Goal: Task Accomplishment & Management: Manage account settings

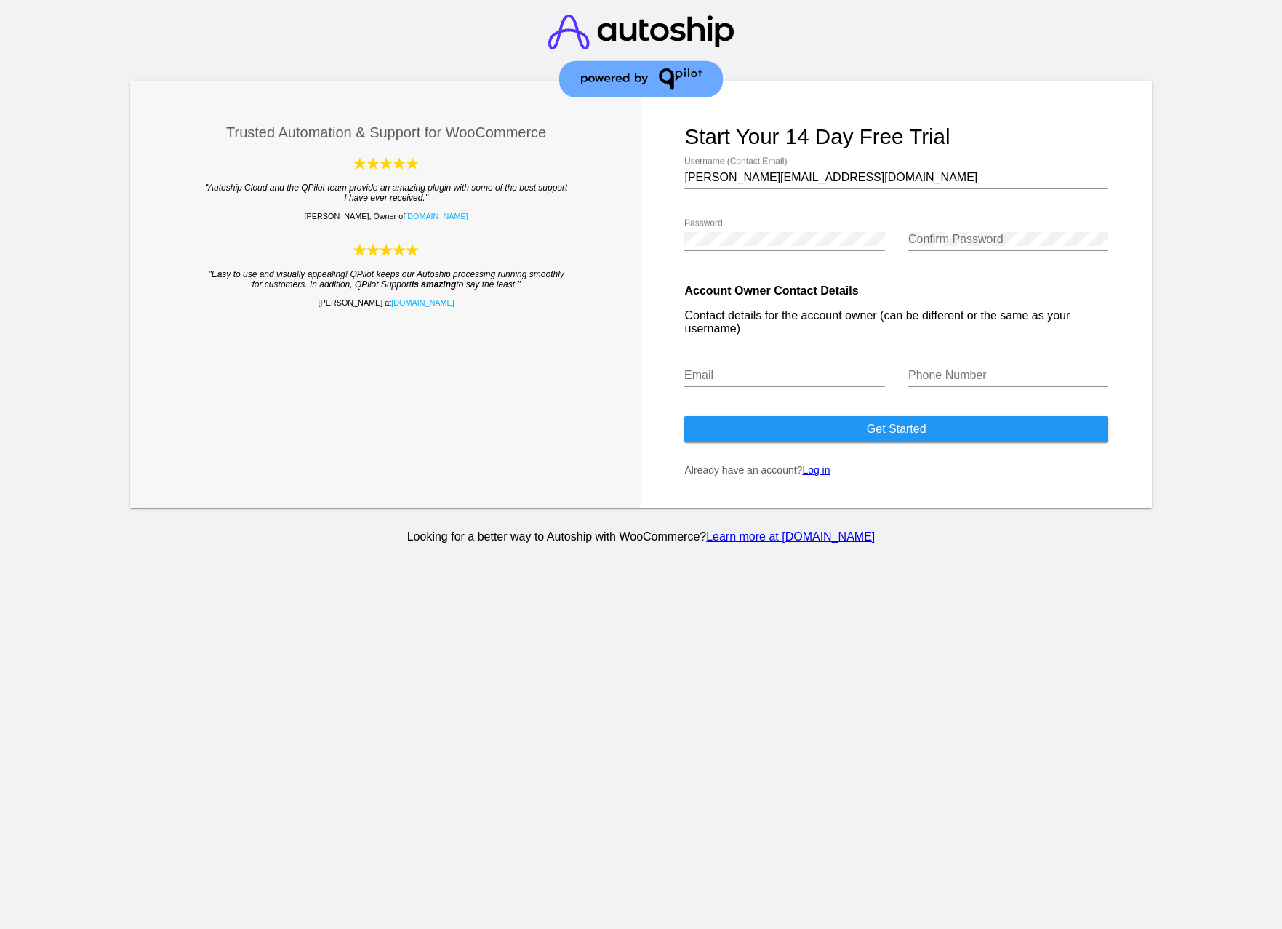
drag, startPoint x: 893, startPoint y: 432, endPoint x: 873, endPoint y: 492, distance: 63.0
click at [876, 492] on form "Start your 14 day free trial efrain@ievolutionpro.com Username (Contact Email) …" at bounding box center [896, 294] width 511 height 427
click at [815, 476] on link "Log in" at bounding box center [816, 470] width 28 height 12
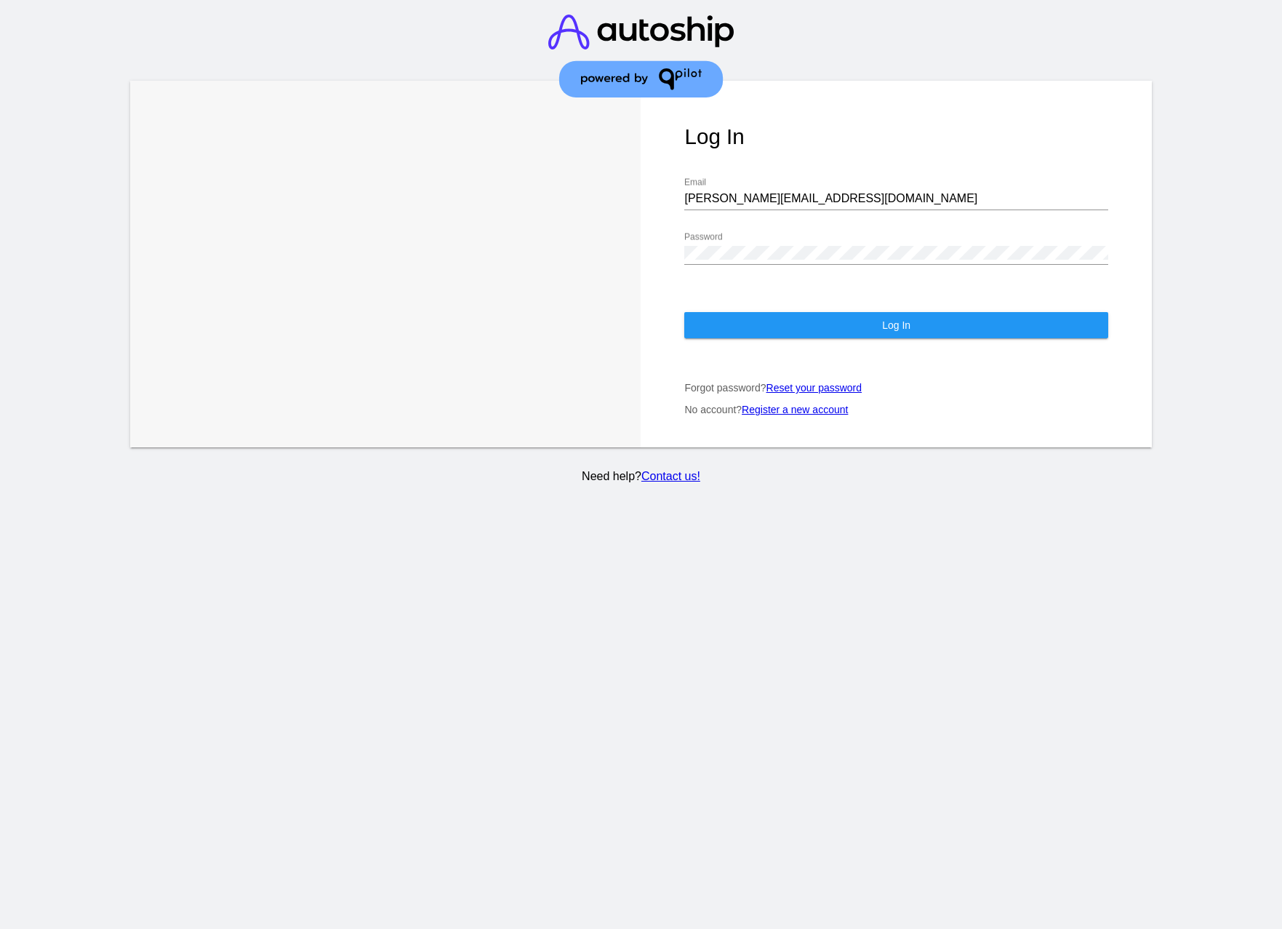
click at [860, 313] on button "Log In" at bounding box center [895, 325] width 423 height 26
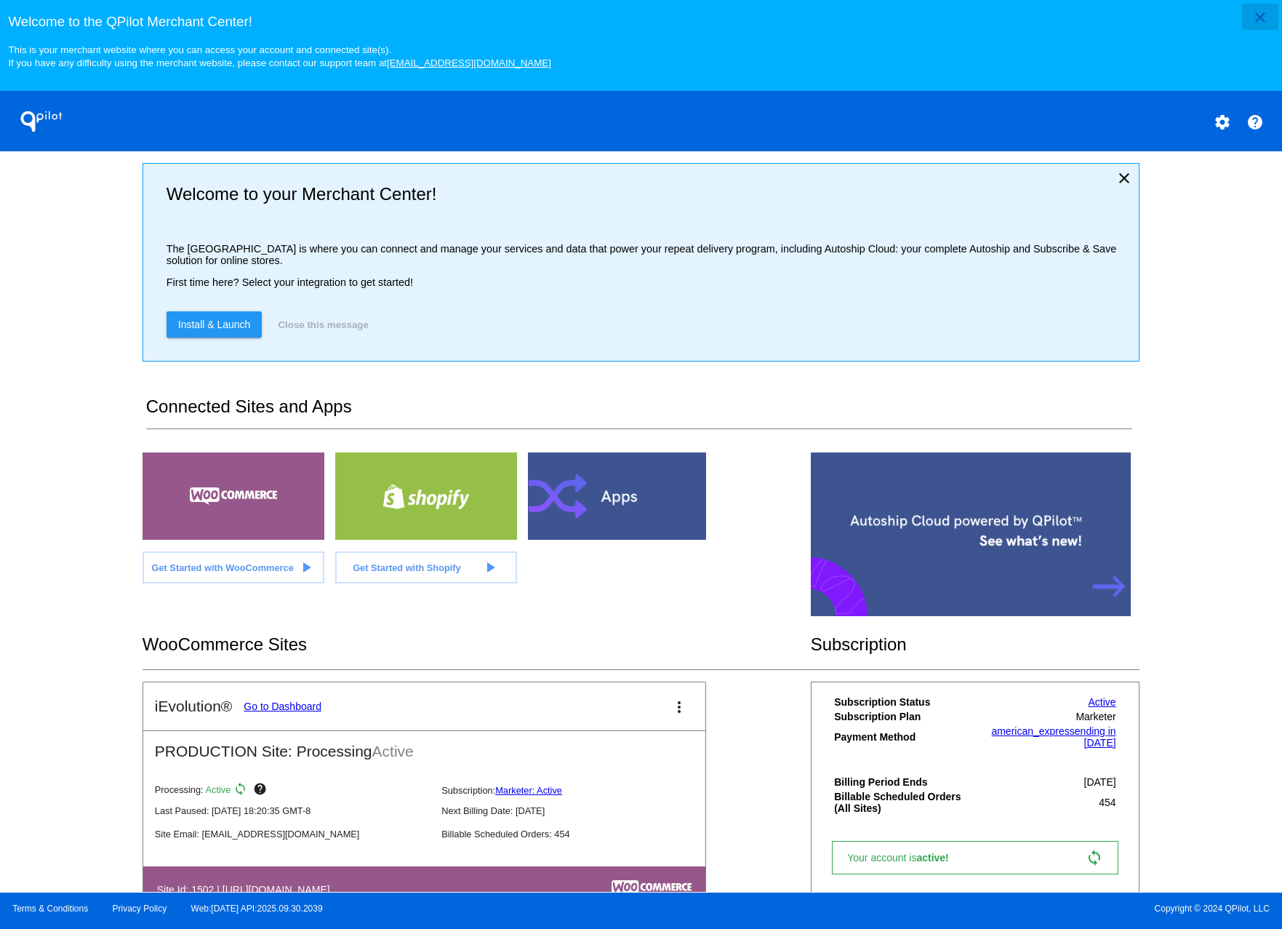
click at [1257, 21] on mat-icon "close" at bounding box center [1260, 17] width 17 height 17
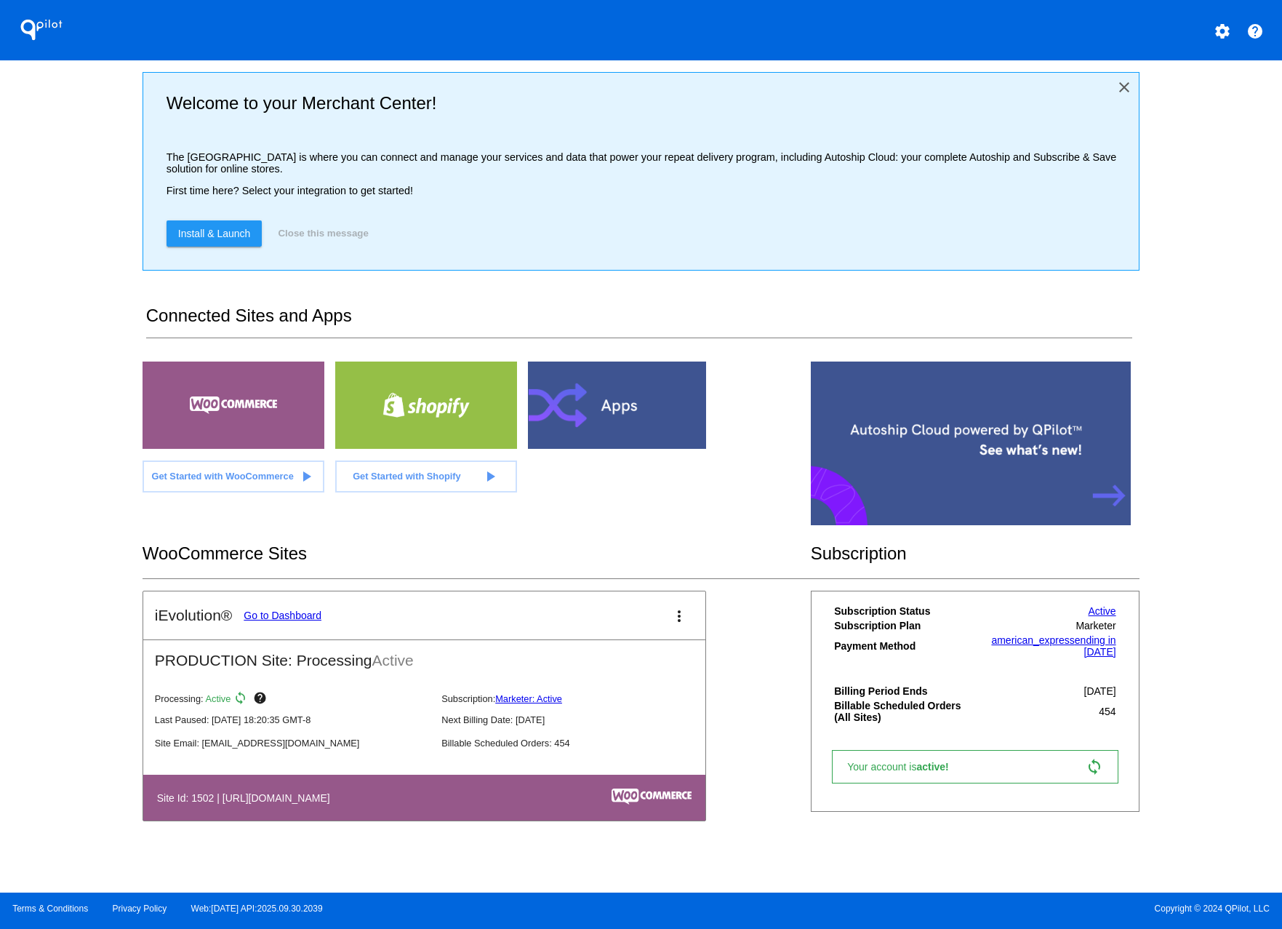
click at [1127, 85] on mat-icon "close" at bounding box center [1124, 87] width 17 height 17
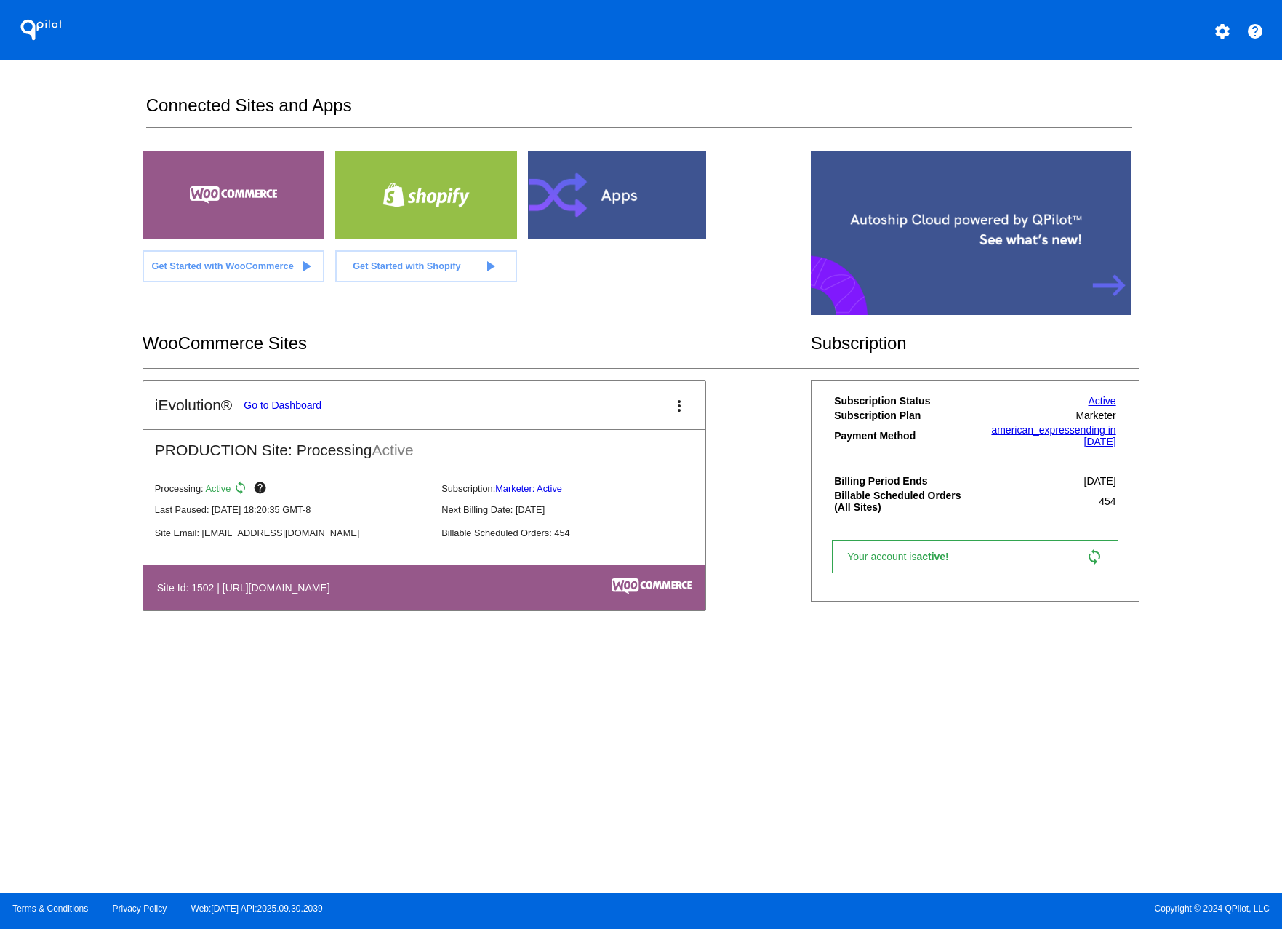
click at [314, 455] on h2 "PRODUCTION Site: Processing Active" at bounding box center [424, 444] width 562 height 29
click at [296, 407] on link "Go to Dashboard" at bounding box center [283, 405] width 78 height 12
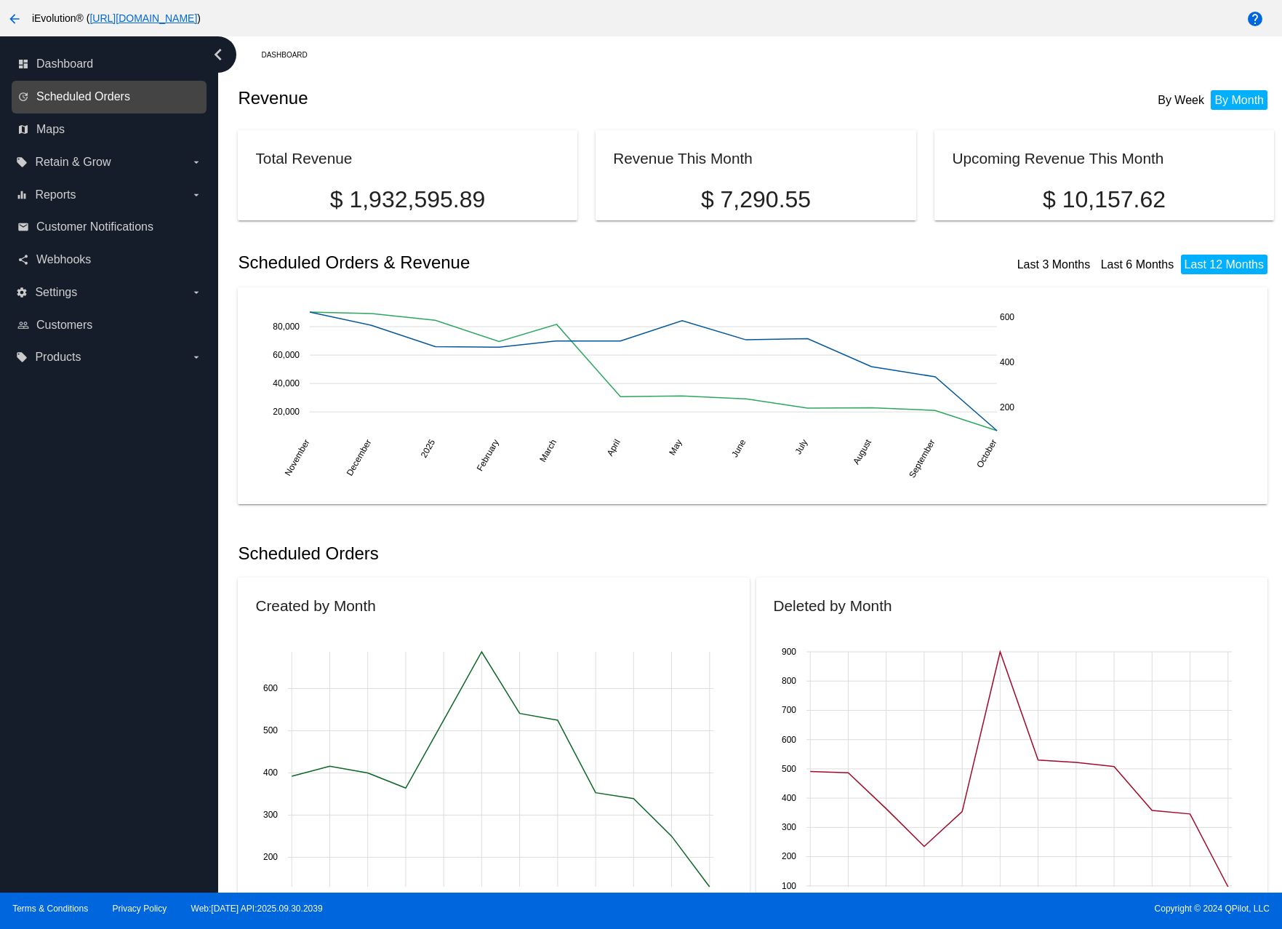
click at [68, 96] on span "Scheduled Orders" at bounding box center [83, 96] width 94 height 13
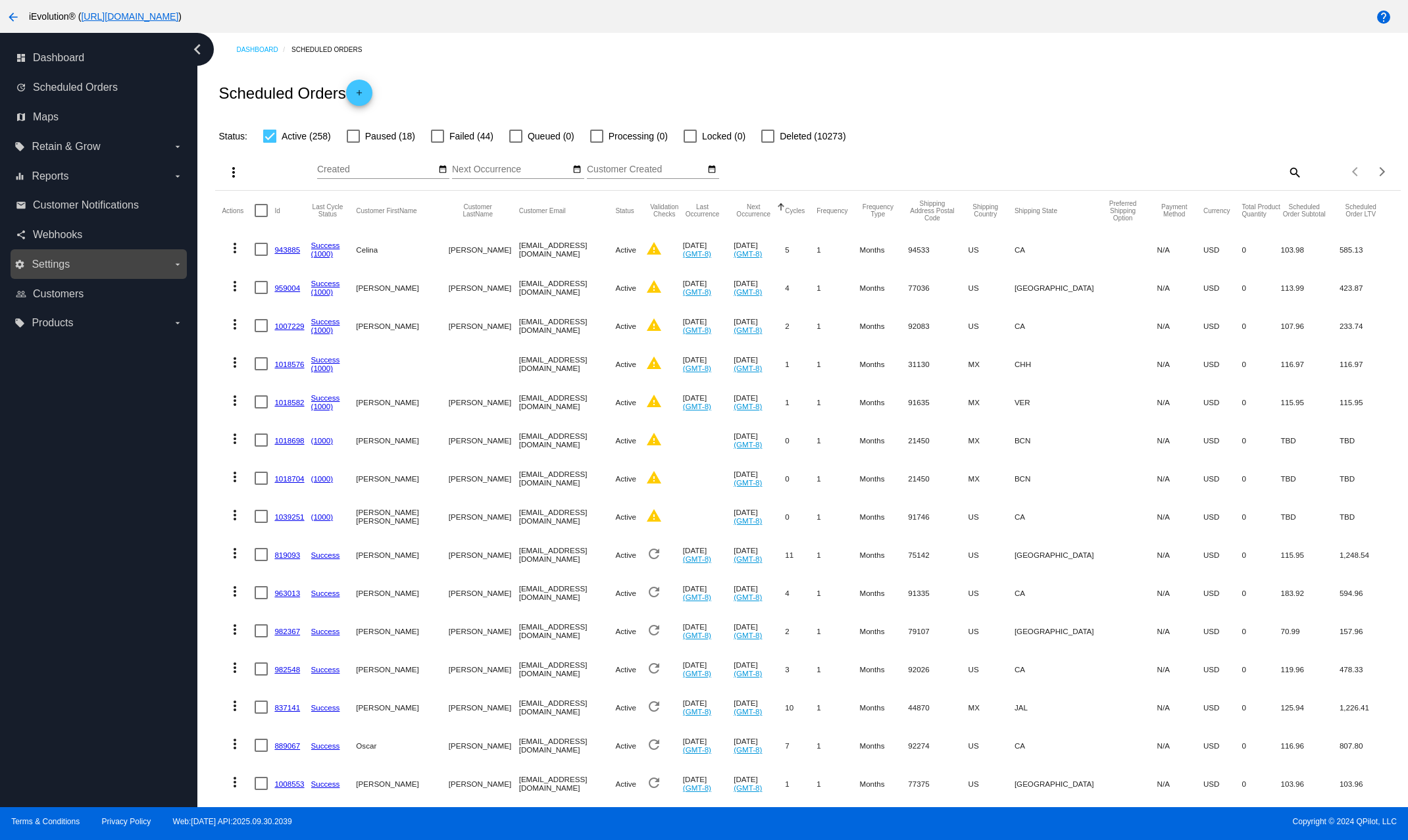
click at [83, 265] on label "settings Settings arrow_drop_down" at bounding box center [98, 264] width 167 height 21
click at [0, 0] on input "settings Settings arrow_drop_down" at bounding box center [0, 0] width 0 height 0
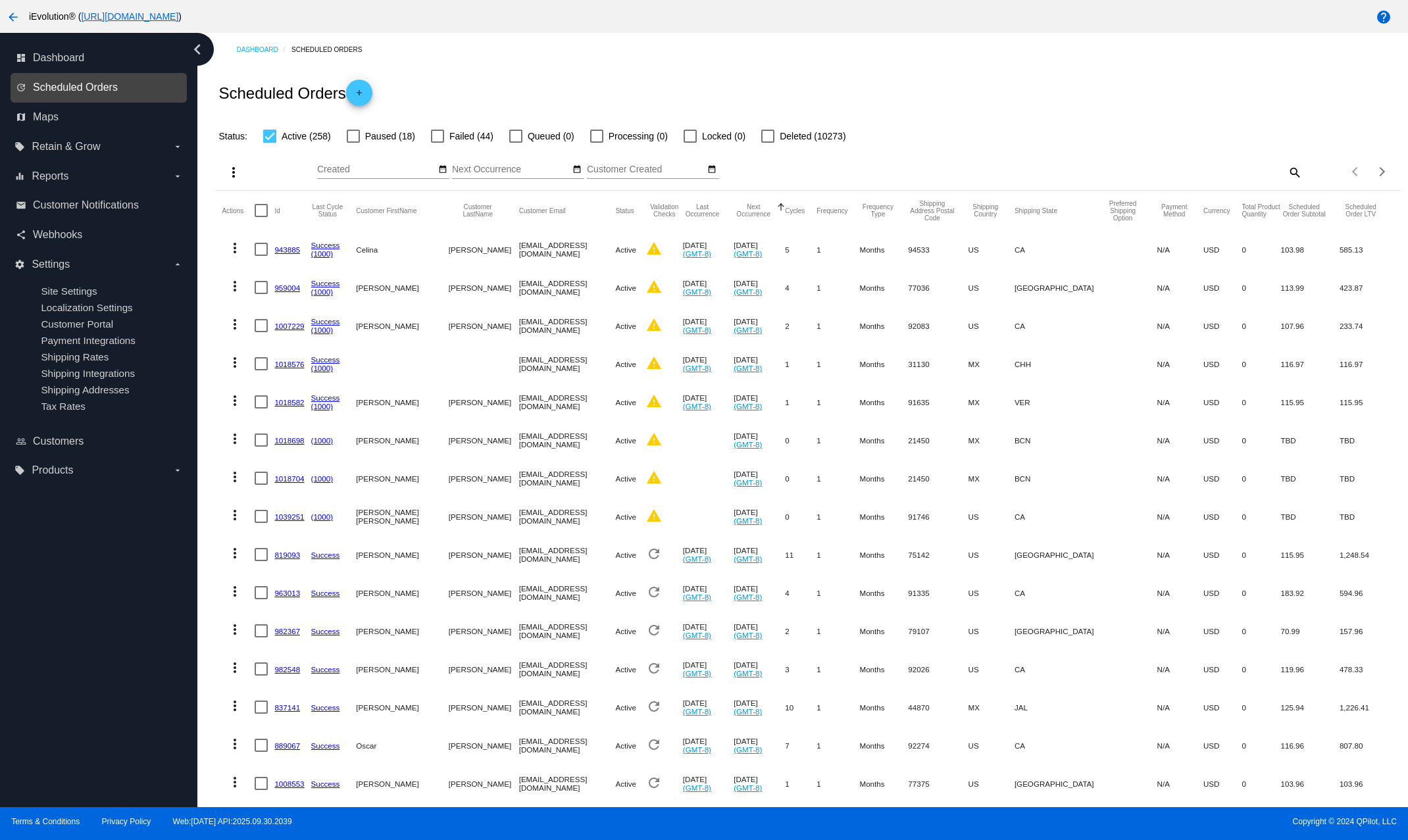
click at [103, 84] on span "Scheduled Orders" at bounding box center [75, 87] width 85 height 12
click at [90, 92] on span "Scheduled Orders" at bounding box center [75, 87] width 85 height 12
click at [438, 137] on div at bounding box center [437, 136] width 14 height 14
click at [438, 143] on input "Failed (44)" at bounding box center [437, 143] width 1 height 1
checkbox input "true"
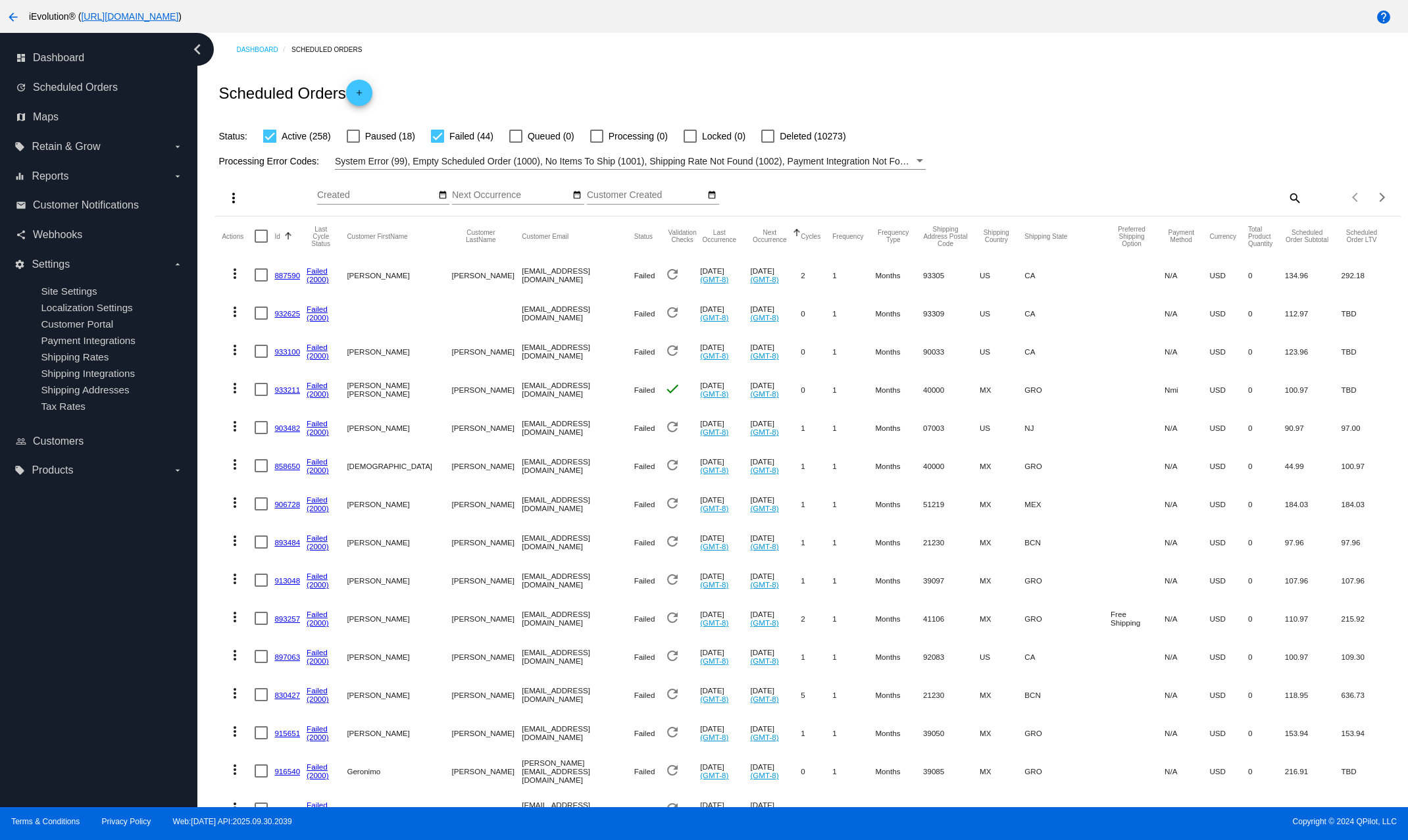
click at [281, 238] on div "Id" at bounding box center [290, 236] width 33 height 8
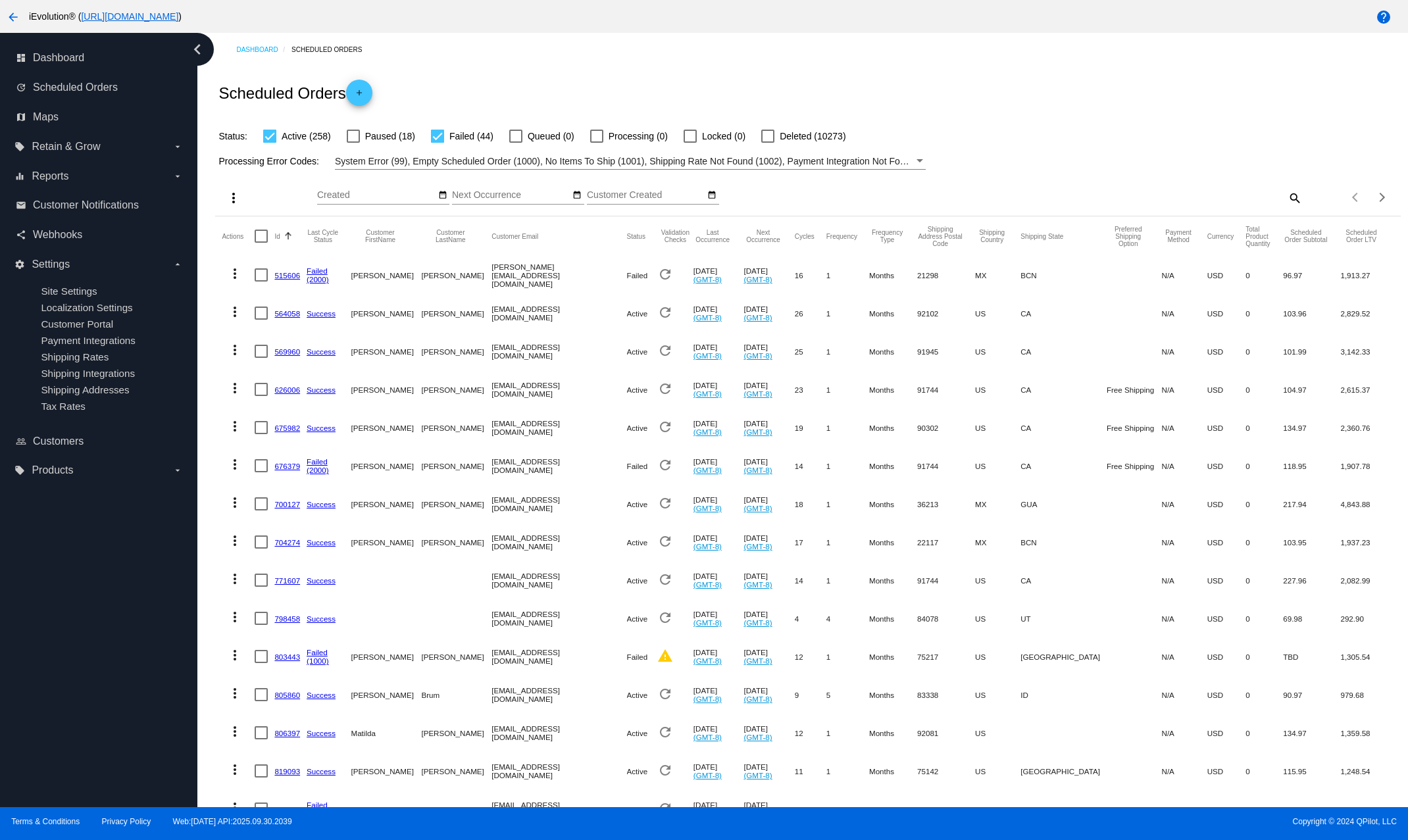
click at [281, 238] on div "Id" at bounding box center [290, 236] width 33 height 8
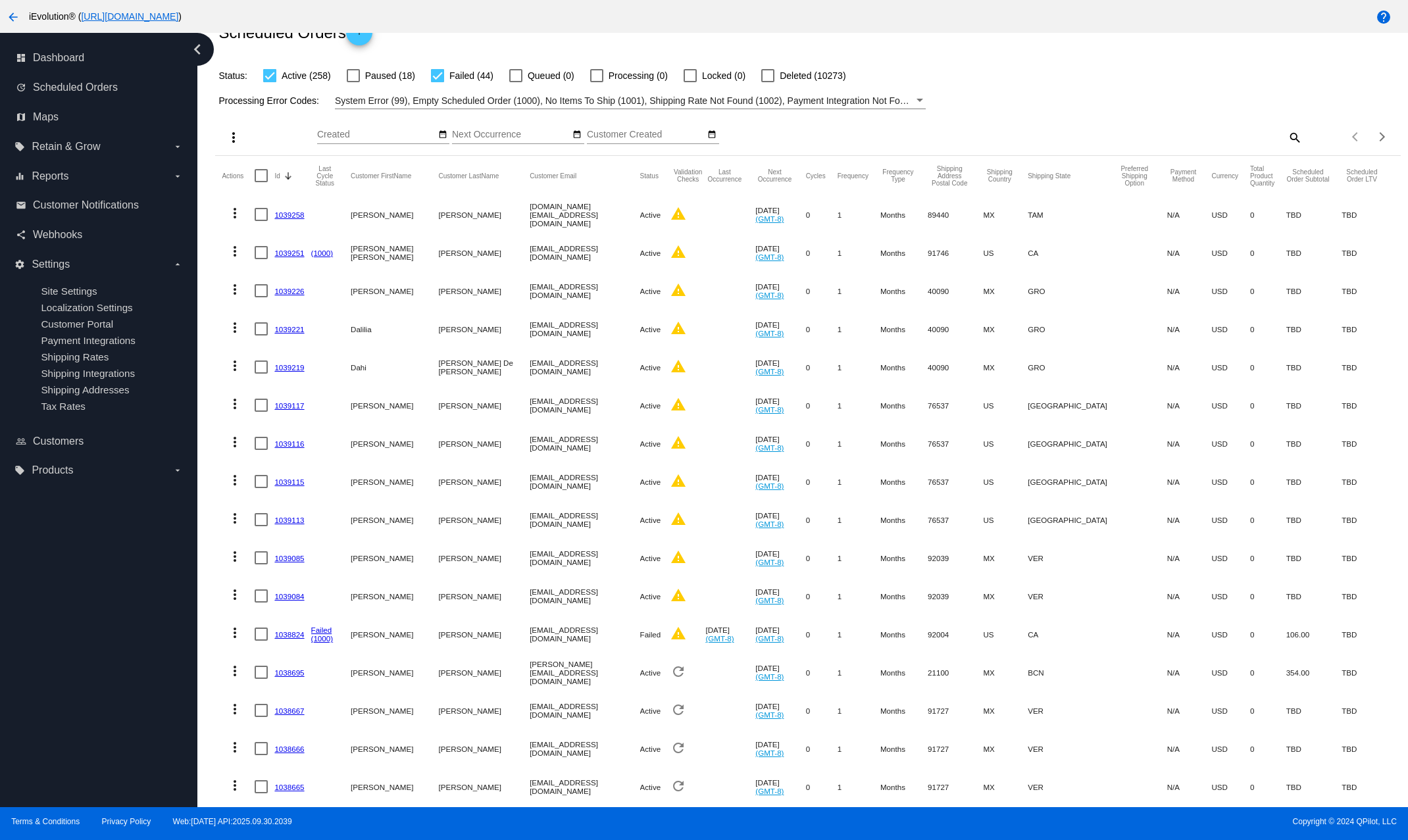
scroll to position [100, 0]
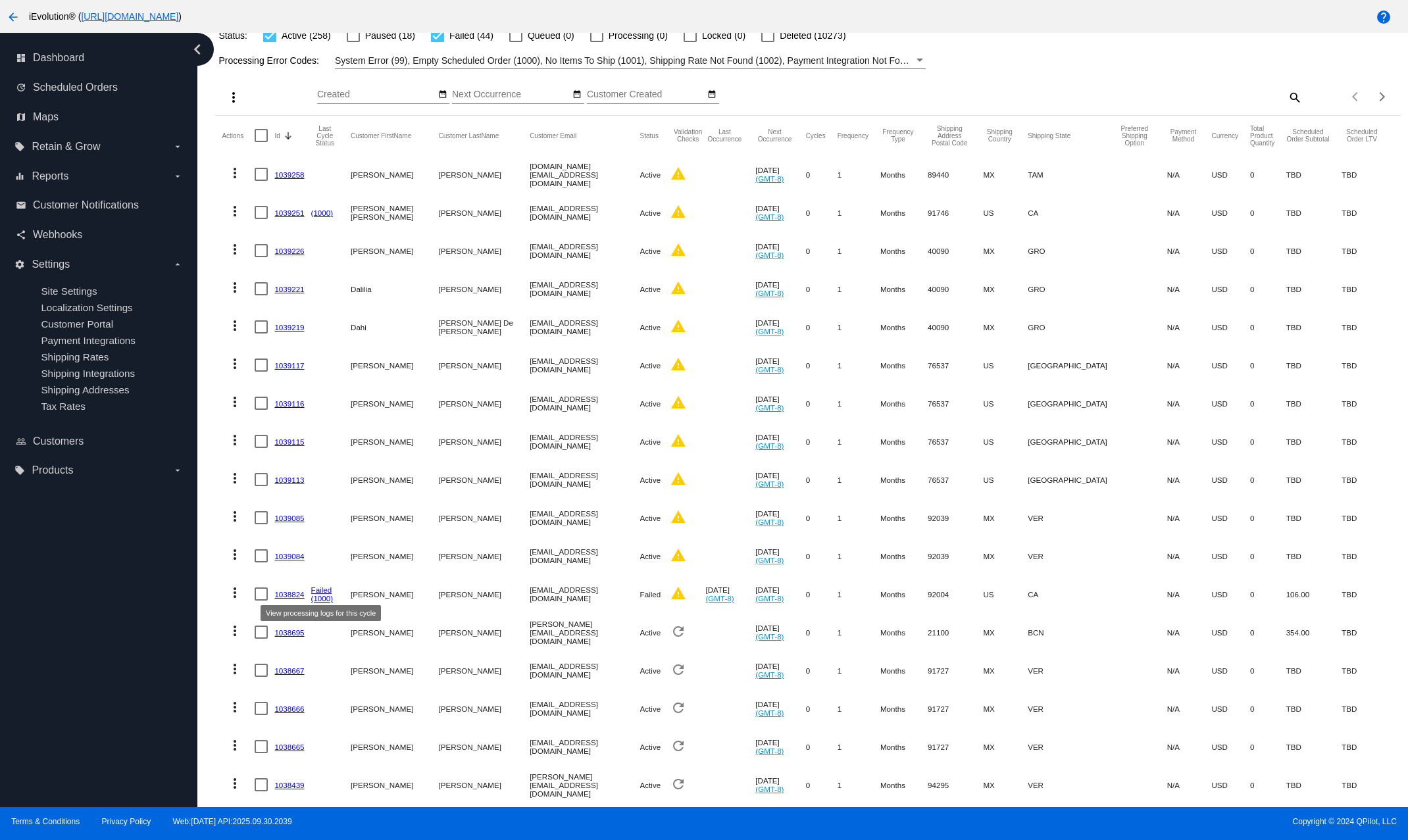
click at [326, 593] on link "Failed" at bounding box center [321, 589] width 21 height 8
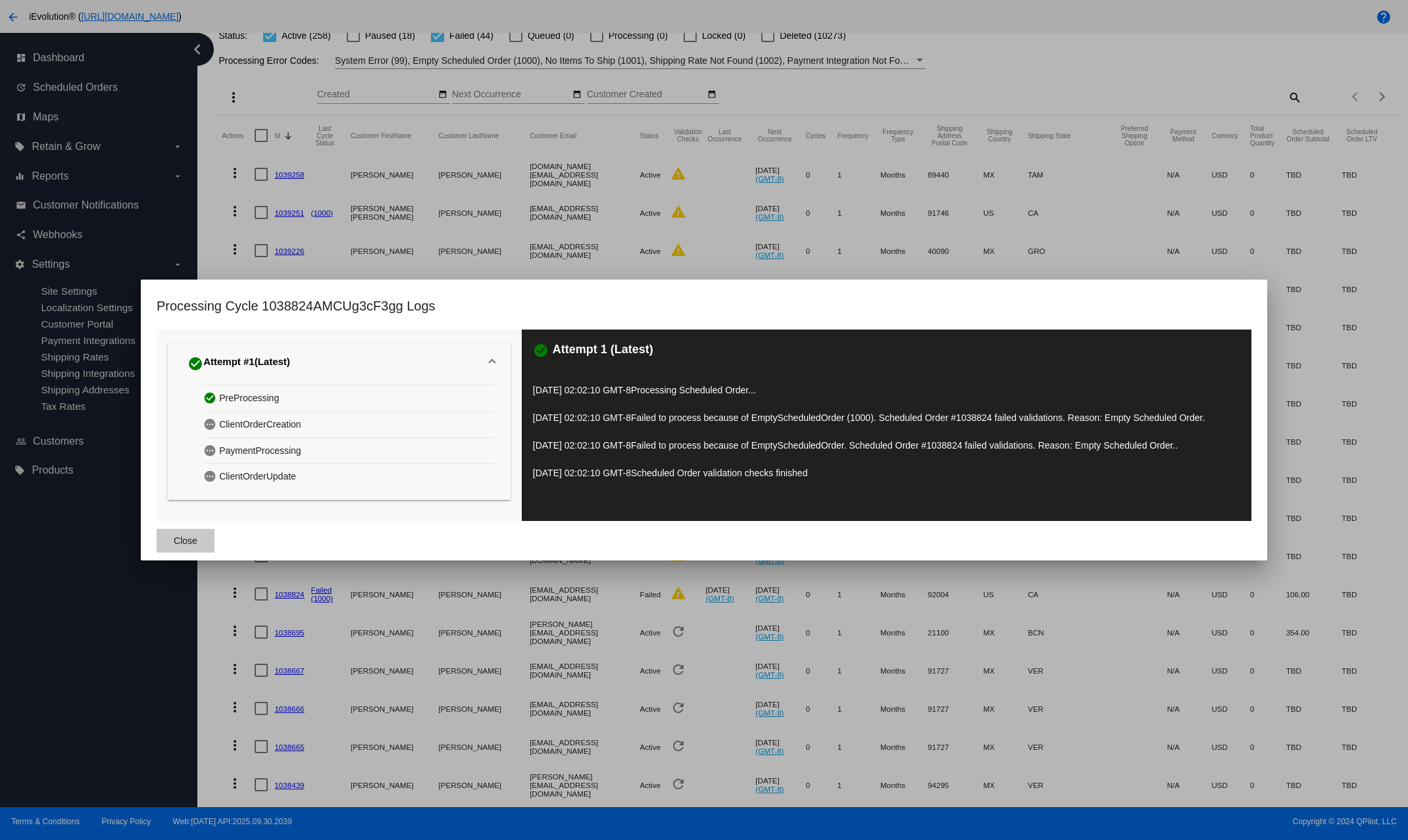
click at [199, 537] on button "Close" at bounding box center [185, 541] width 58 height 24
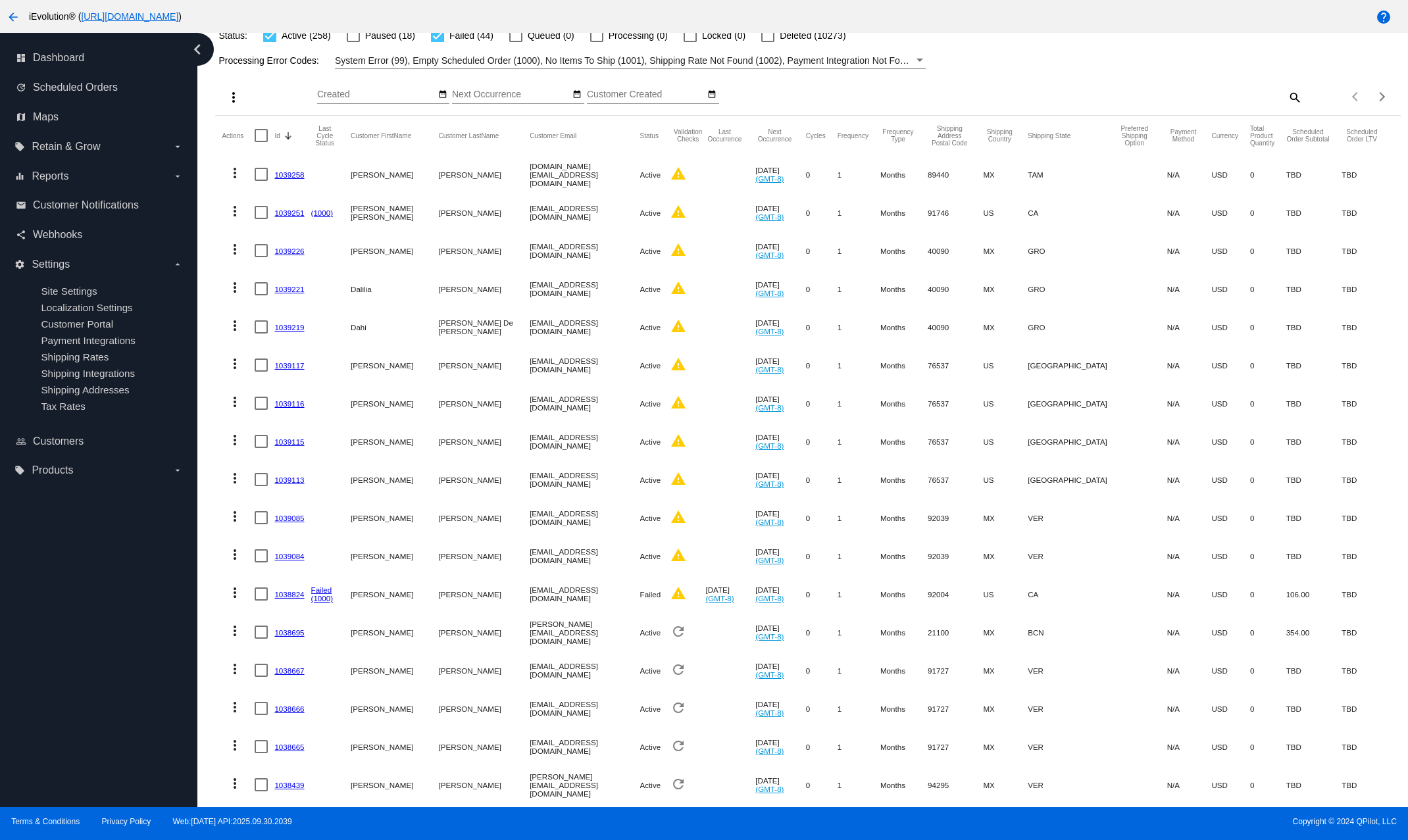
click at [291, 595] on link "1038824" at bounding box center [288, 593] width 30 height 8
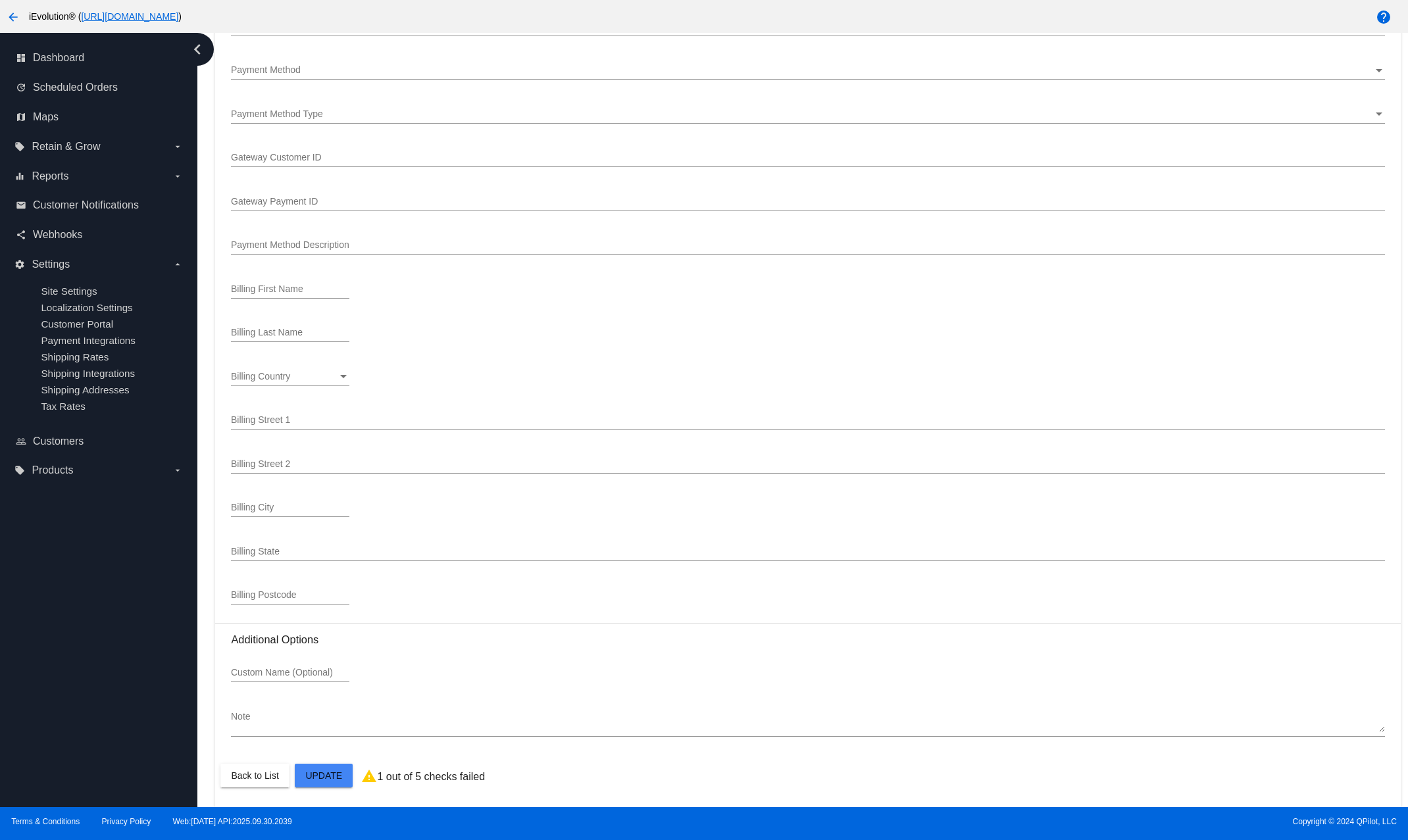
scroll to position [1332, 0]
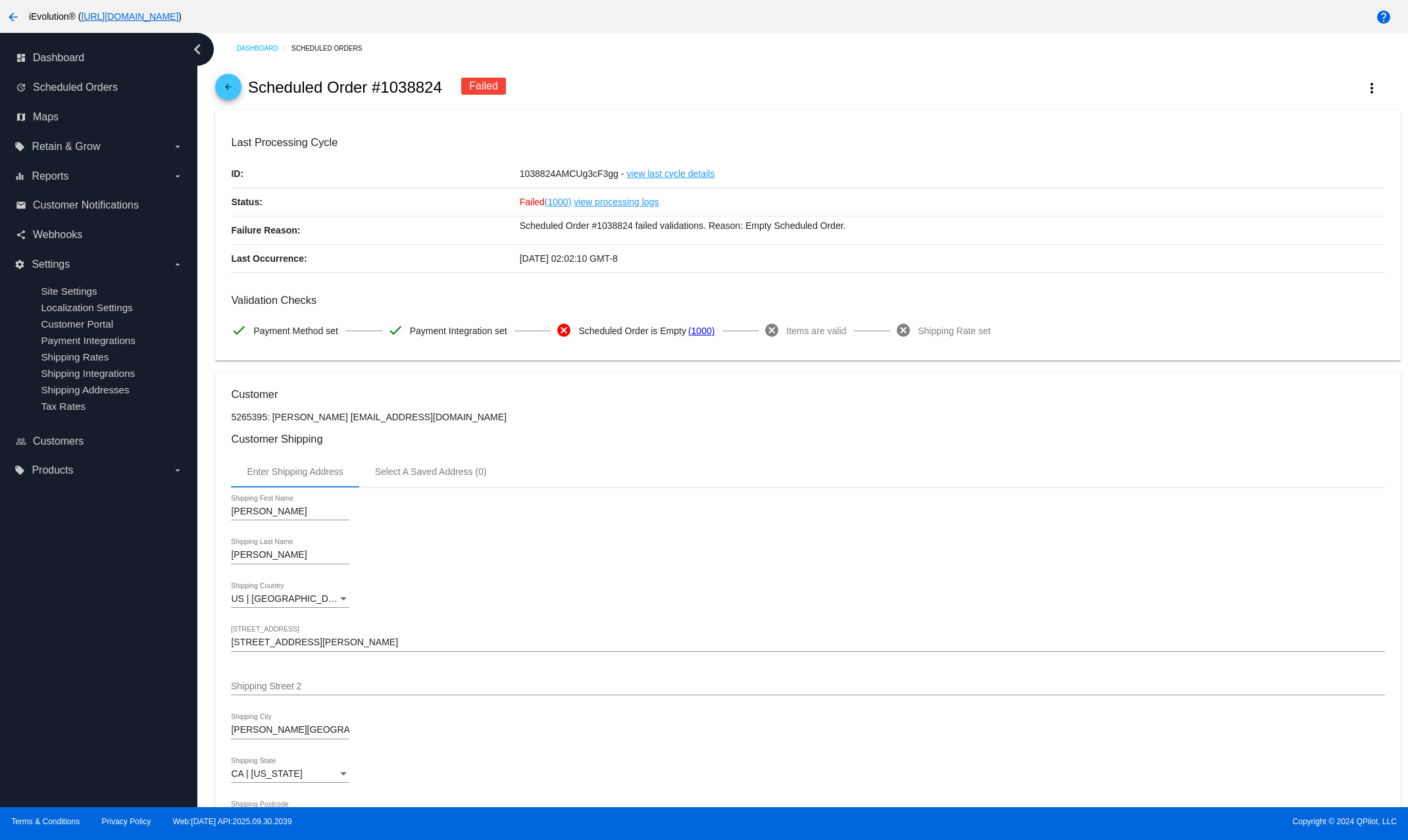
scroll to position [0, 0]
click at [786, 816] on snack-bar-container "An error occurred! Please try again. Close" at bounding box center [704, 824] width 240 height 32
click at [803, 824] on button "Close" at bounding box center [792, 824] width 32 height 14
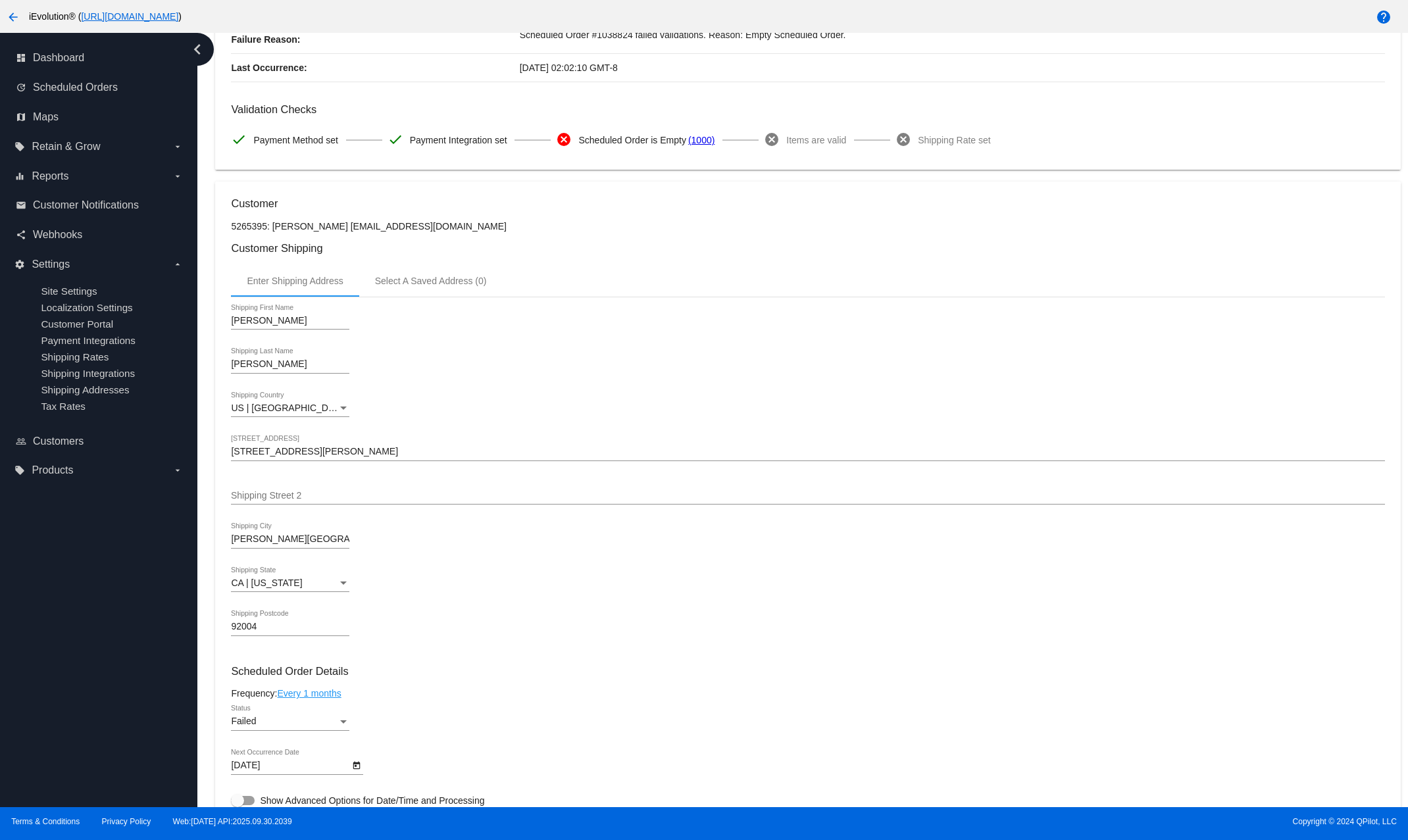
scroll to position [225, 0]
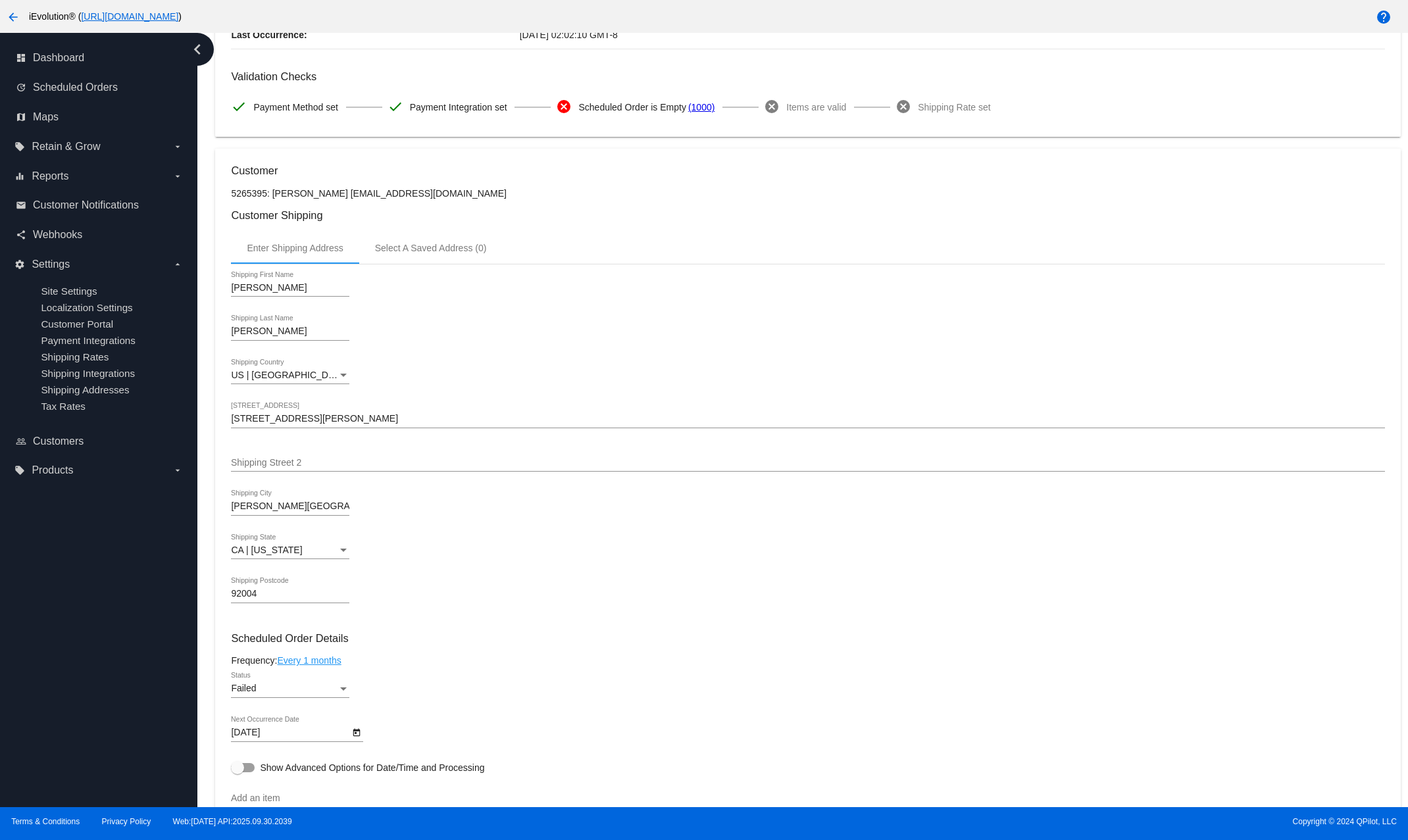
click at [645, 111] on span "Scheduled Order is Empty" at bounding box center [631, 107] width 108 height 28
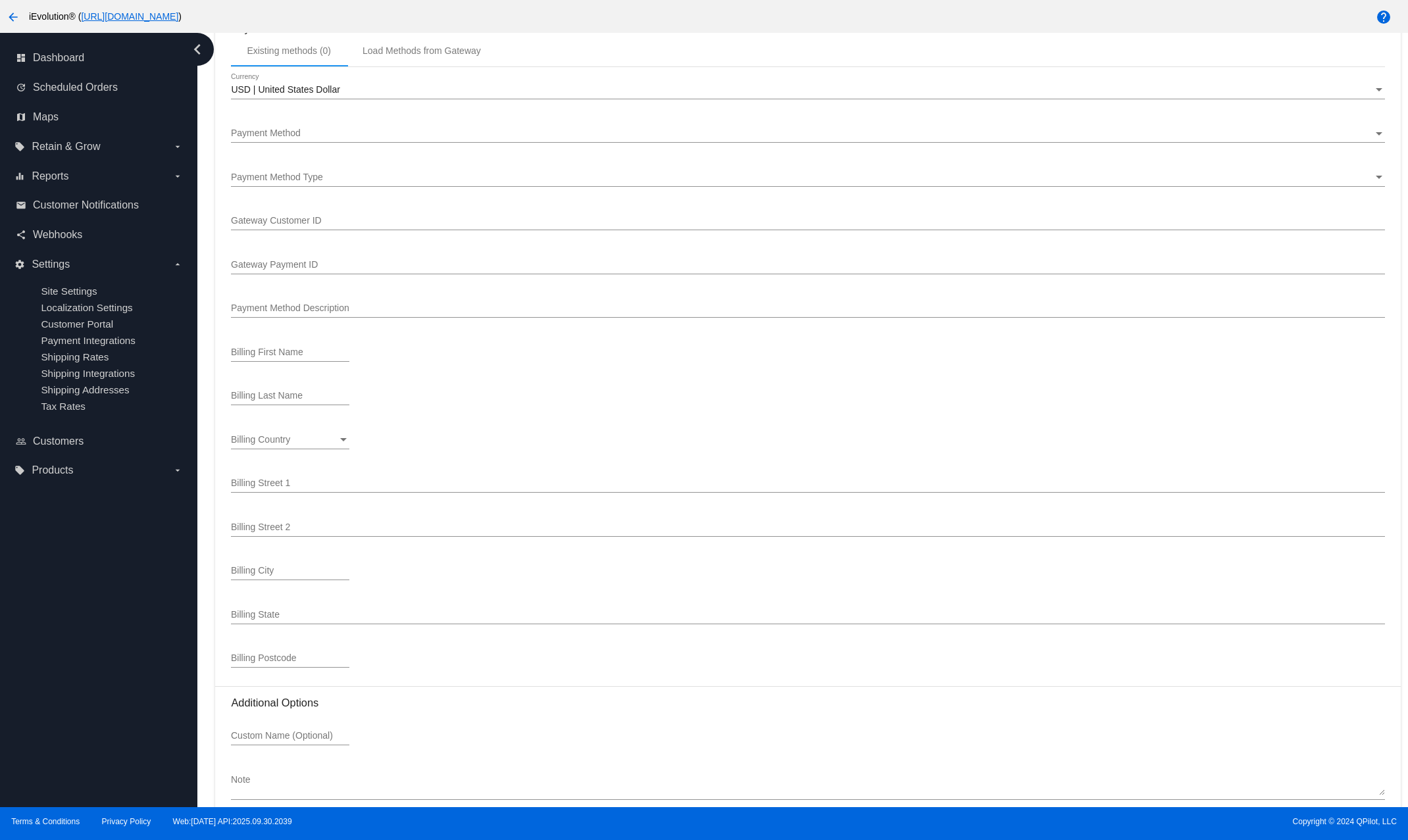
scroll to position [1332, 0]
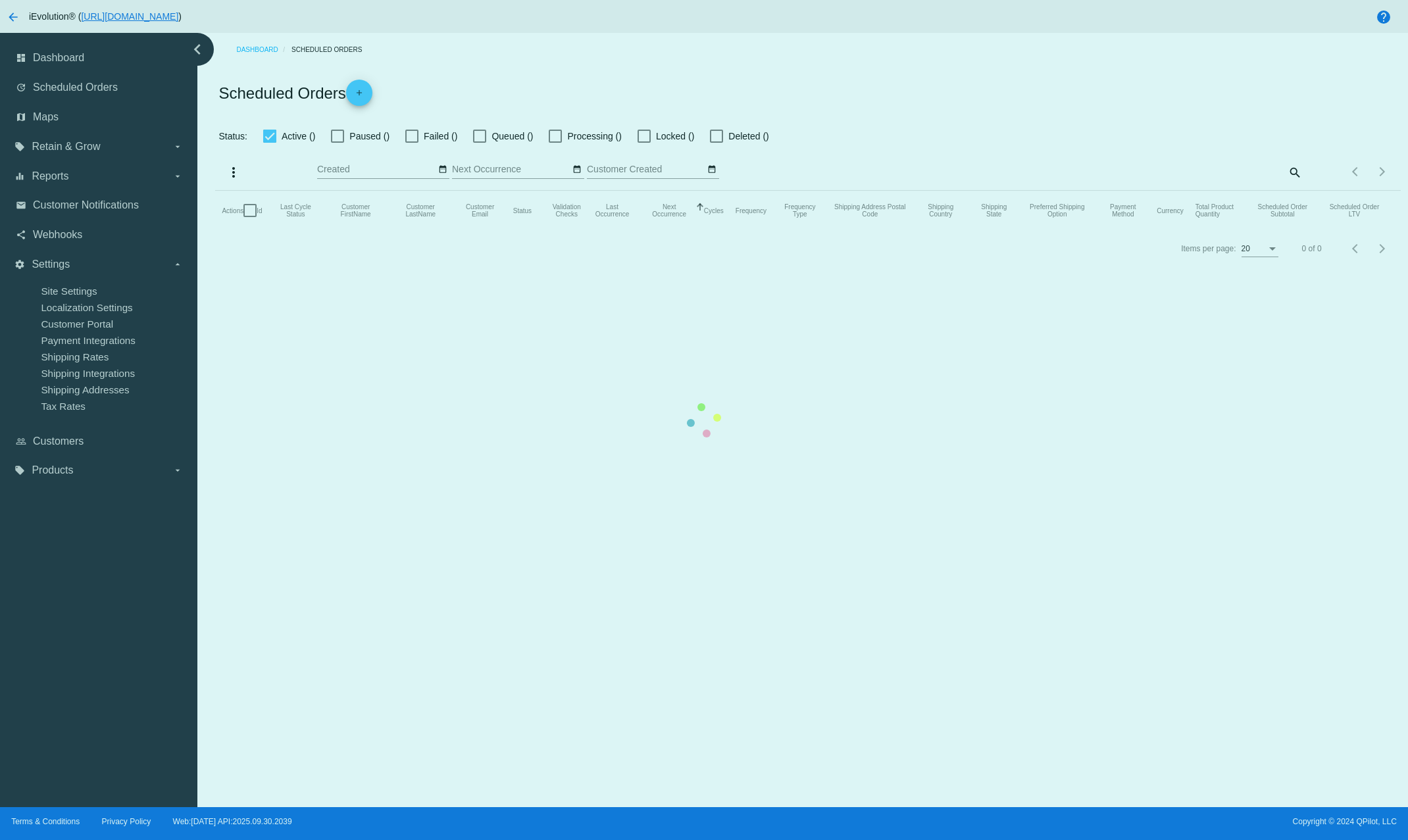
checkbox input "true"
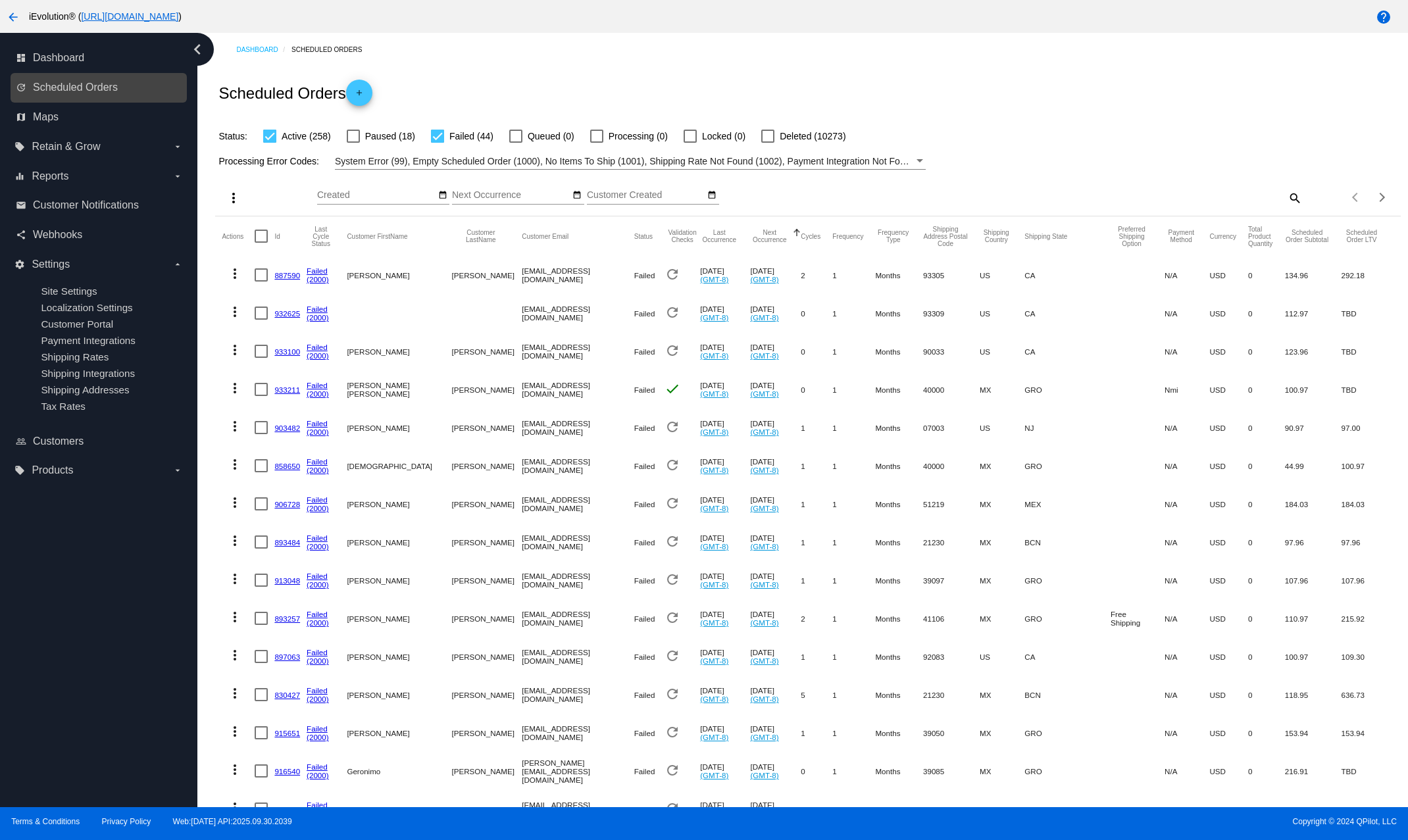
click at [134, 95] on link "update Scheduled Orders" at bounding box center [99, 87] width 167 height 21
click at [65, 93] on span "Scheduled Orders" at bounding box center [75, 87] width 85 height 12
click at [314, 275] on link "Failed" at bounding box center [317, 270] width 21 height 8
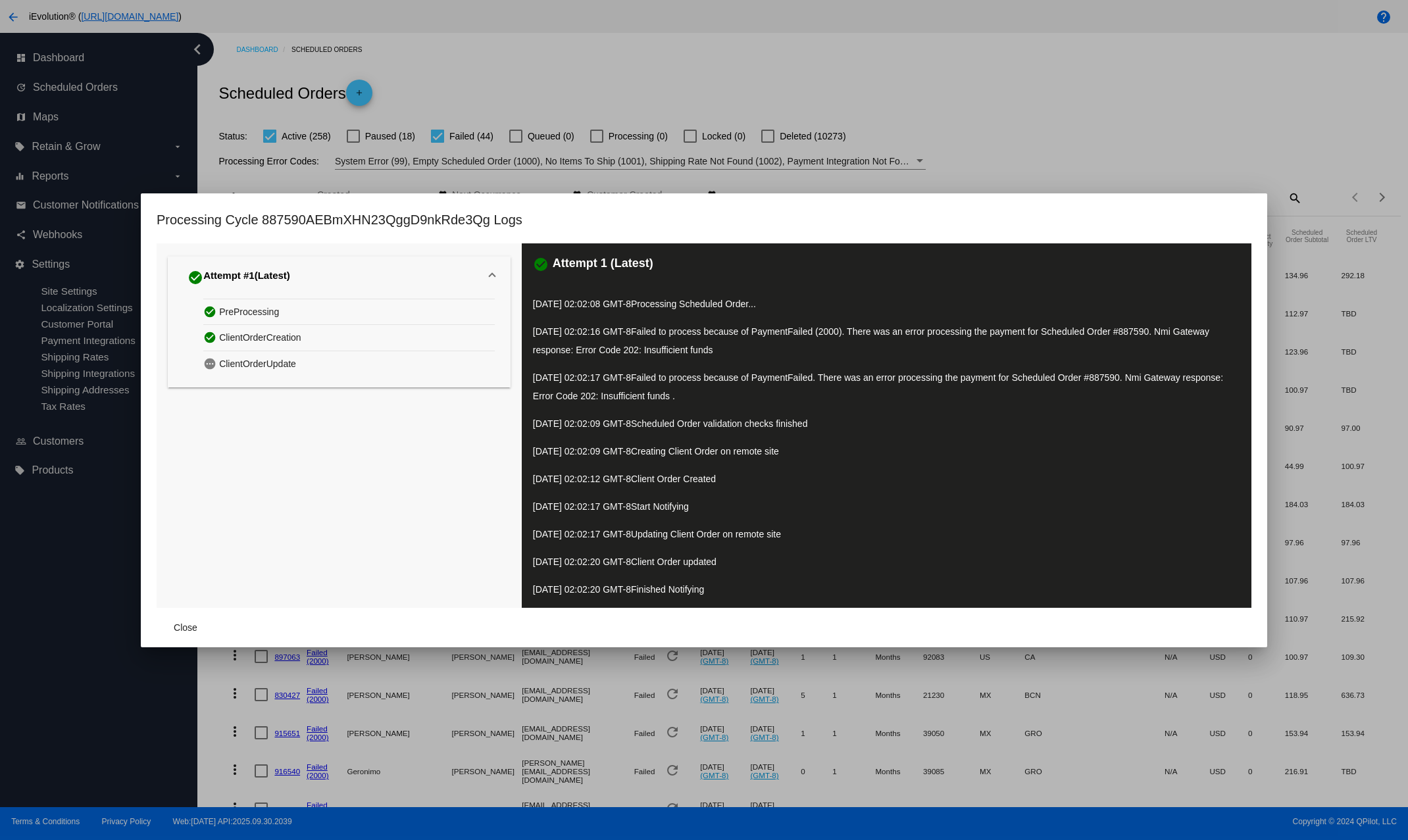
click at [114, 671] on div at bounding box center [704, 420] width 1408 height 840
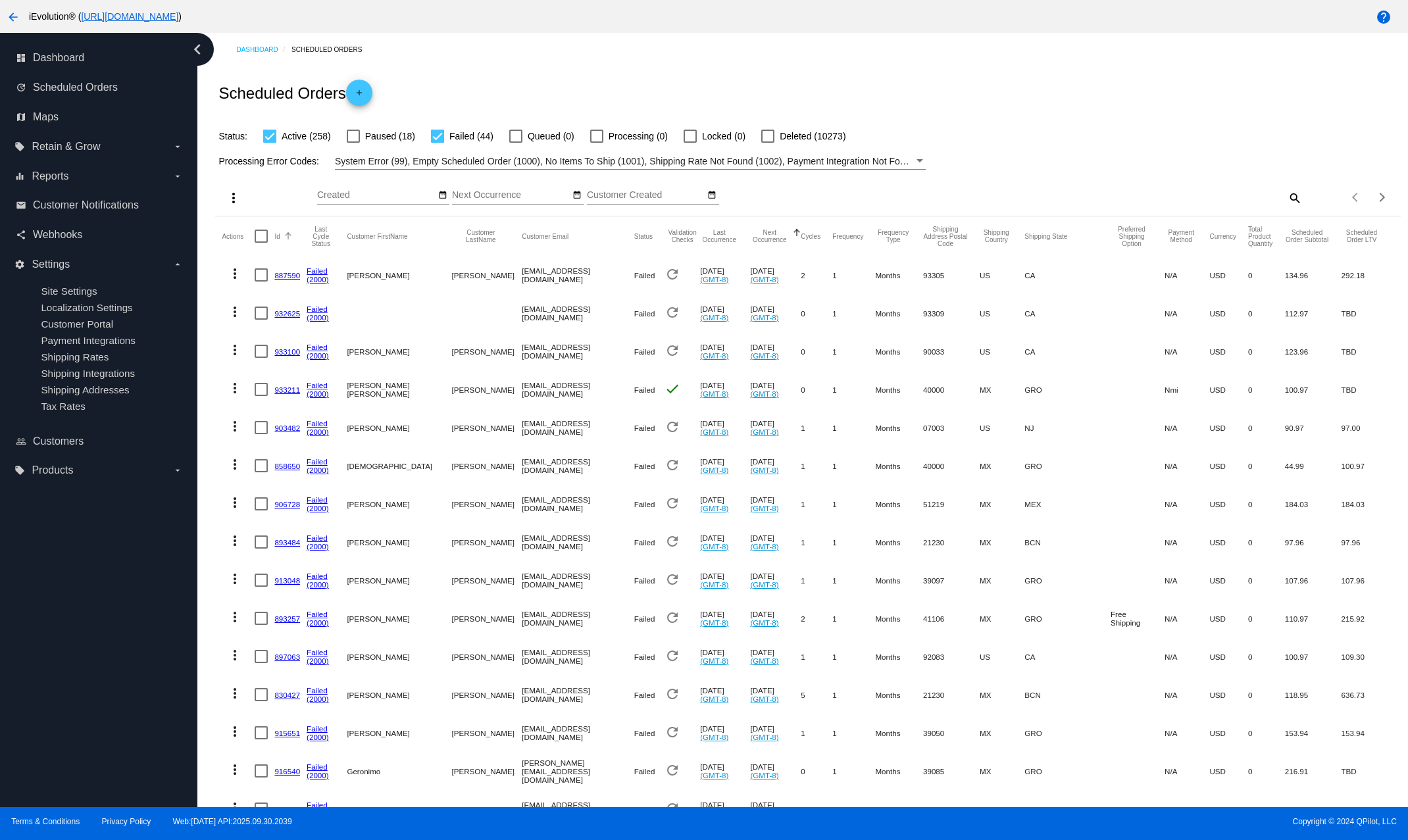
click at [276, 238] on button "Id" at bounding box center [277, 236] width 5 height 8
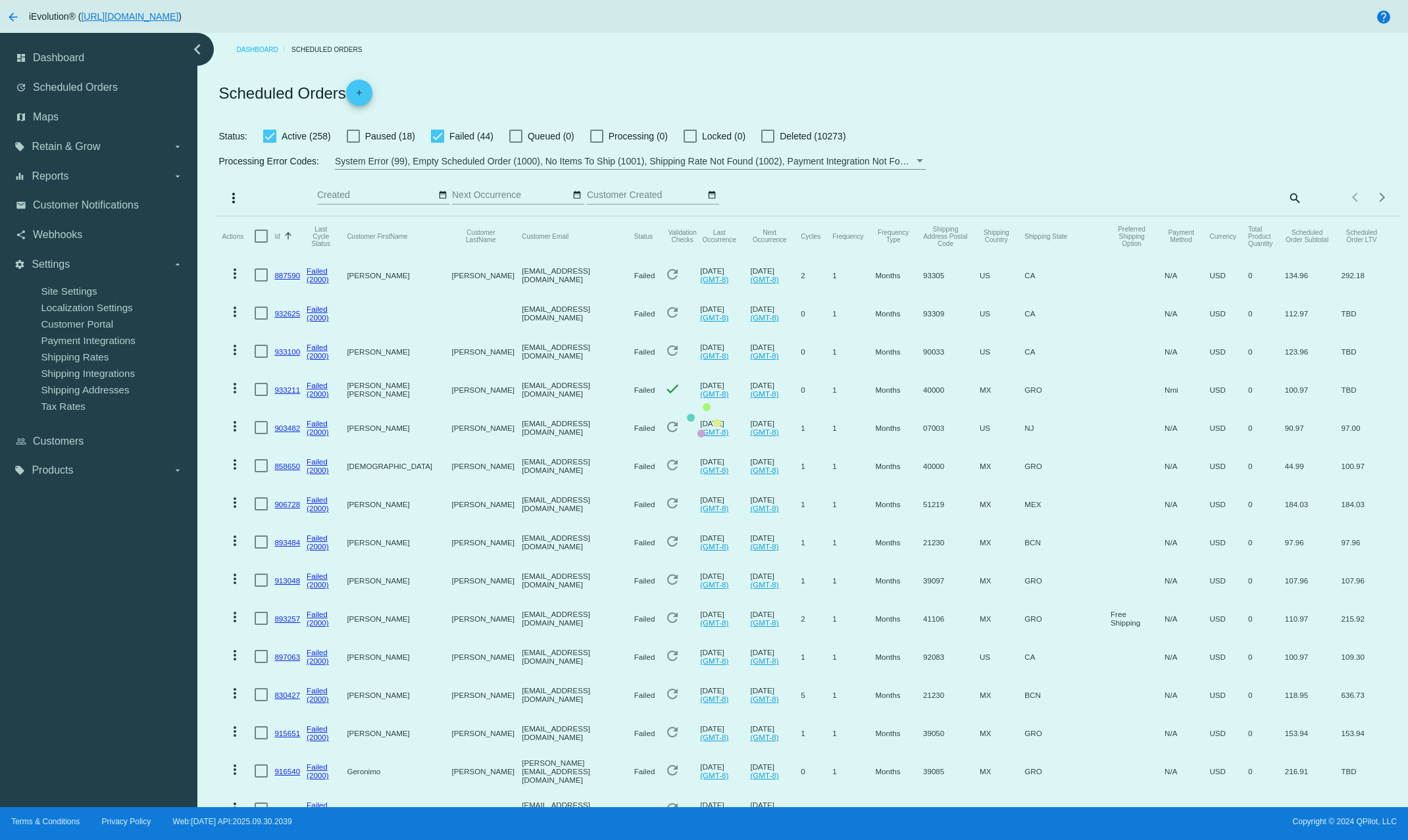
click at [280, 238] on mat-table "Actions Id Sorted by Id ascending Last Cycle Status Customer FirstName Customer…" at bounding box center [808, 617] width 1185 height 802
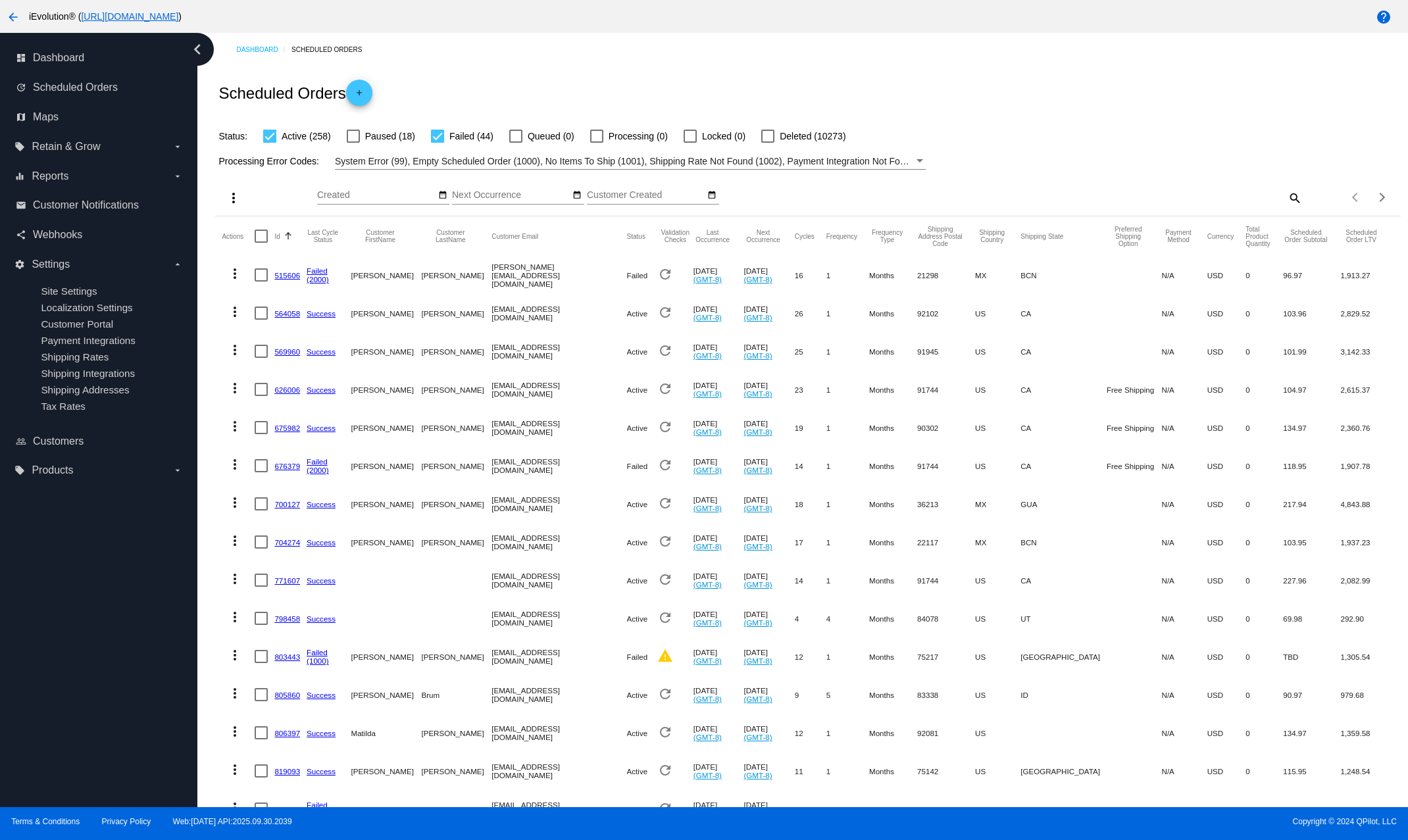
click at [280, 238] on div "Id" at bounding box center [290, 236] width 33 height 8
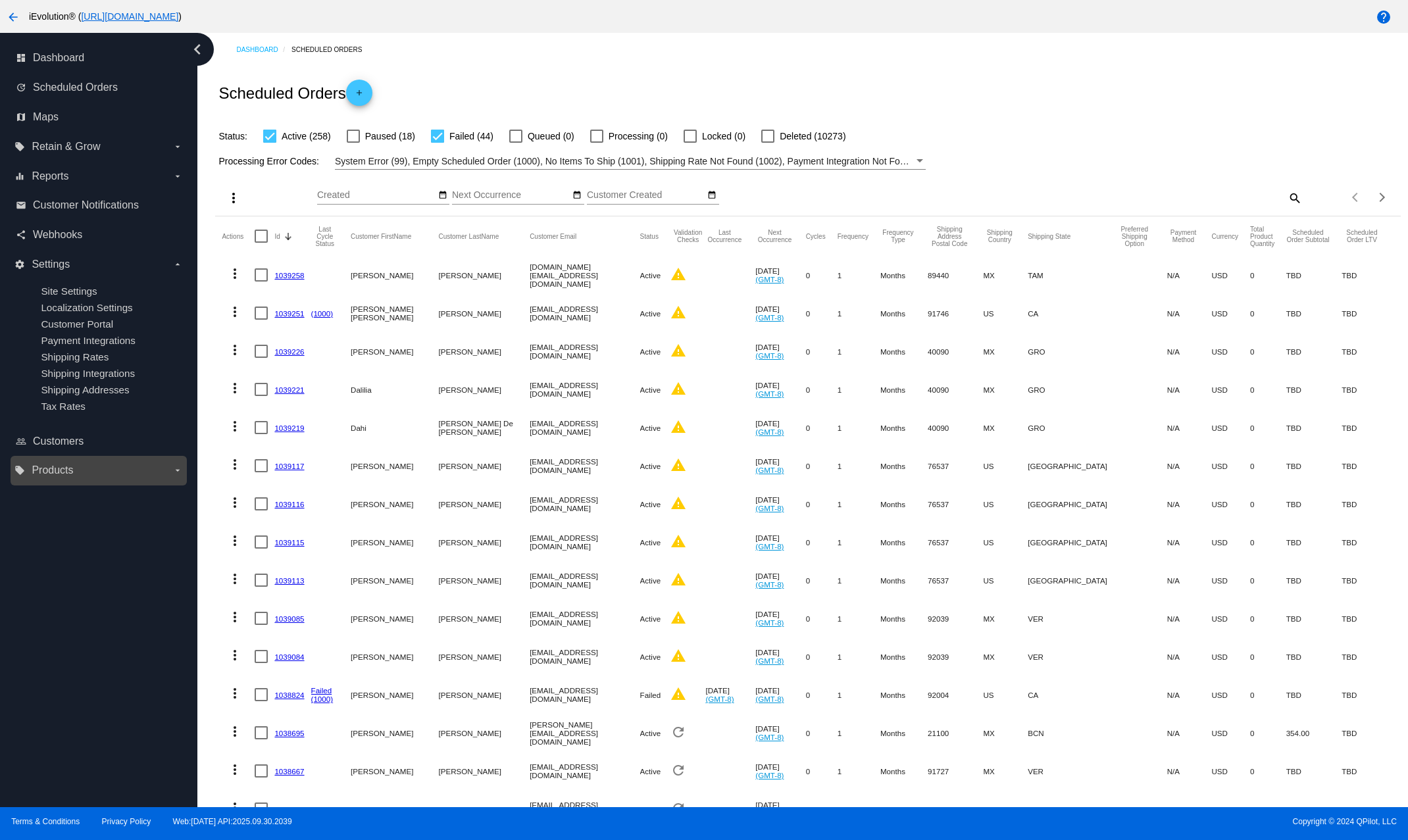
click at [90, 481] on label "local_offer Products arrow_drop_down" at bounding box center [98, 469] width 167 height 21
click at [0, 0] on input "local_offer Products arrow_drop_down" at bounding box center [0, 0] width 0 height 0
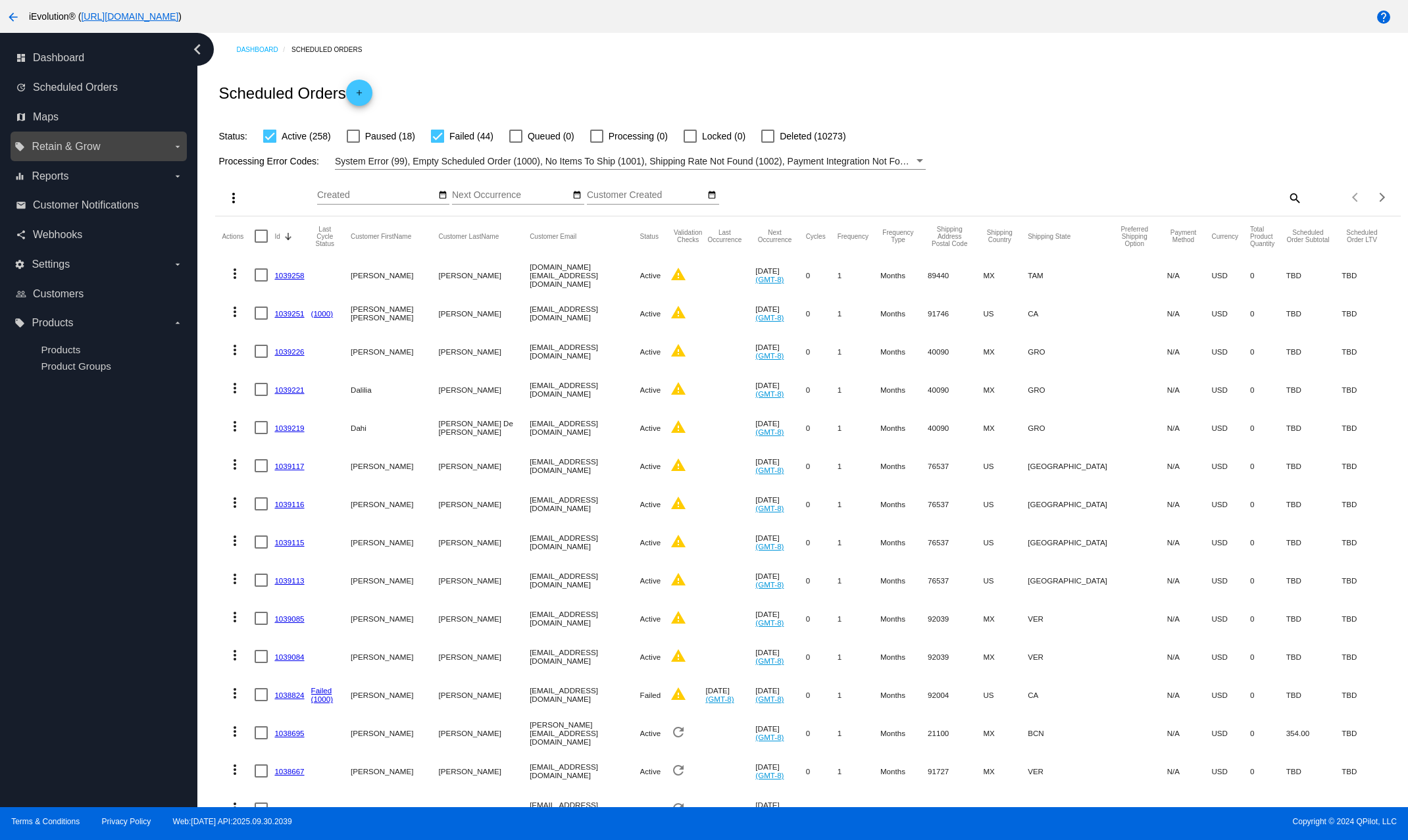
click at [116, 153] on label "local_offer Retain & Grow arrow_drop_down" at bounding box center [98, 146] width 167 height 21
click at [0, 0] on input "local_offer Retain & Grow arrow_drop_down" at bounding box center [0, 0] width 0 height 0
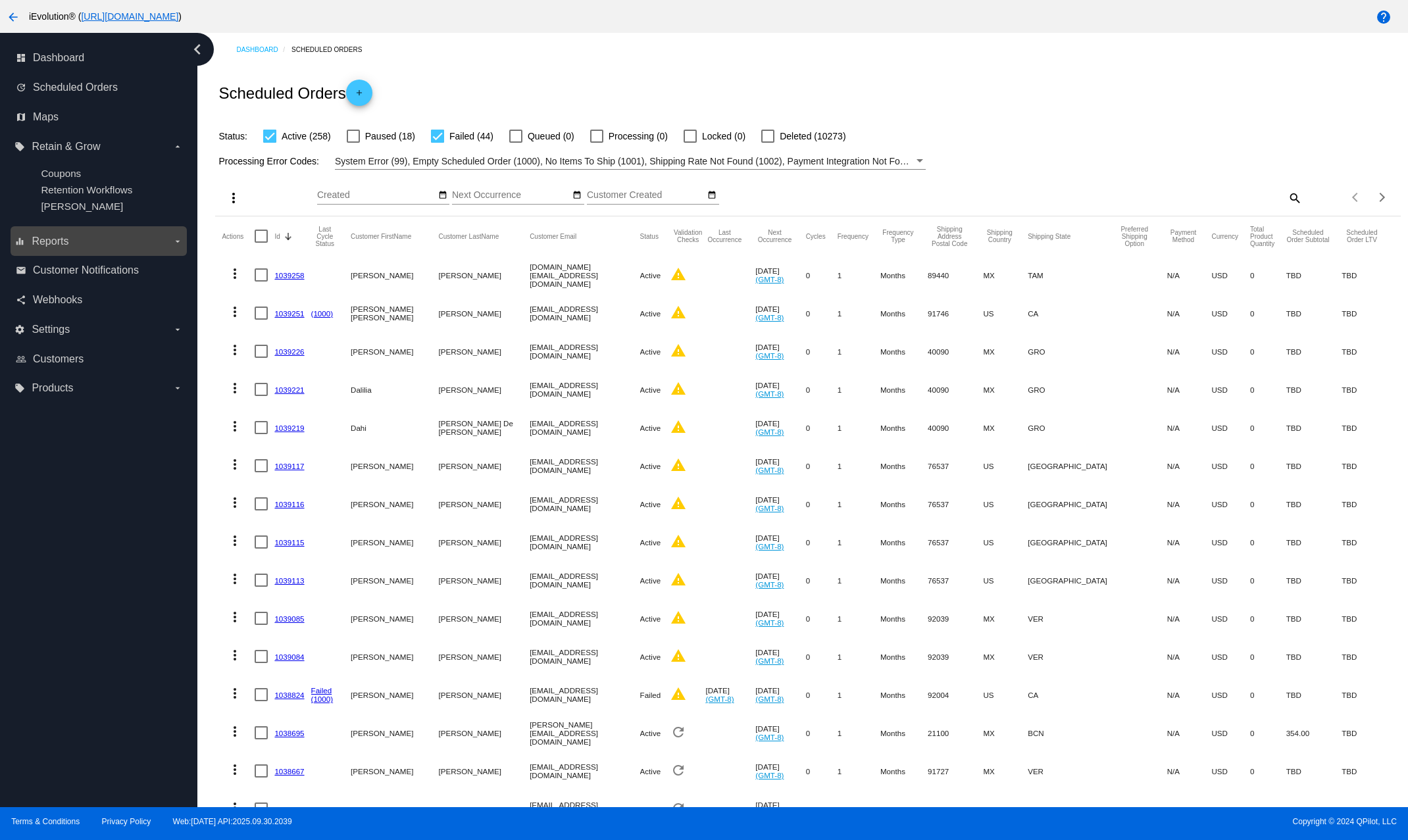
click at [128, 245] on label "equalizer Reports arrow_drop_down" at bounding box center [98, 241] width 167 height 21
click at [0, 0] on input "equalizer Reports arrow_drop_down" at bounding box center [0, 0] width 0 height 0
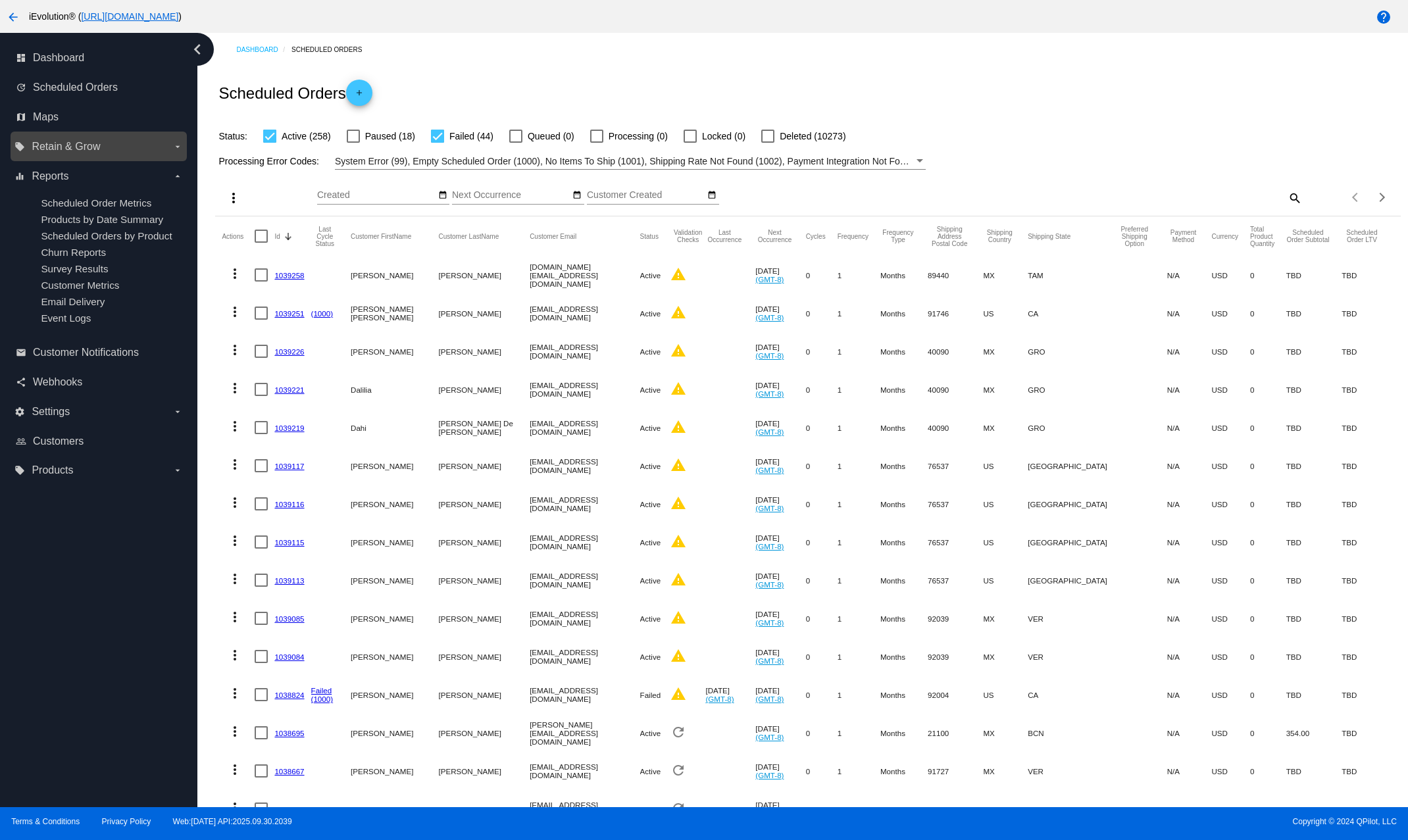
click at [76, 145] on span "Retain & Grow" at bounding box center [66, 146] width 69 height 12
click at [0, 0] on input "local_offer Retain & Grow arrow_drop_down" at bounding box center [0, 0] width 0 height 0
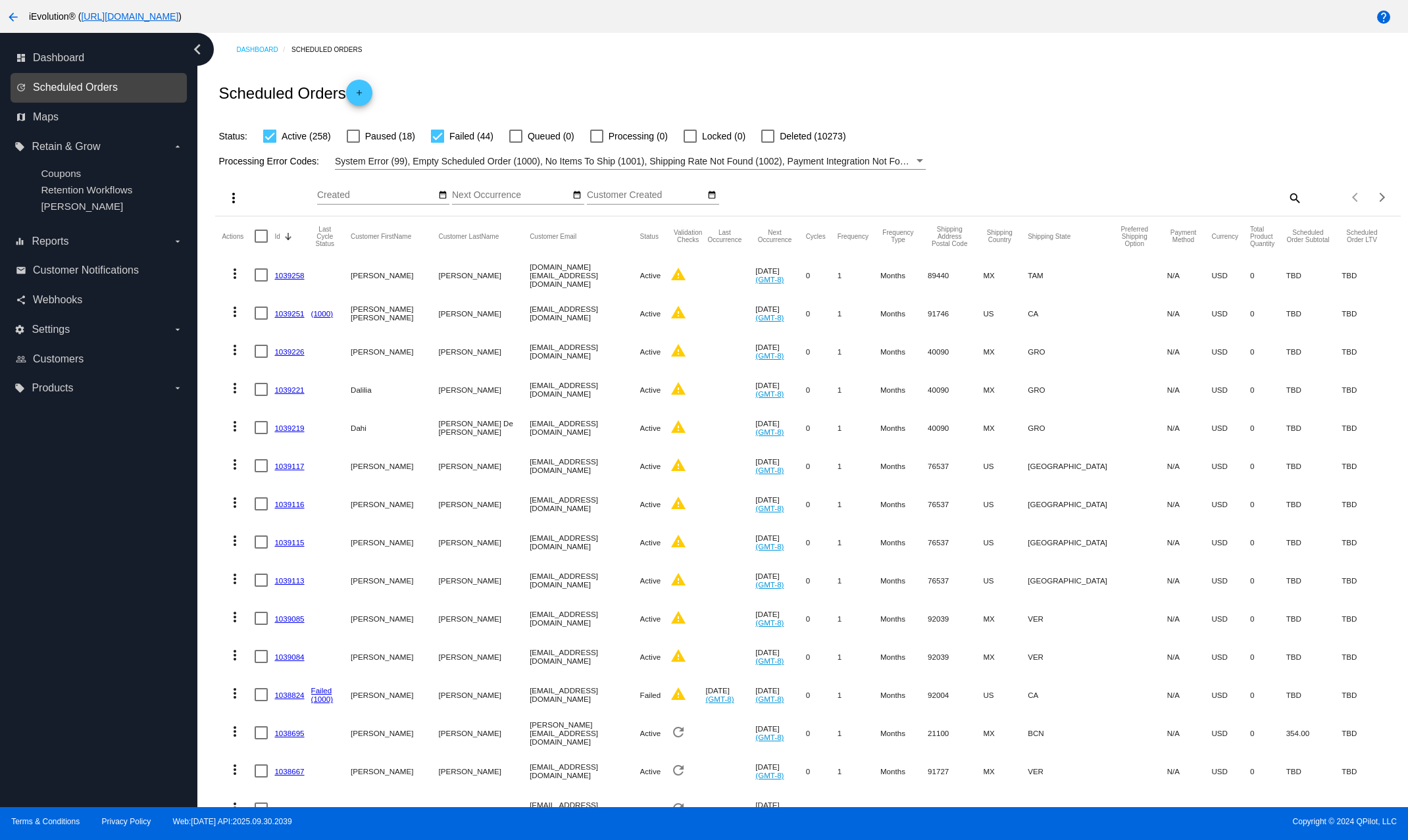
click at [57, 88] on span "Scheduled Orders" at bounding box center [75, 87] width 85 height 12
click at [56, 59] on span "Dashboard" at bounding box center [58, 57] width 52 height 12
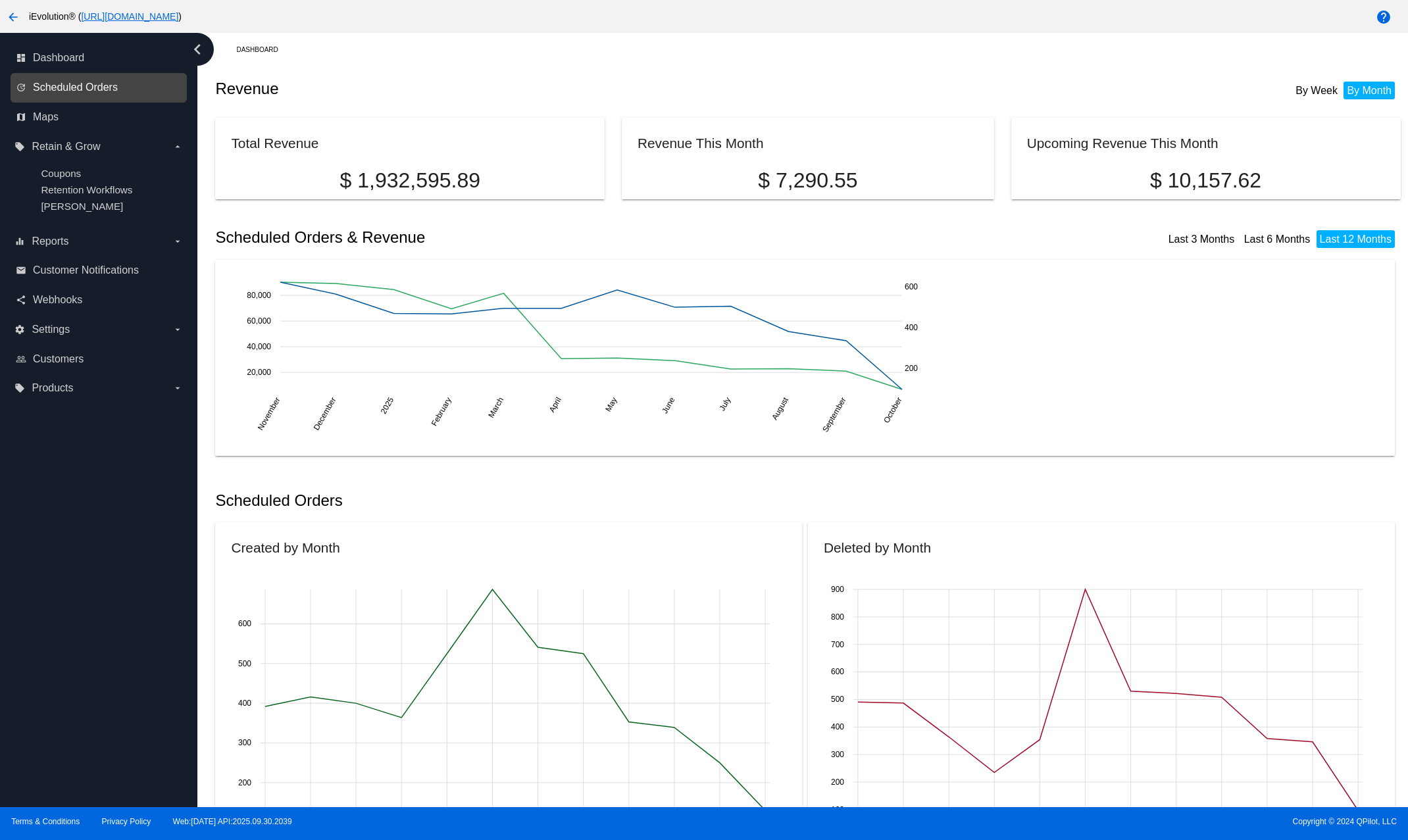
click at [94, 92] on span "Scheduled Orders" at bounding box center [75, 87] width 85 height 12
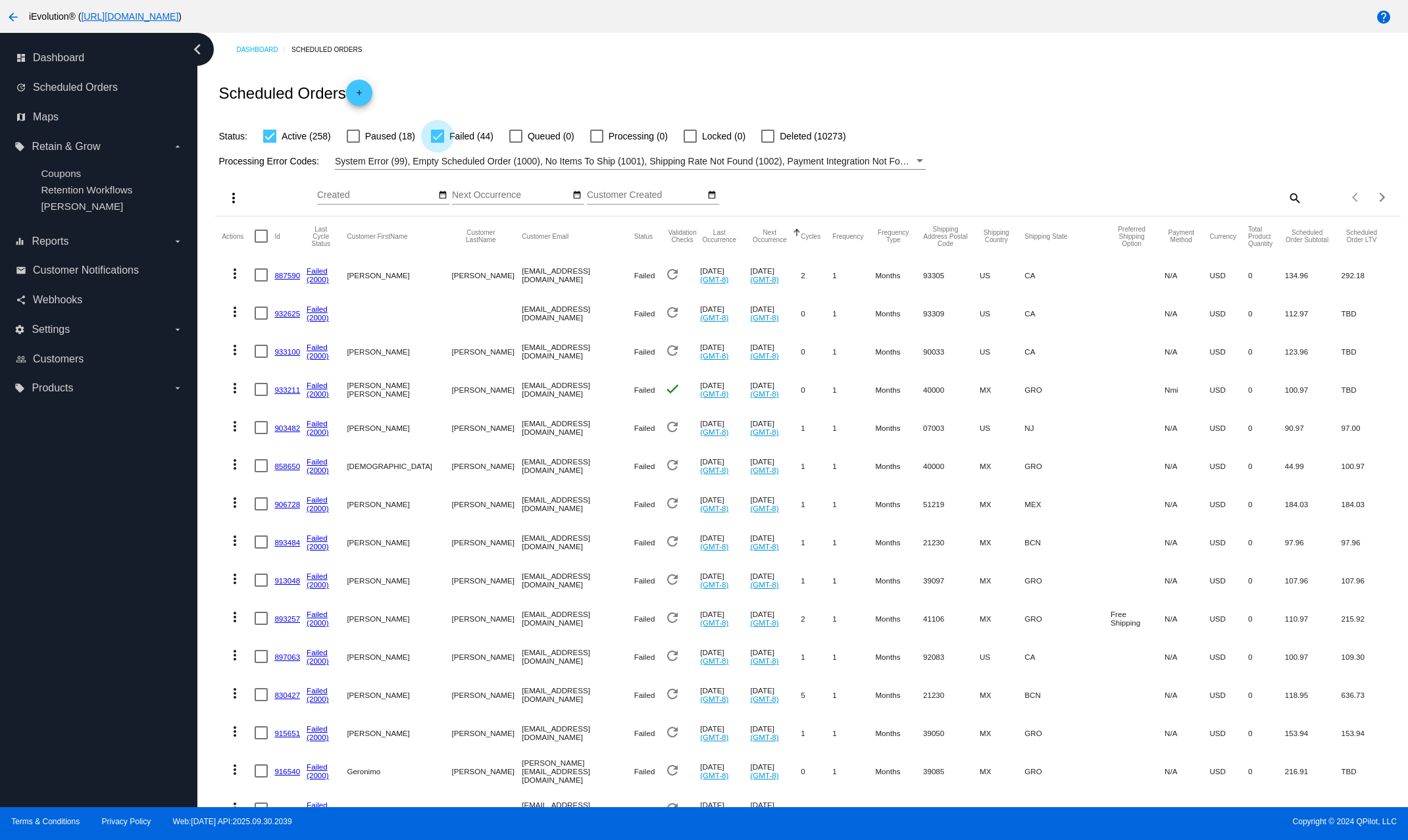
click at [438, 138] on div at bounding box center [437, 136] width 14 height 14
click at [438, 143] on input "Failed (44)" at bounding box center [437, 143] width 1 height 1
checkbox input "false"
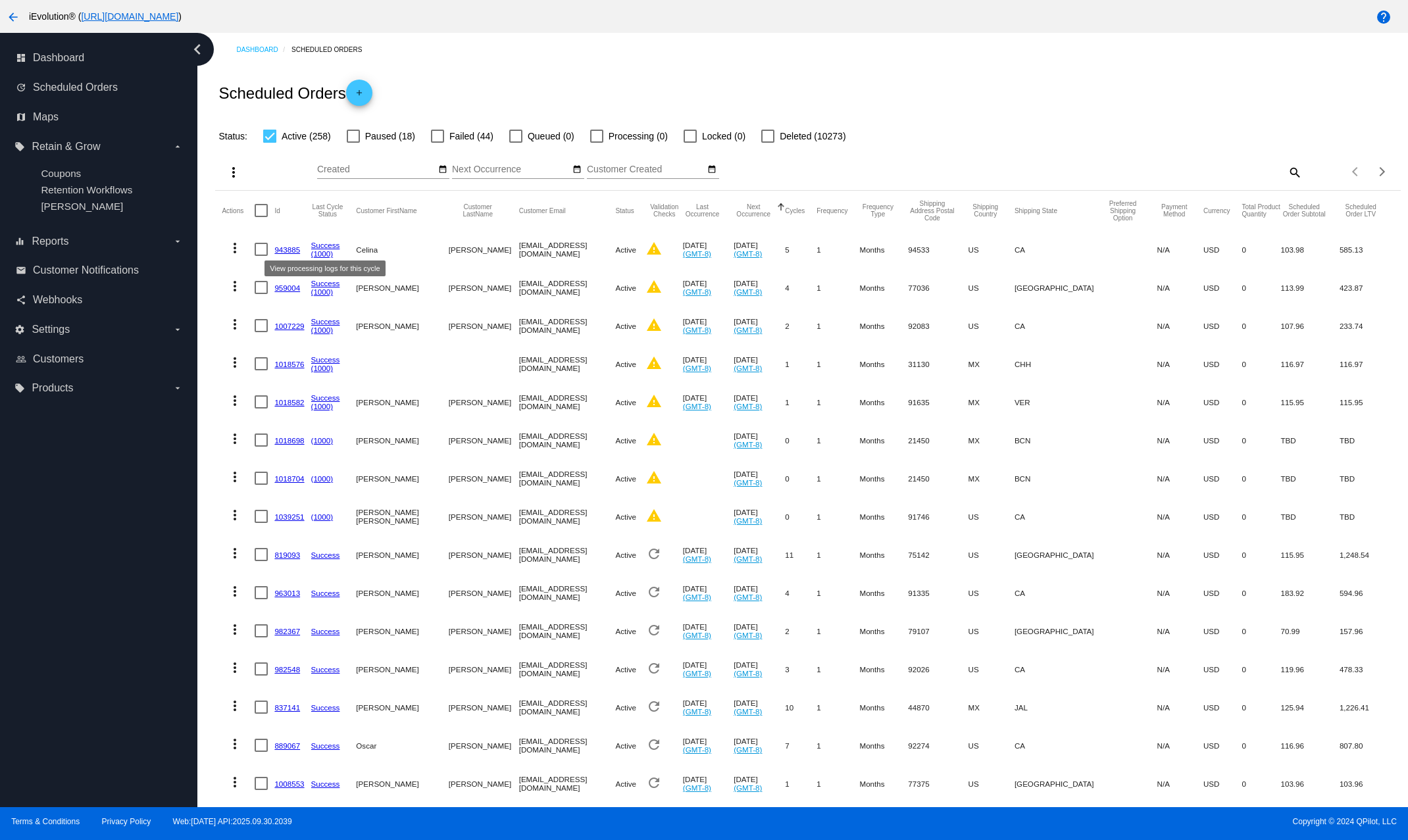
click at [323, 247] on link "Success" at bounding box center [326, 244] width 29 height 8
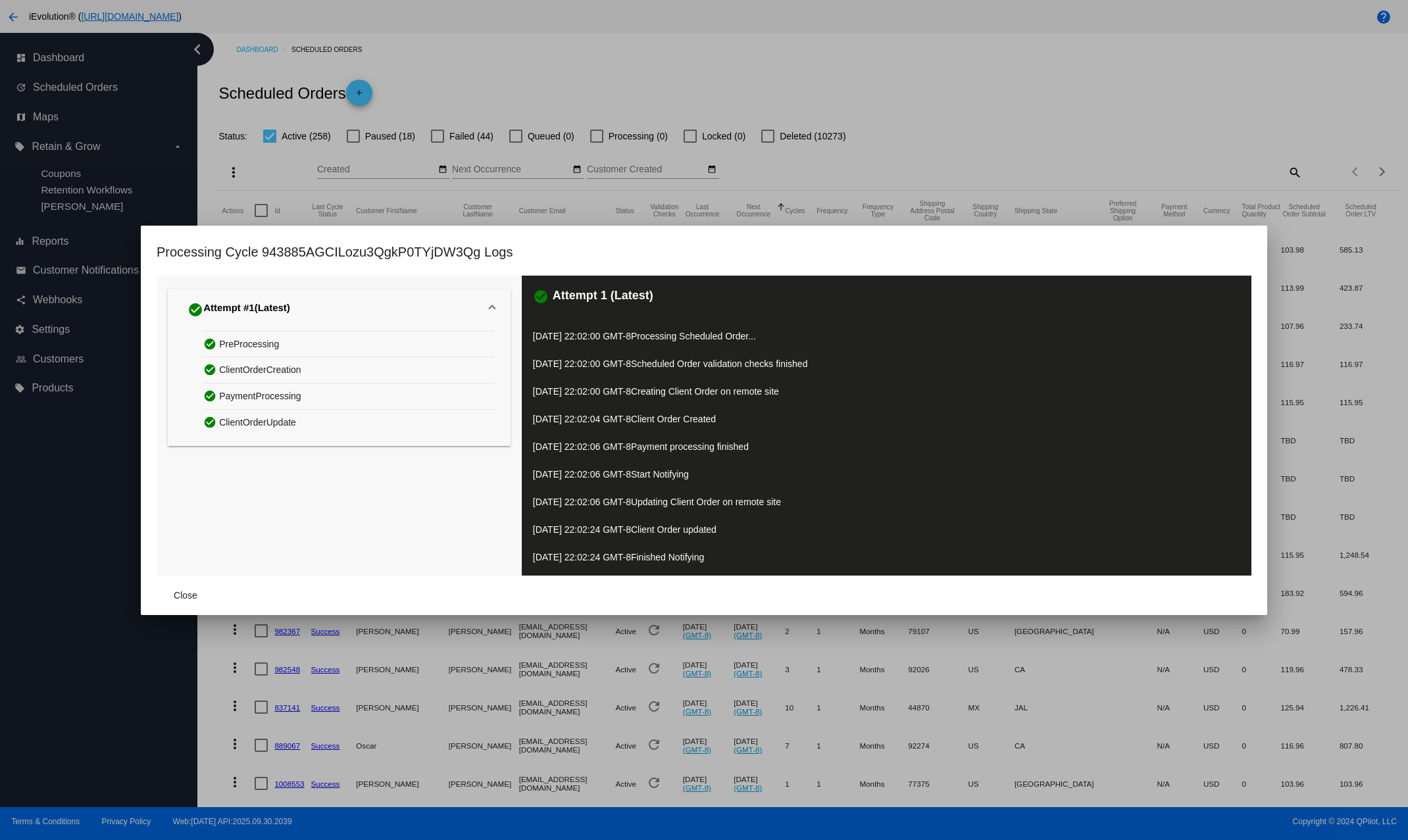
click at [234, 192] on div at bounding box center [704, 420] width 1408 height 840
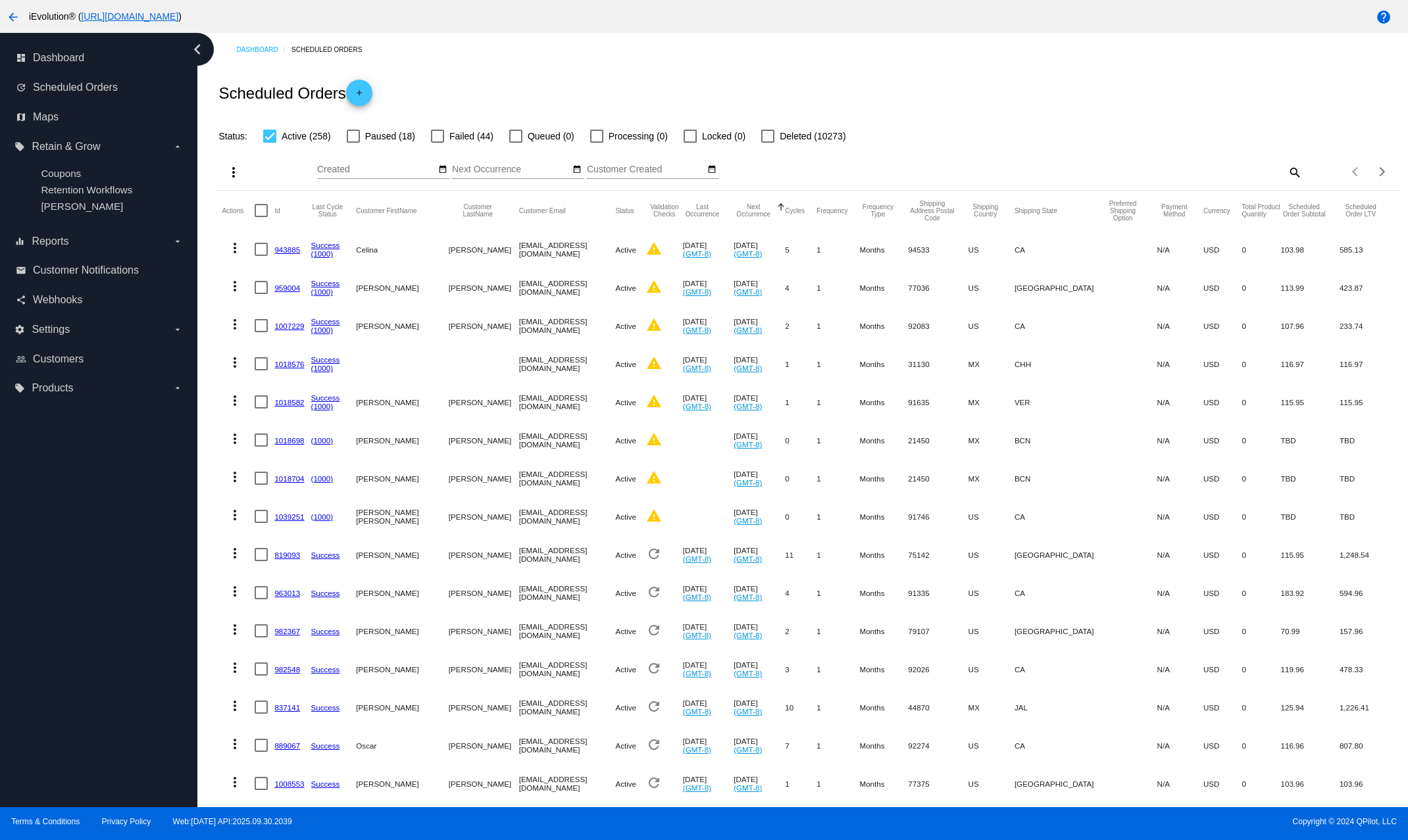
click at [283, 559] on link "819093" at bounding box center [287, 554] width 25 height 8
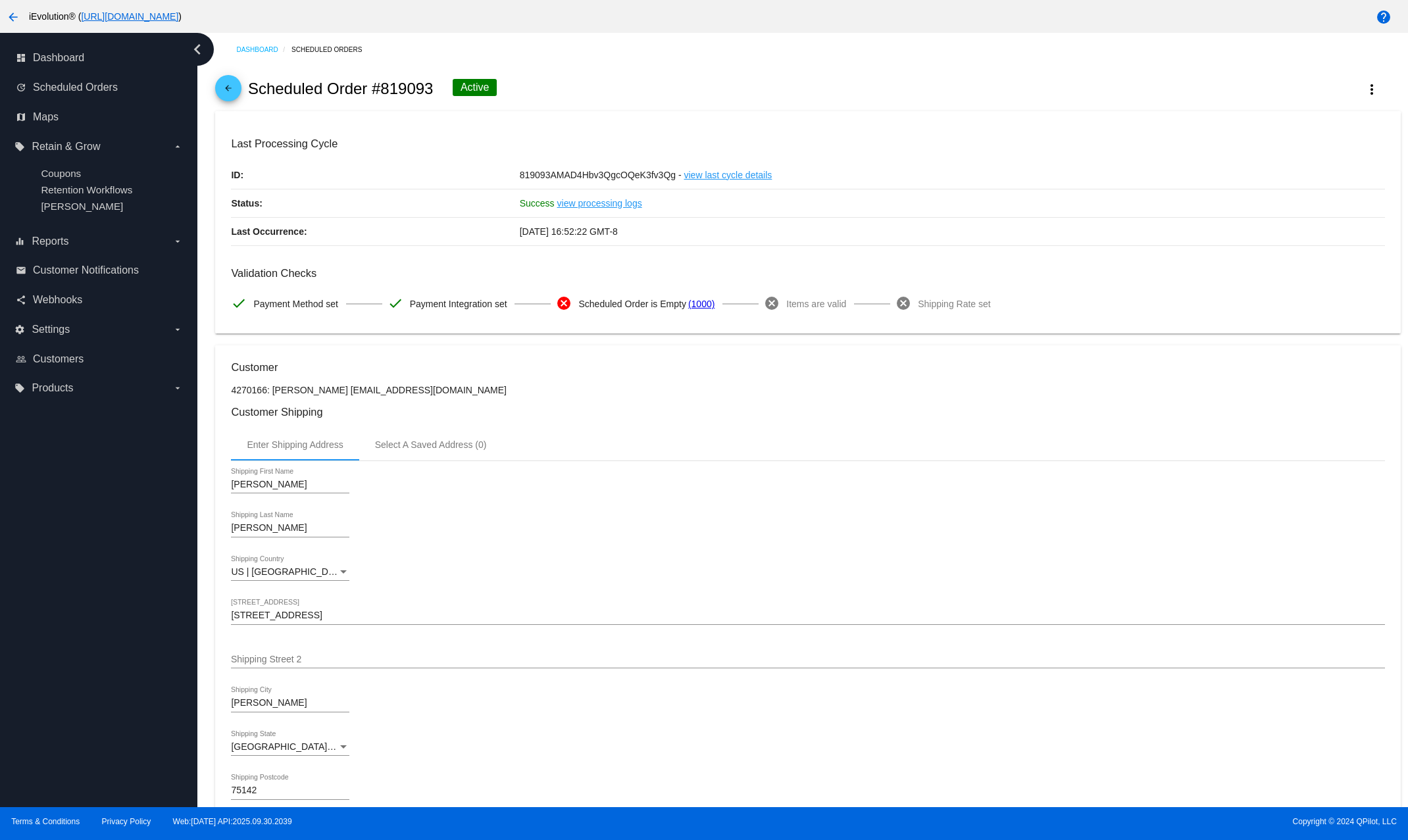
click at [617, 206] on link "view processing logs" at bounding box center [600, 203] width 85 height 28
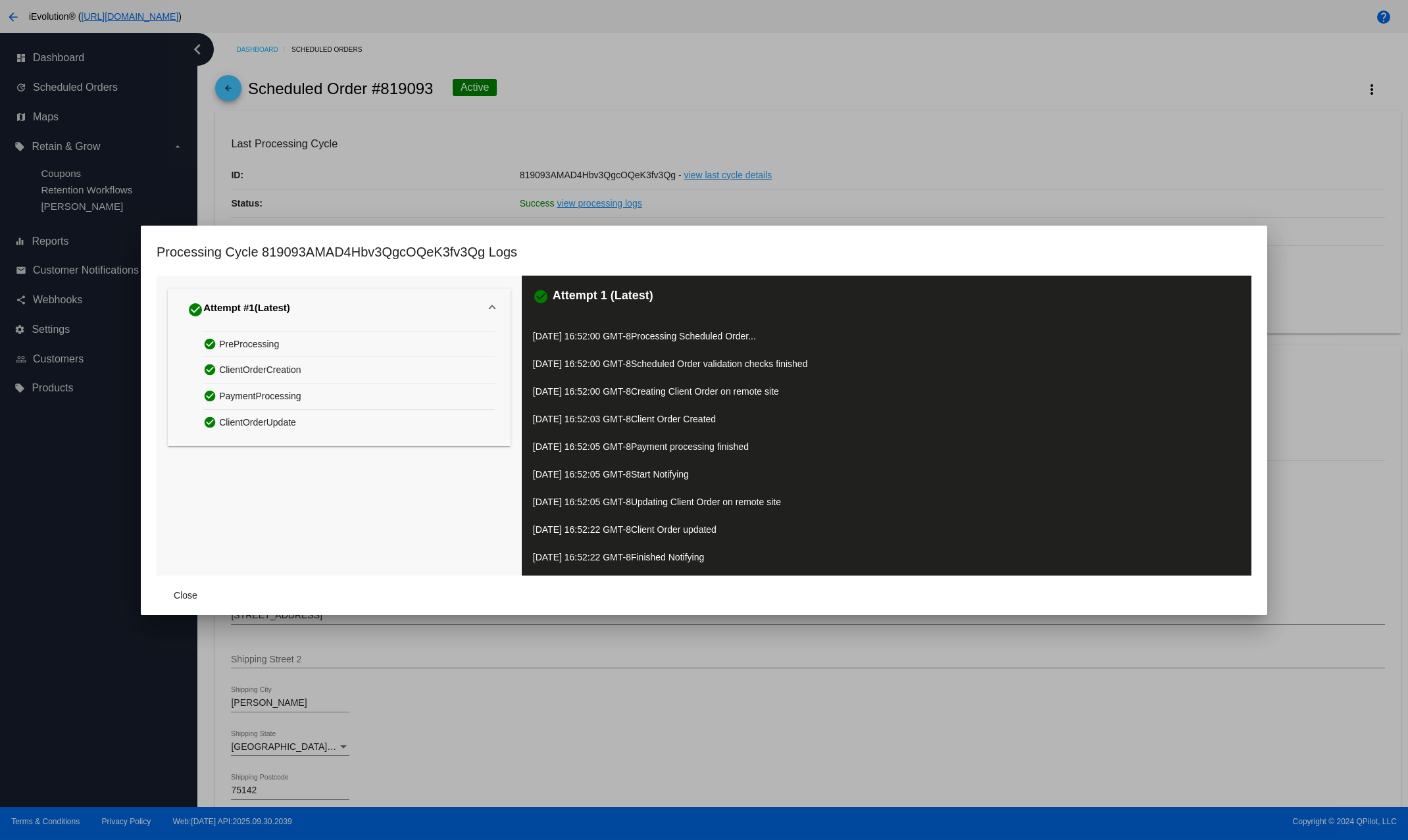
click at [432, 185] on div at bounding box center [704, 420] width 1408 height 840
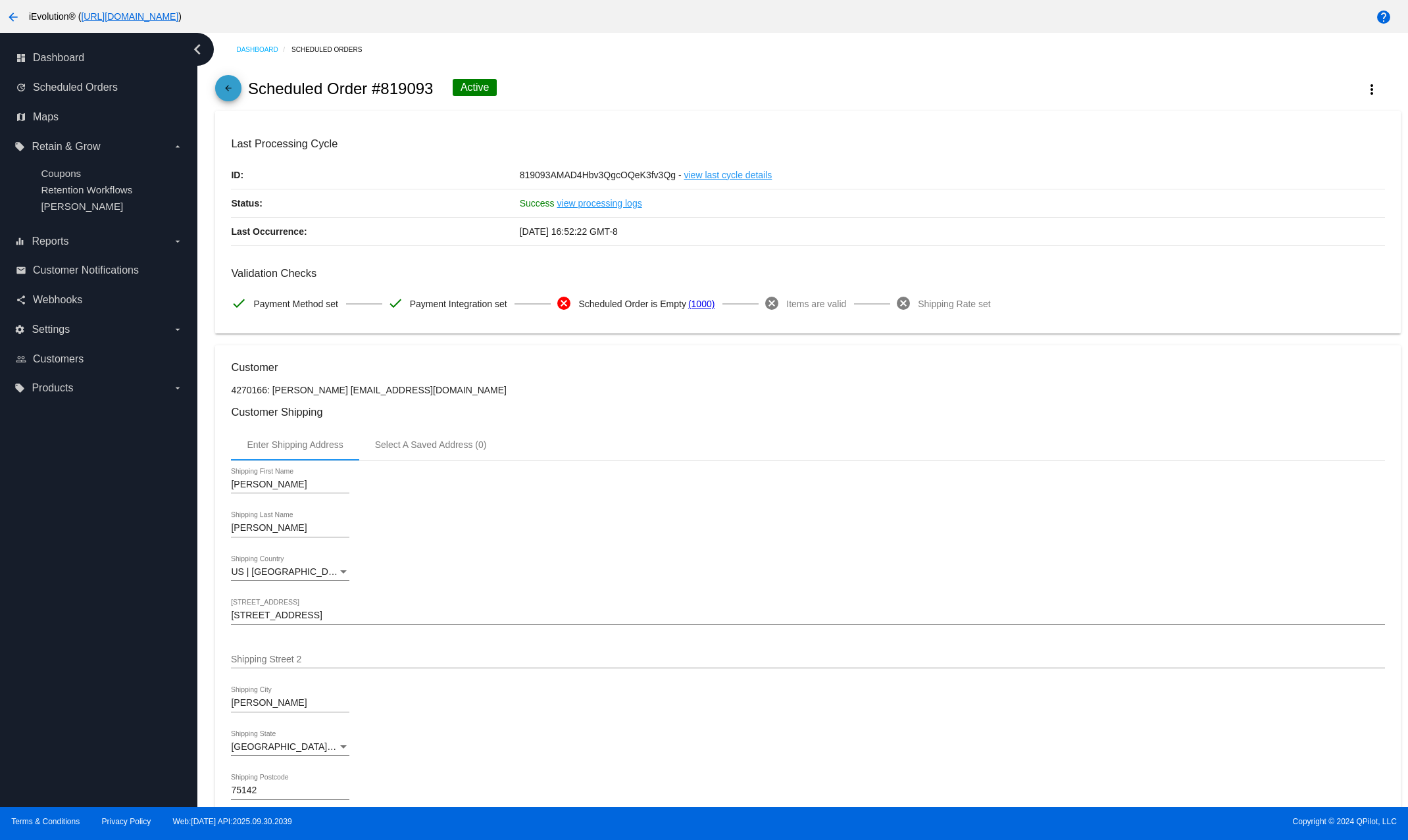
click at [230, 89] on mat-icon "arrow_back" at bounding box center [228, 90] width 15 height 15
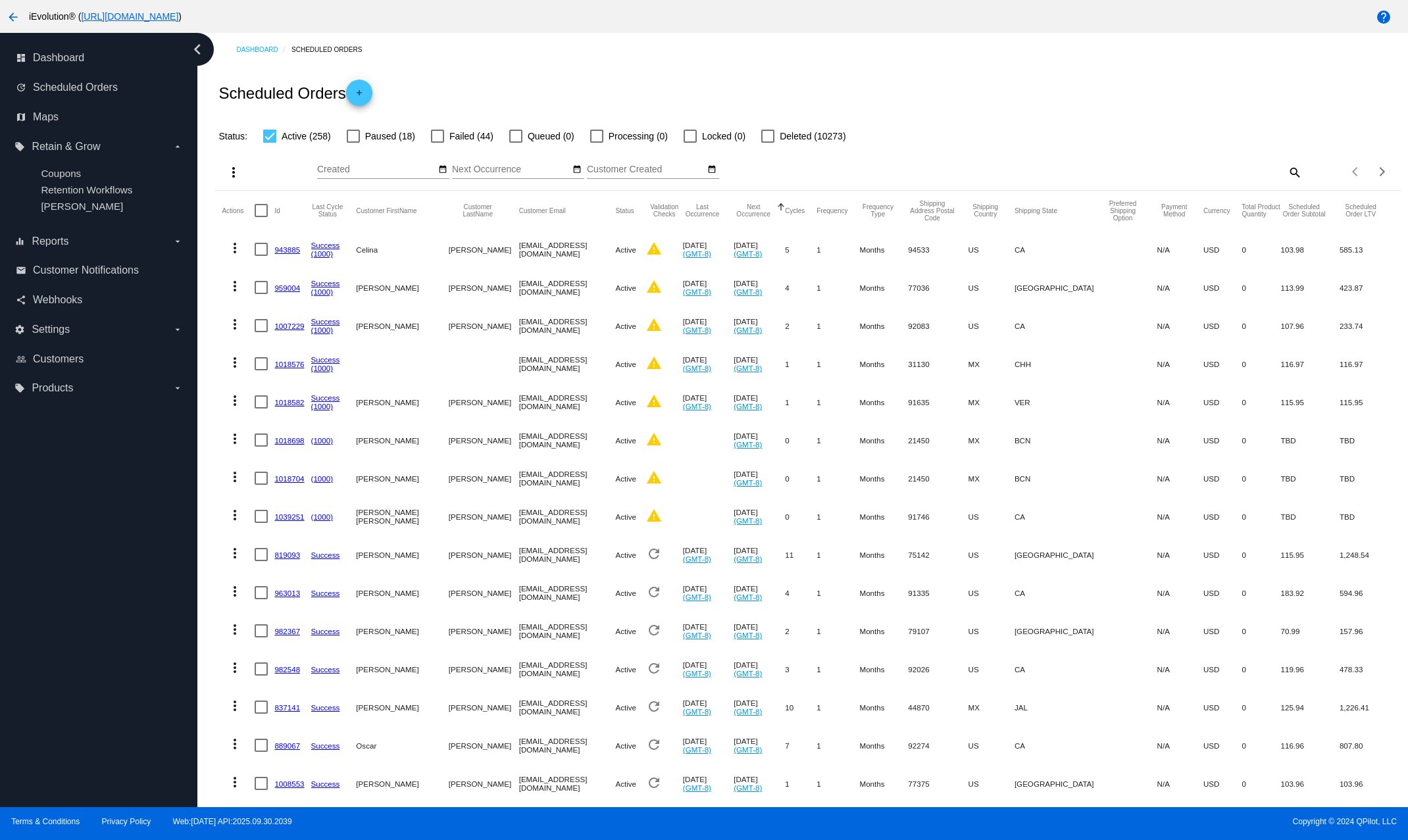
click at [322, 440] on link "(1000)" at bounding box center [322, 439] width 23 height 8
click at [440, 138] on div at bounding box center [437, 136] width 14 height 14
click at [438, 143] on input "Failed (44)" at bounding box center [437, 143] width 1 height 1
checkbox input "true"
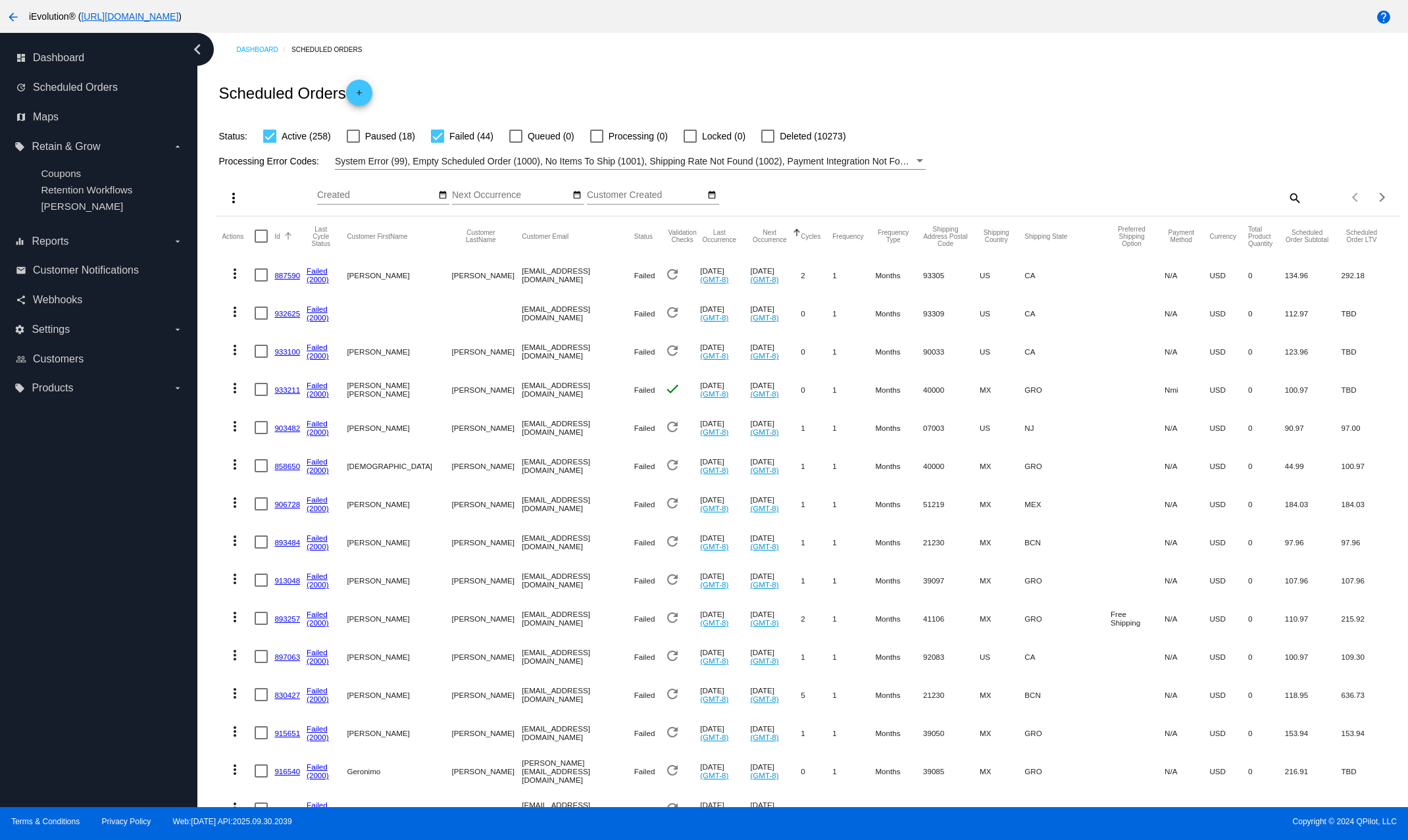
click at [280, 236] on div "Id" at bounding box center [290, 236] width 33 height 8
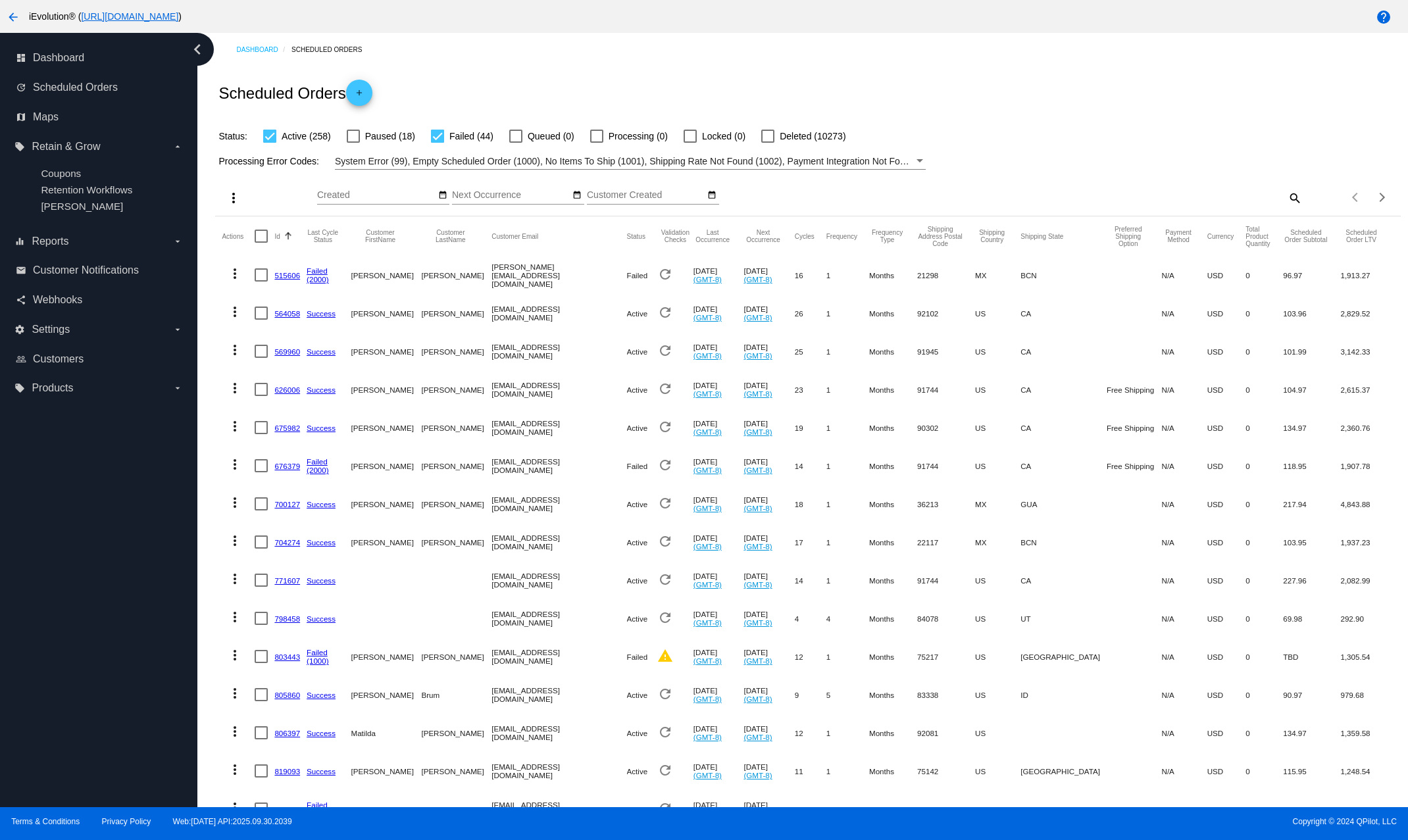
click at [280, 236] on div "Id" at bounding box center [290, 236] width 33 height 8
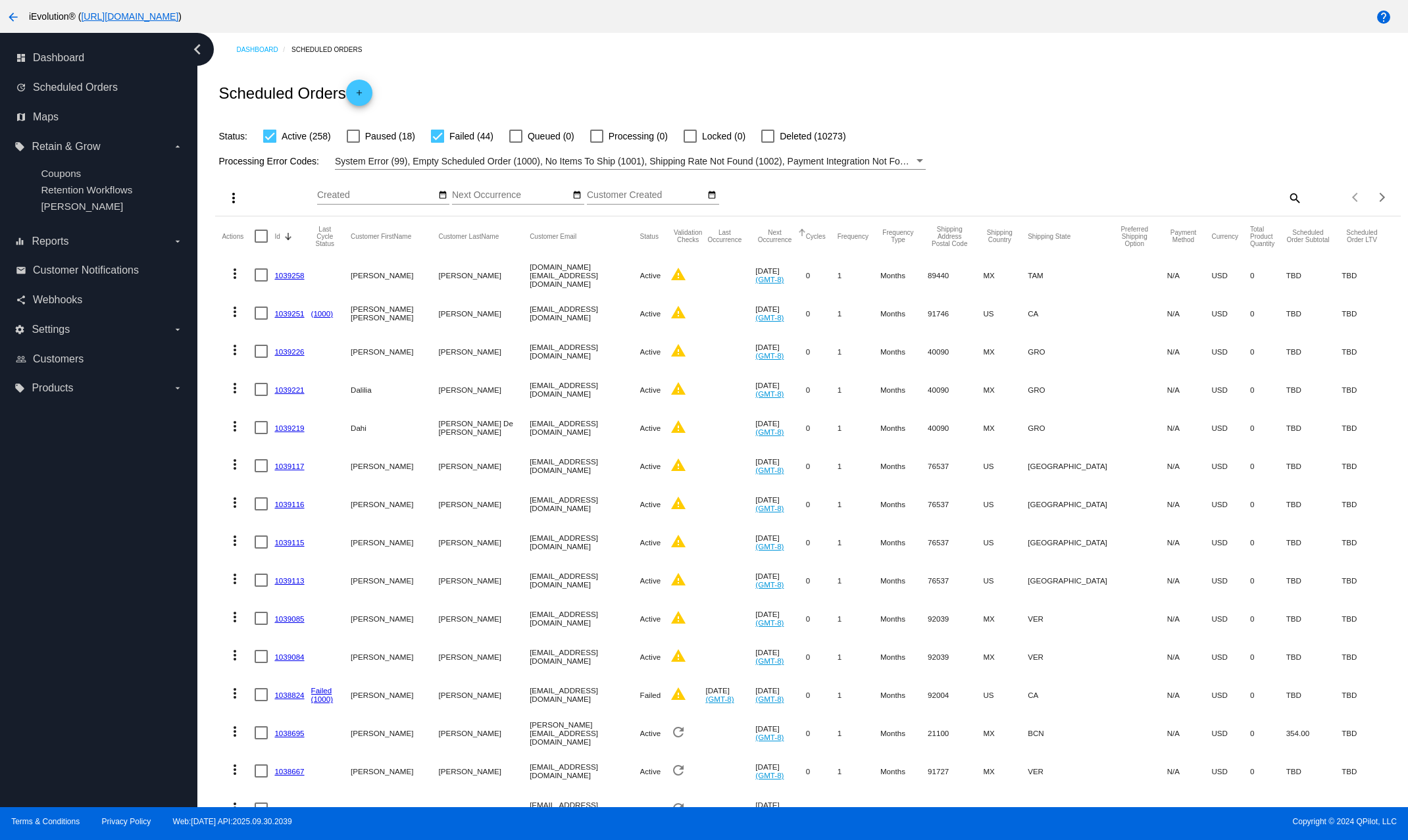
click at [755, 232] on button "Next Occurrence" at bounding box center [774, 236] width 38 height 14
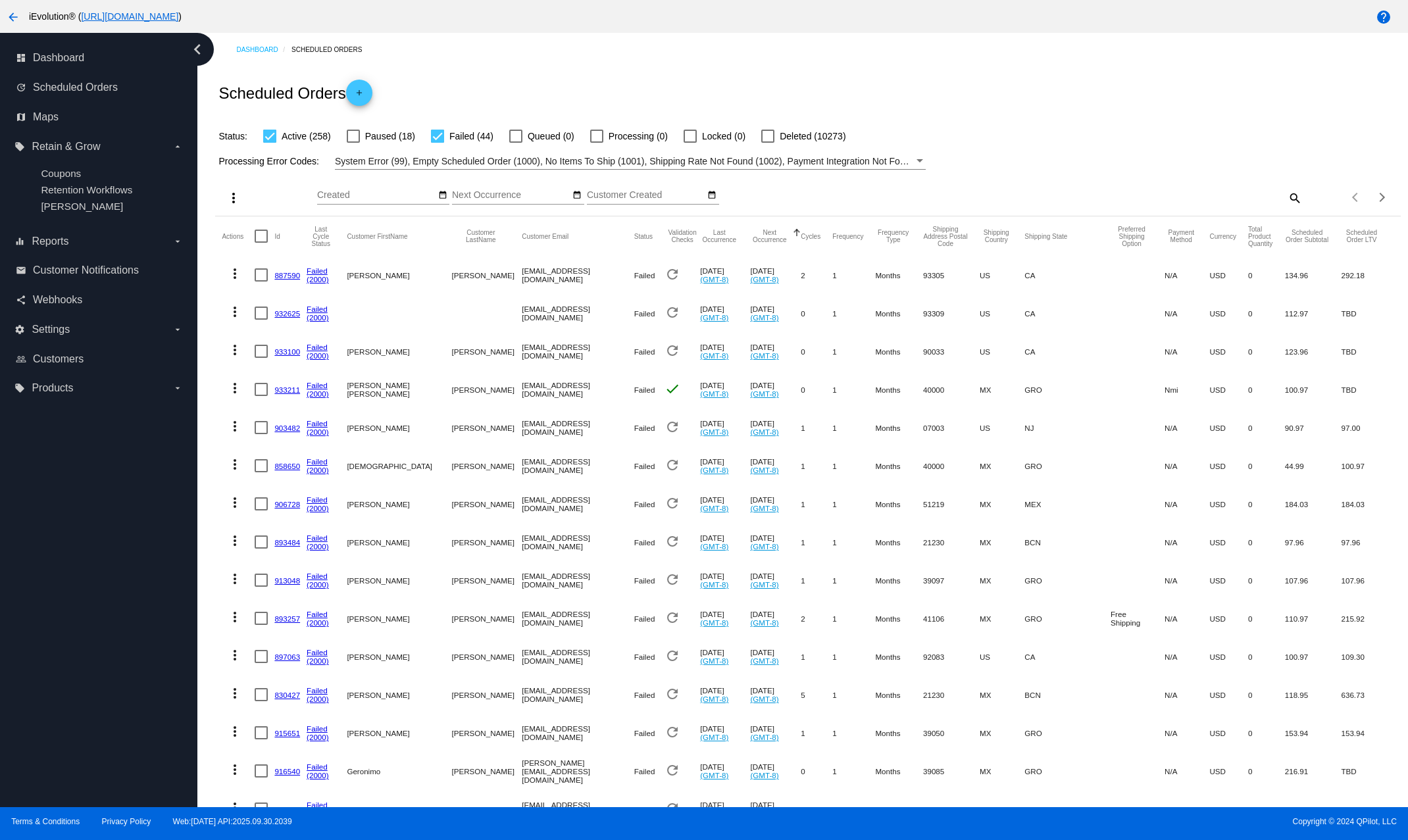
click at [753, 239] on button "Next Occurrence" at bounding box center [769, 236] width 39 height 14
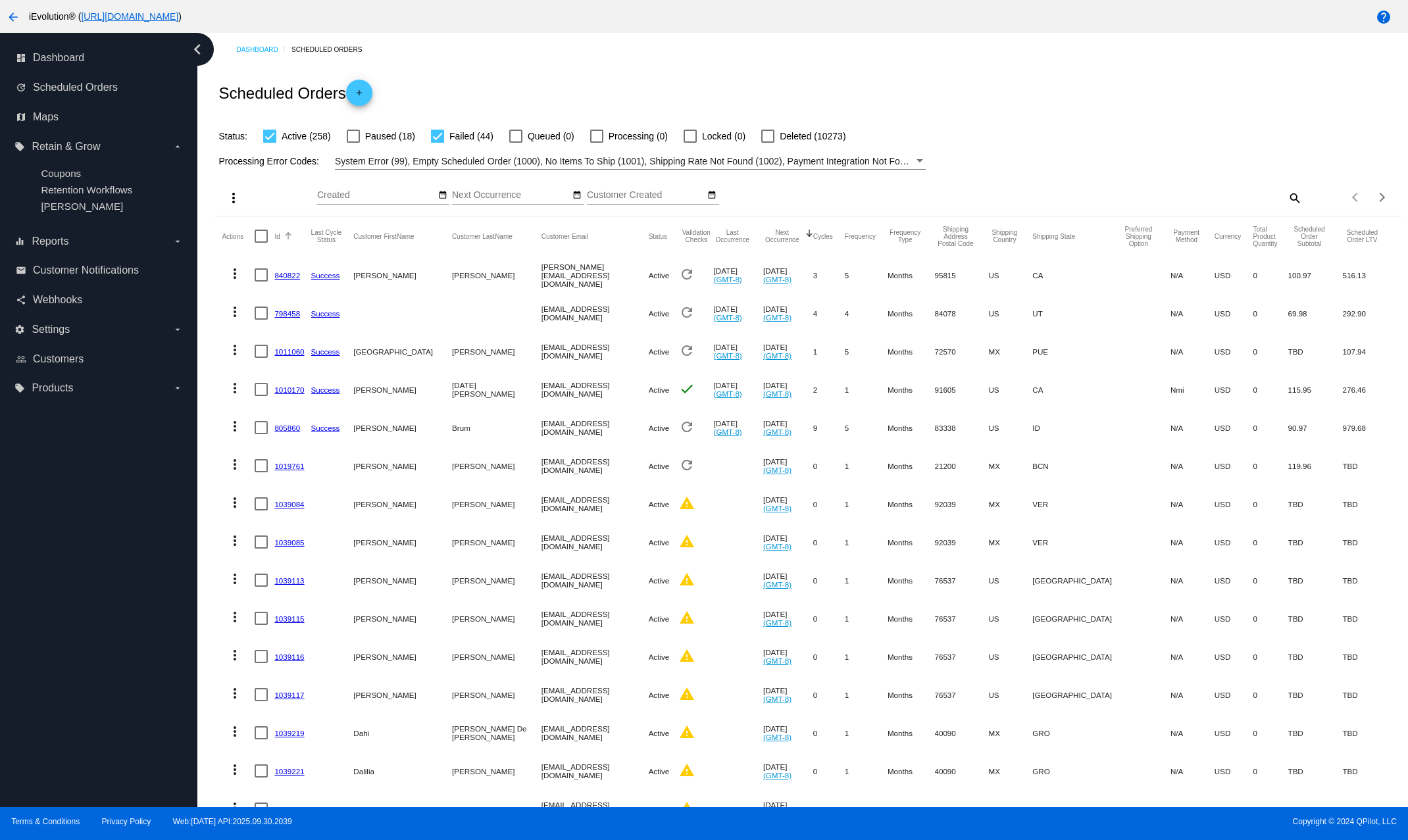
click at [279, 238] on button "Id" at bounding box center [277, 236] width 5 height 8
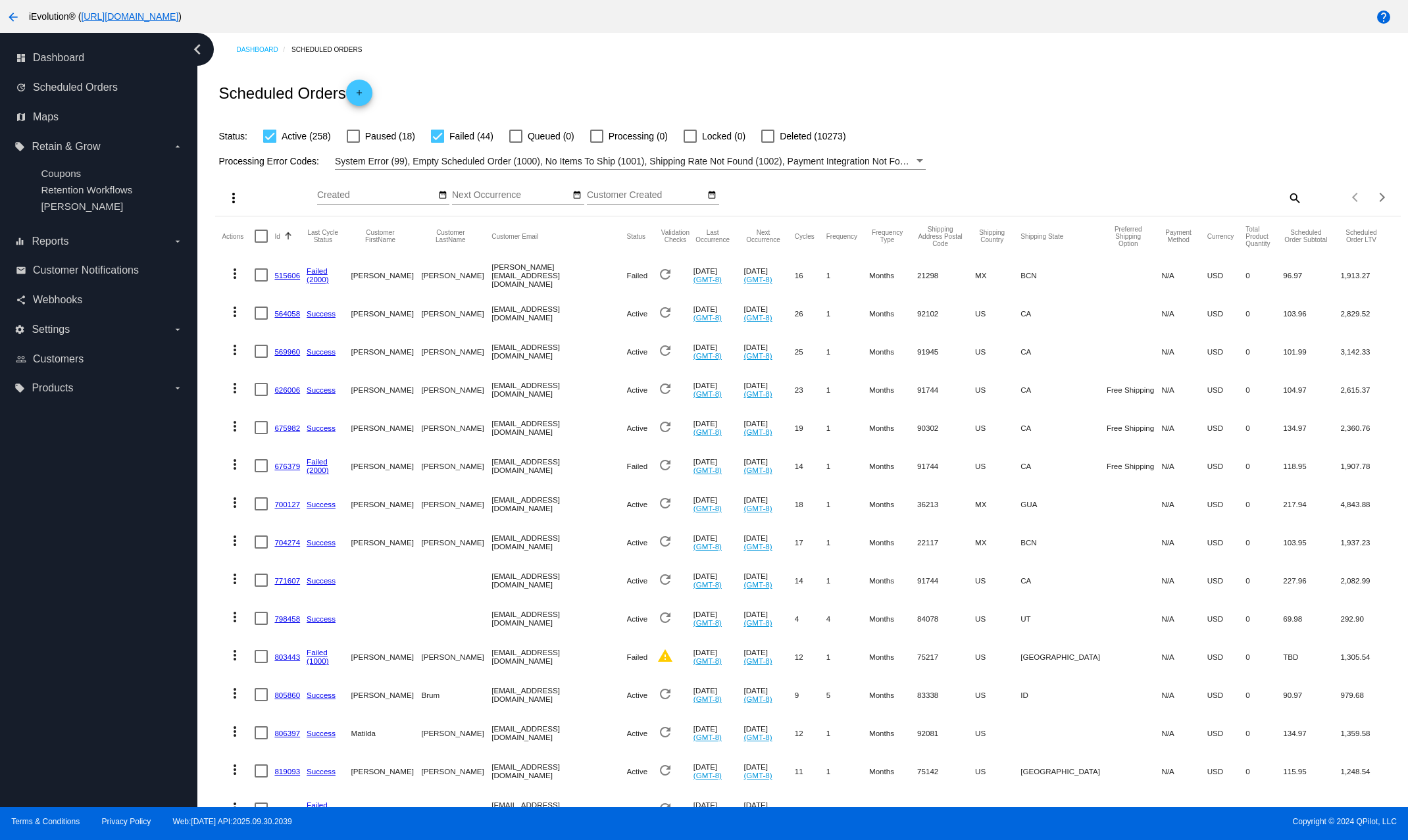
click at [279, 238] on button "Id" at bounding box center [277, 236] width 5 height 8
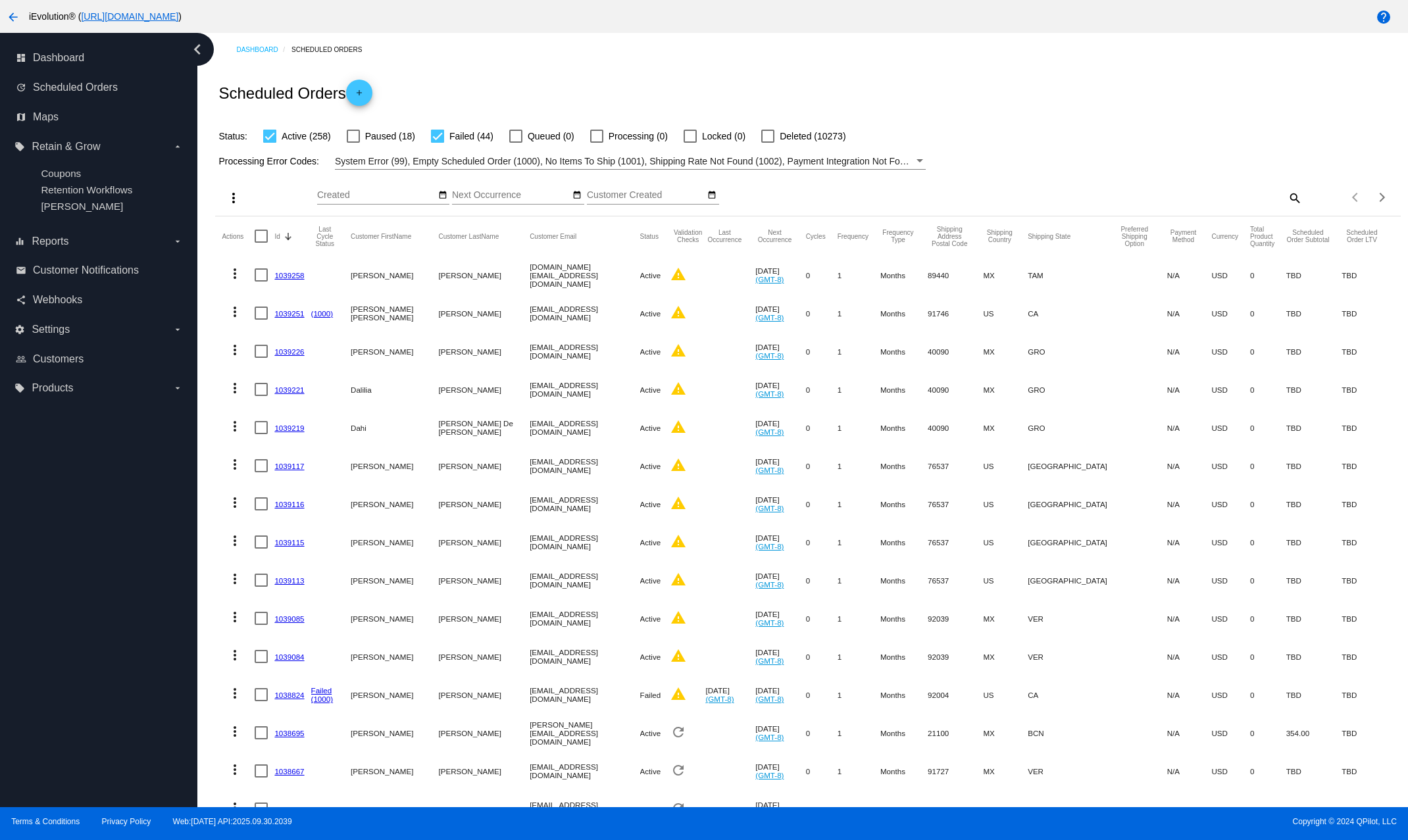
click at [293, 278] on link "1039258" at bounding box center [288, 275] width 30 height 8
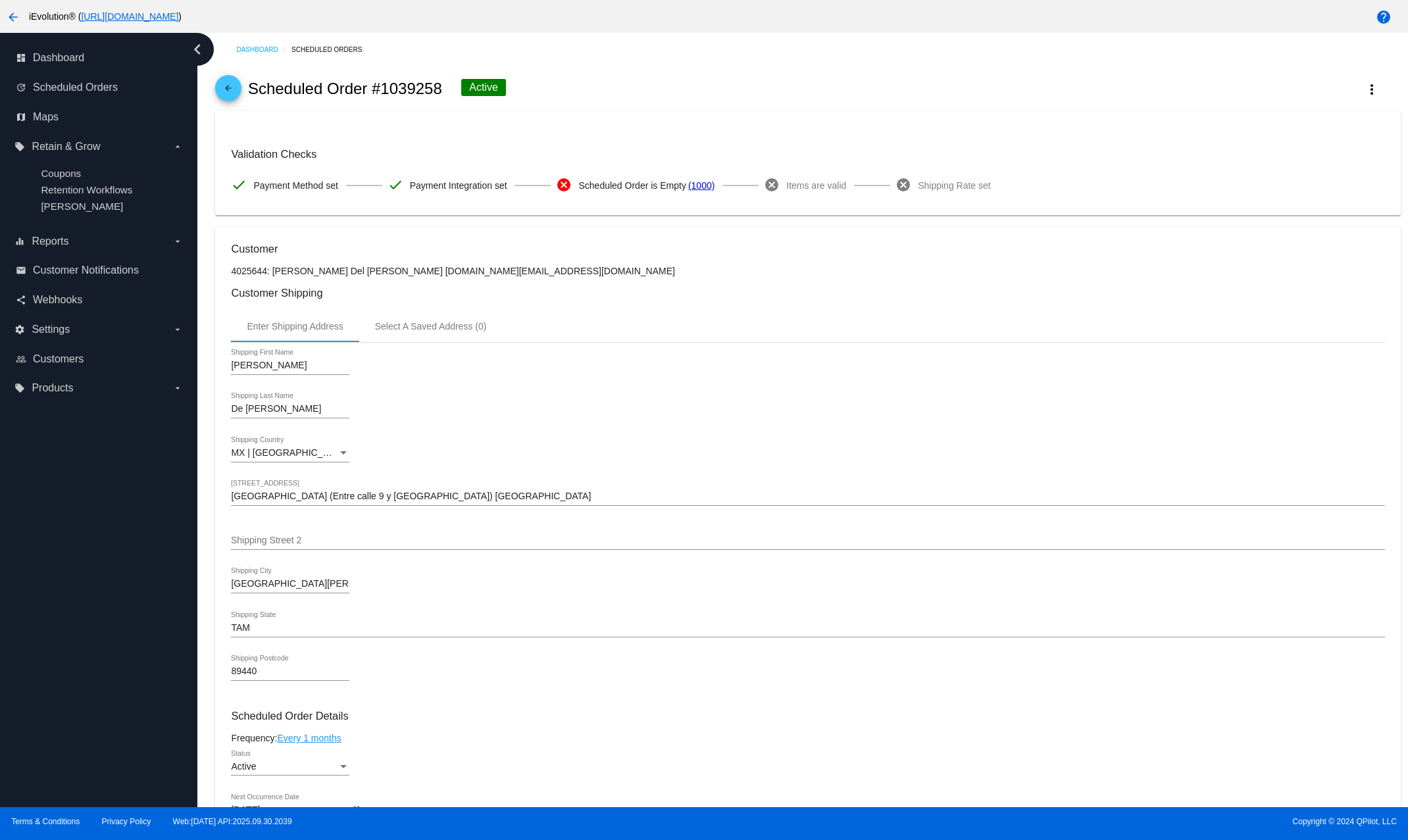
click at [597, 189] on span "Scheduled Order is Empty" at bounding box center [631, 185] width 108 height 28
click at [563, 189] on mat-icon "cancel" at bounding box center [563, 184] width 15 height 15
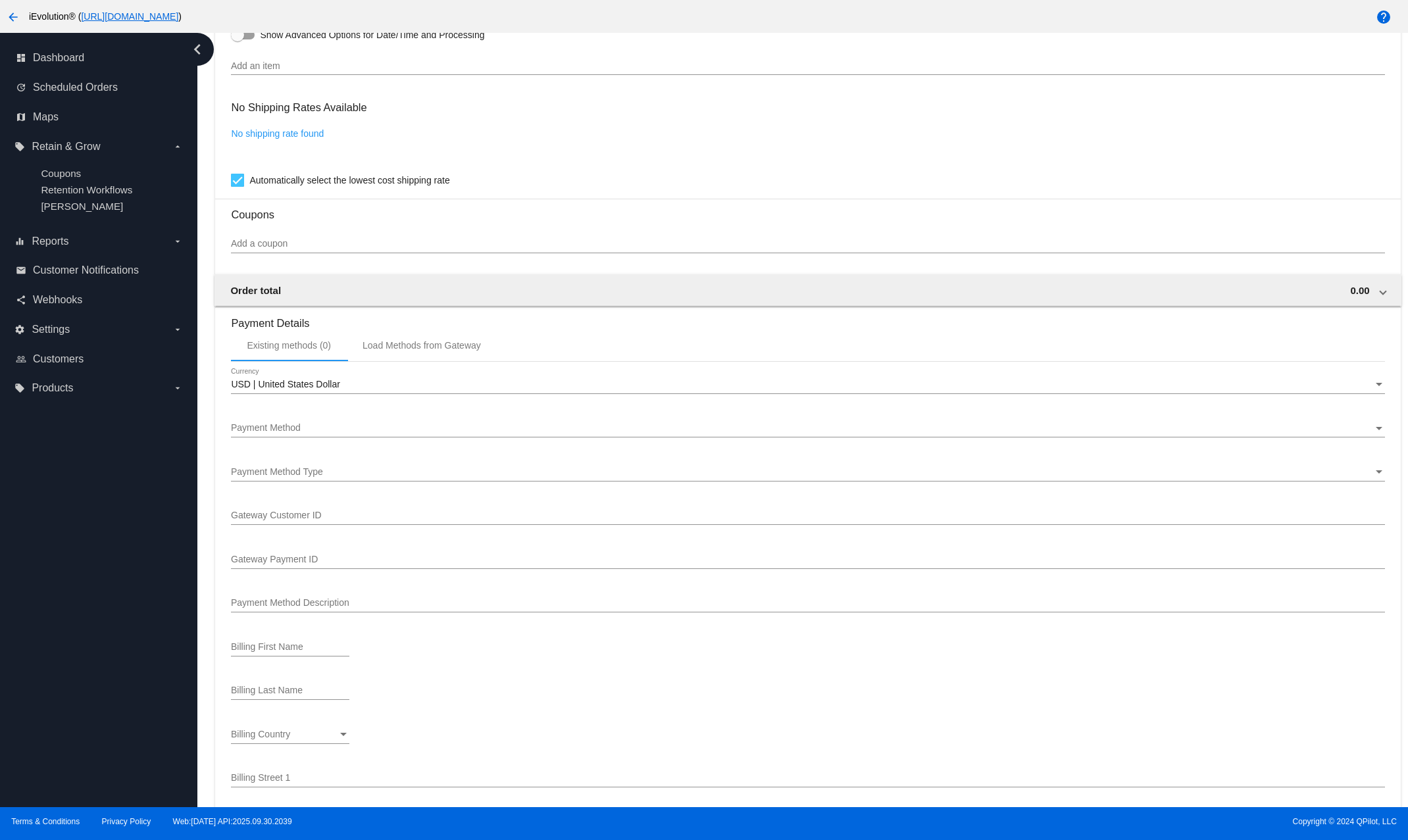
scroll to position [809, 0]
click at [591, 290] on mat-expansion-panel-header "Order total 0.00" at bounding box center [807, 290] width 1186 height 32
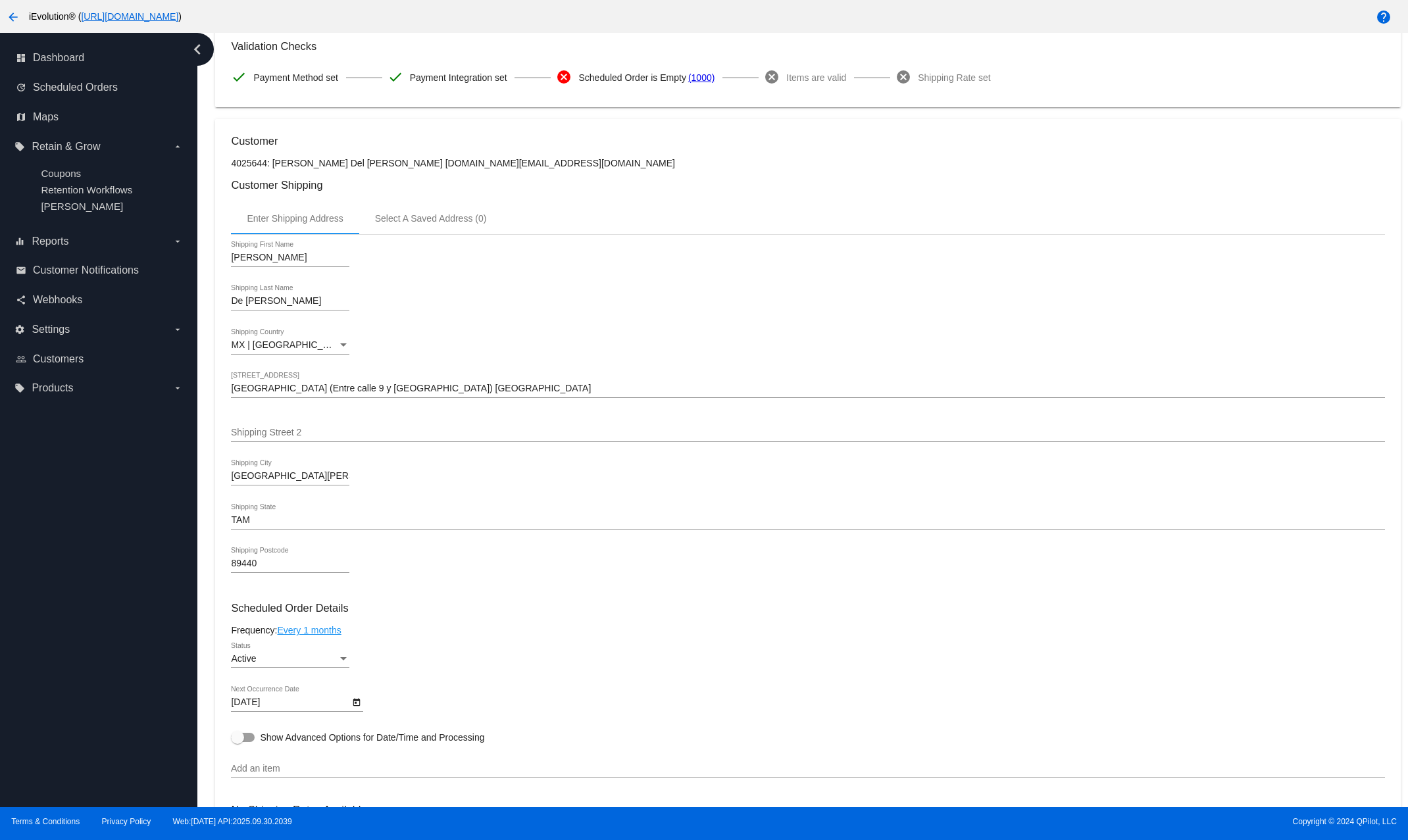
scroll to position [60, 0]
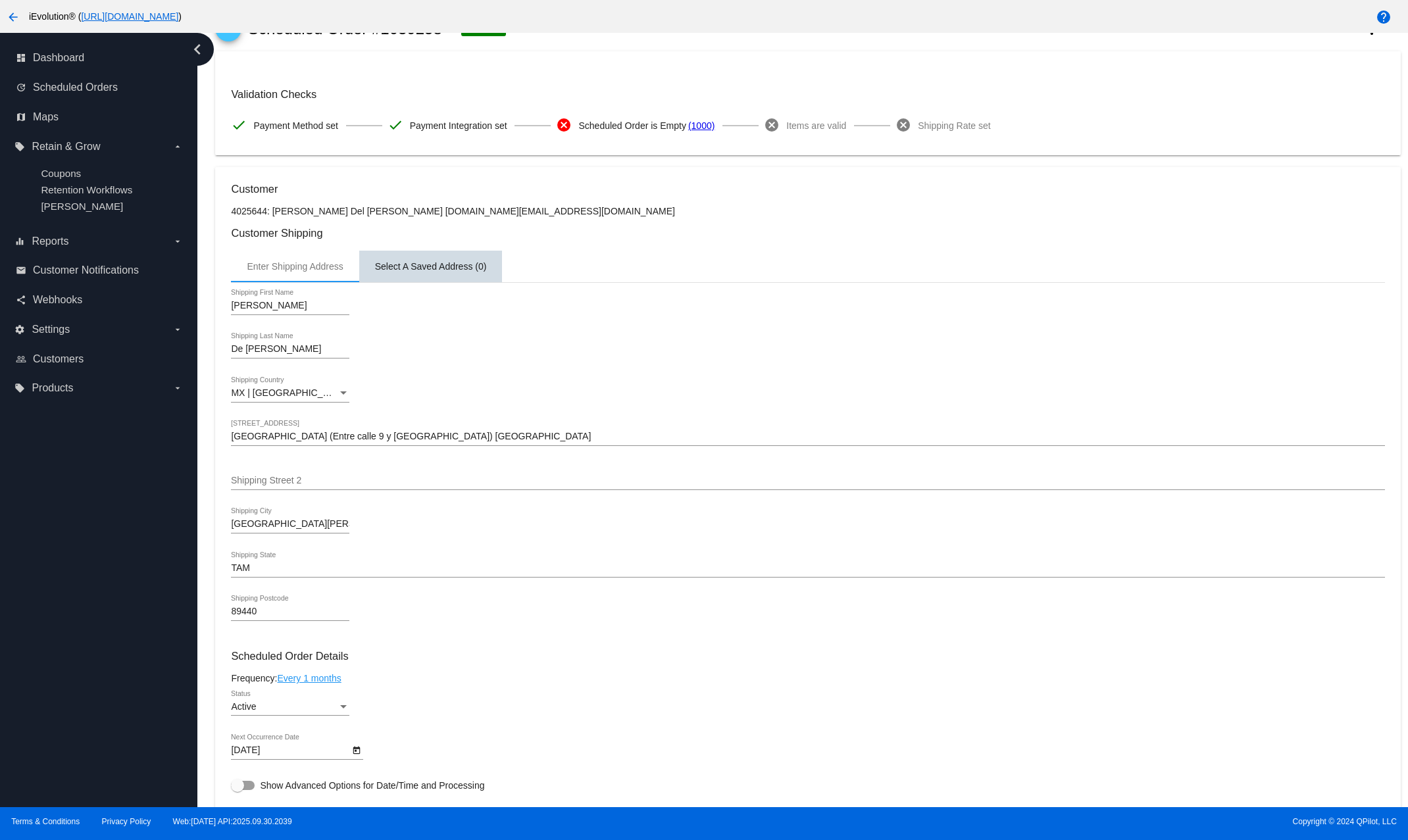
click at [448, 271] on div "Select A Saved Address (0)" at bounding box center [431, 267] width 112 height 11
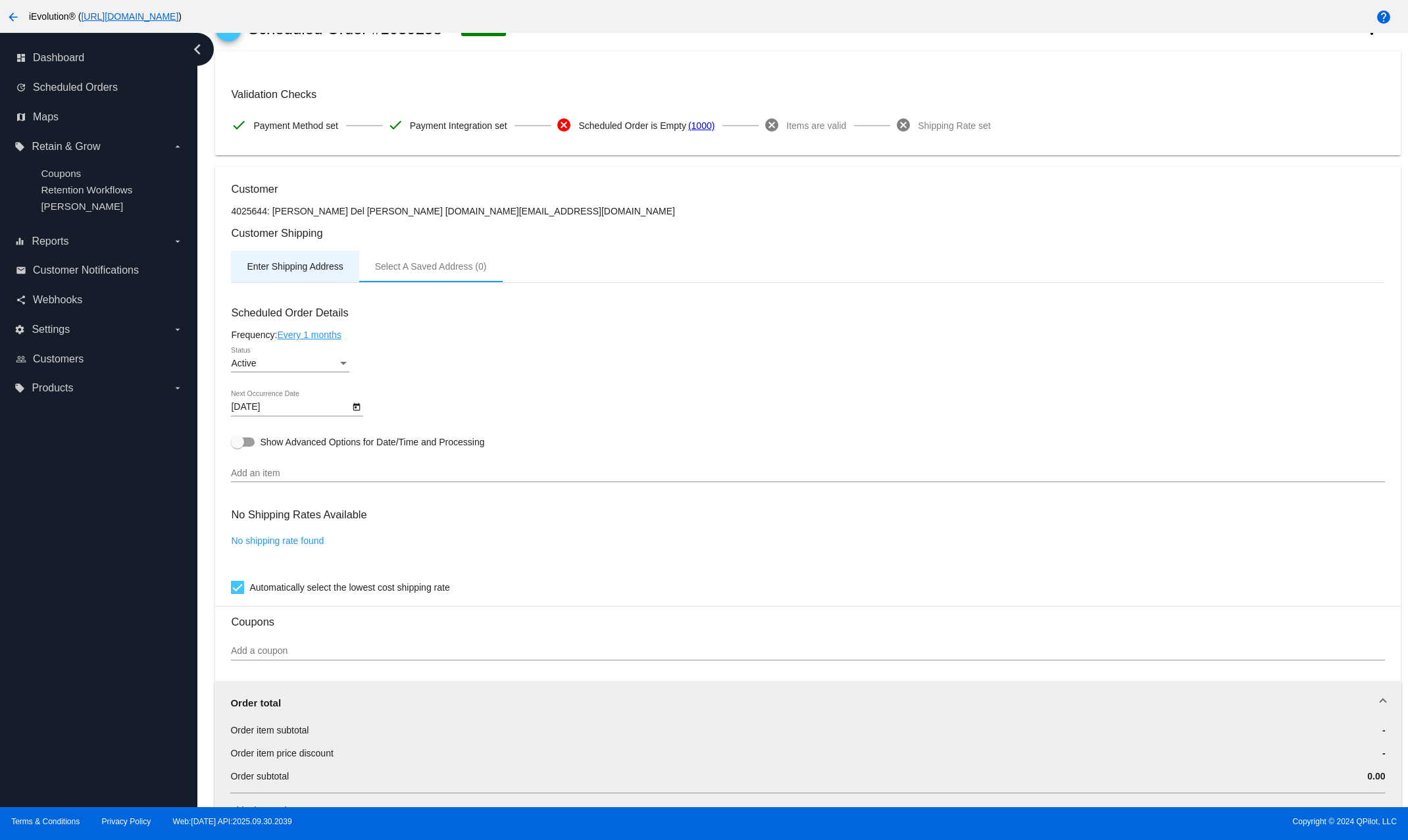
click at [312, 278] on div "Enter Shipping Address" at bounding box center [294, 266] width 128 height 32
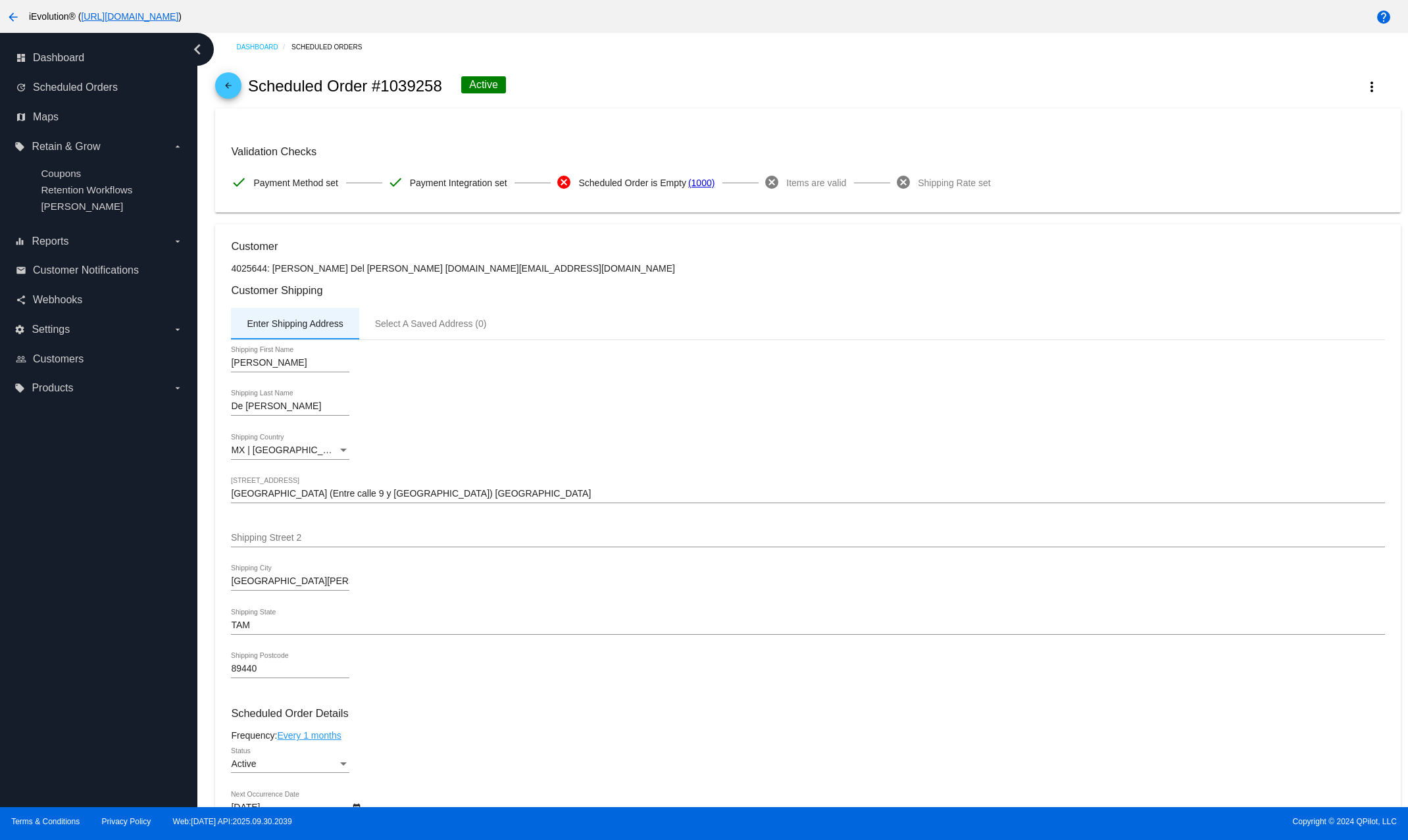
scroll to position [0, 0]
click at [627, 189] on span "Scheduled Order is Empty" at bounding box center [631, 185] width 108 height 28
click at [1159, 90] on button "more_vert" at bounding box center [1372, 89] width 58 height 24
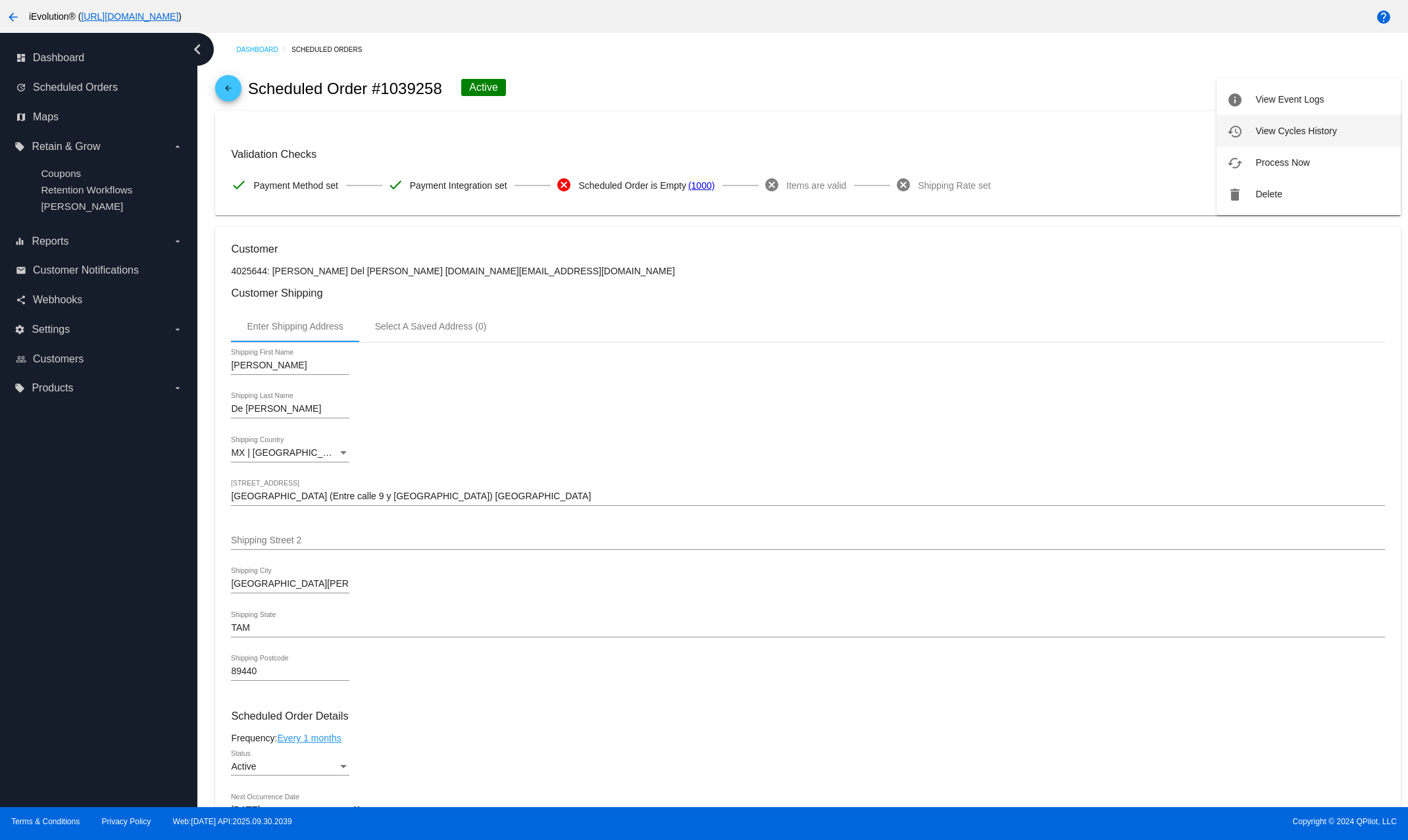
click at [1159, 127] on span "View Cycles History" at bounding box center [1295, 131] width 80 height 11
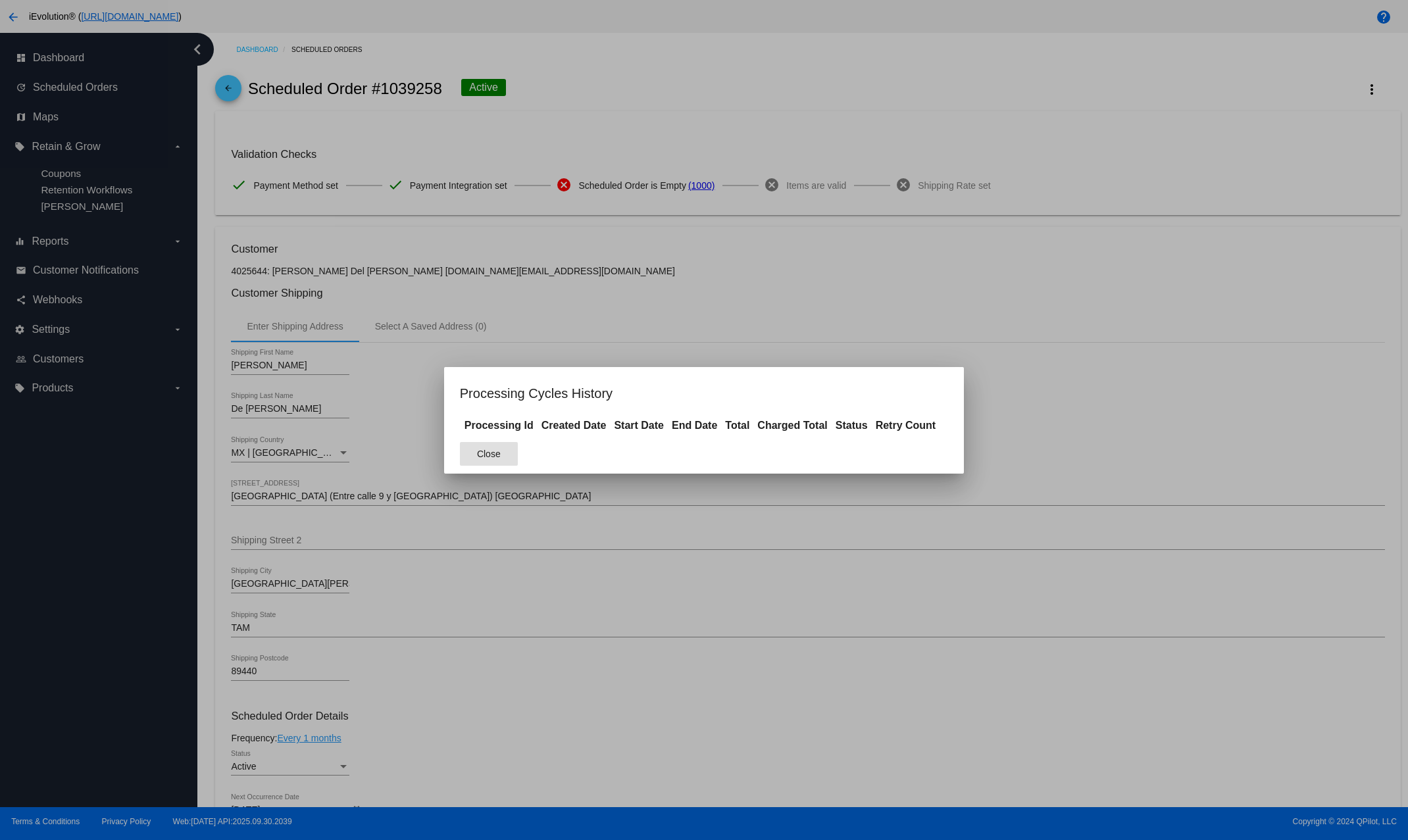
click at [507, 448] on button "Close" at bounding box center [488, 454] width 58 height 24
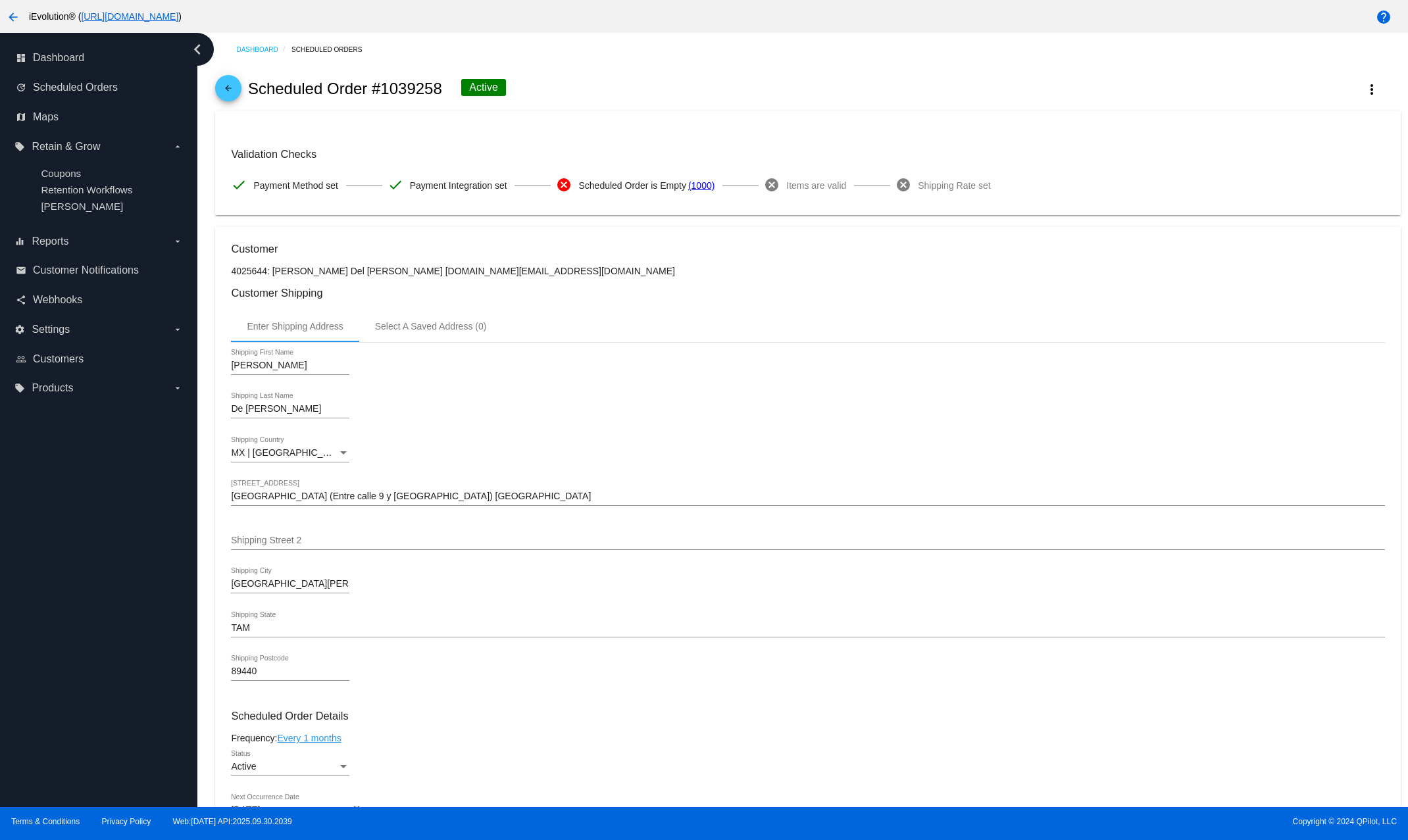
click at [227, 94] on mat-icon "arrow_back" at bounding box center [228, 90] width 15 height 15
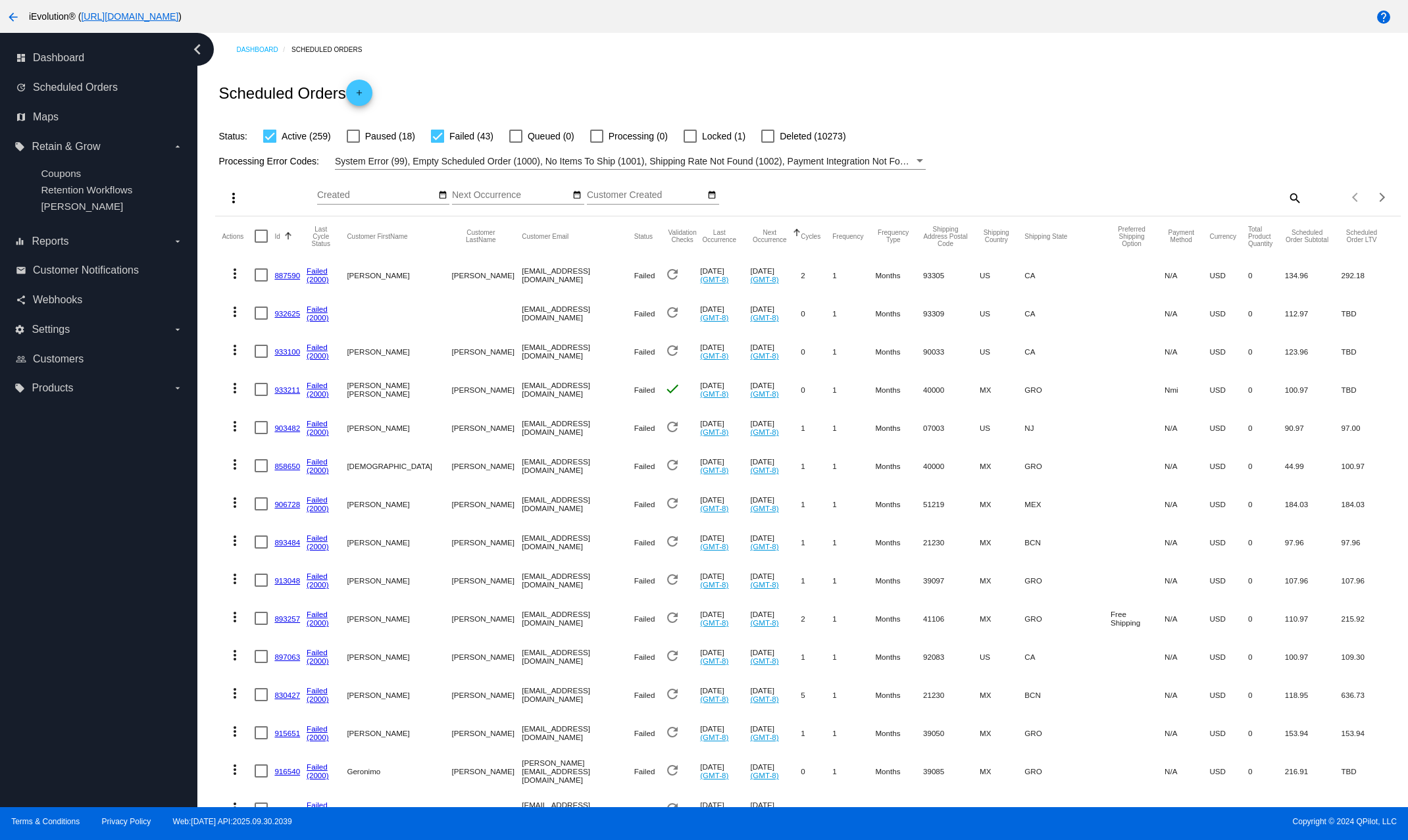
click at [278, 234] on button "Id" at bounding box center [277, 236] width 5 height 8
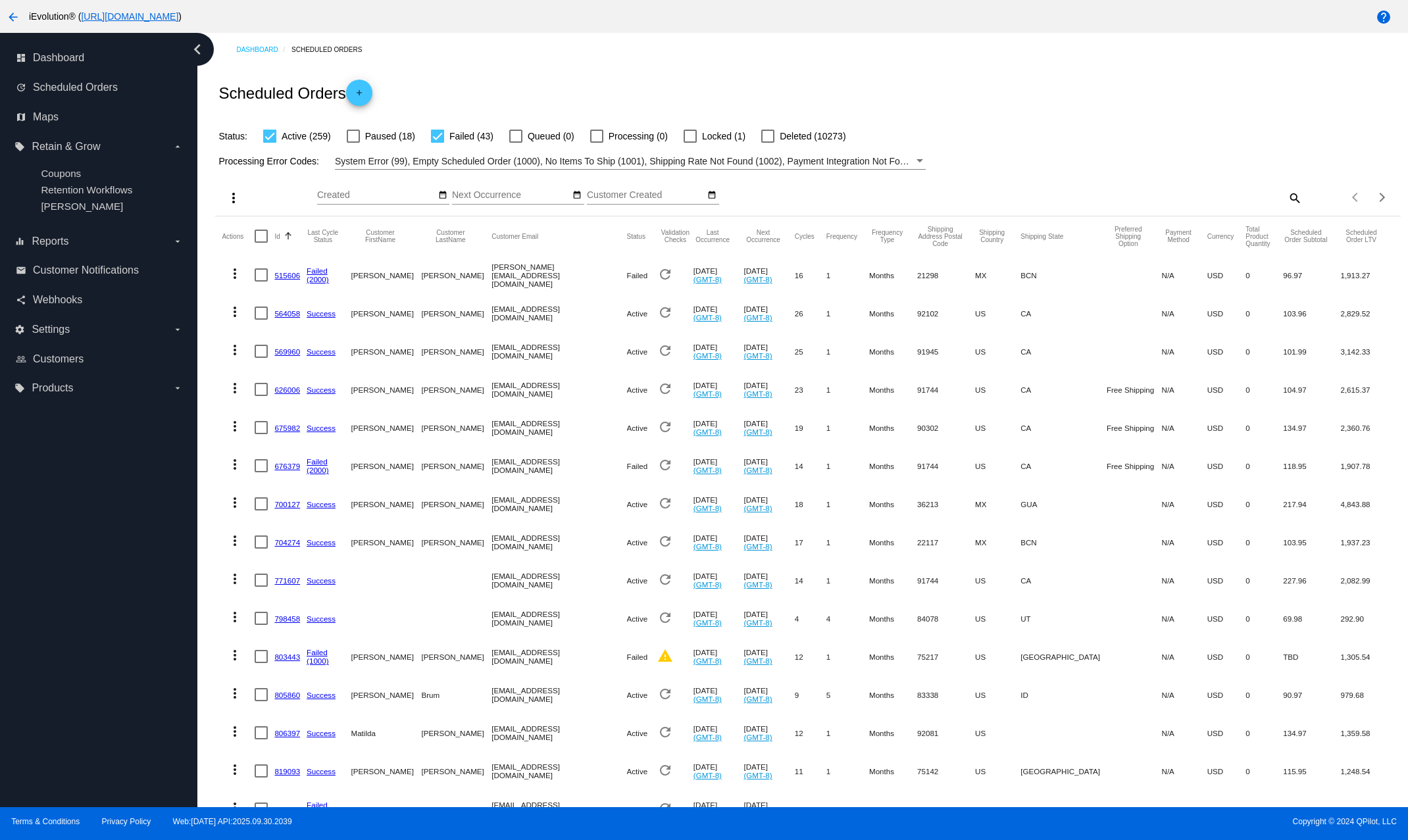
click at [278, 240] on button "Id" at bounding box center [277, 236] width 5 height 8
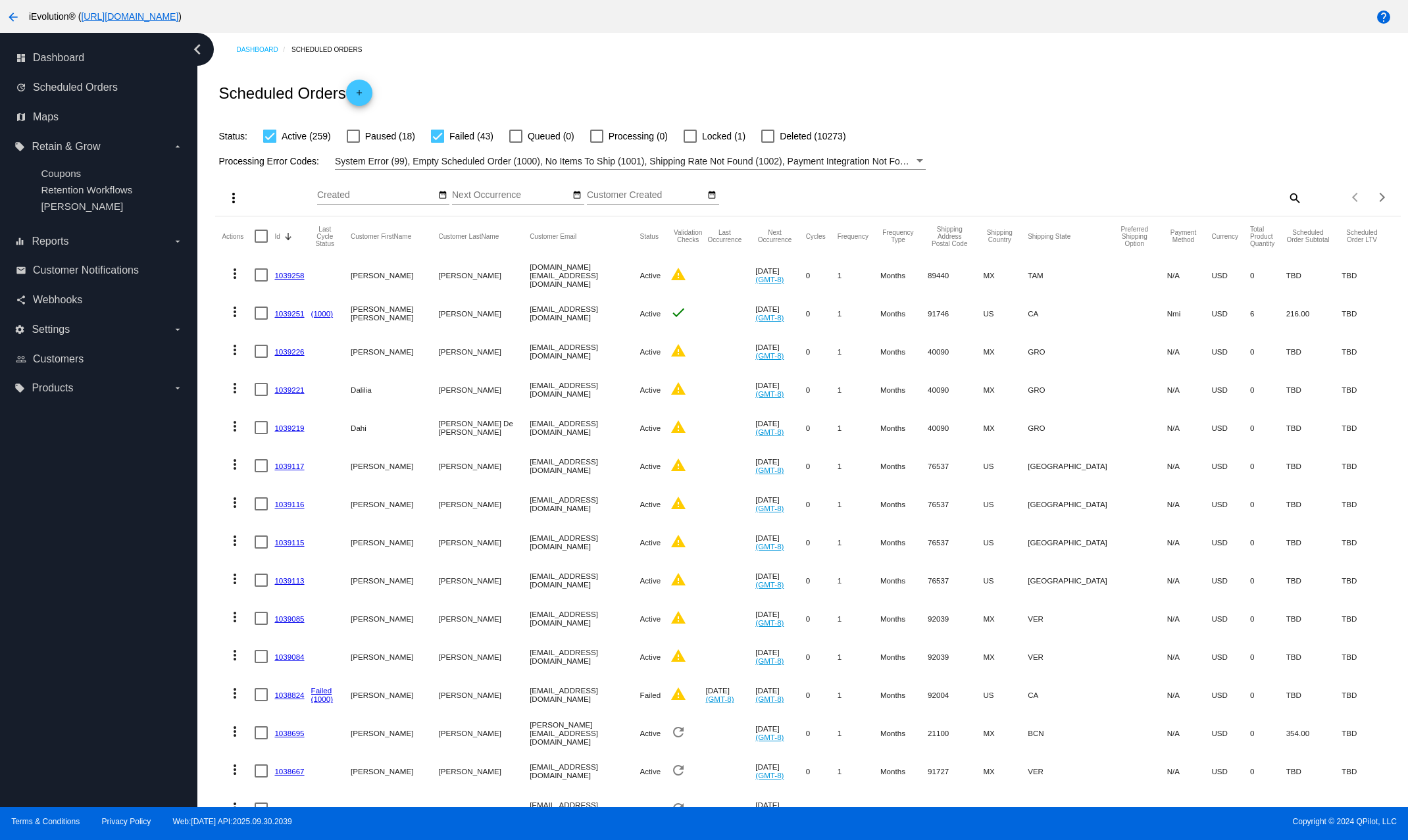
click at [284, 316] on link "1039251" at bounding box center [288, 313] width 30 height 8
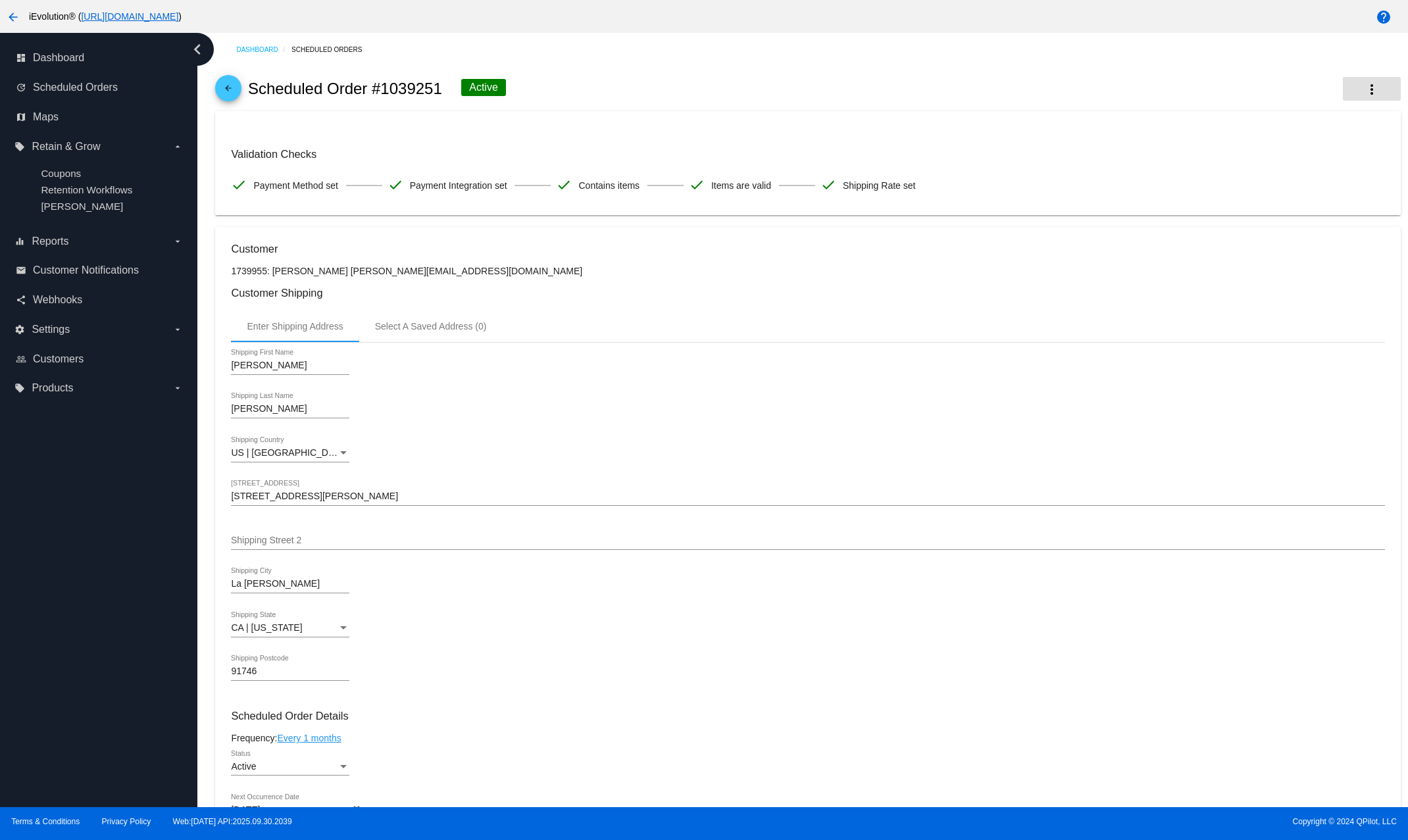
click at [1159, 93] on button "more_vert" at bounding box center [1372, 89] width 58 height 24
click at [1159, 129] on span "View Cycles History" at bounding box center [1295, 131] width 80 height 11
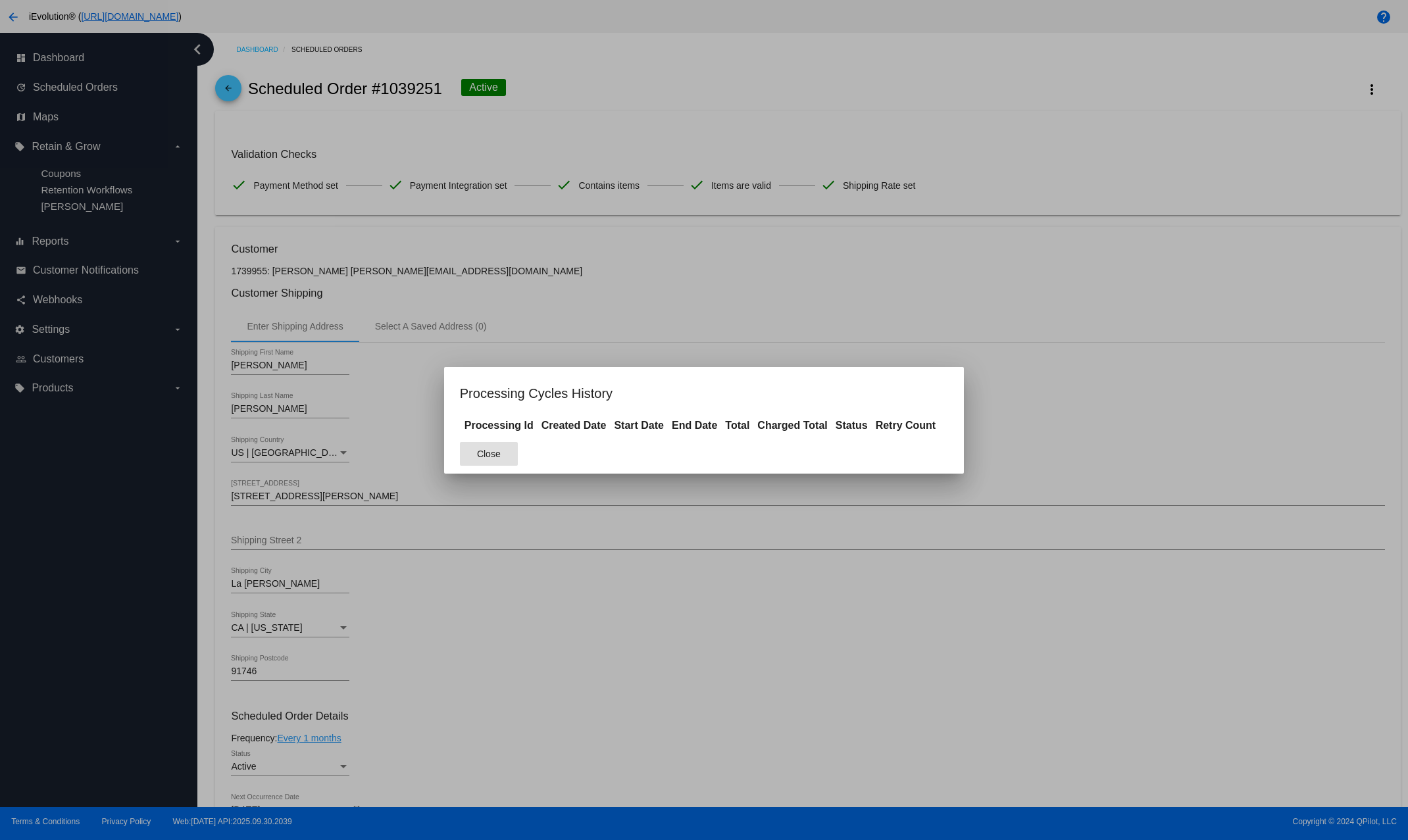
click at [515, 448] on button "Close" at bounding box center [488, 454] width 58 height 24
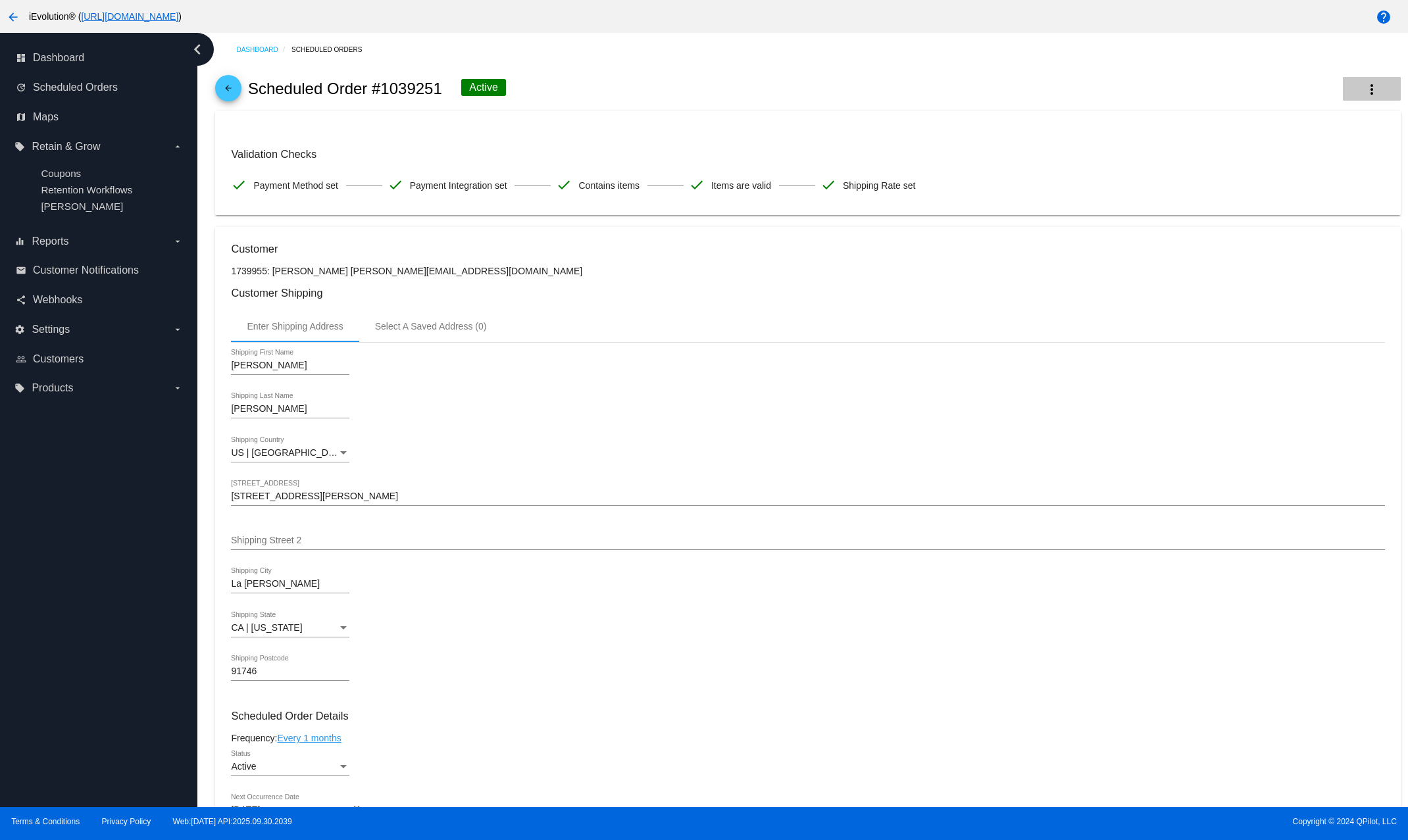
click at [1159, 98] on button "more_vert" at bounding box center [1372, 89] width 58 height 24
click at [1159, 104] on span "View Event Logs" at bounding box center [1290, 99] width 69 height 11
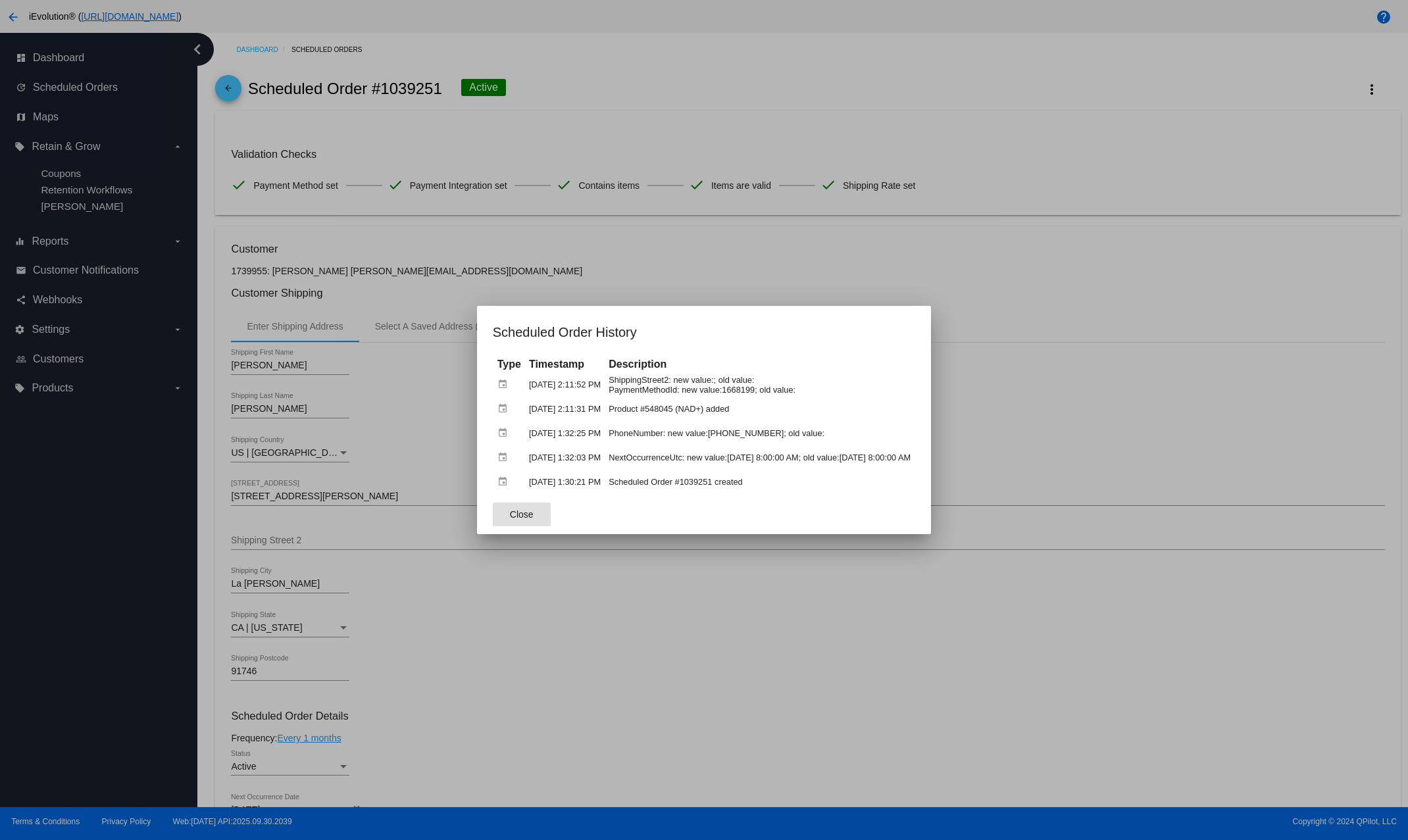
click at [728, 281] on div at bounding box center [704, 420] width 1408 height 840
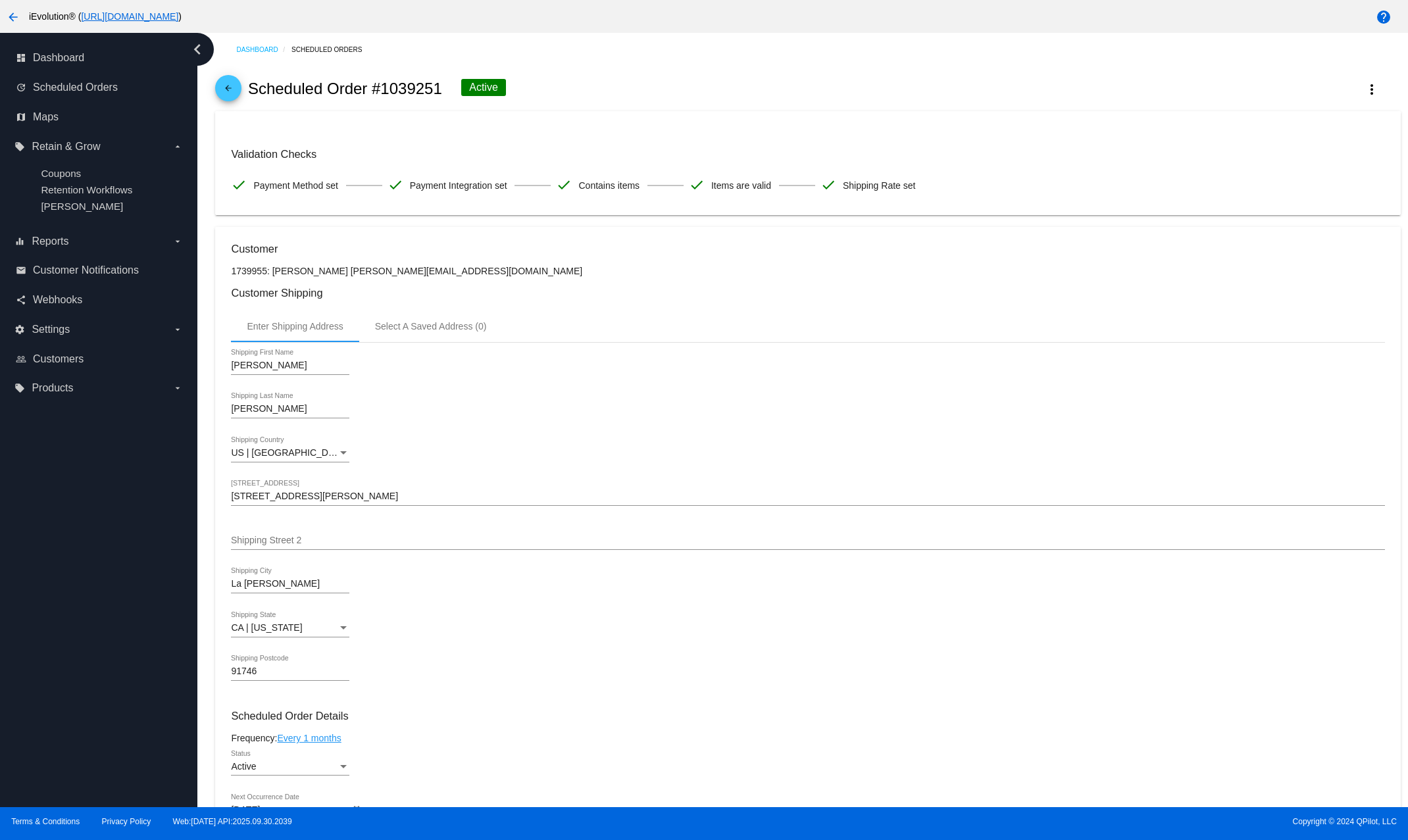
click at [14, 14] on mat-icon "arrow_back" at bounding box center [13, 16] width 15 height 15
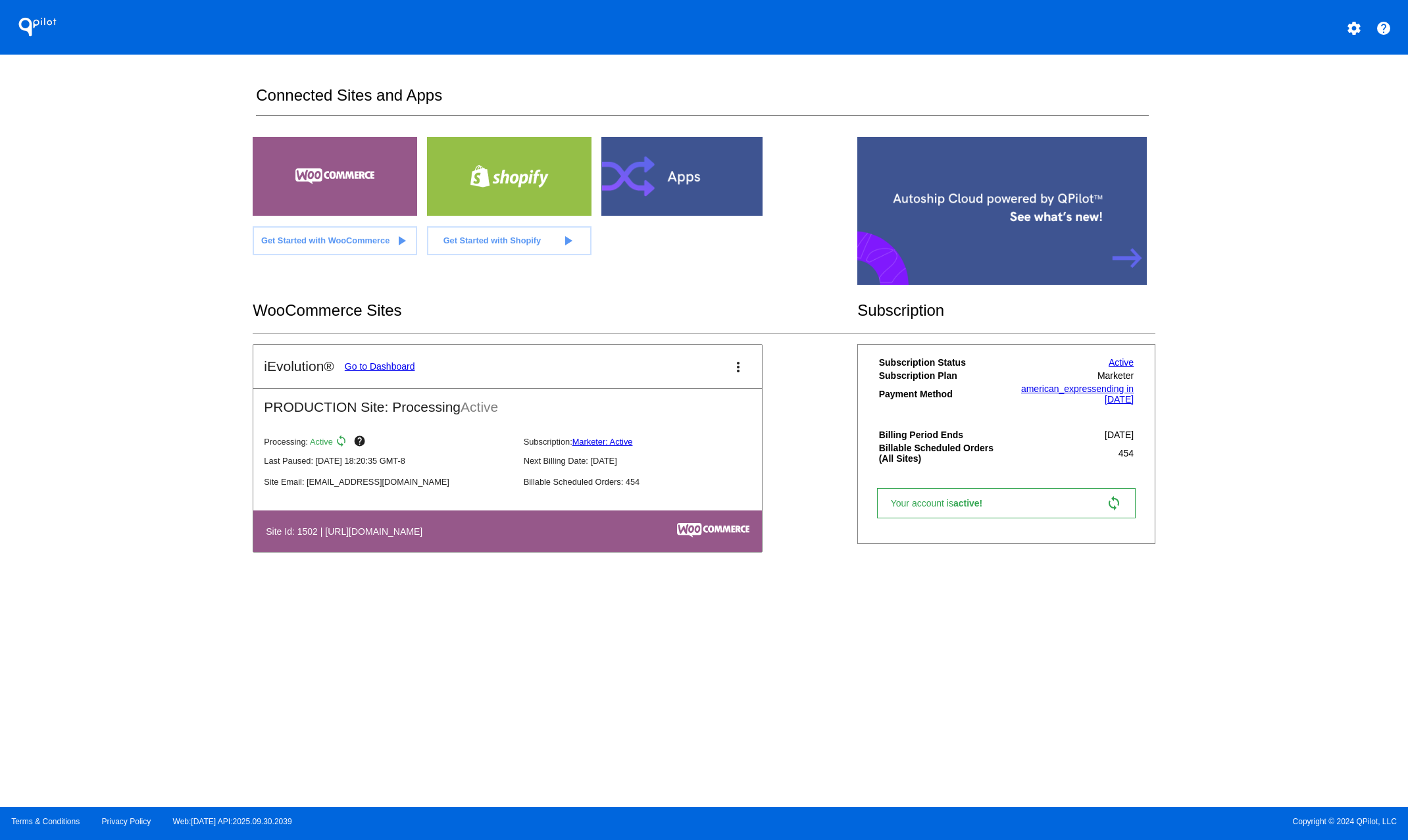
click at [363, 370] on link "Go to Dashboard" at bounding box center [380, 366] width 71 height 11
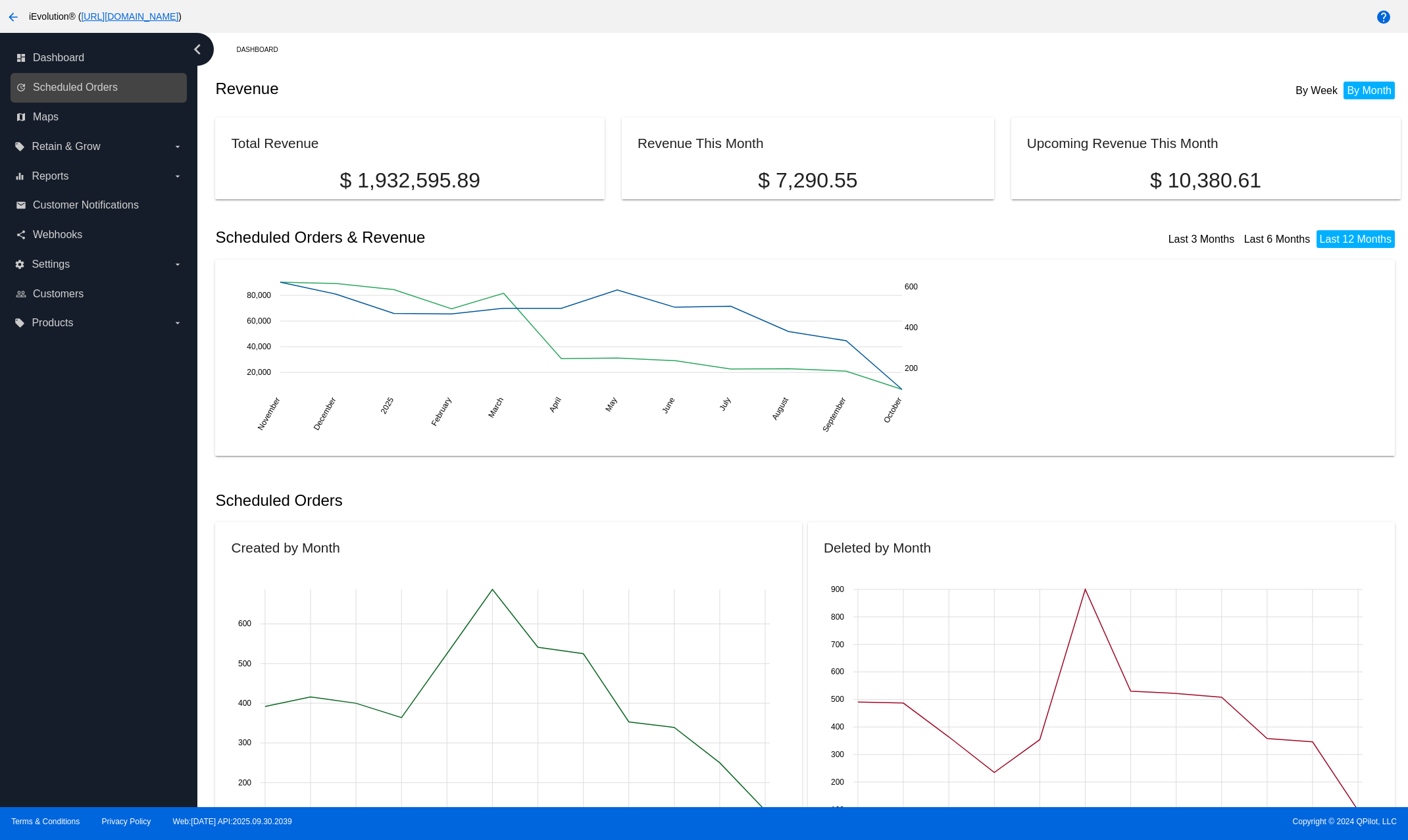
click at [109, 98] on link "update Scheduled Orders" at bounding box center [99, 87] width 167 height 21
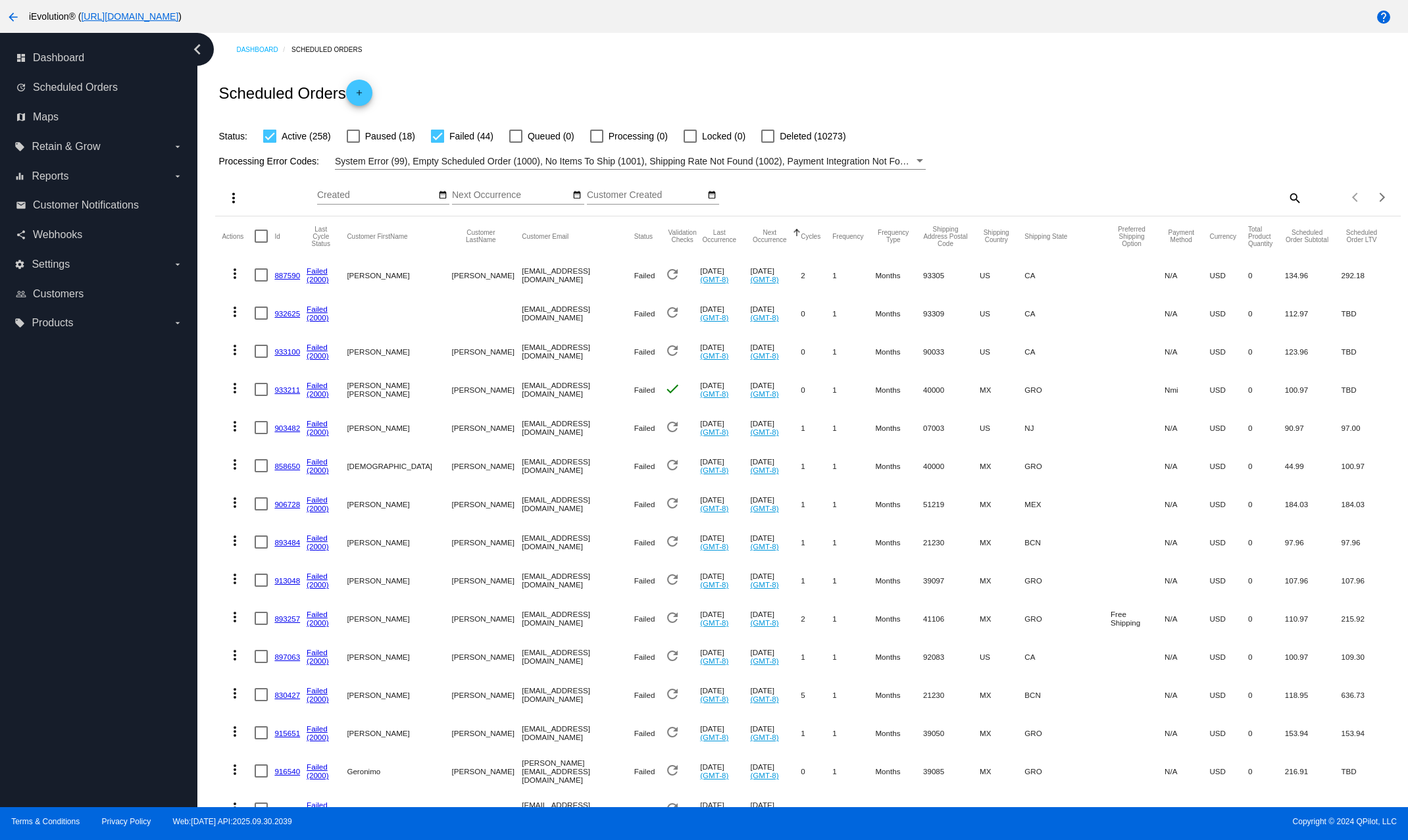
click at [274, 237] on mat-header-cell at bounding box center [264, 236] width 20 height 40
click at [279, 239] on button "Id" at bounding box center [277, 236] width 5 height 8
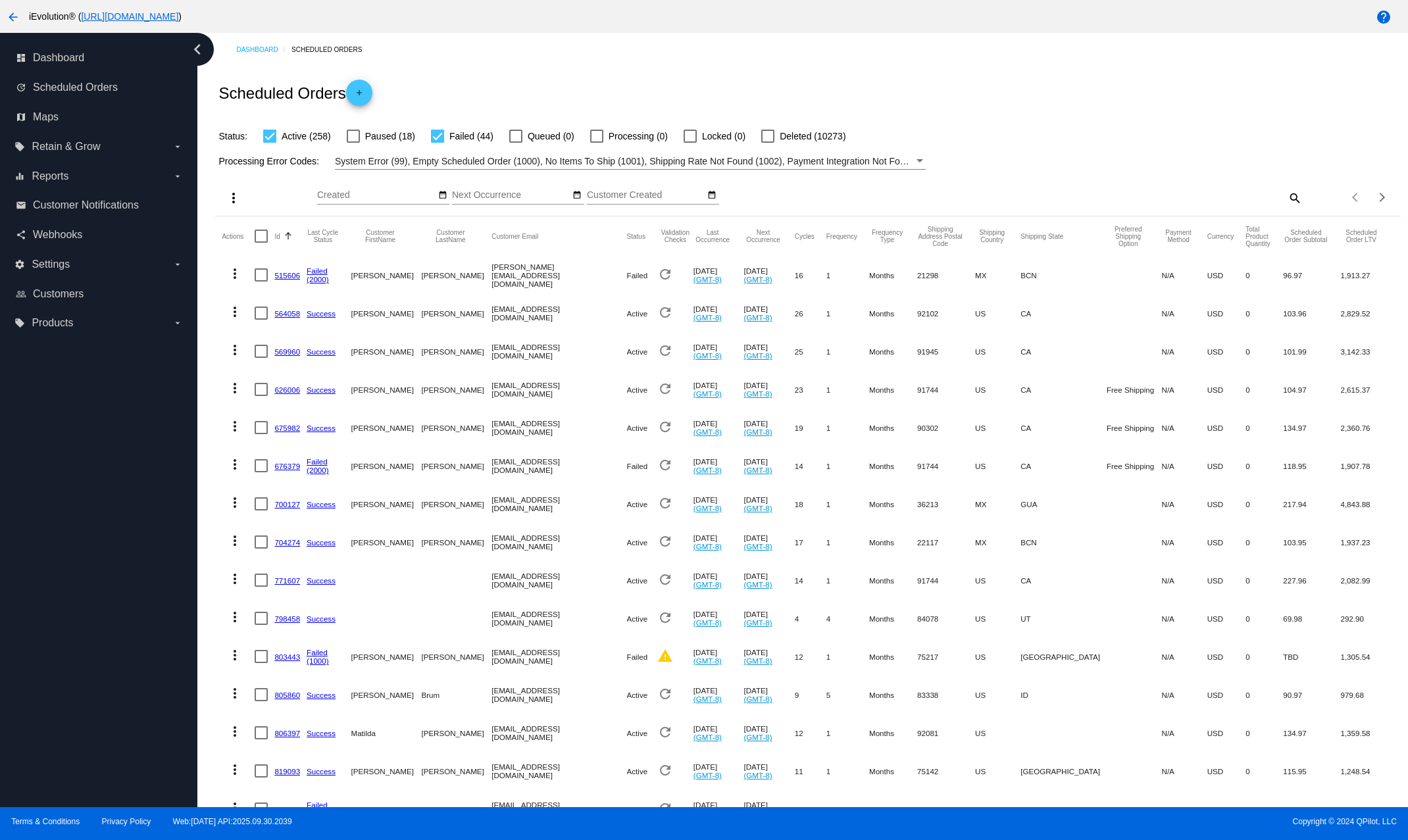
click at [279, 239] on button "Id" at bounding box center [277, 236] width 5 height 8
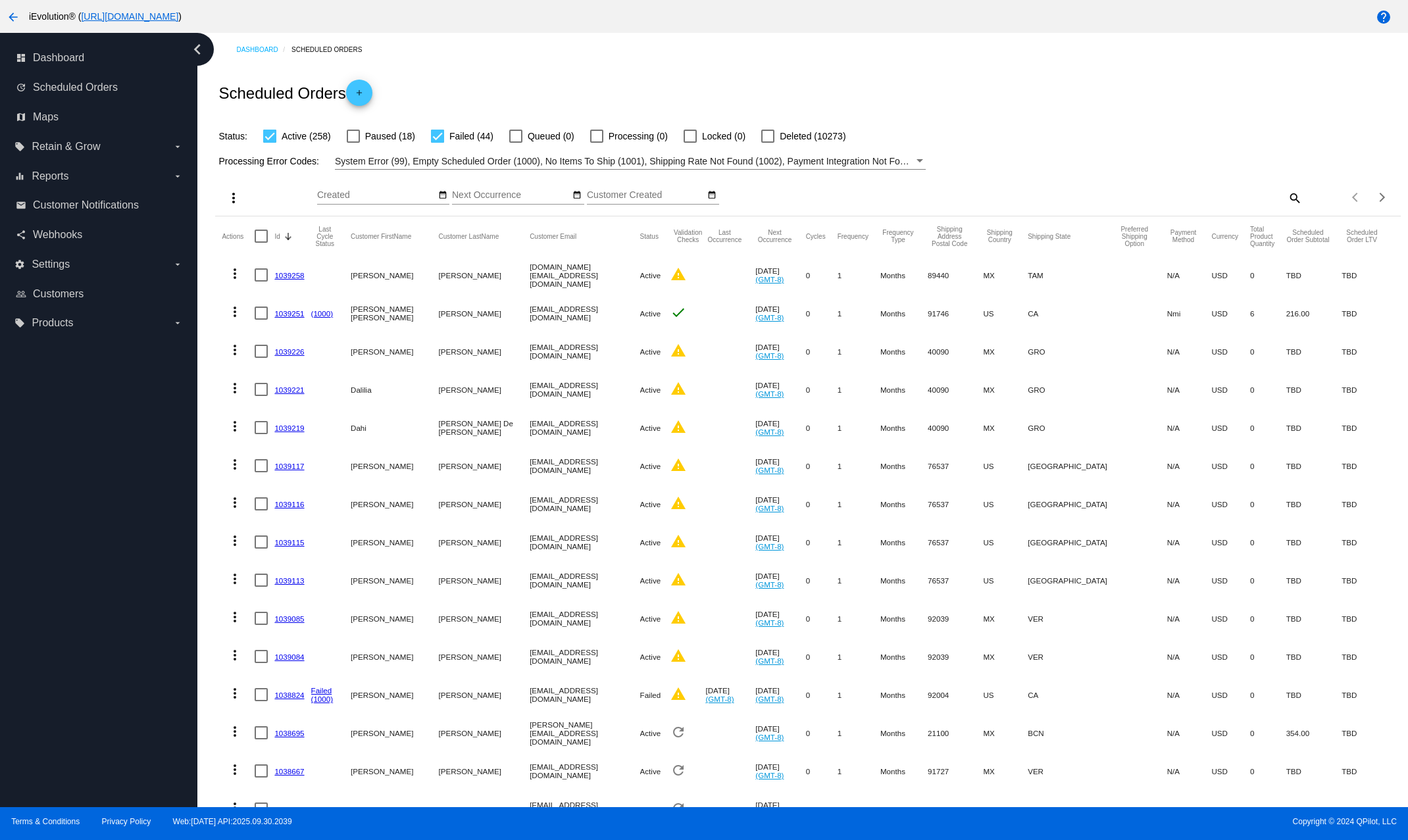
click at [285, 353] on link "1039226" at bounding box center [288, 351] width 30 height 8
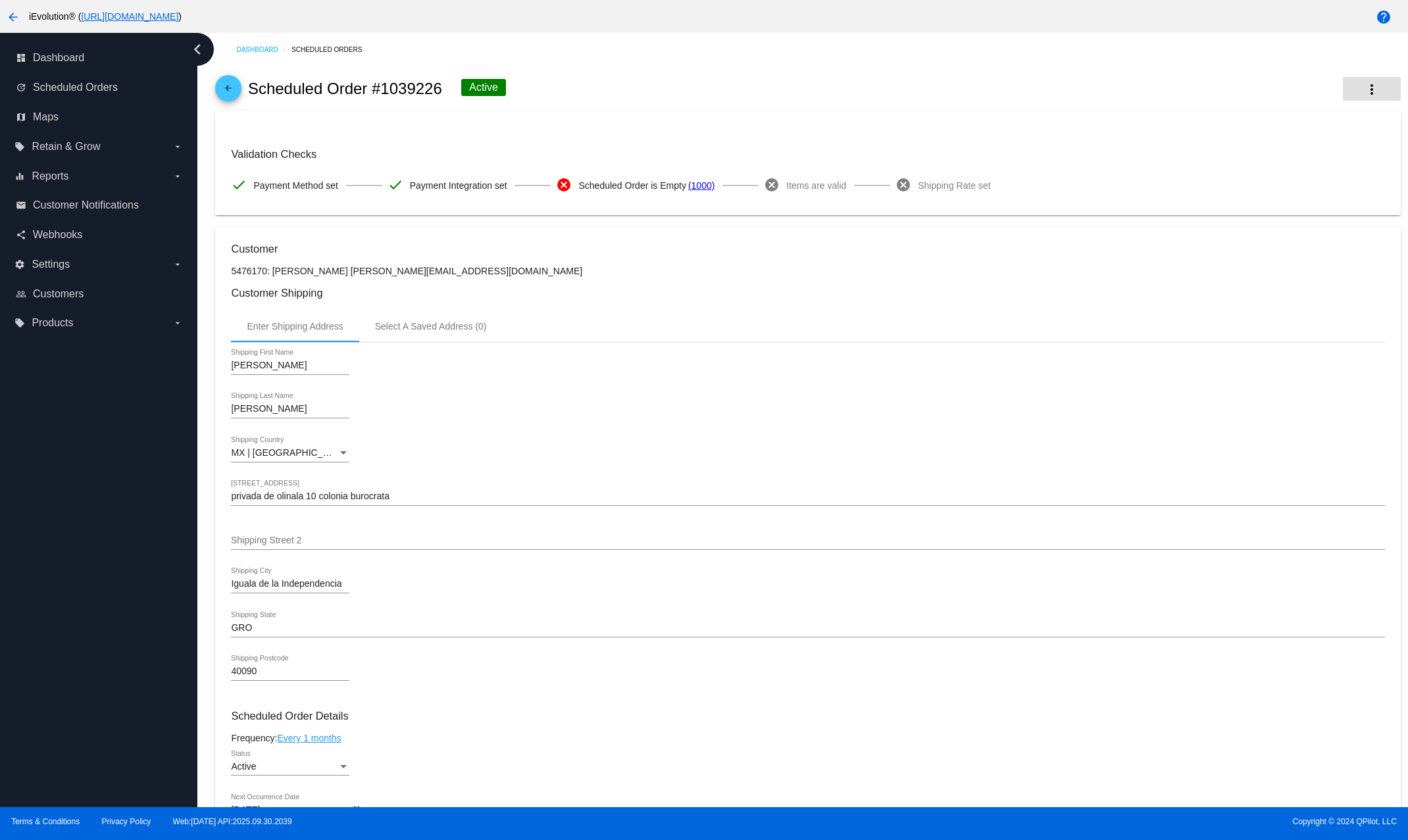
click at [1159, 90] on mat-icon "more_vert" at bounding box center [1371, 89] width 15 height 15
click at [1159, 99] on span "View Event Logs" at bounding box center [1290, 99] width 69 height 11
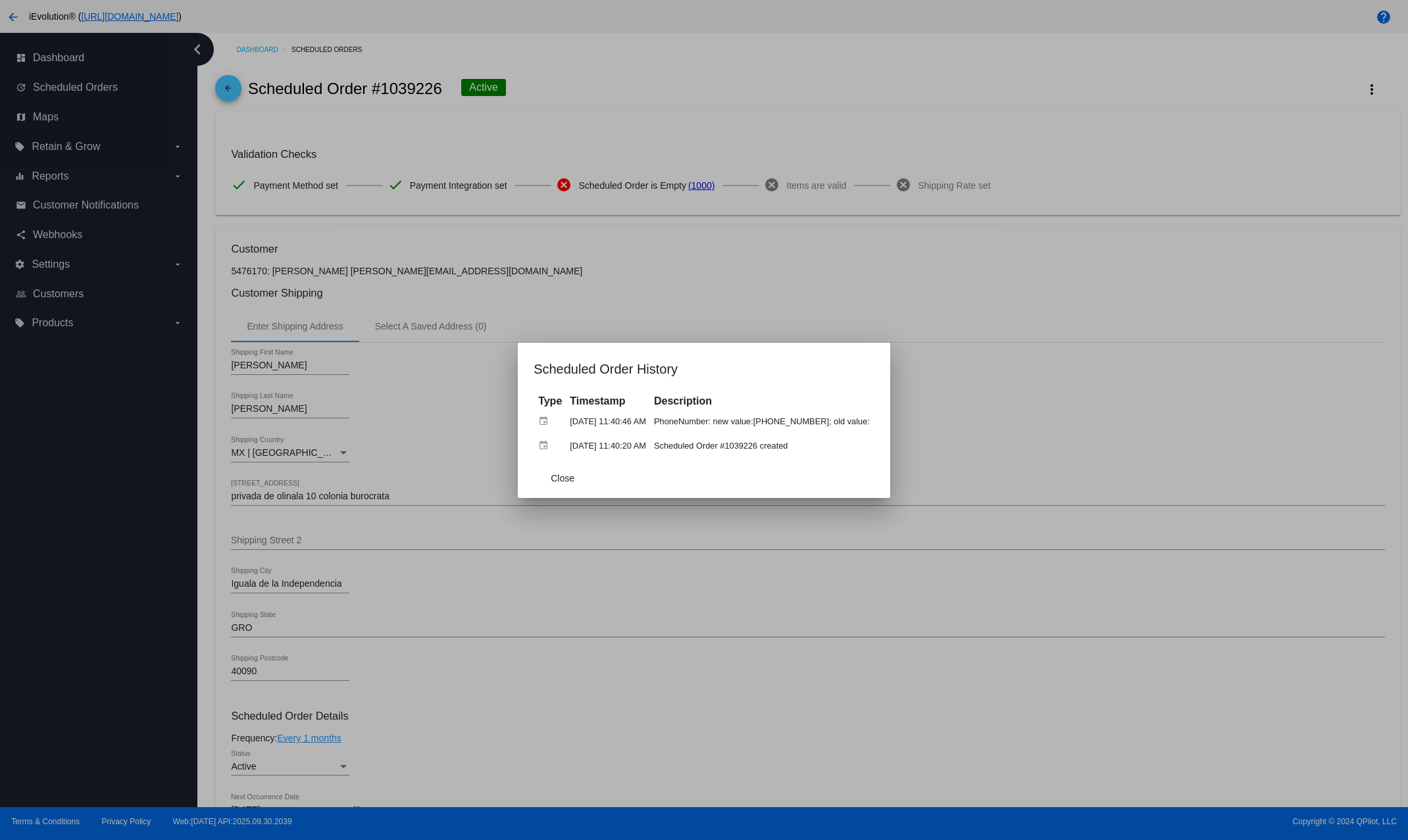
click at [1036, 283] on div at bounding box center [704, 420] width 1408 height 840
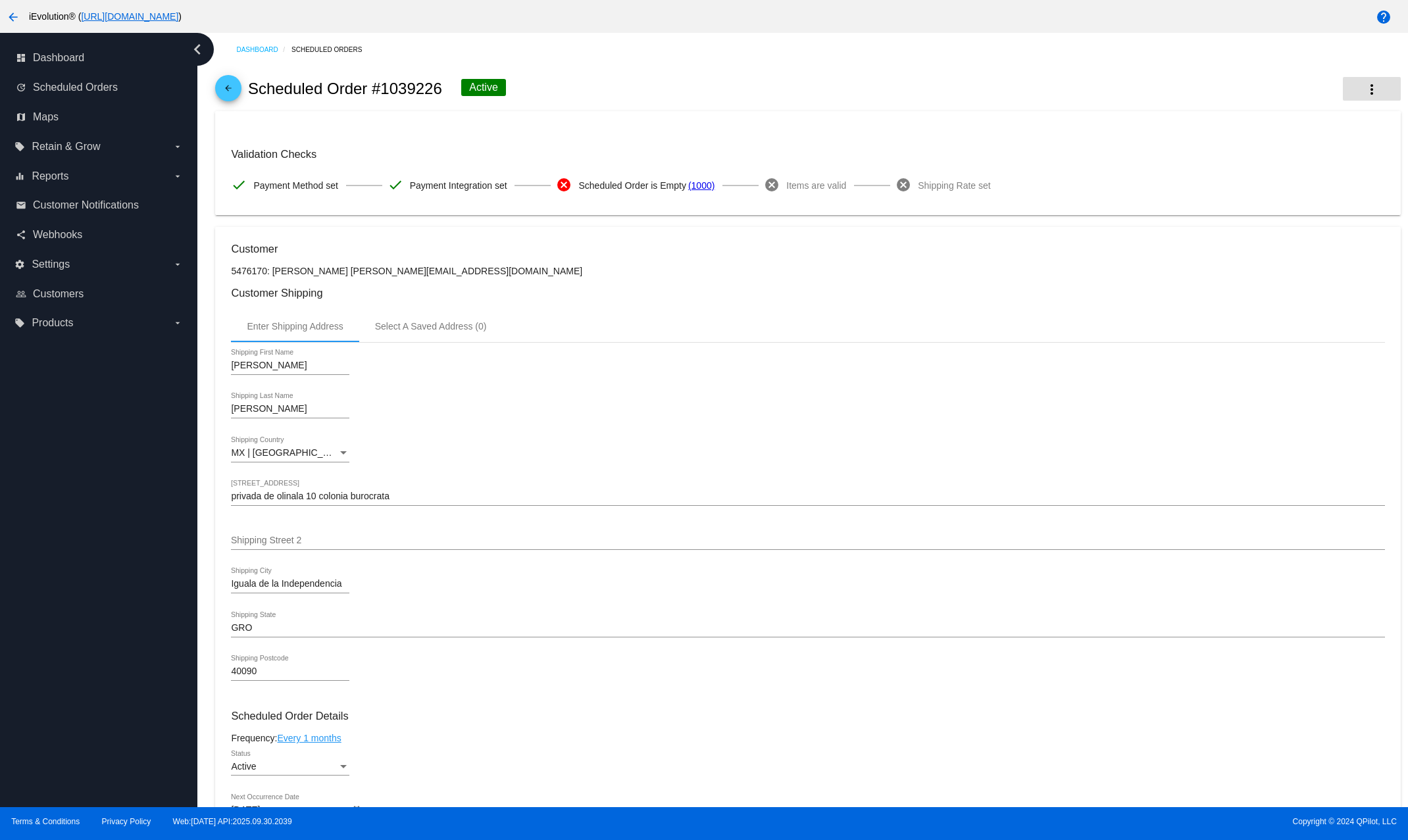
click at [1159, 92] on mat-icon "more_vert" at bounding box center [1371, 89] width 15 height 15
click at [1159, 134] on span "View Cycles History" at bounding box center [1295, 131] width 80 height 11
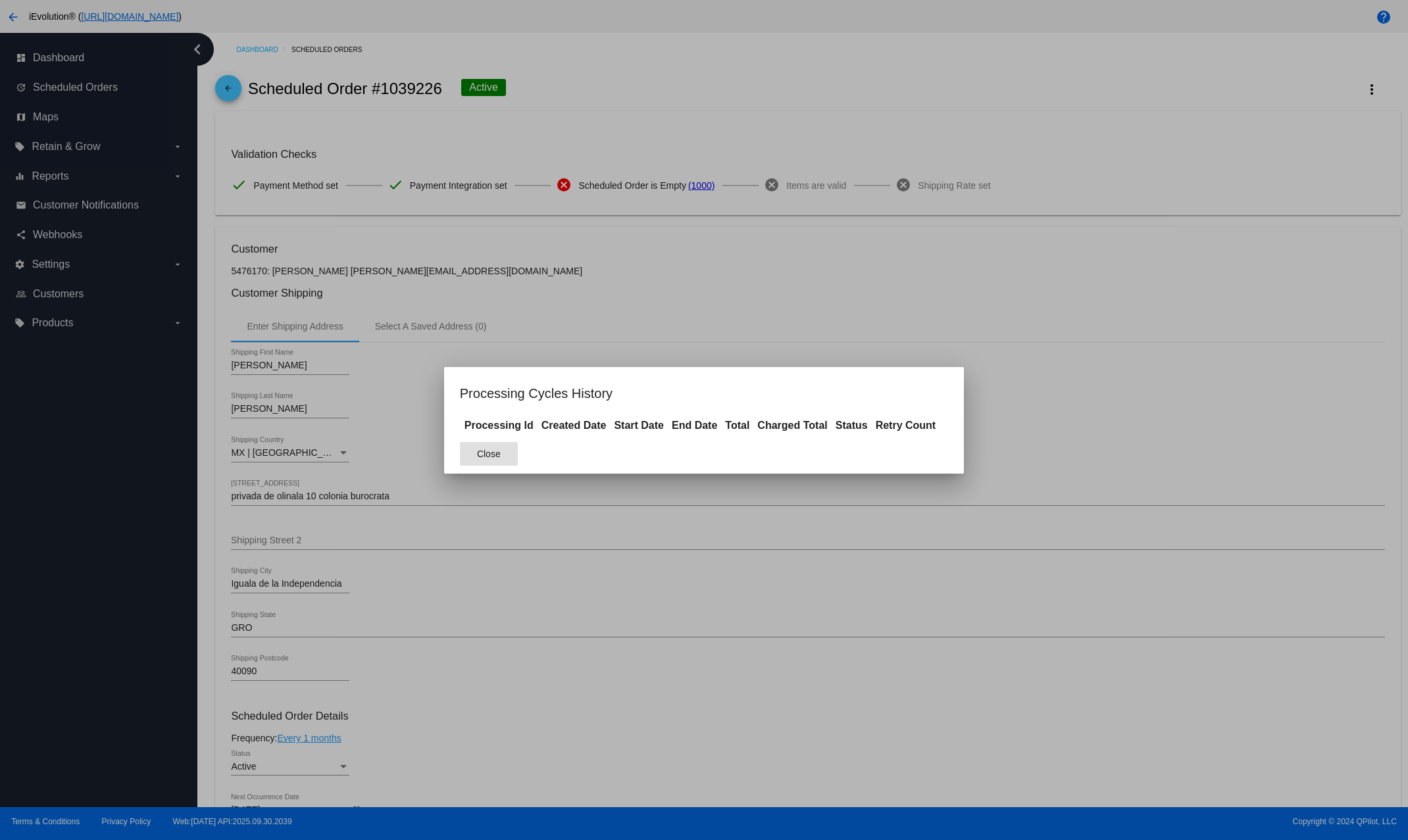
click at [515, 450] on button "Close" at bounding box center [488, 454] width 58 height 24
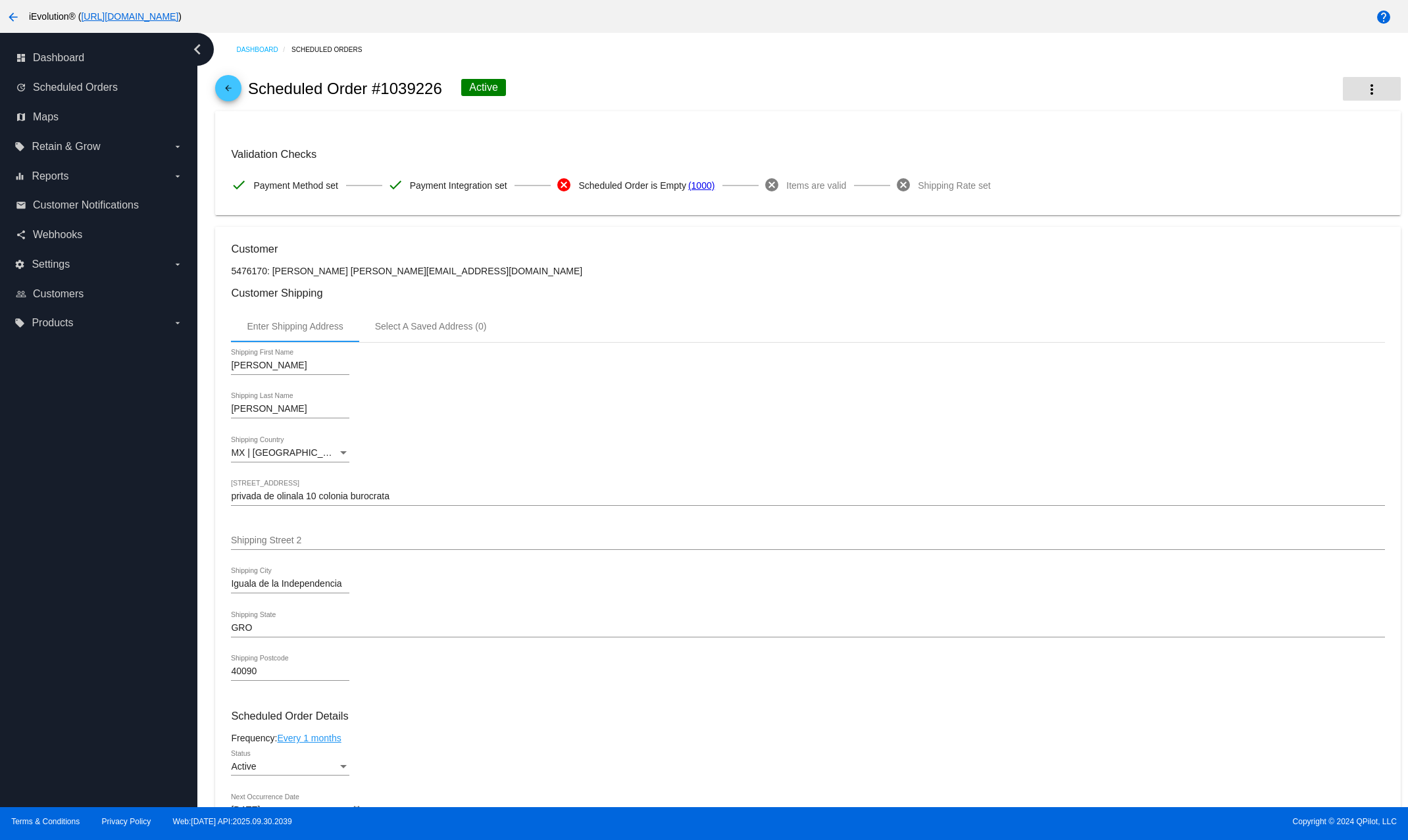
click at [1159, 90] on mat-icon "more_vert" at bounding box center [1371, 89] width 15 height 15
click at [537, 465] on div at bounding box center [704, 420] width 1408 height 840
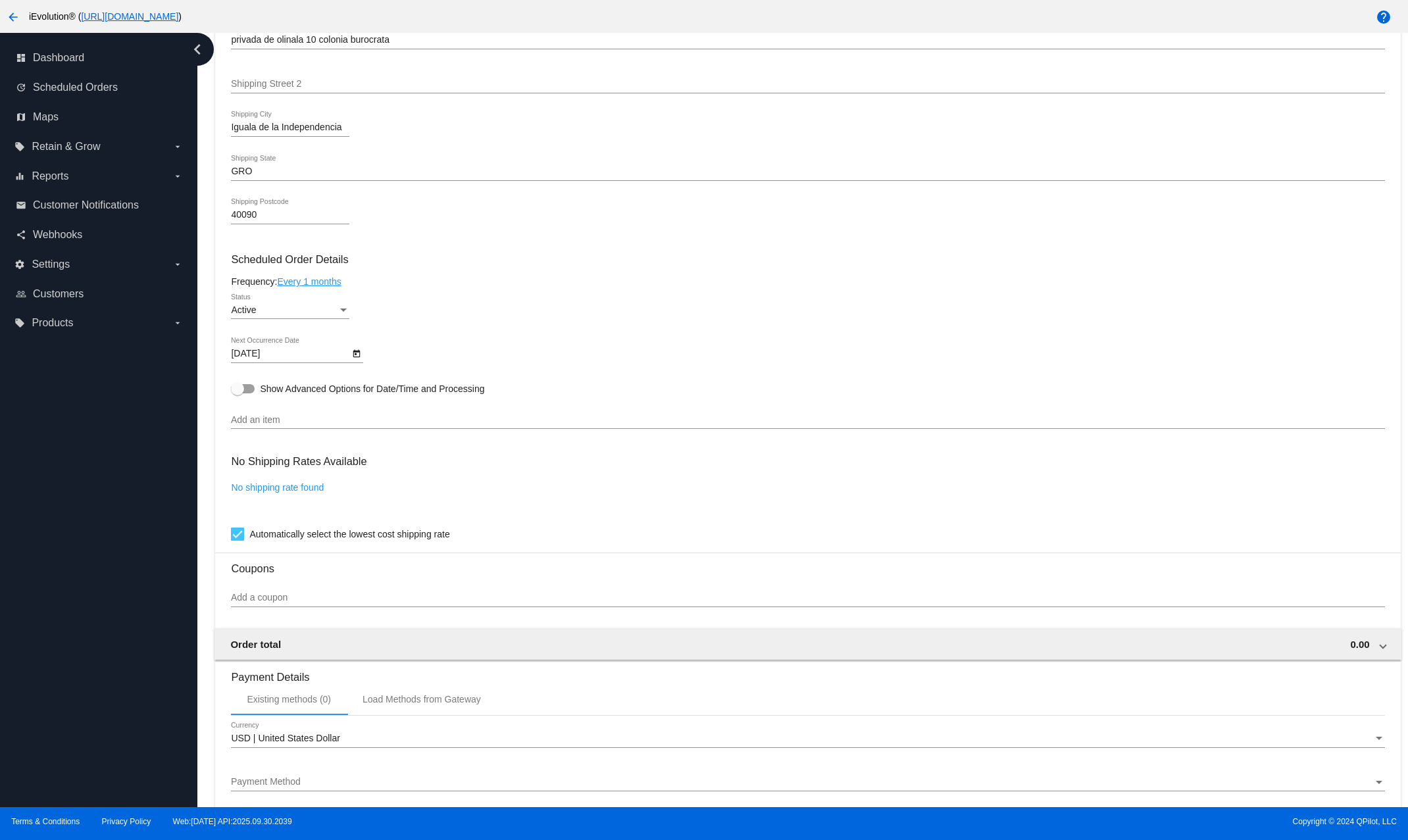
scroll to position [450, 0]
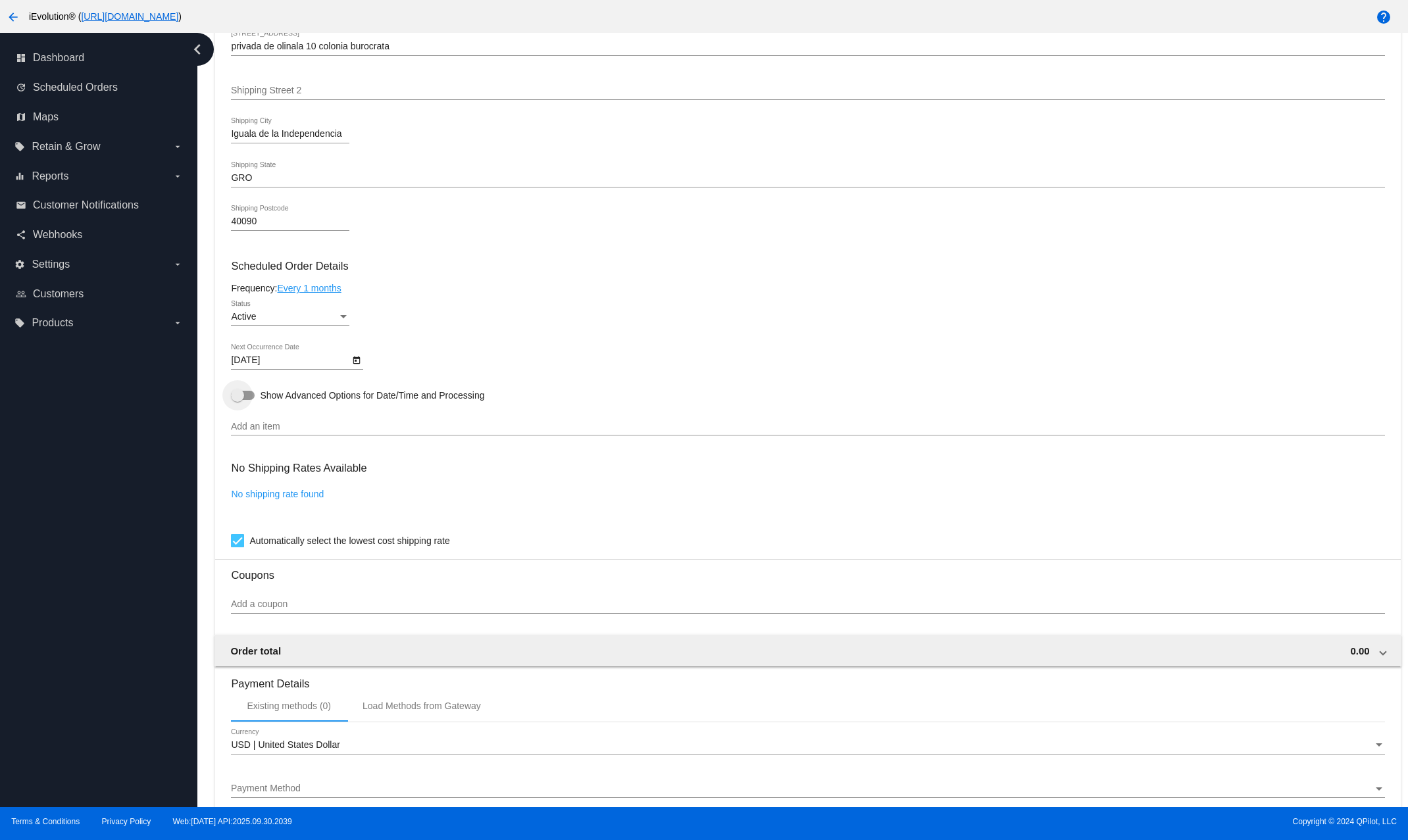
click at [351, 401] on span "Show Advanced Options for Date/Time and Processing" at bounding box center [372, 395] width 224 height 14
click at [238, 401] on input "Show Advanced Options for Date/Time and Processing" at bounding box center [237, 400] width 1 height 1
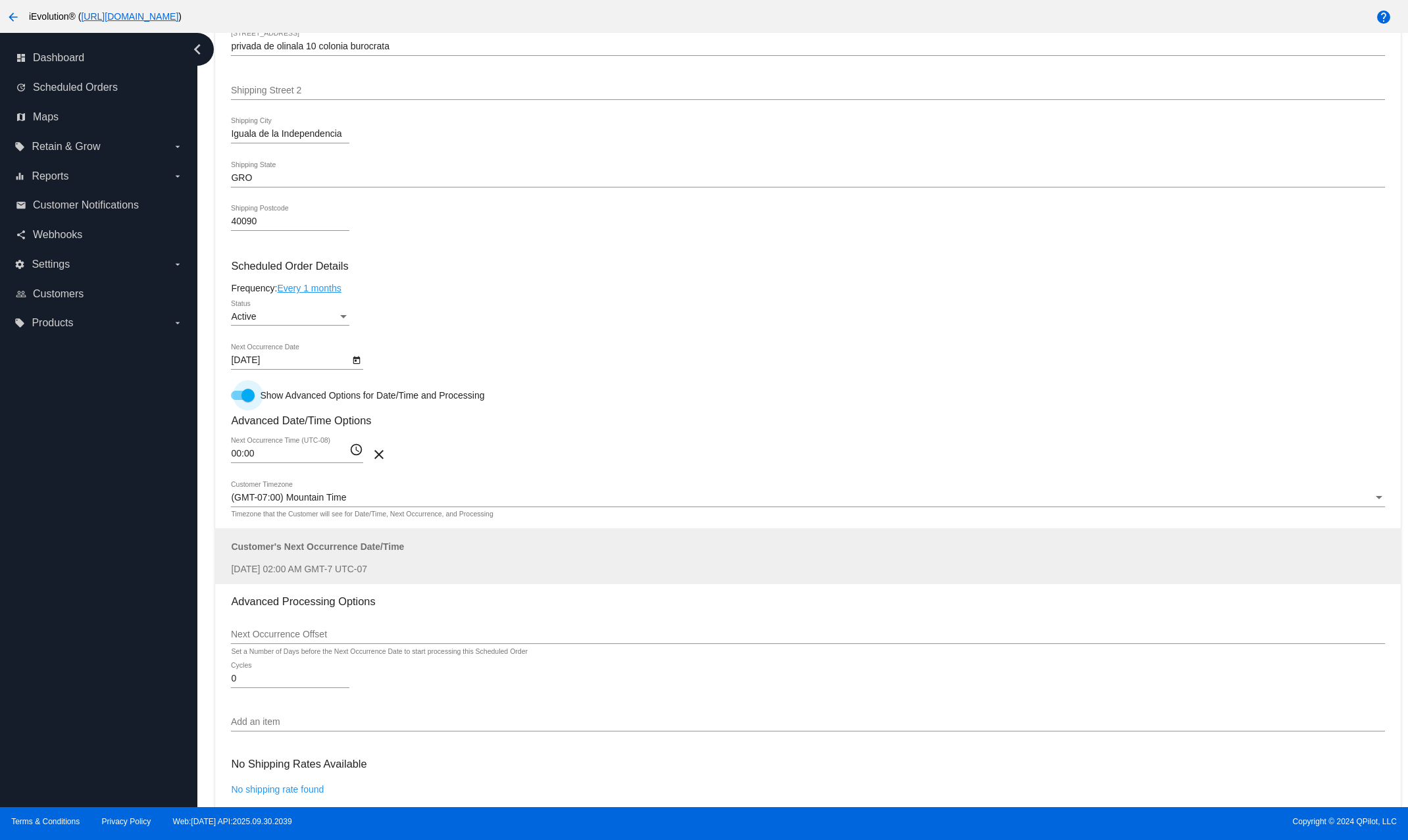
click at [317, 401] on span "Show Advanced Options for Date/Time and Processing" at bounding box center [372, 395] width 224 height 14
click at [238, 401] on input "Show Advanced Options for Date/Time and Processing" at bounding box center [237, 400] width 1 height 1
checkbox input "false"
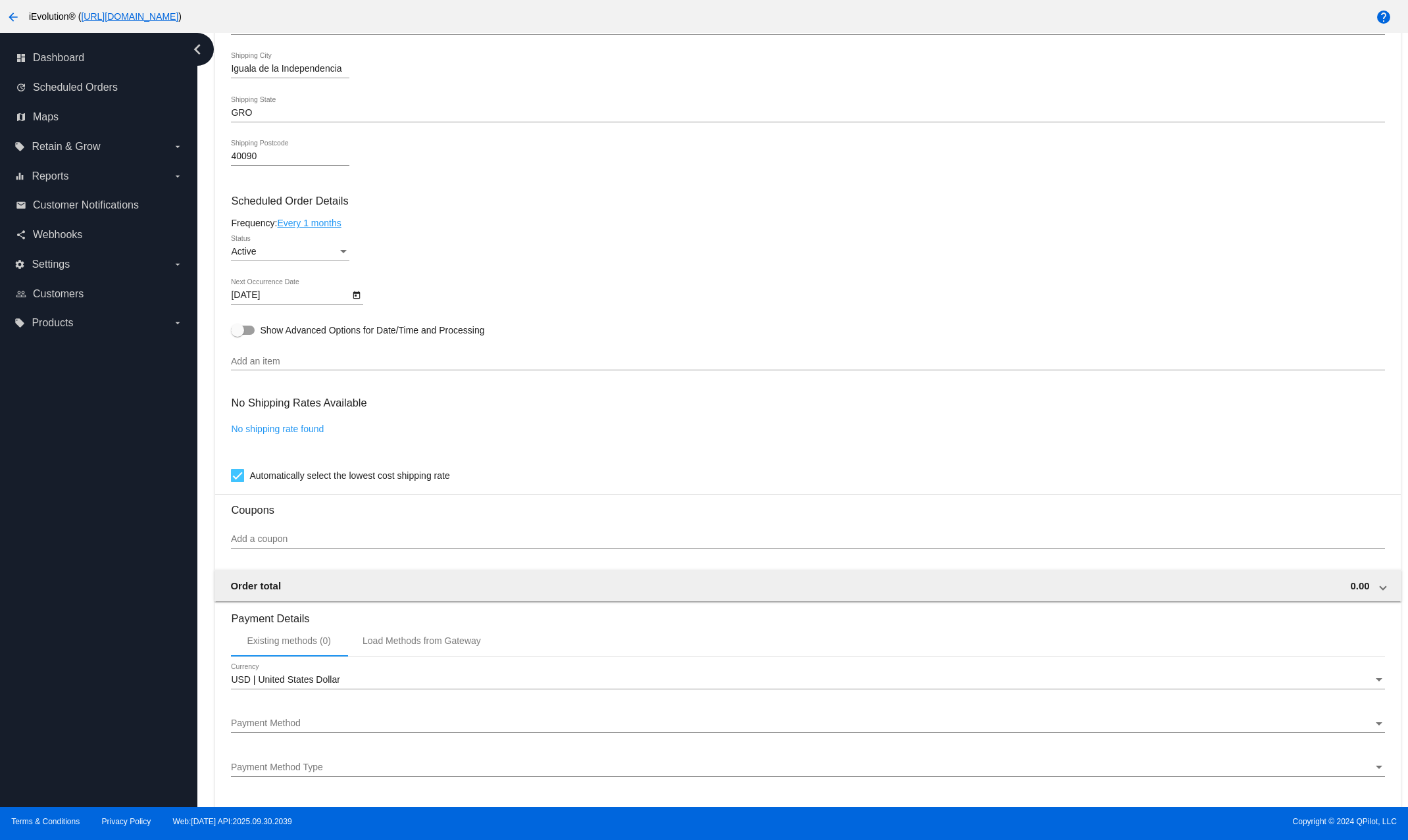
scroll to position [675, 0]
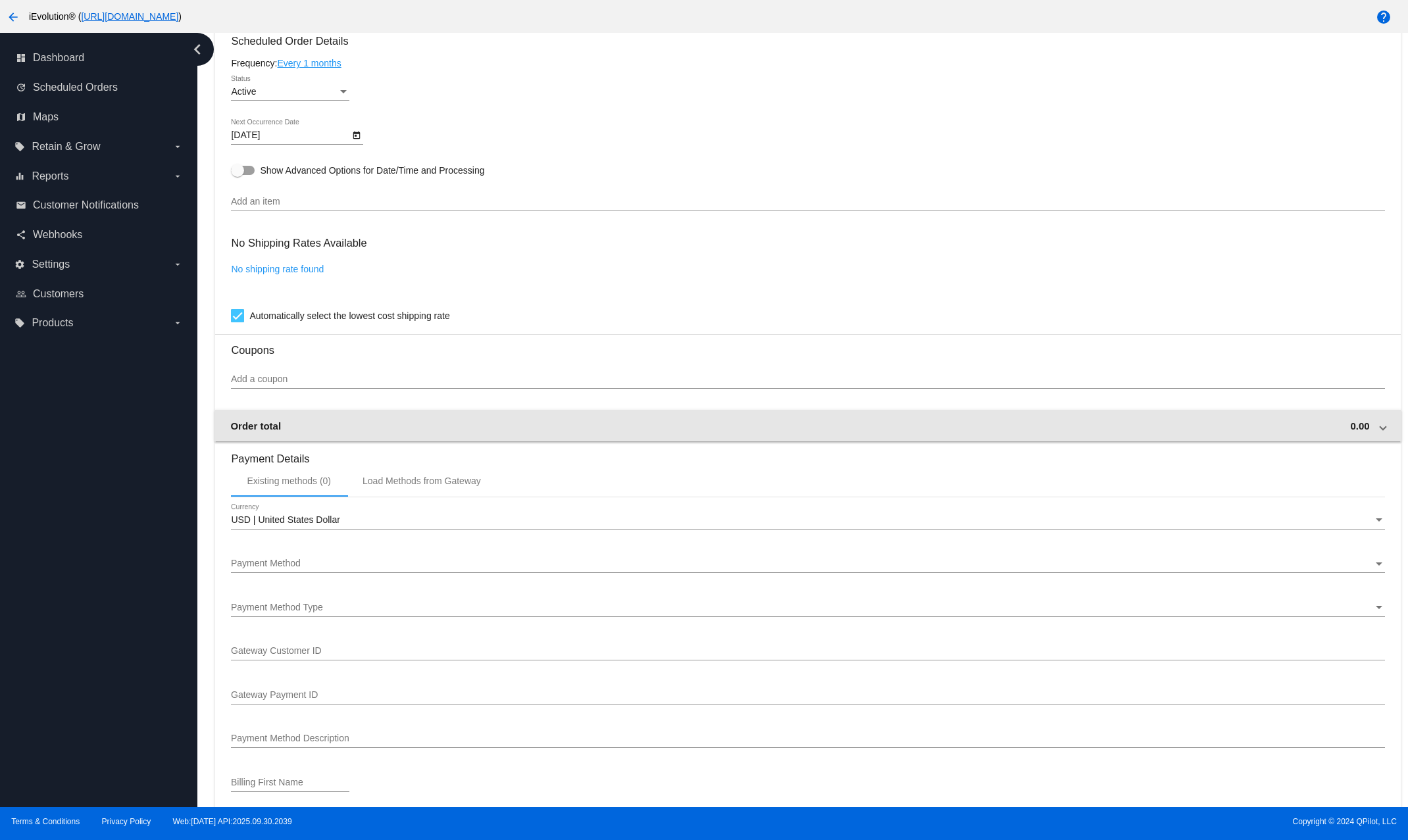
click at [404, 429] on mat-expansion-panel-header "Order total 0.00" at bounding box center [807, 425] width 1186 height 32
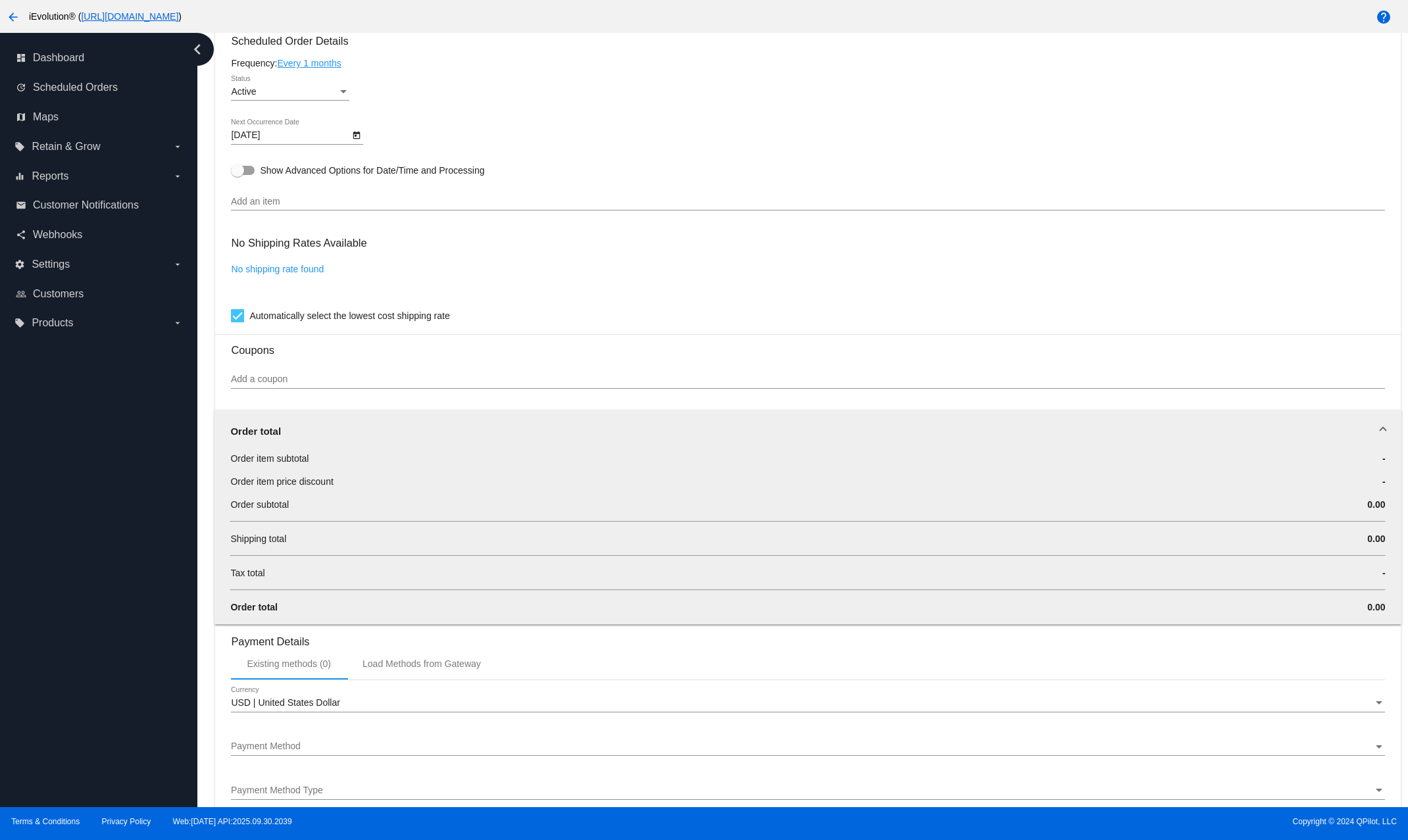
click at [404, 429] on mat-expansion-panel-header "Order total" at bounding box center [807, 430] width 1186 height 42
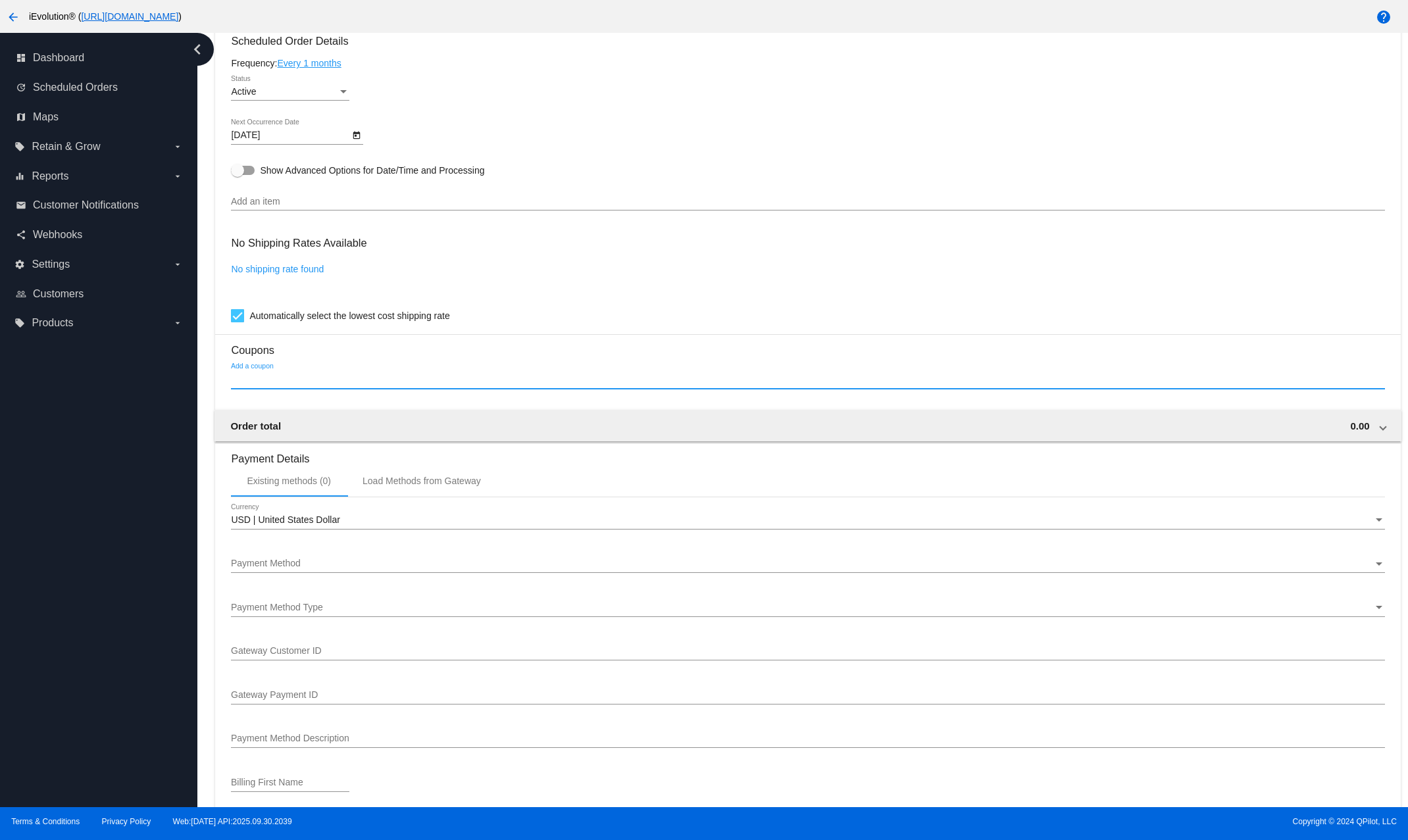
click at [392, 384] on input "Add a coupon" at bounding box center [807, 380] width 1153 height 11
click at [399, 356] on h3 "Coupons" at bounding box center [807, 344] width 1153 height 23
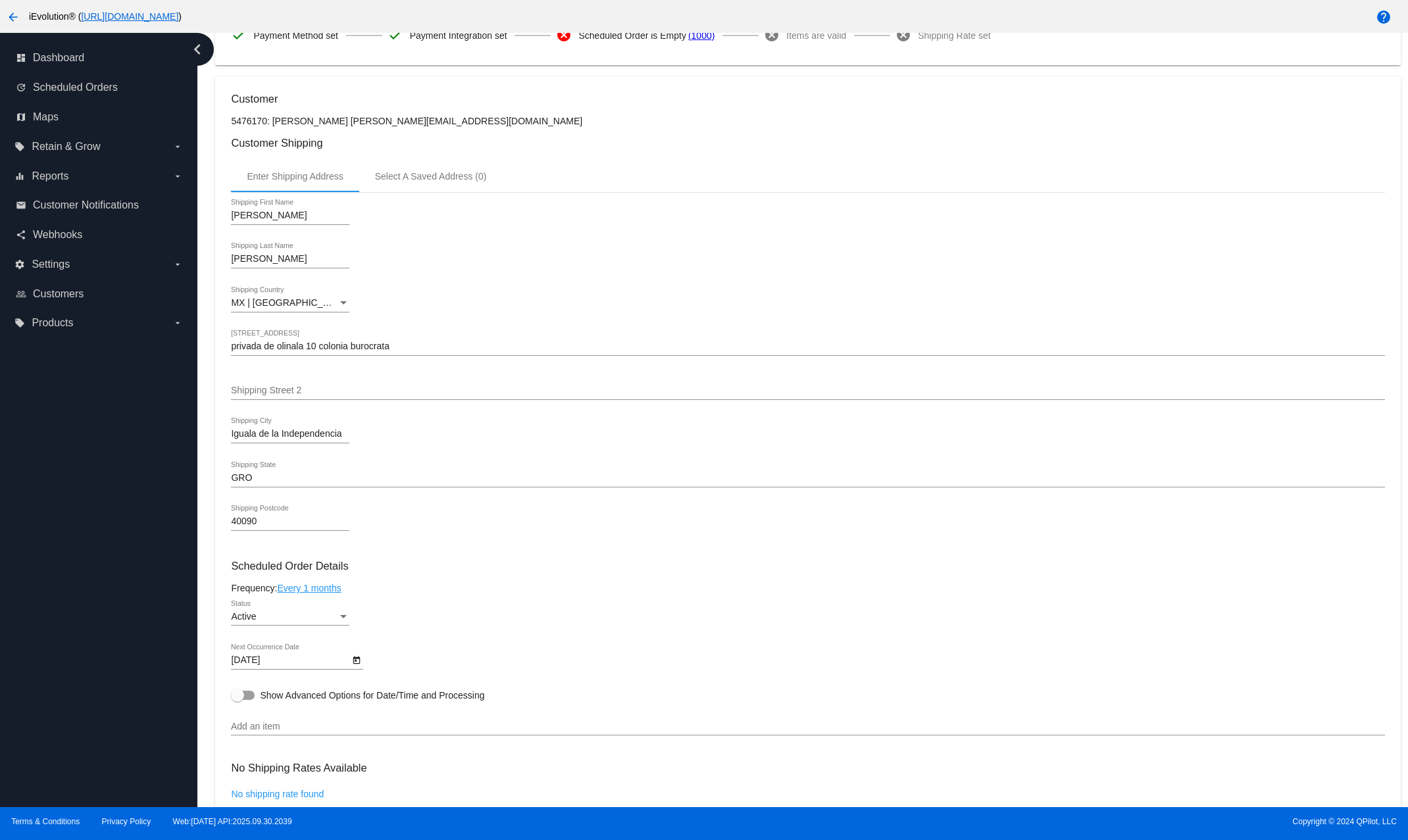
scroll to position [0, 0]
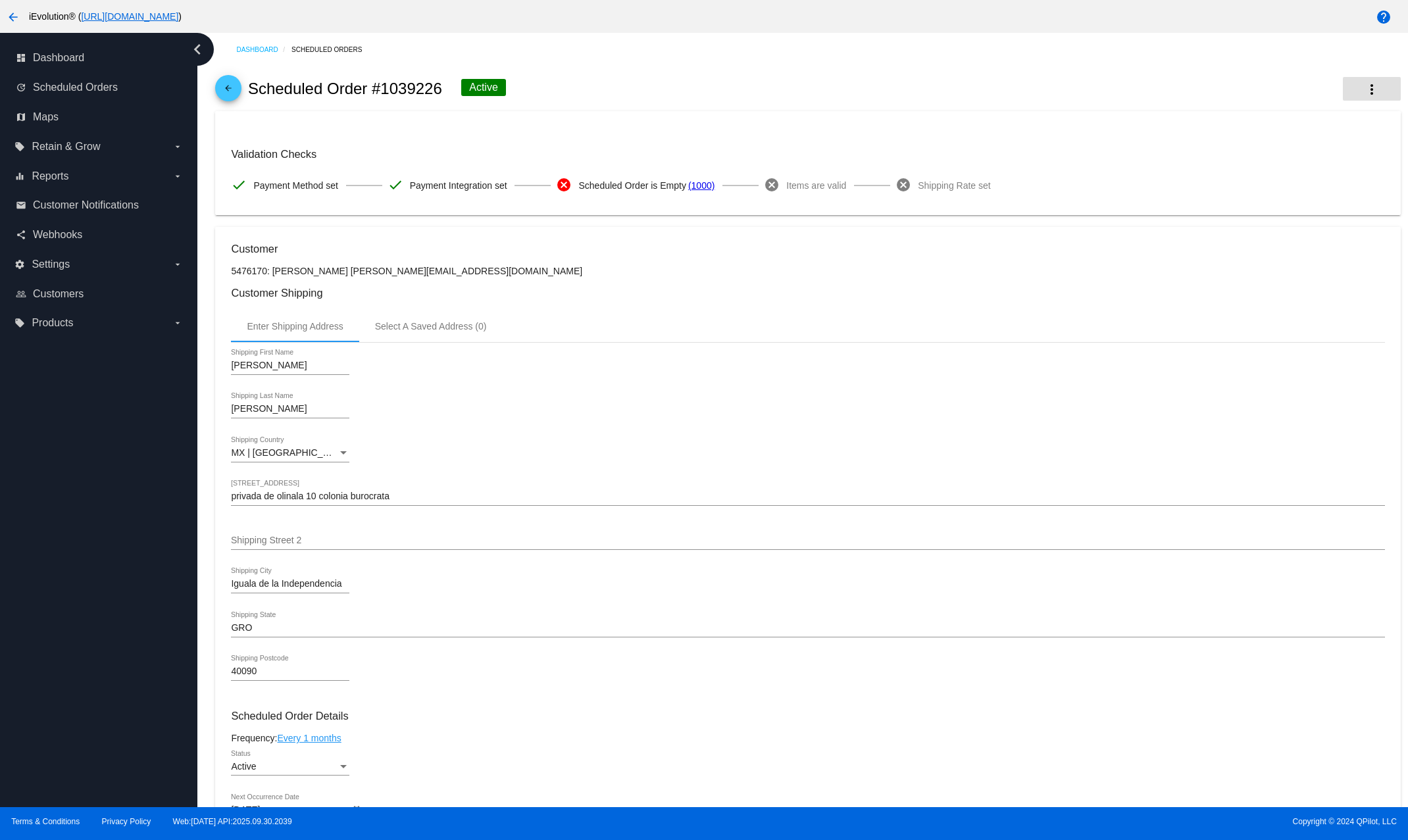
click at [1159, 87] on mat-icon "more_vert" at bounding box center [1371, 89] width 15 height 15
click at [124, 151] on div at bounding box center [704, 420] width 1408 height 840
click at [124, 151] on label "local_offer Retain & Grow arrow_drop_down" at bounding box center [98, 146] width 167 height 21
click at [0, 0] on input "local_offer Retain & Grow arrow_drop_down" at bounding box center [0, 0] width 0 height 0
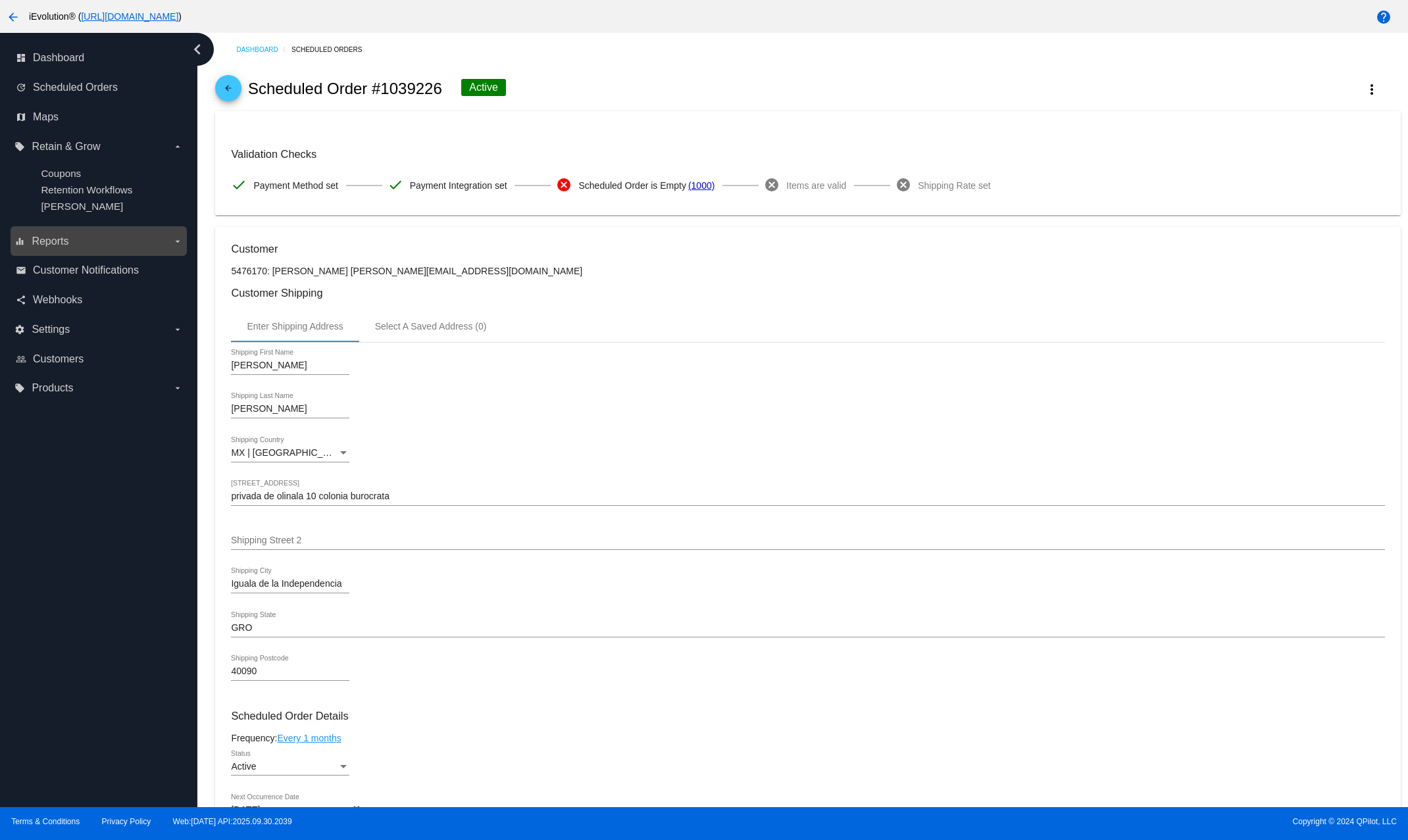
click at [109, 241] on label "equalizer Reports arrow_drop_down" at bounding box center [98, 241] width 167 height 21
click at [0, 0] on input "equalizer Reports arrow_drop_down" at bounding box center [0, 0] width 0 height 0
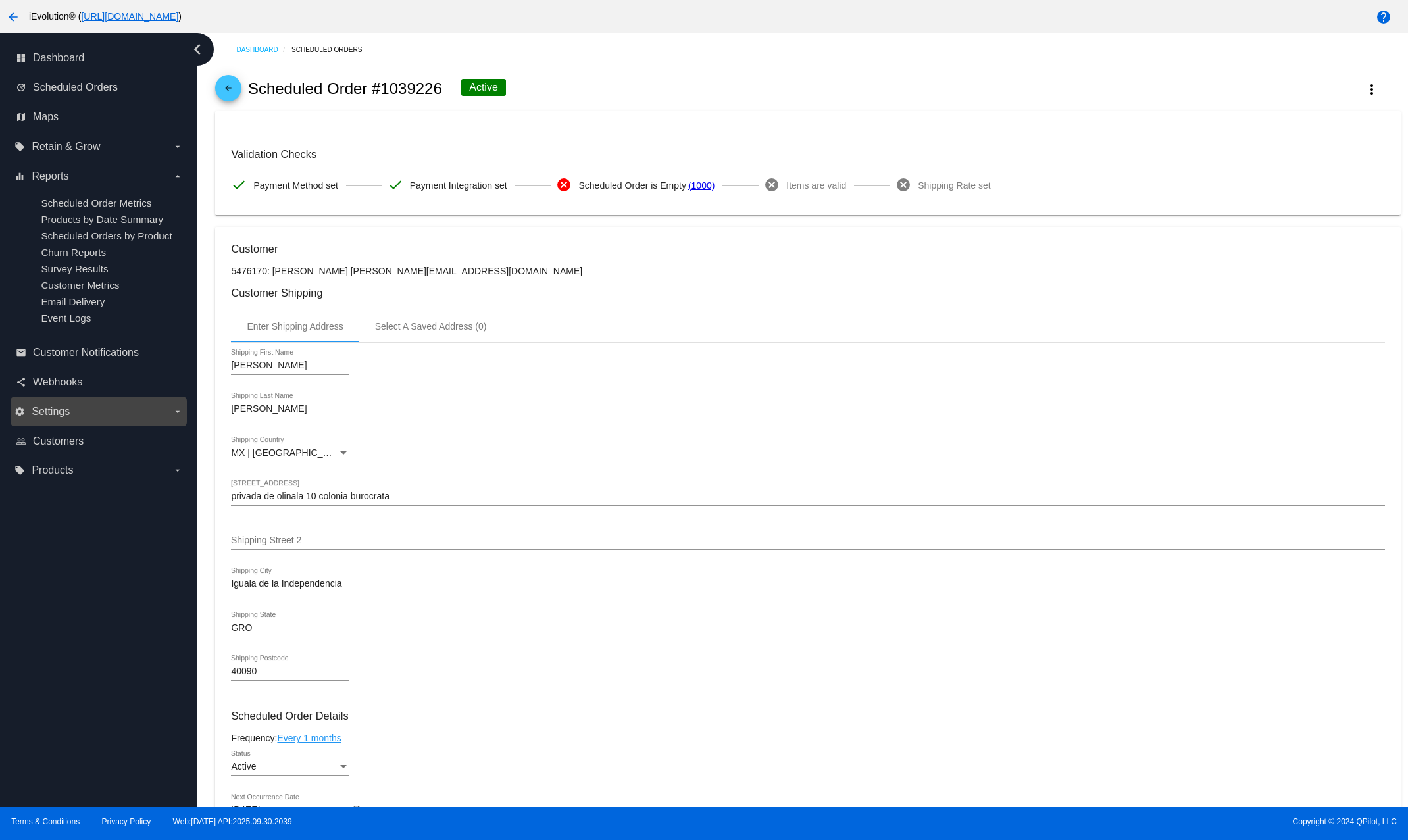
click at [102, 422] on label "settings Settings arrow_drop_down" at bounding box center [98, 411] width 167 height 21
click at [0, 0] on input "settings Settings arrow_drop_down" at bounding box center [0, 0] width 0 height 0
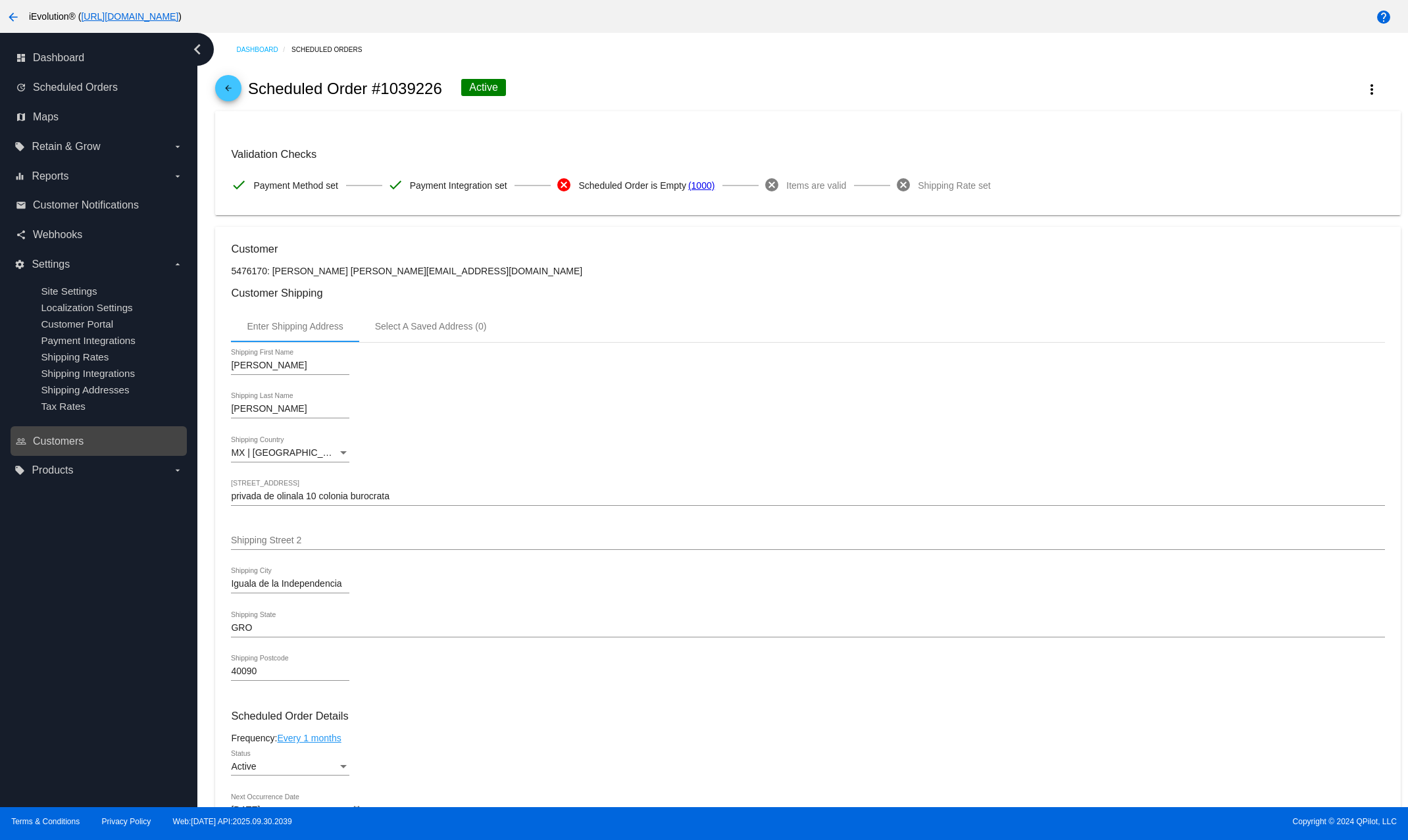
click at [79, 452] on link "people_outline Customers" at bounding box center [99, 440] width 167 height 21
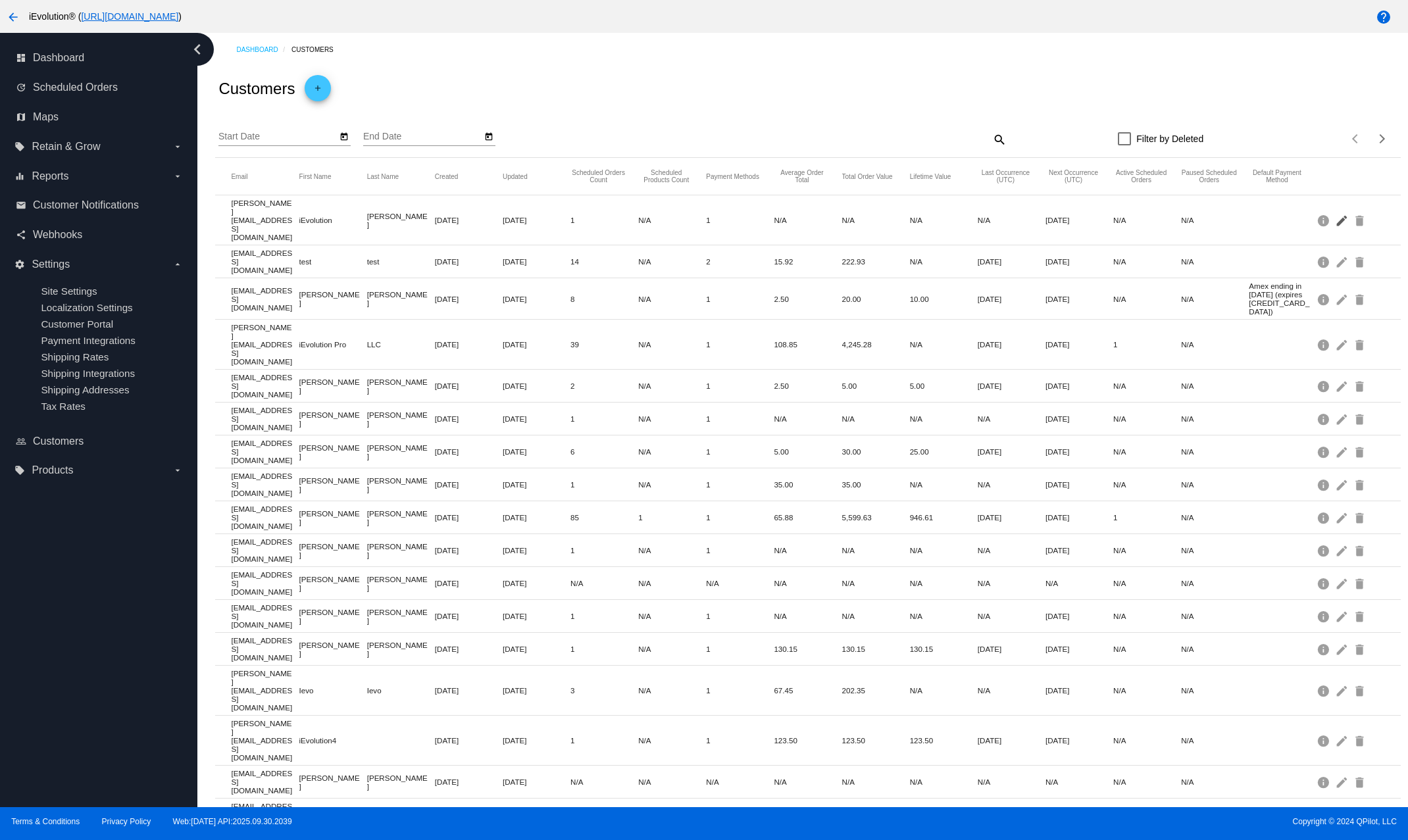
click at [1159, 216] on mat-icon "edit" at bounding box center [1342, 220] width 15 height 21
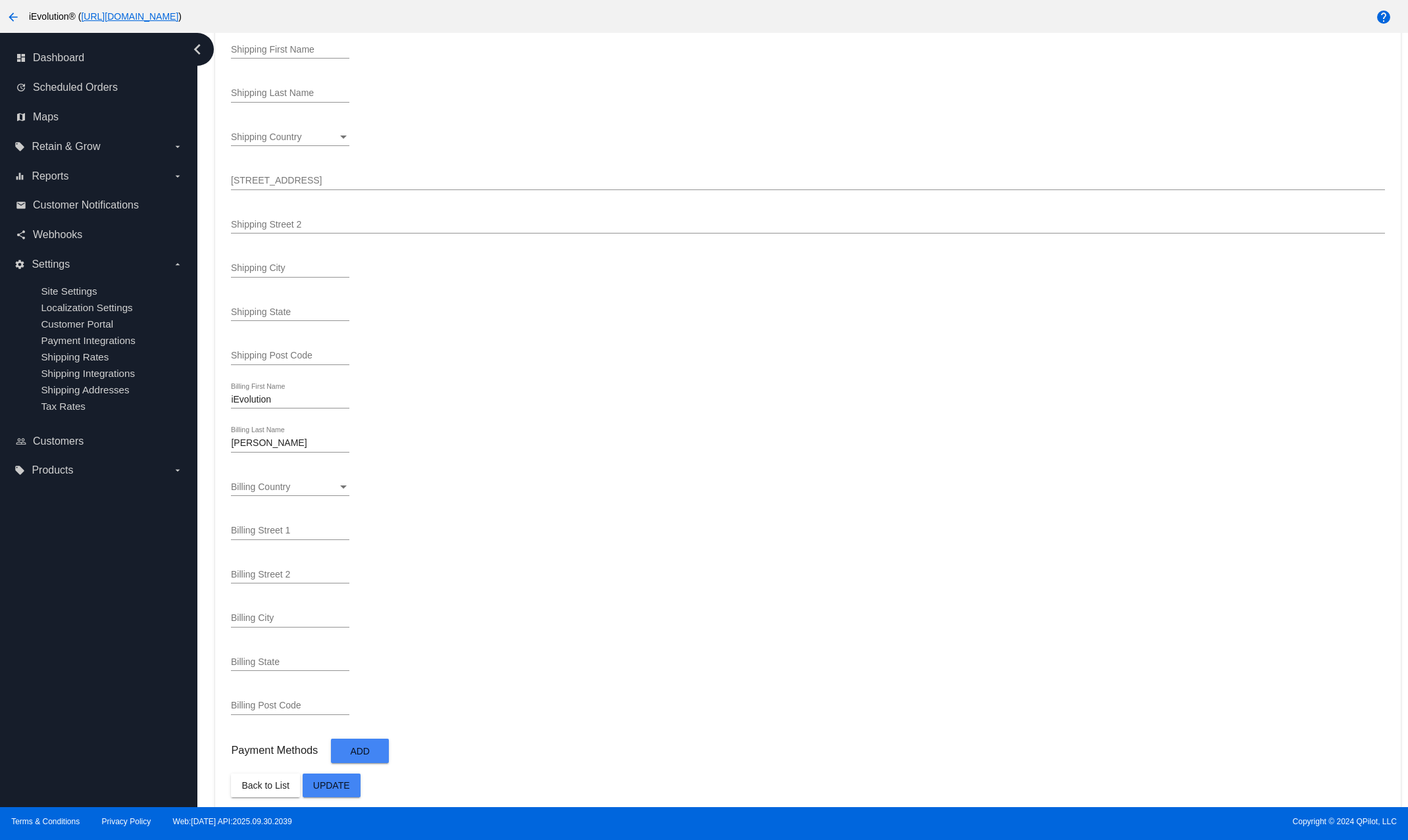
scroll to position [326, 0]
click at [277, 778] on span "Back to List" at bounding box center [265, 783] width 47 height 11
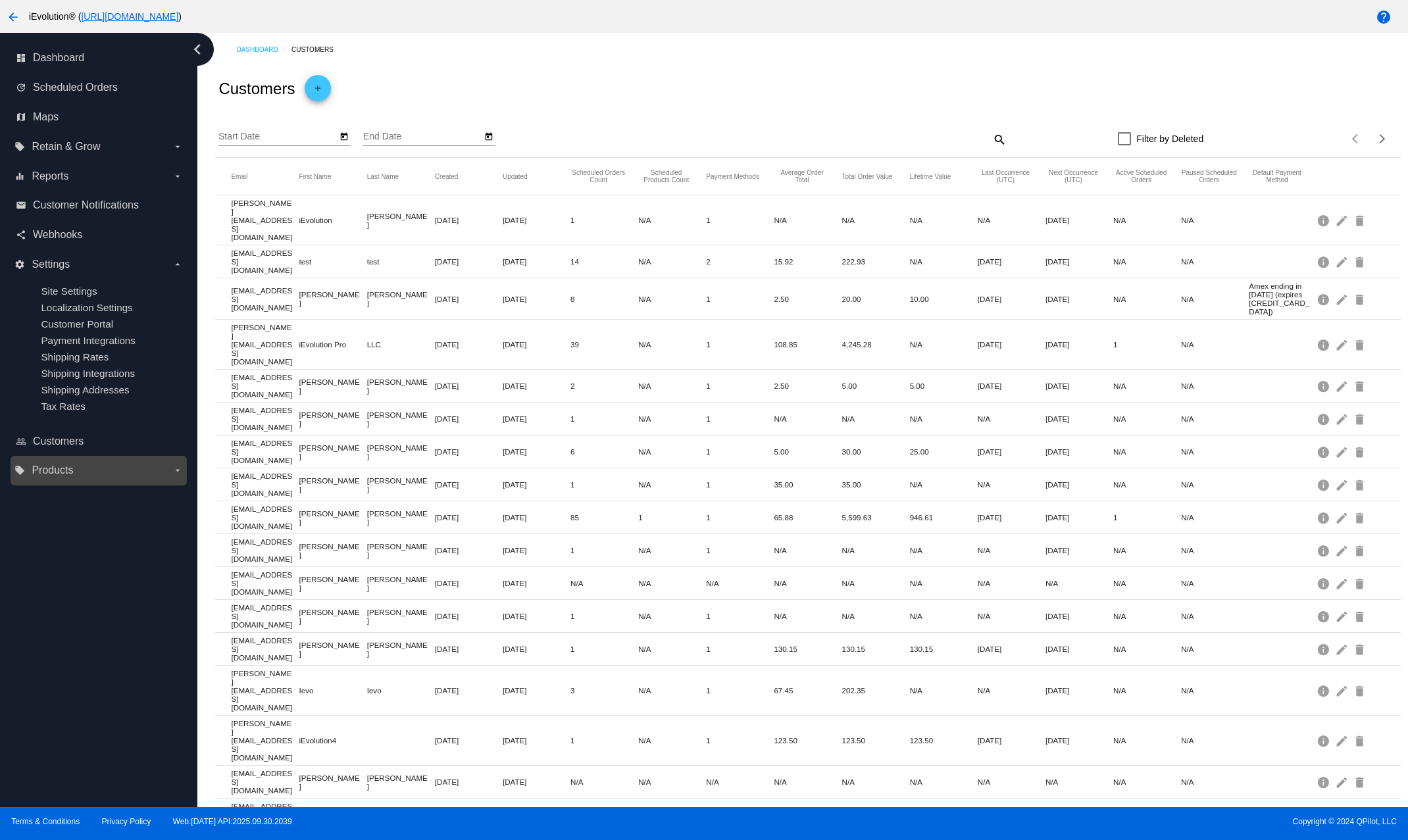
click at [87, 479] on label "local_offer Products arrow_drop_down" at bounding box center [98, 469] width 167 height 21
click at [0, 0] on input "local_offer Products arrow_drop_down" at bounding box center [0, 0] width 0 height 0
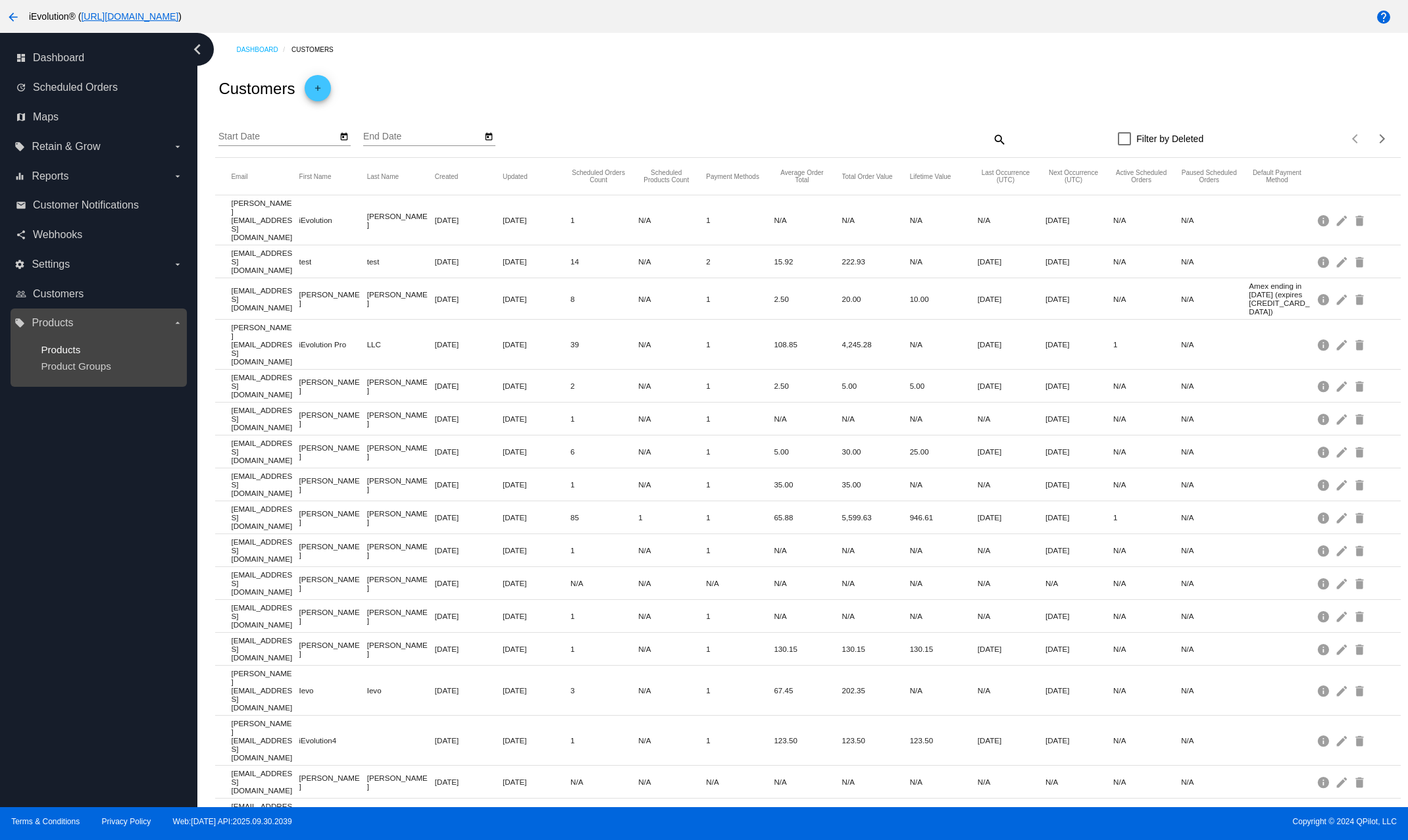
click at [76, 352] on span "Products" at bounding box center [61, 349] width 40 height 11
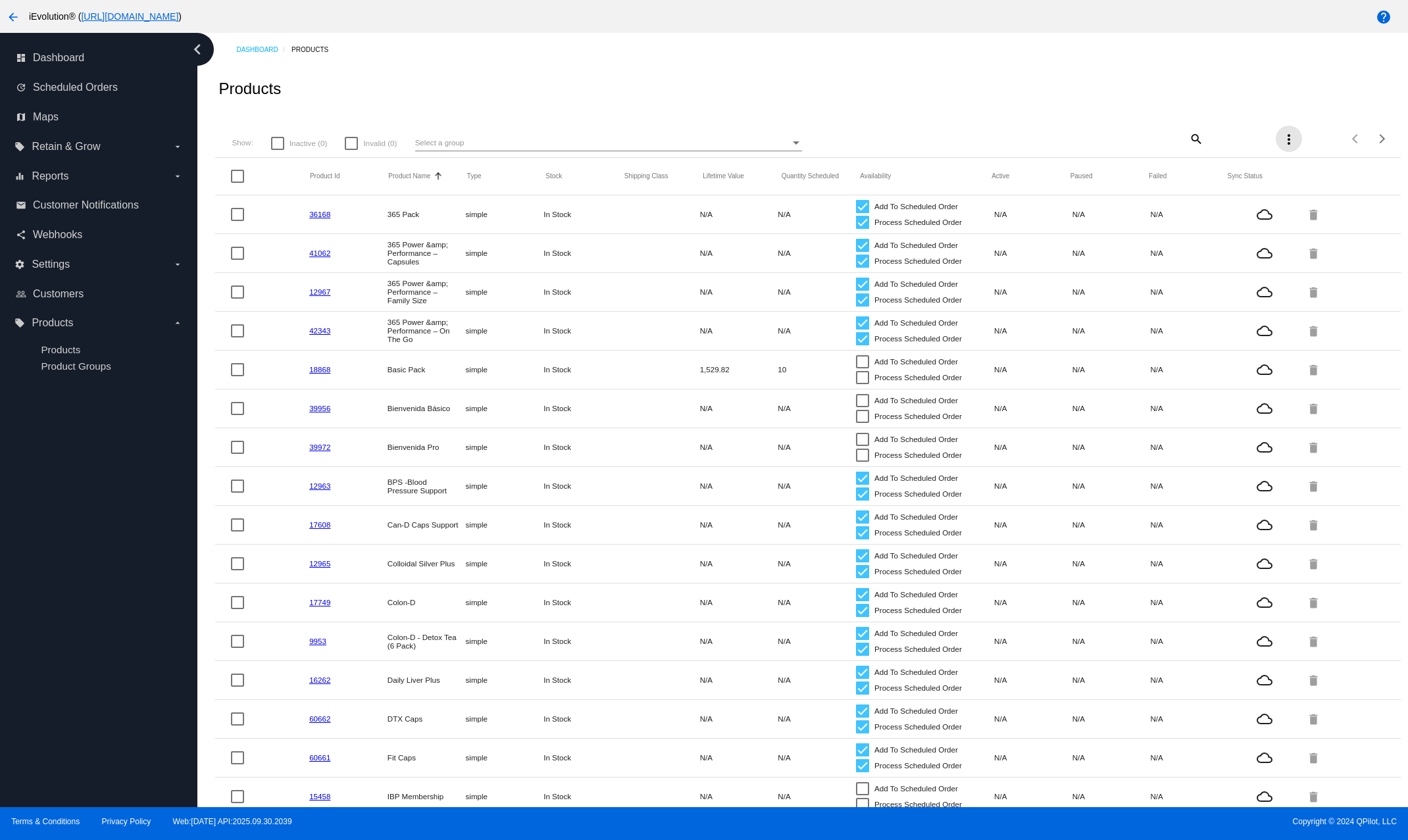
click at [1159, 140] on mat-icon "more_vert" at bounding box center [1288, 138] width 15 height 15
click at [1159, 93] on div at bounding box center [704, 420] width 1408 height 840
click at [1159, 138] on div "Next page" at bounding box center [1379, 138] width 9 height 9
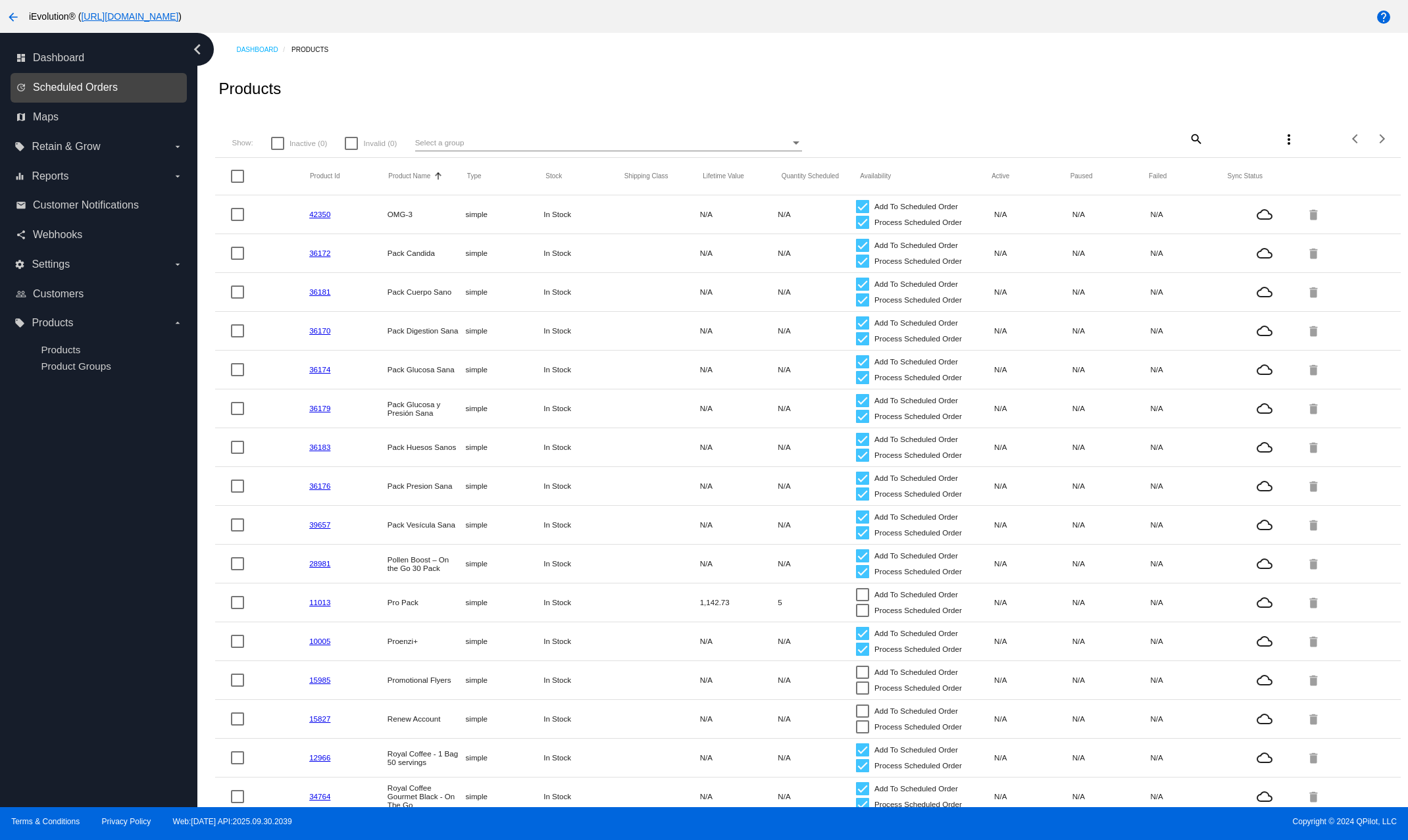
click at [101, 90] on span "Scheduled Orders" at bounding box center [75, 87] width 85 height 12
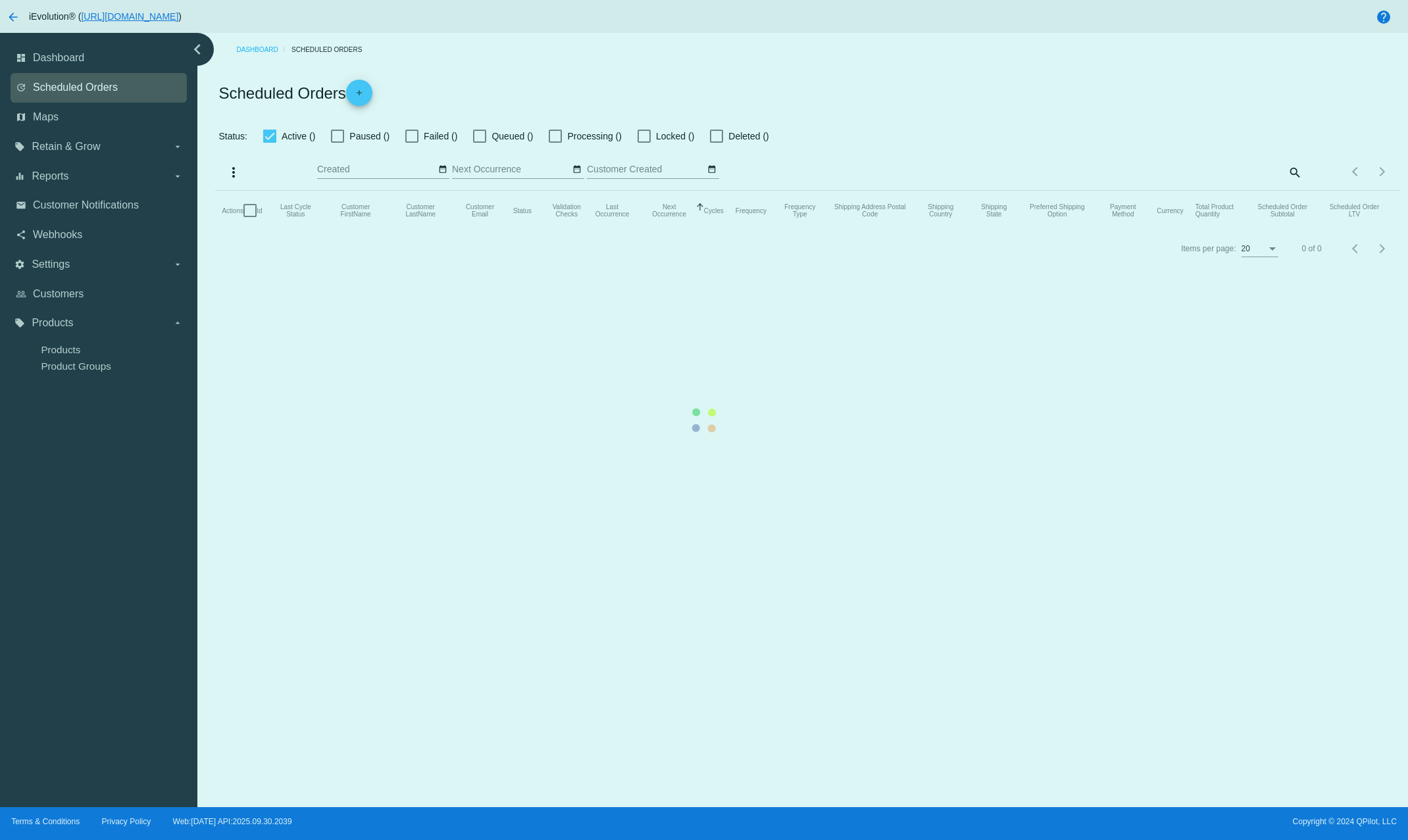
checkbox input "true"
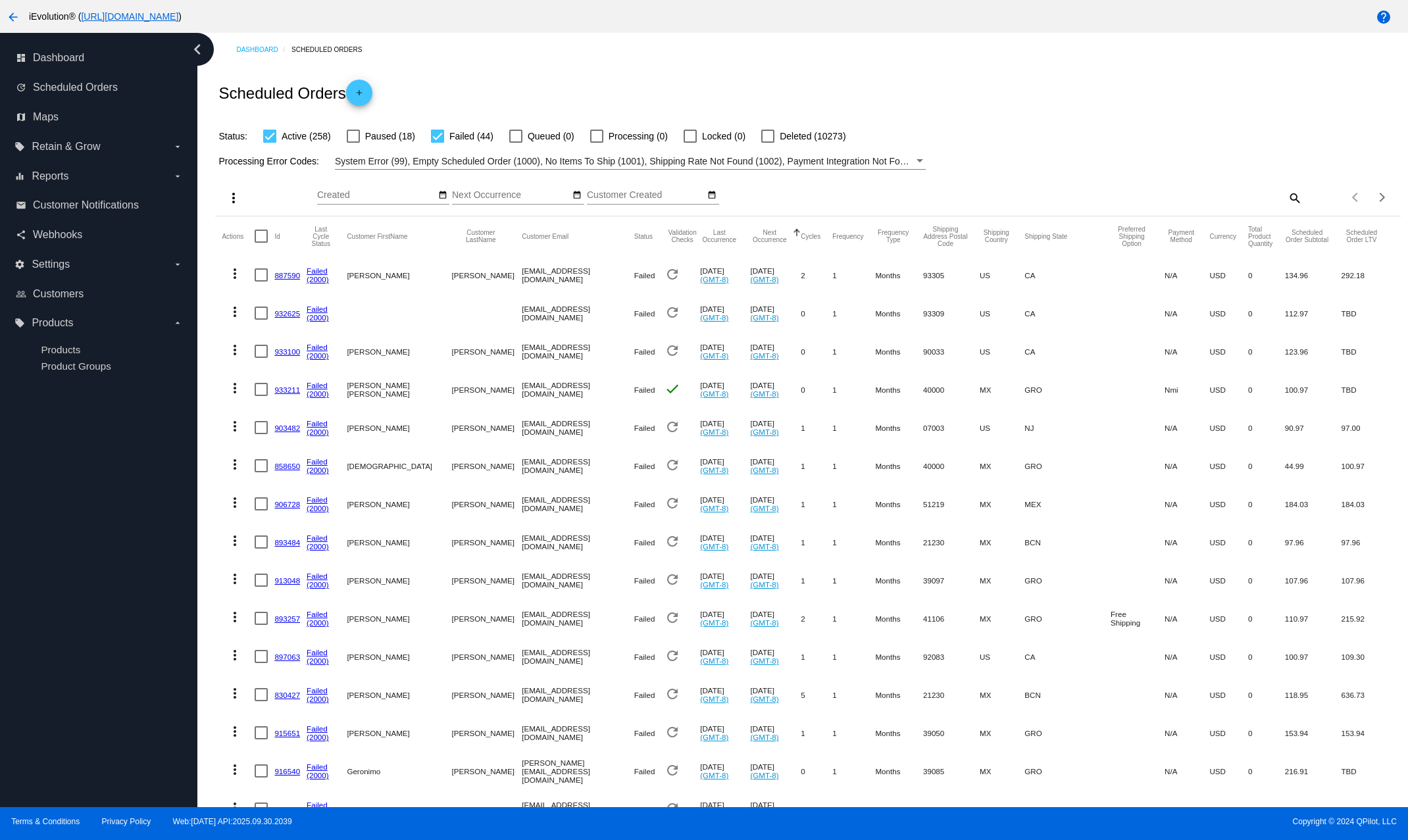
drag, startPoint x: 537, startPoint y: 163, endPoint x: 941, endPoint y: 160, distance: 404.0
click at [941, 160] on div "Processing Error Codes: System Error (99), Empty Scheduled Order (1000), No Ite…" at bounding box center [808, 156] width 1185 height 25
click at [887, 159] on span "System Error (99), Empty Scheduled Order (1000), No Items To Ship (1001), Shipp…" at bounding box center [1056, 161] width 1444 height 11
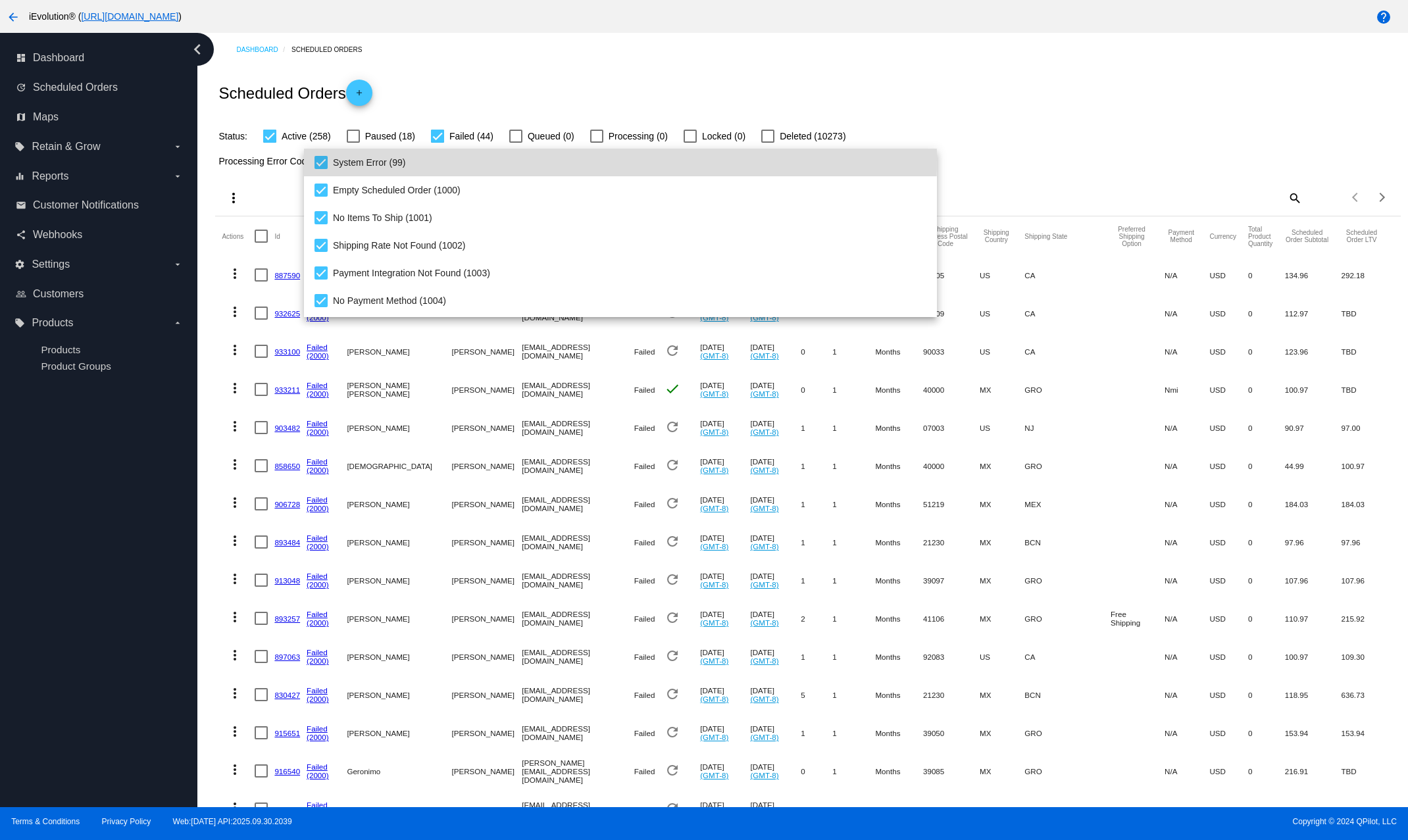
click at [322, 158] on mat-pseudo-checkbox at bounding box center [321, 162] width 14 height 14
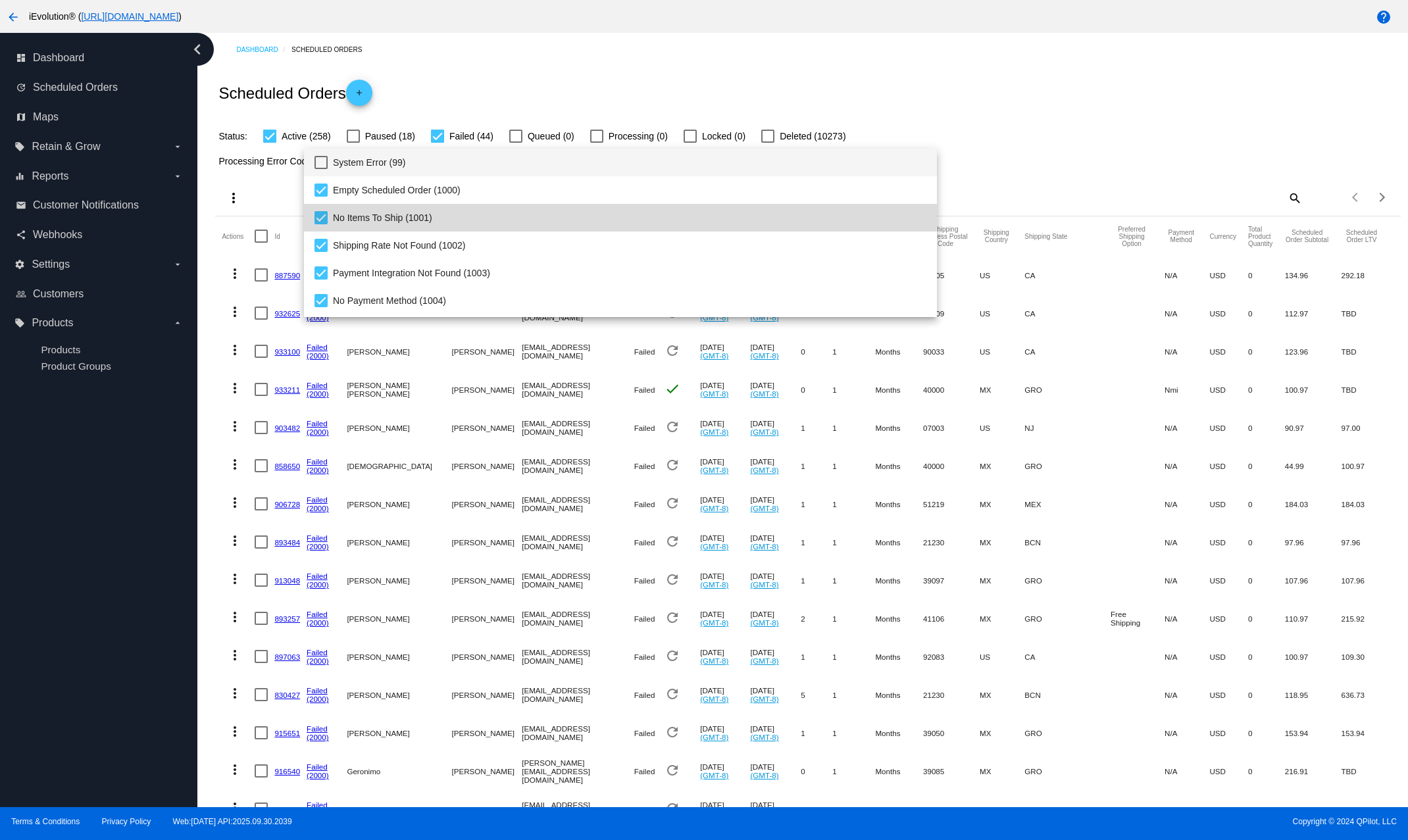
click at [319, 214] on mat-pseudo-checkbox at bounding box center [321, 217] width 14 height 14
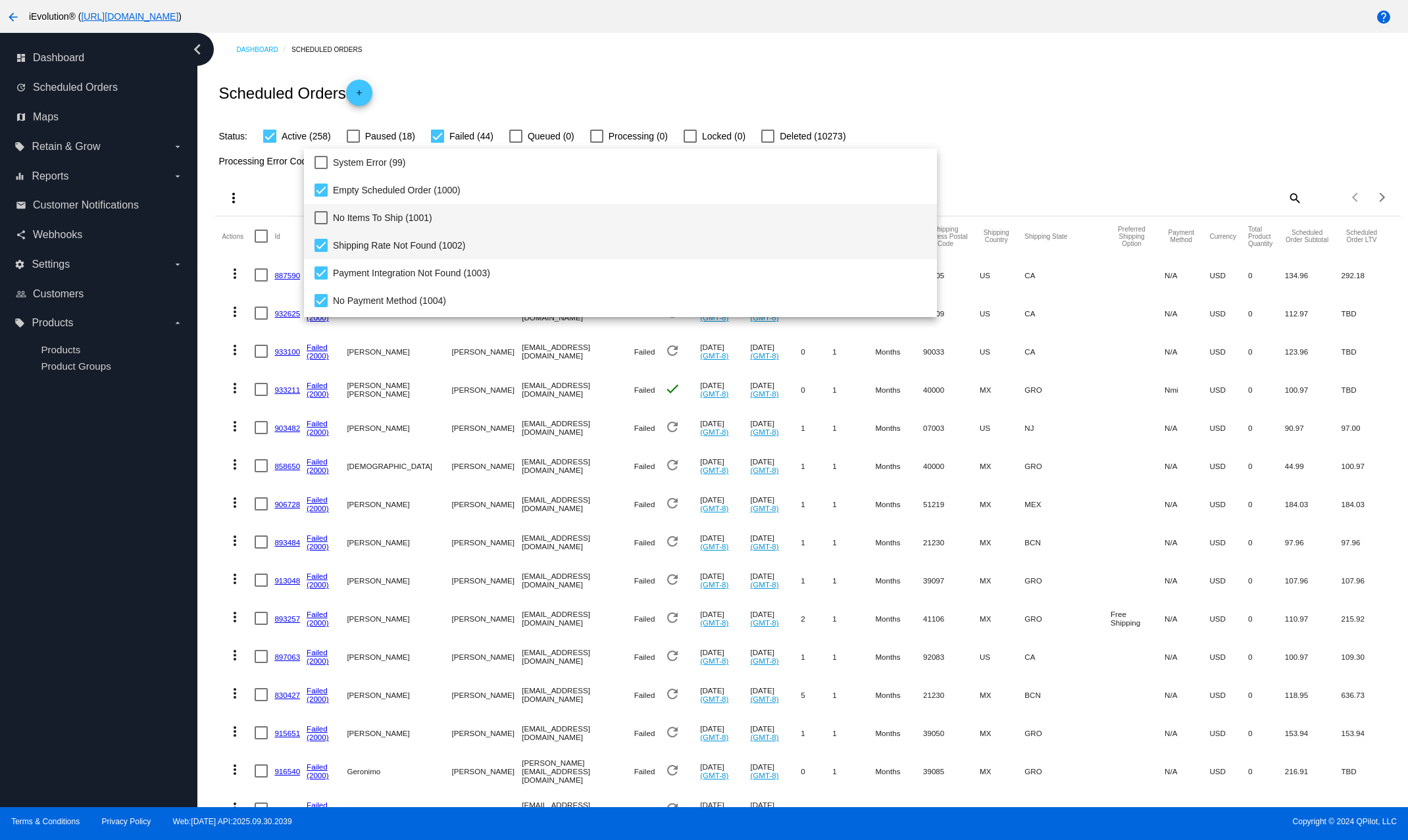
click at [321, 243] on mat-pseudo-checkbox at bounding box center [321, 245] width 14 height 14
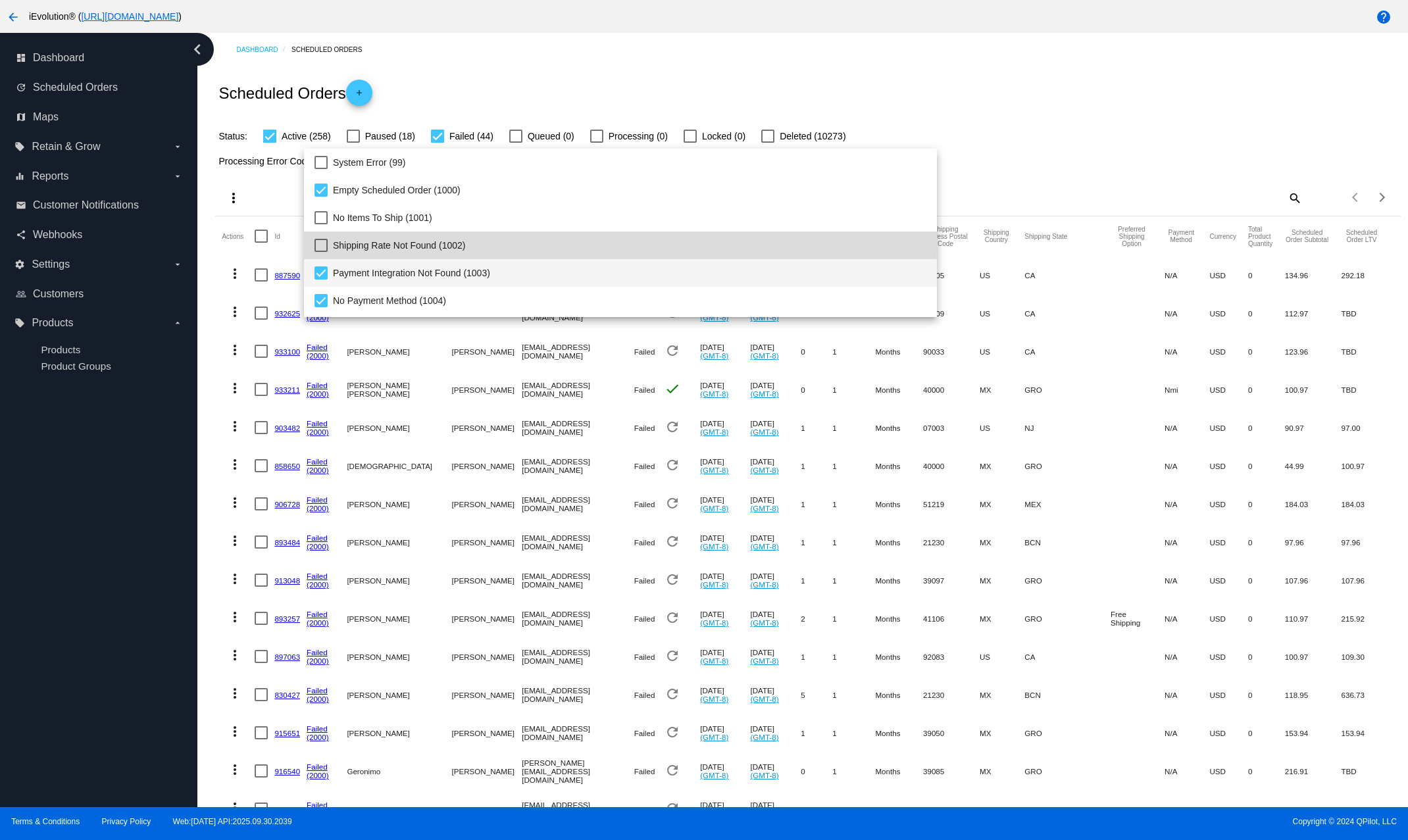
click at [317, 275] on mat-pseudo-checkbox at bounding box center [321, 273] width 14 height 14
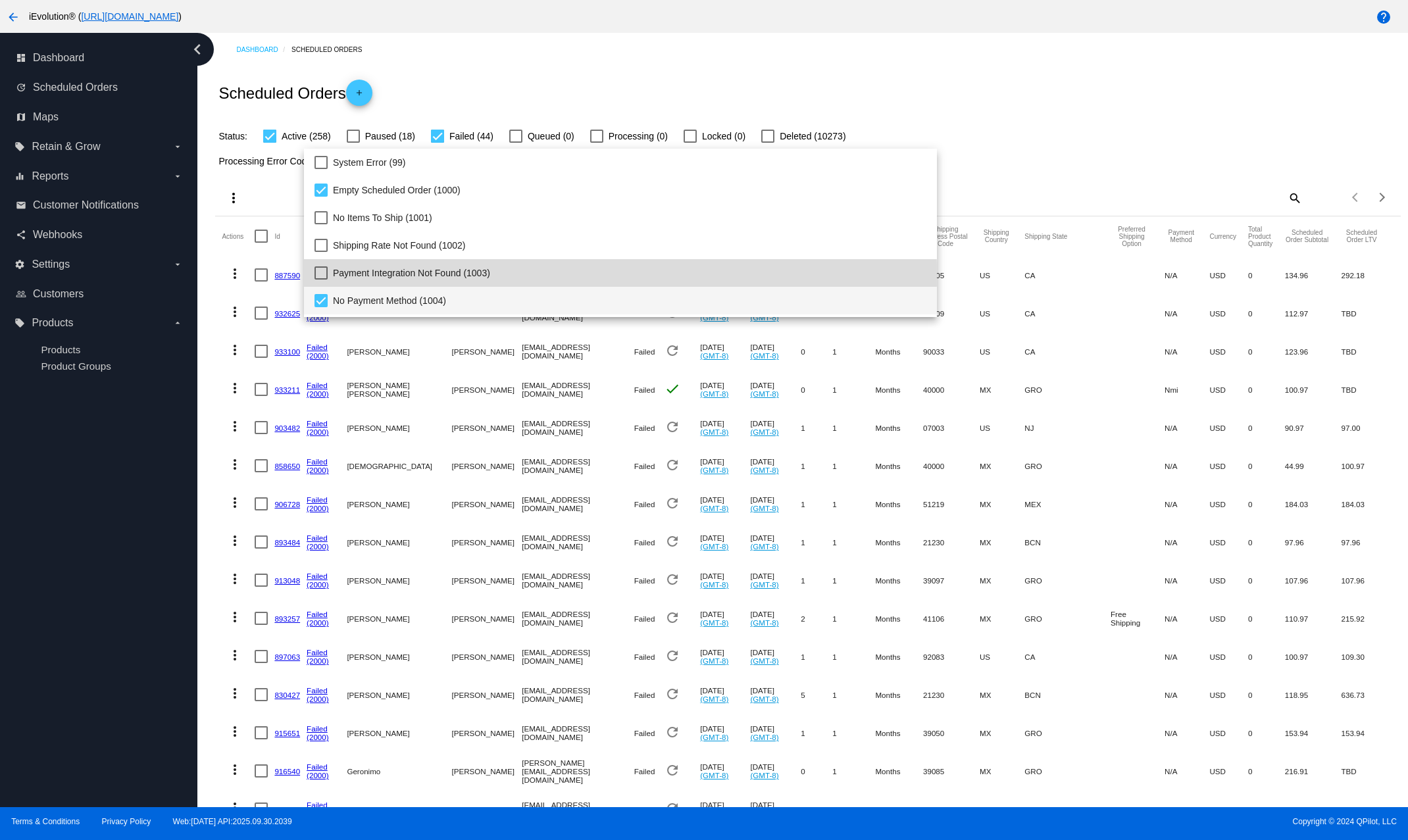
click at [314, 307] on mat-option "No Payment Method (1004)" at bounding box center [620, 300] width 633 height 28
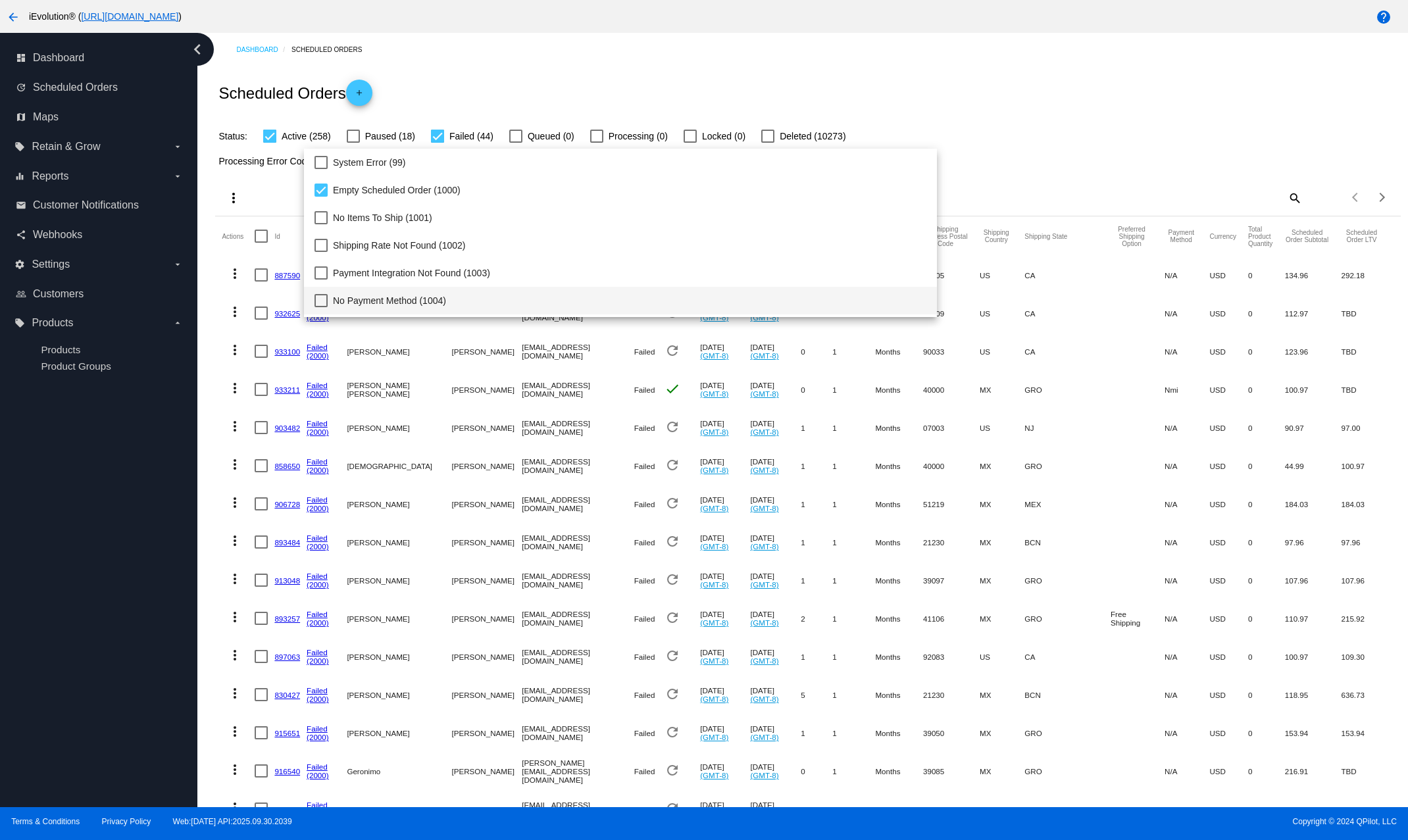
click at [921, 112] on div at bounding box center [704, 420] width 1408 height 840
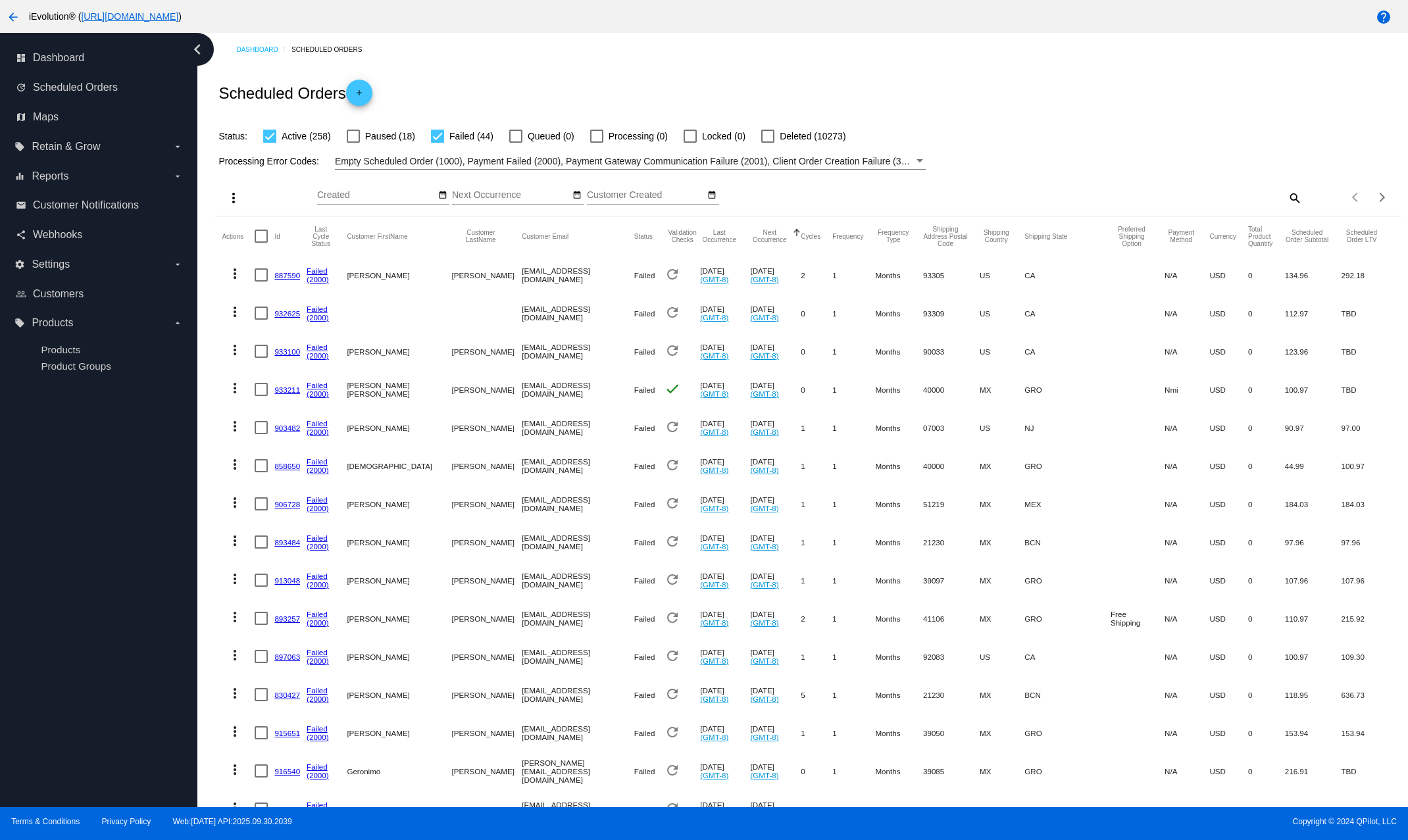
click at [493, 156] on div "Empty Scheduled Order (1000), Payment Failed (2000), Payment Gateway Communicat…" at bounding box center [624, 160] width 579 height 15
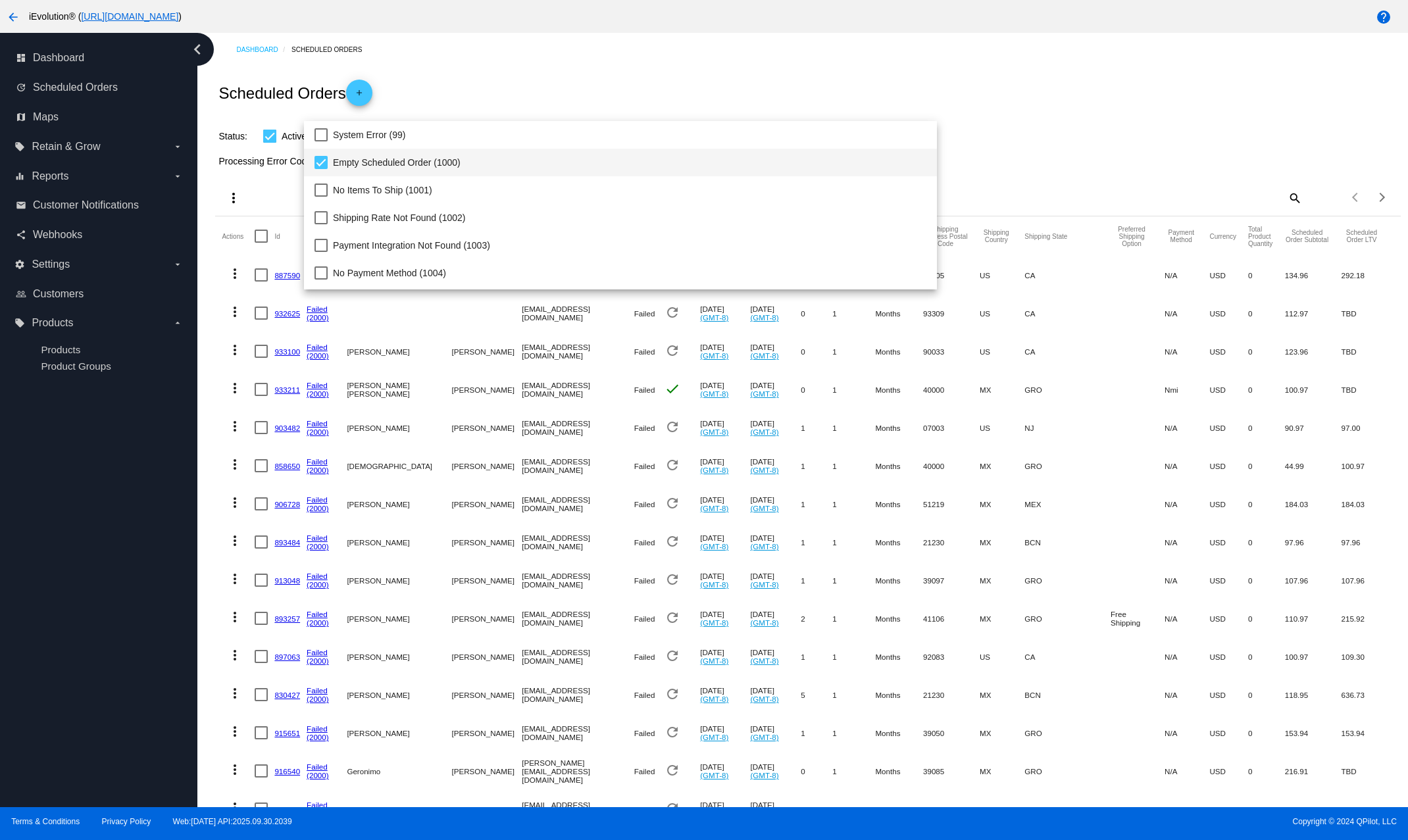
click at [752, 73] on div at bounding box center [704, 420] width 1408 height 840
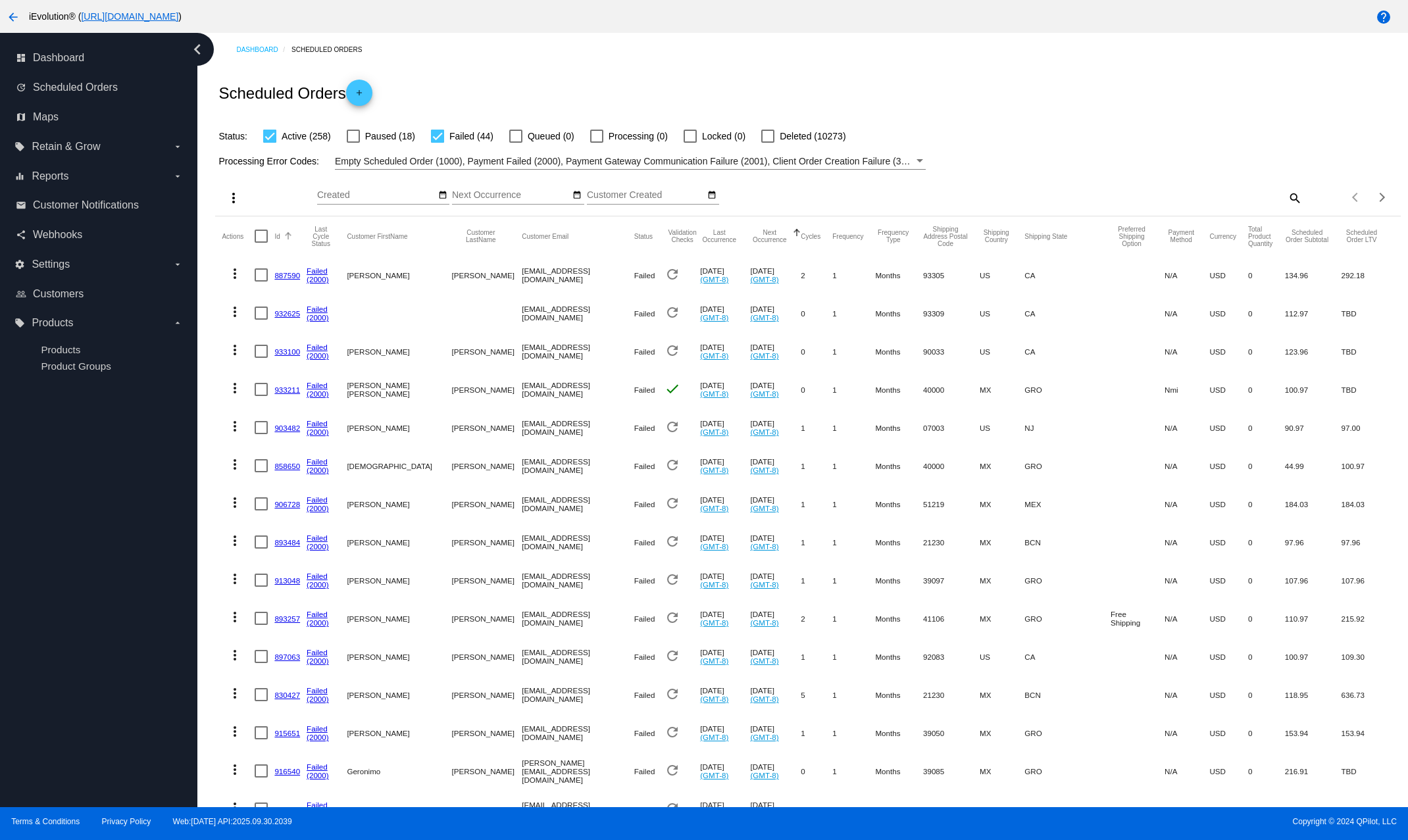
click at [279, 238] on button "Id" at bounding box center [277, 236] width 5 height 8
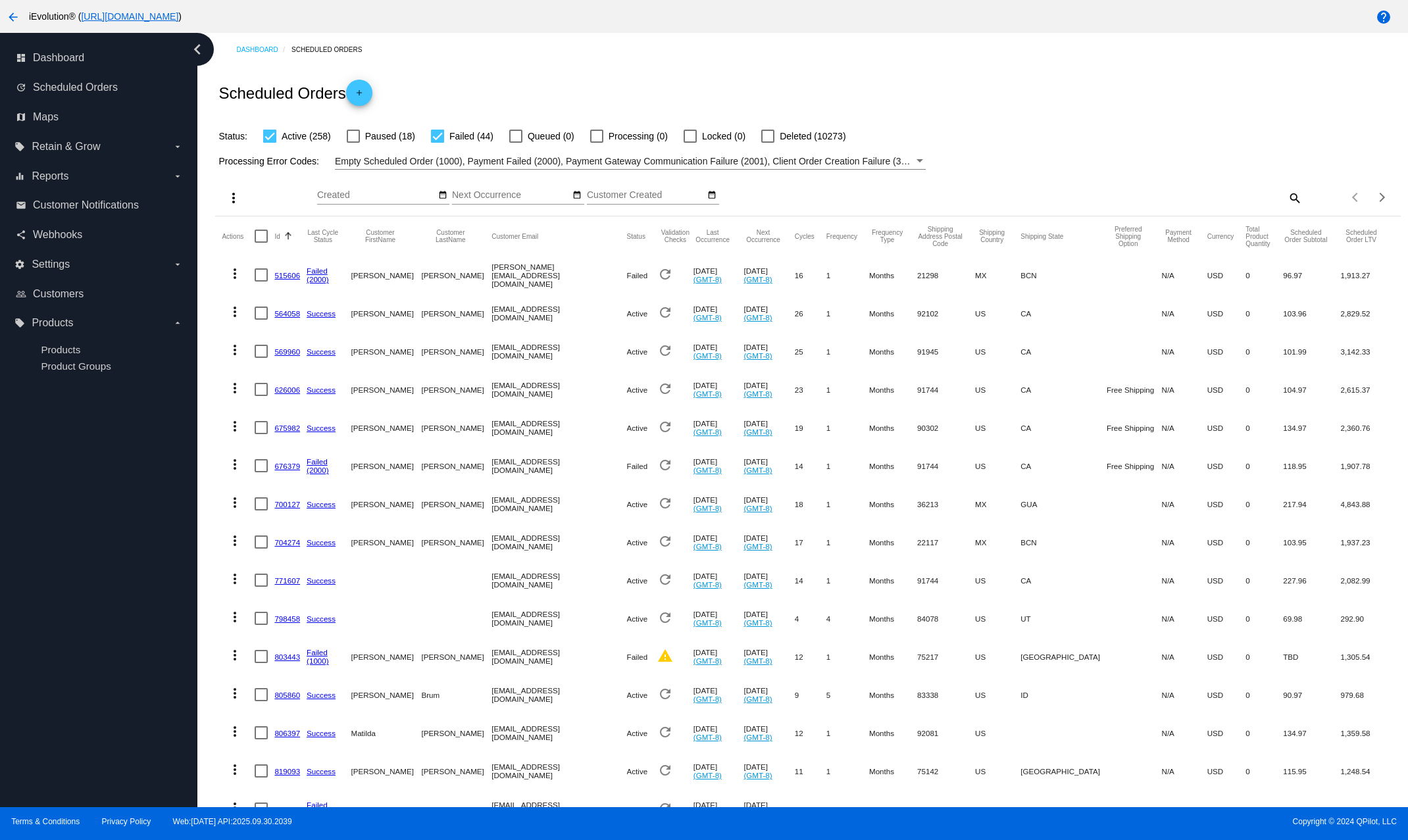
click at [279, 238] on button "Id" at bounding box center [277, 236] width 5 height 8
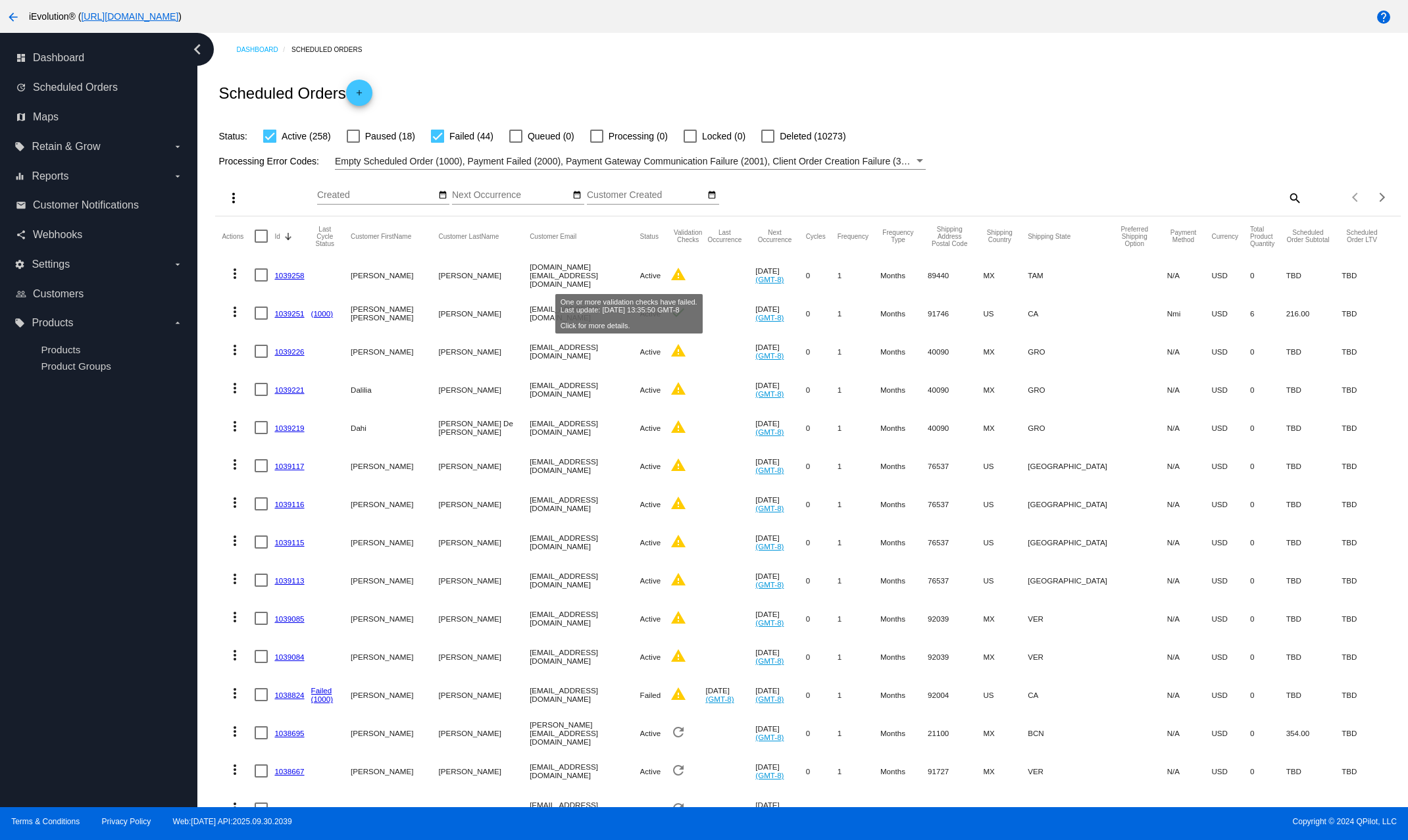
click at [670, 278] on mat-icon "warning" at bounding box center [677, 274] width 15 height 15
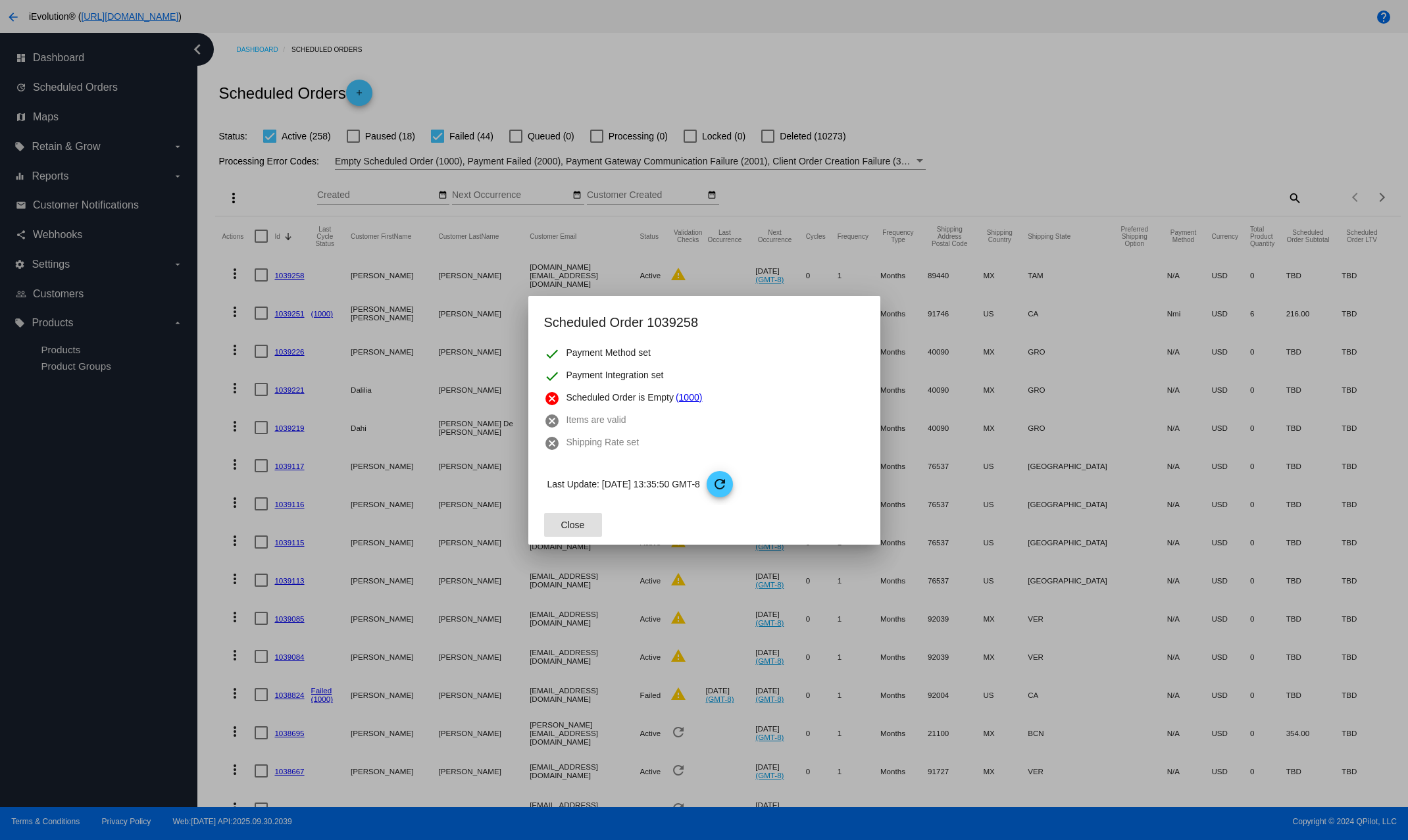
click at [854, 183] on div at bounding box center [704, 420] width 1408 height 840
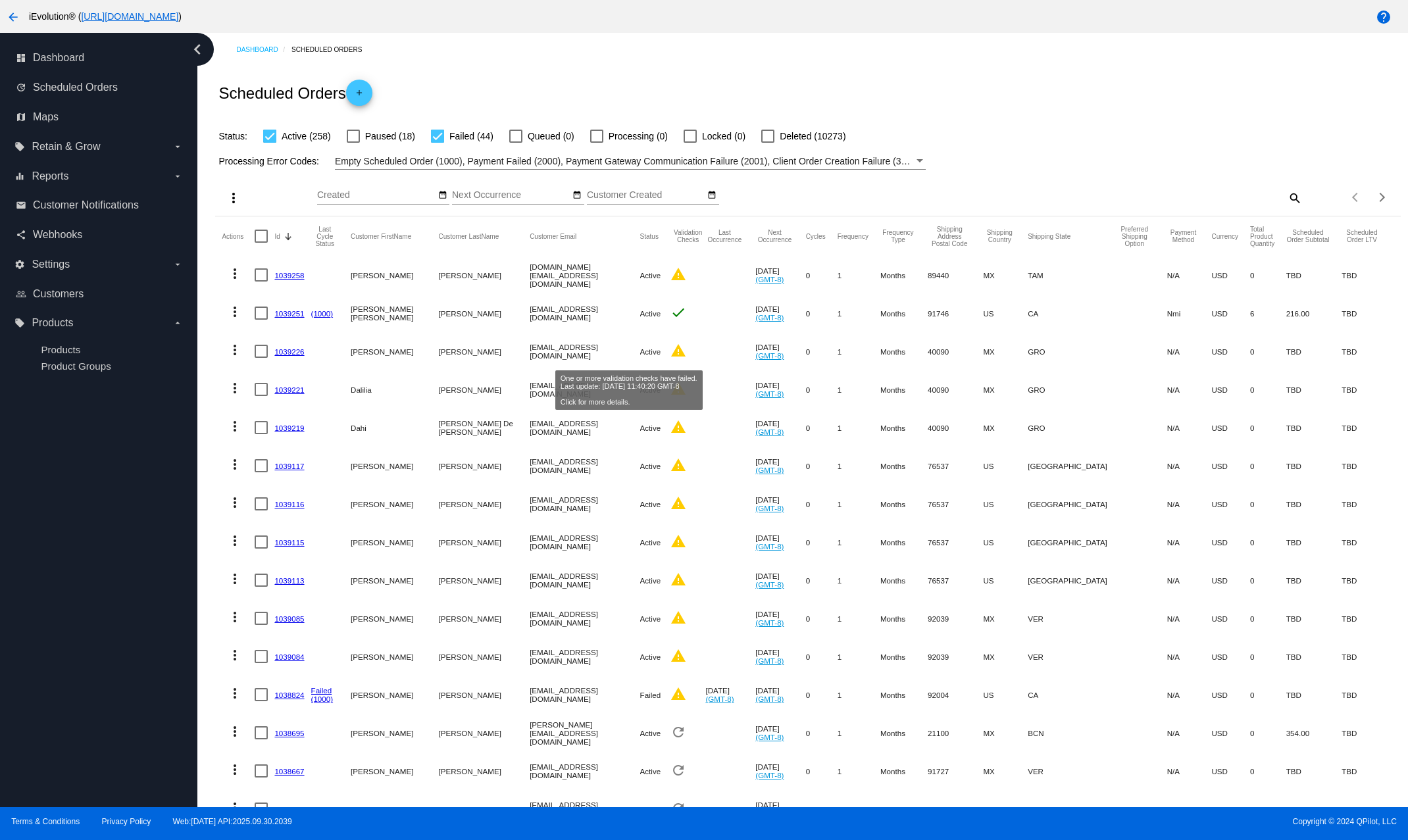
click at [670, 352] on mat-icon "warning" at bounding box center [677, 350] width 15 height 15
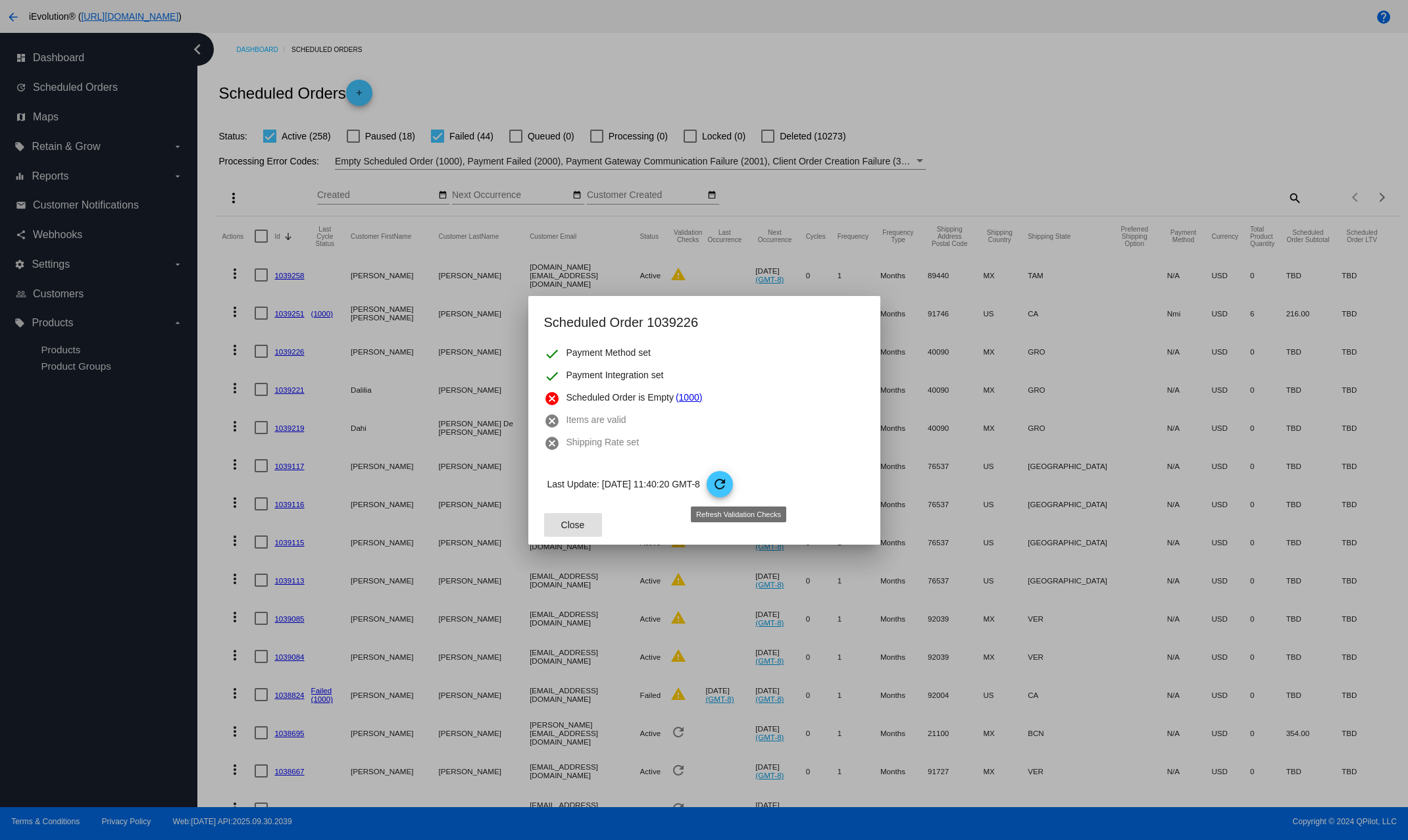
click at [727, 486] on mat-icon "refresh" at bounding box center [719, 484] width 15 height 15
click at [579, 524] on span "Close" at bounding box center [572, 525] width 24 height 11
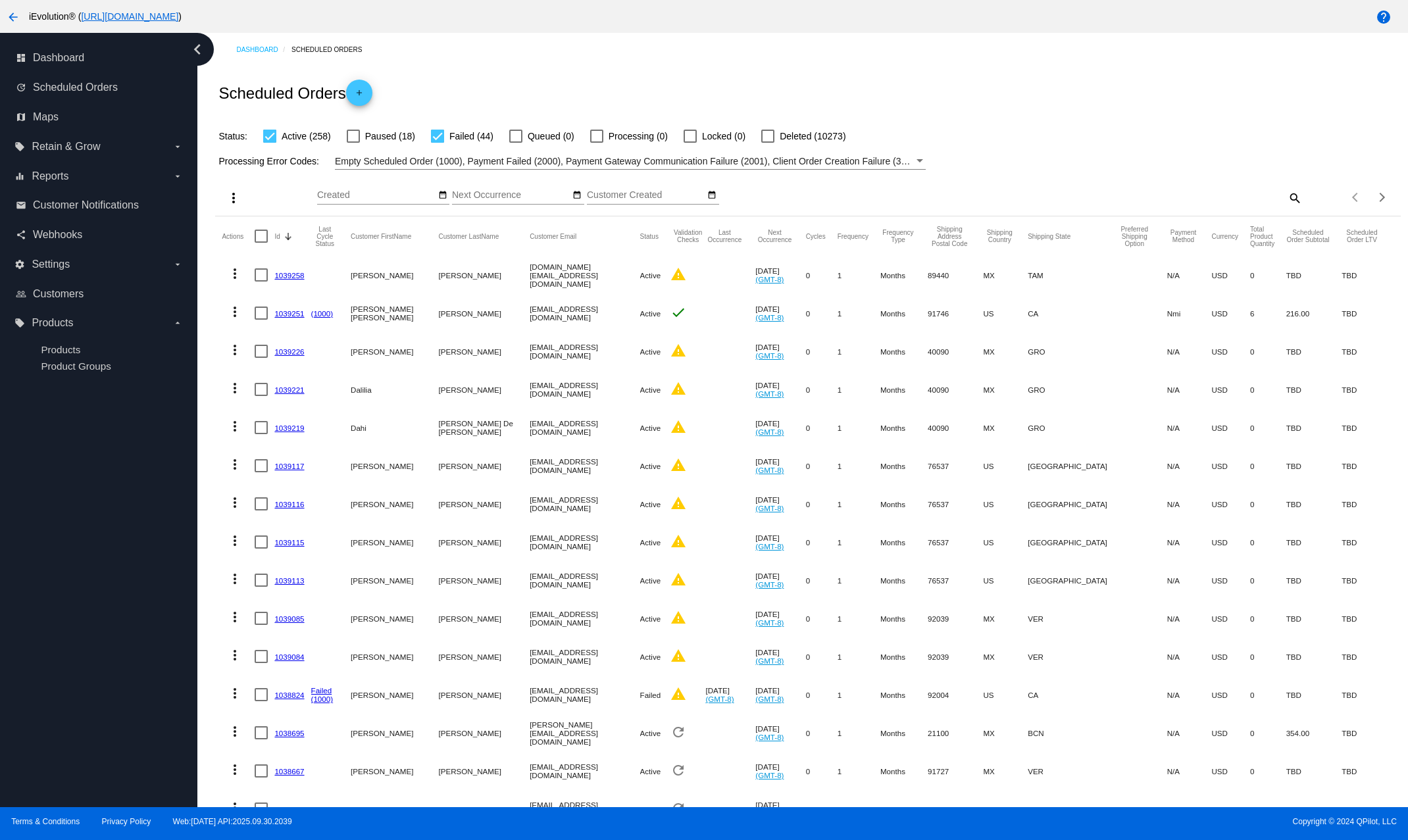
click at [238, 200] on mat-icon "more_vert" at bounding box center [232, 197] width 15 height 15
click at [290, 188] on div "file_download Export play_arrow Activate (0) Scheduled Orders edit Update Statu…" at bounding box center [315, 266] width 194 height 162
click at [466, 435] on div at bounding box center [704, 420] width 1408 height 840
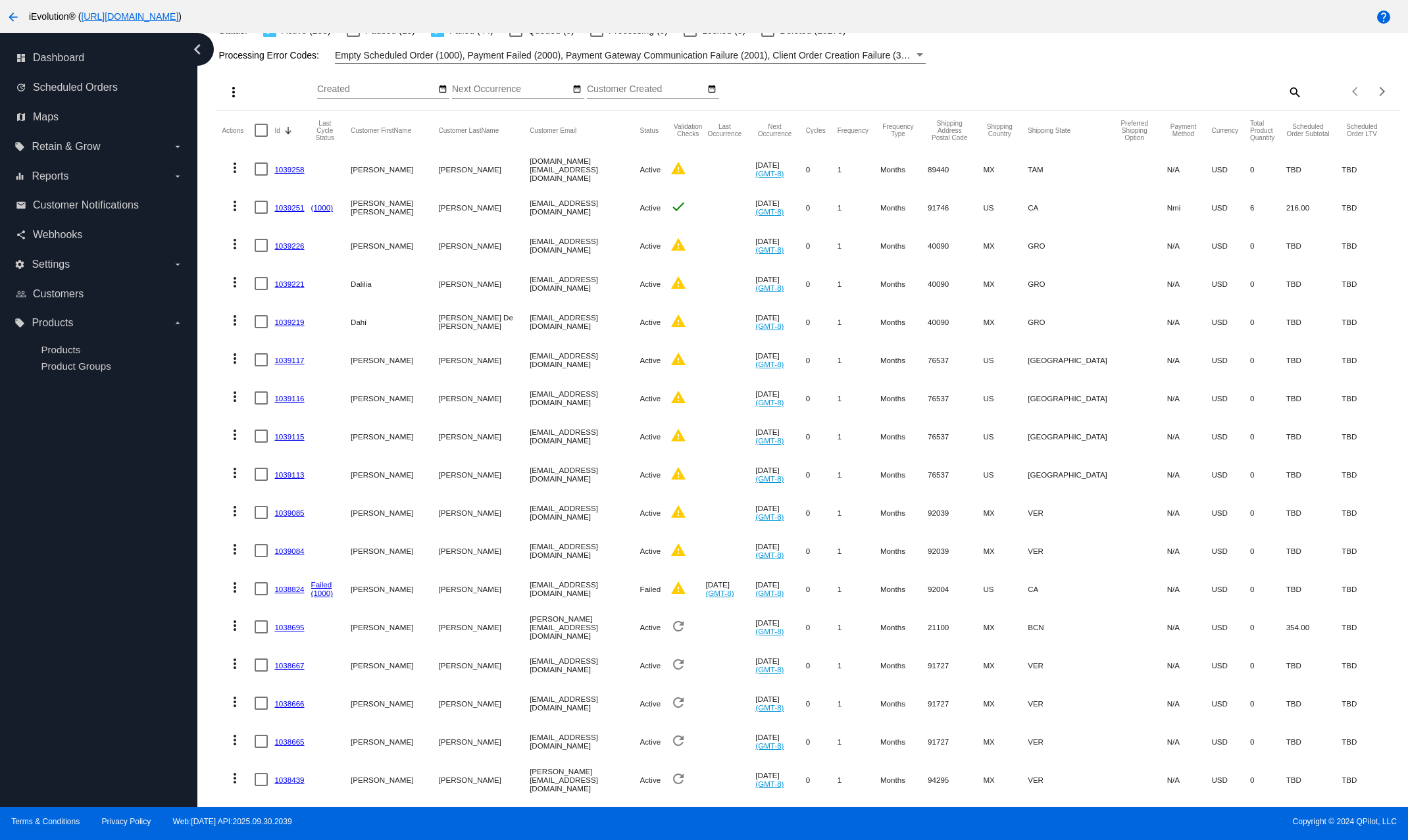
scroll to position [100, 0]
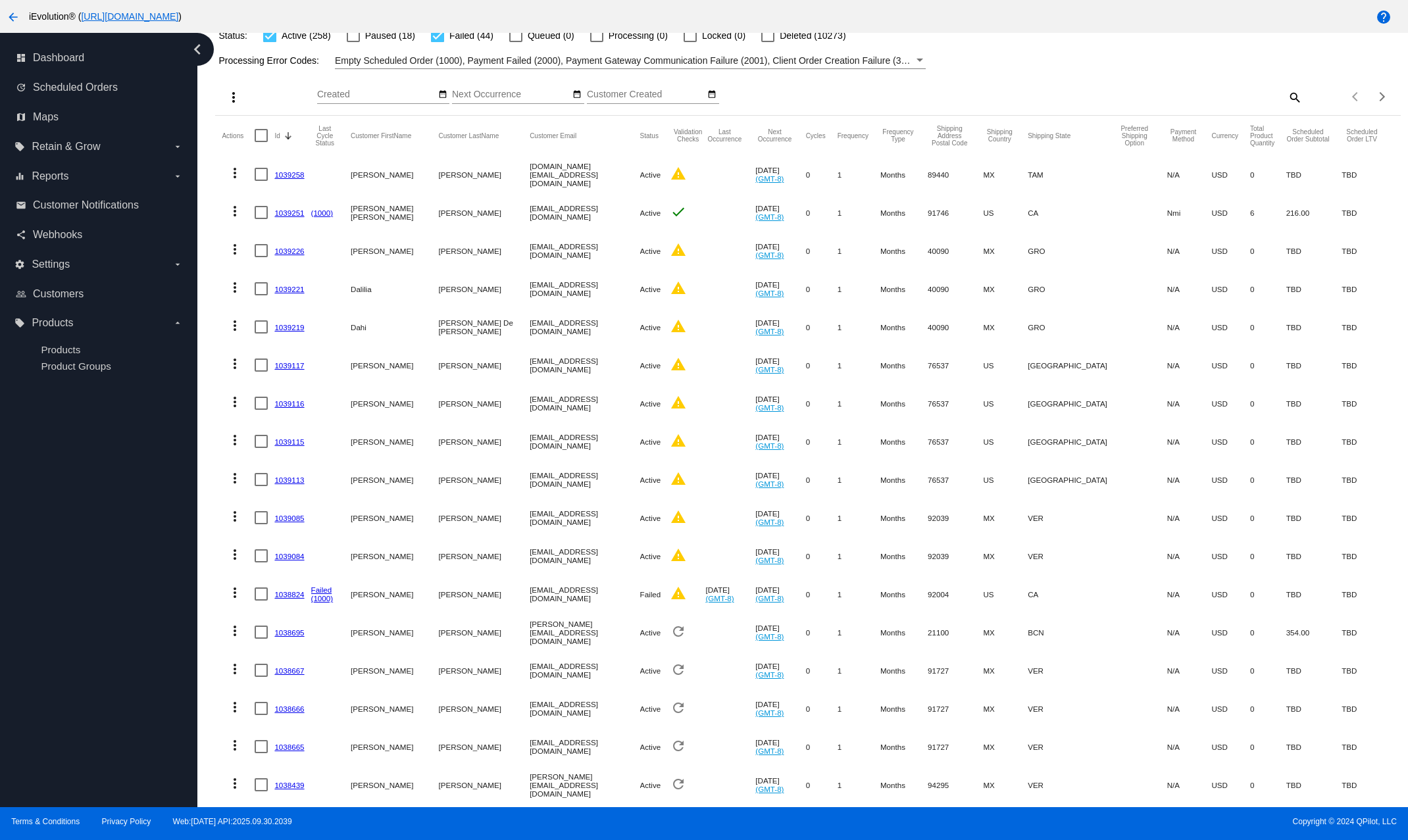
click at [802, 109] on div "Oct Jan Feb Mar Apr Su Mo" at bounding box center [662, 97] width 689 height 37
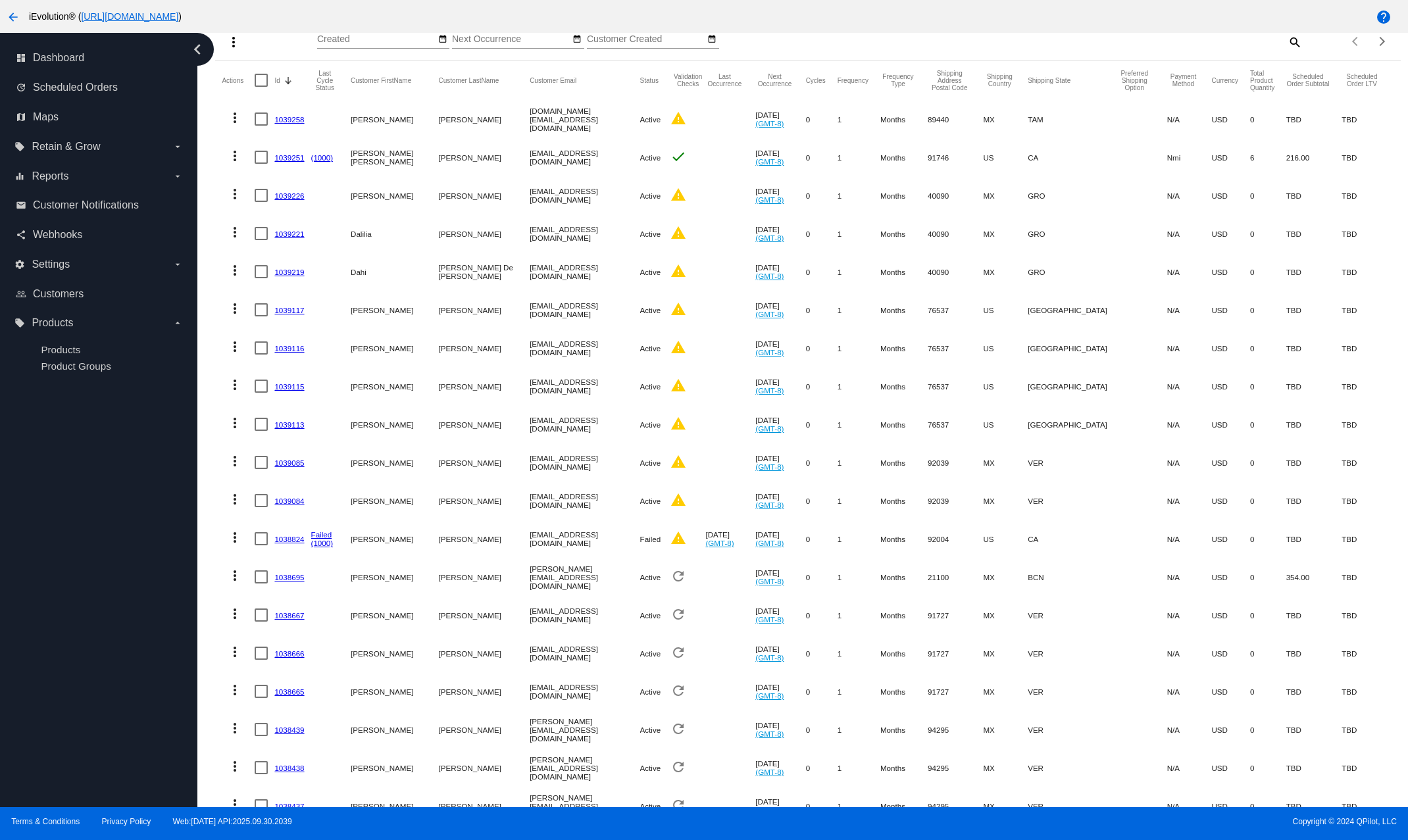
scroll to position [0, 0]
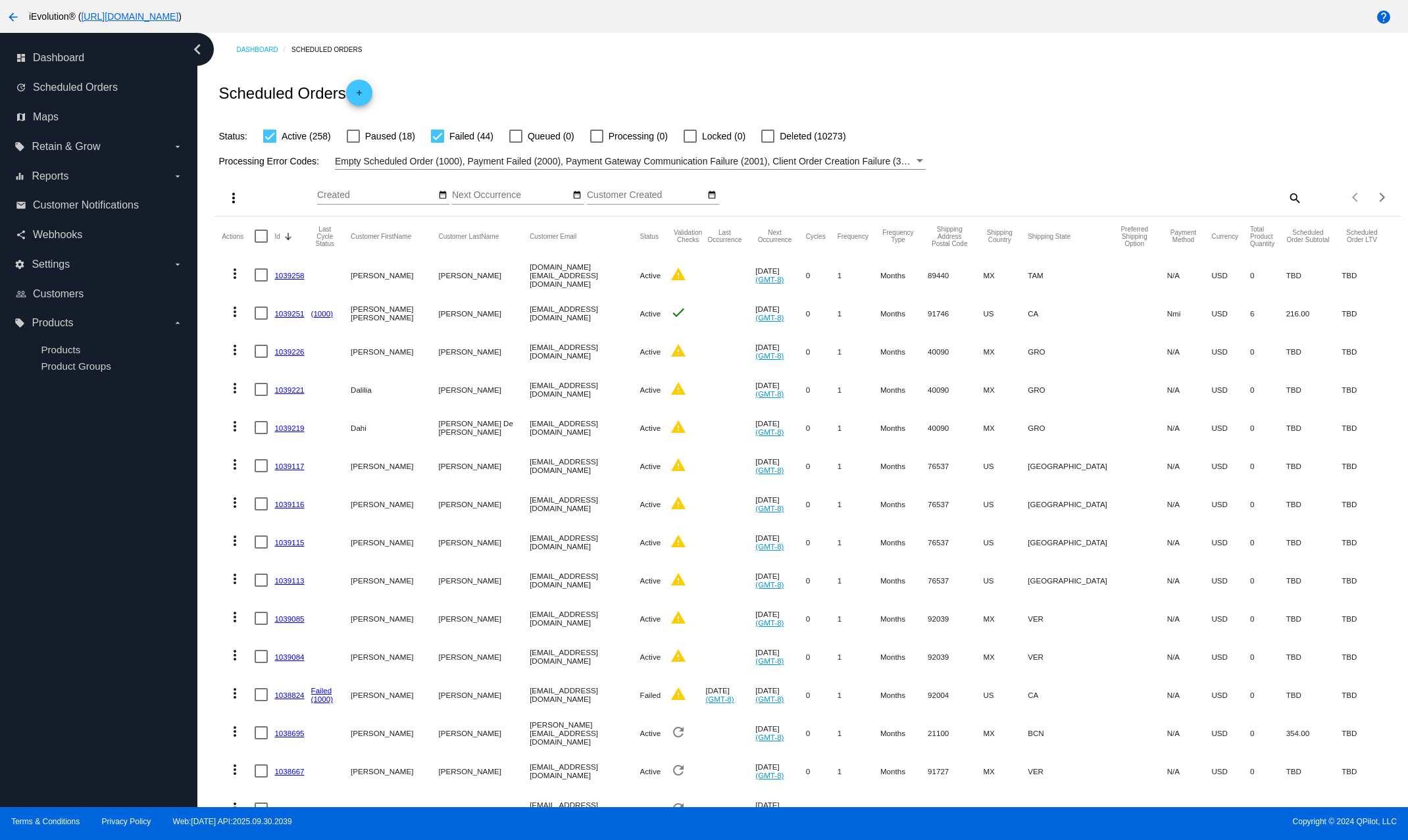
click at [286, 620] on link "1039085" at bounding box center [288, 618] width 30 height 8
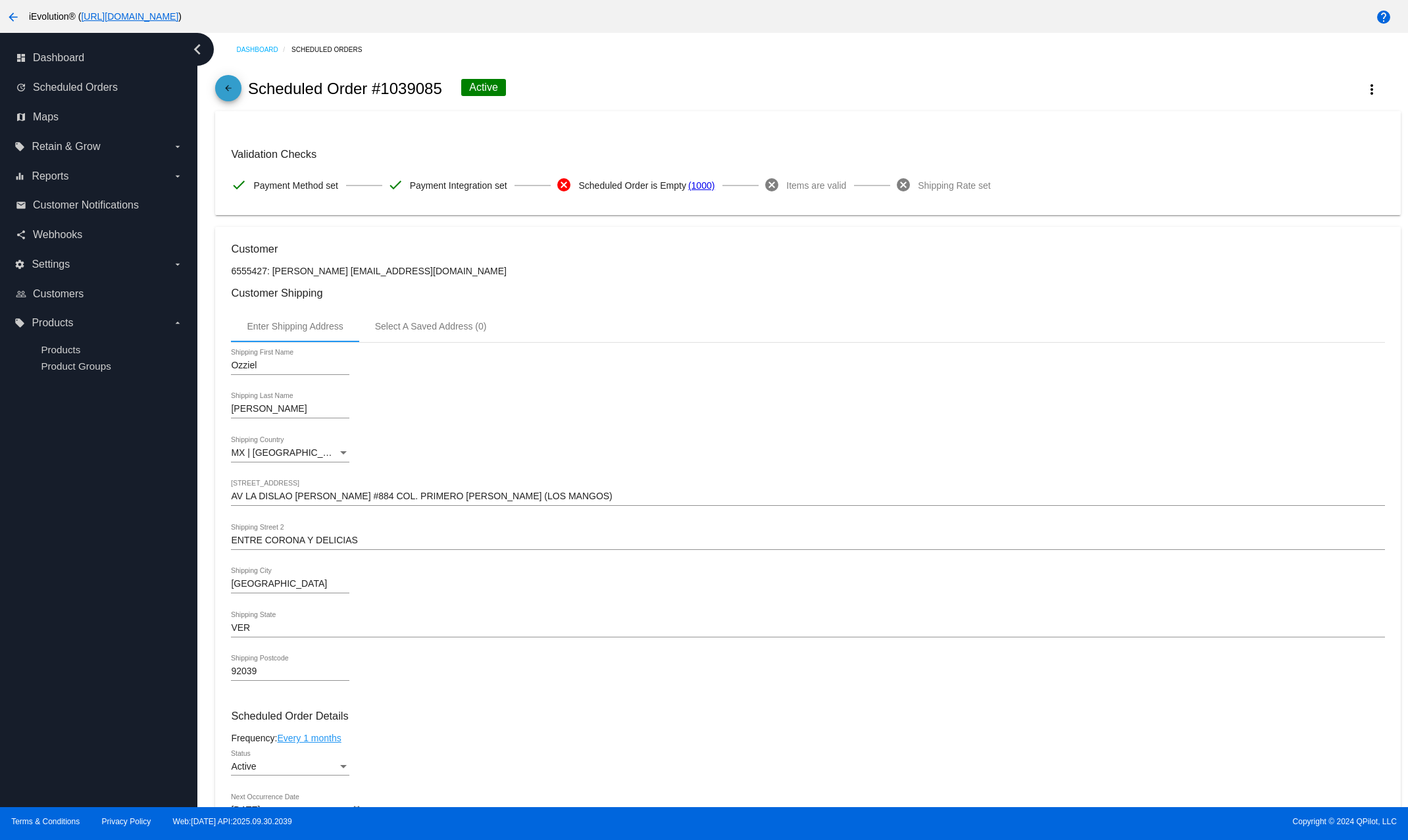
click at [232, 88] on mat-icon "arrow_back" at bounding box center [228, 90] width 15 height 15
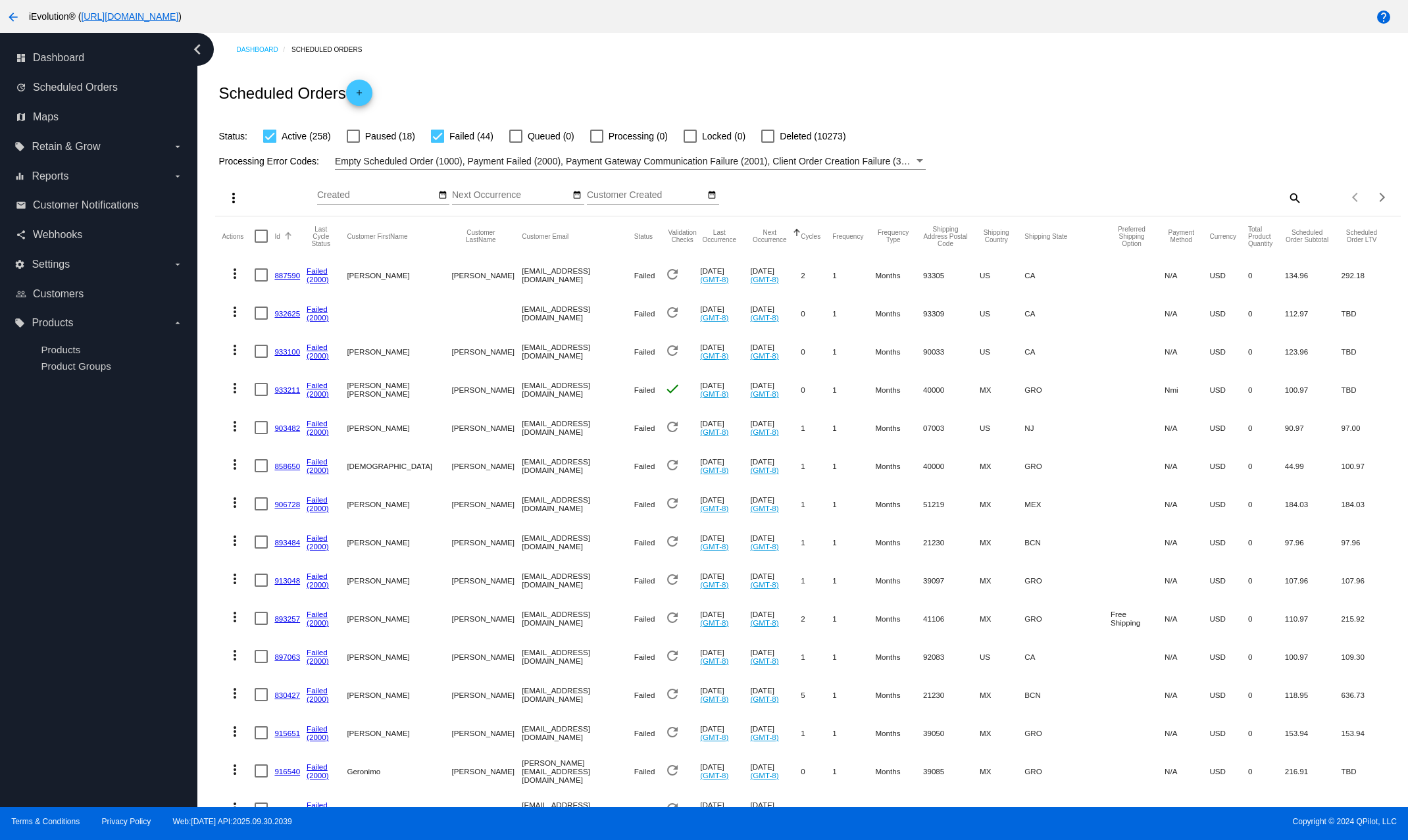
click at [285, 237] on div at bounding box center [288, 236] width 8 height 8
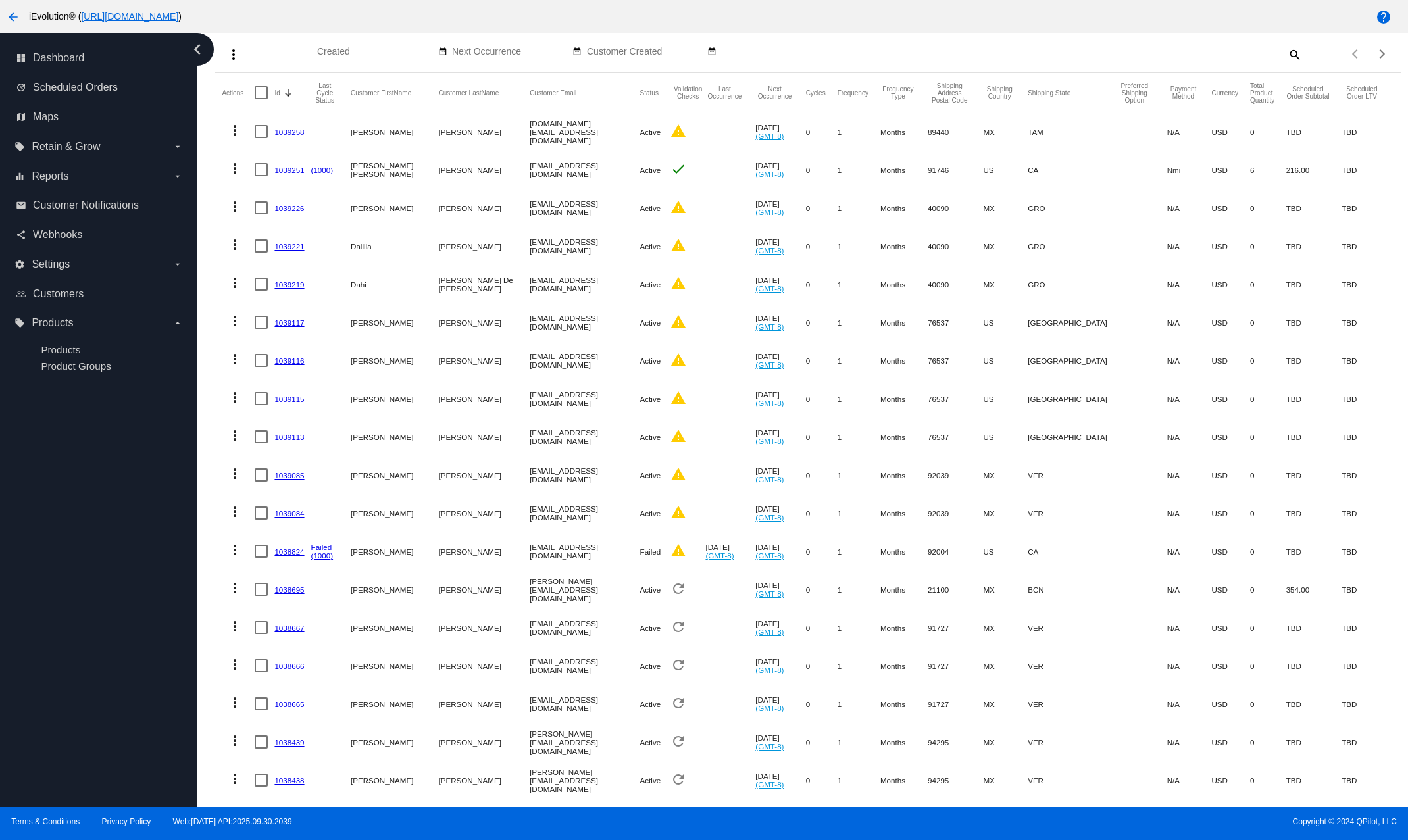
scroll to position [100, 0]
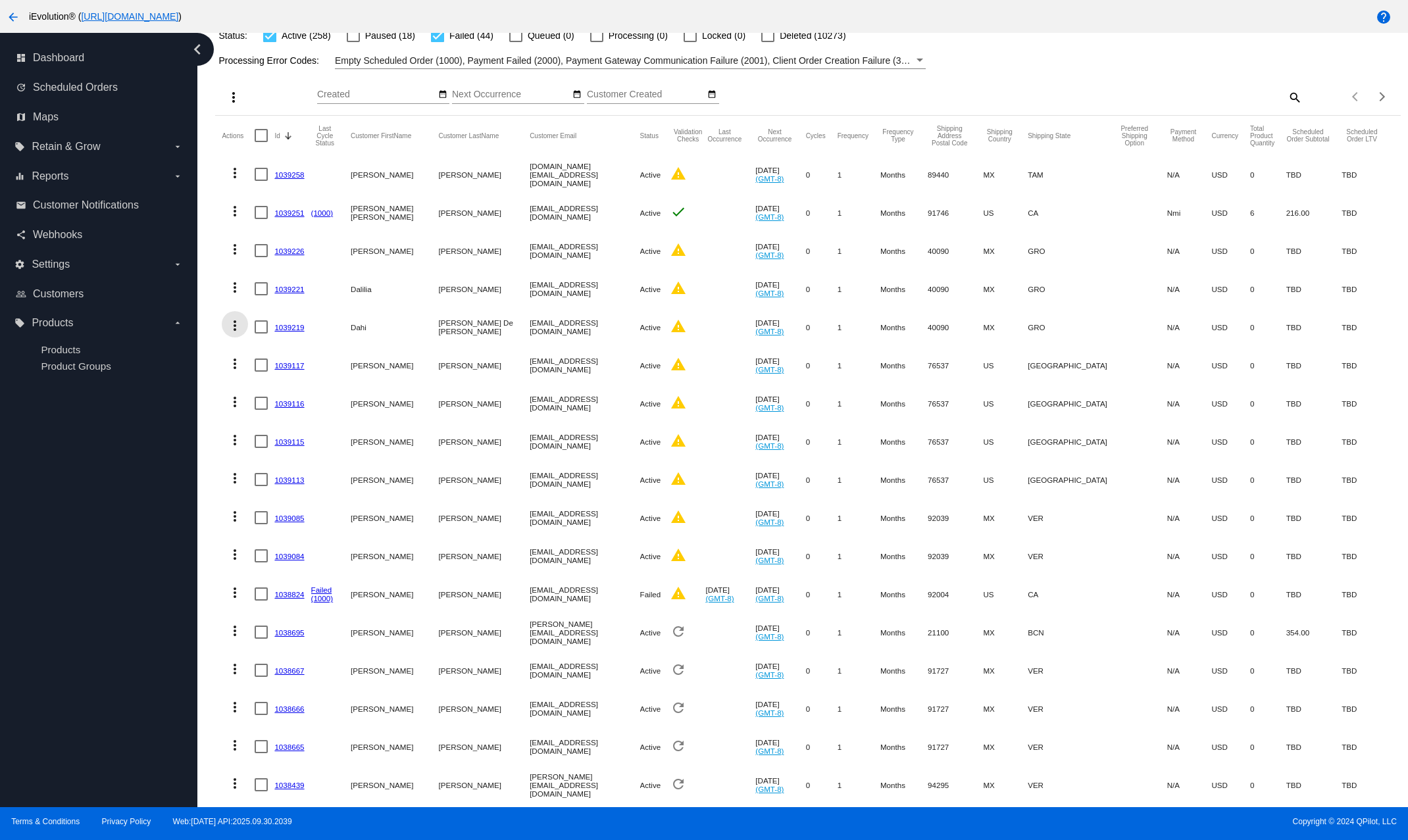
click at [232, 326] on mat-icon "more_vert" at bounding box center [234, 325] width 15 height 15
click at [310, 390] on span "View Cycles History" at bounding box center [301, 391] width 80 height 11
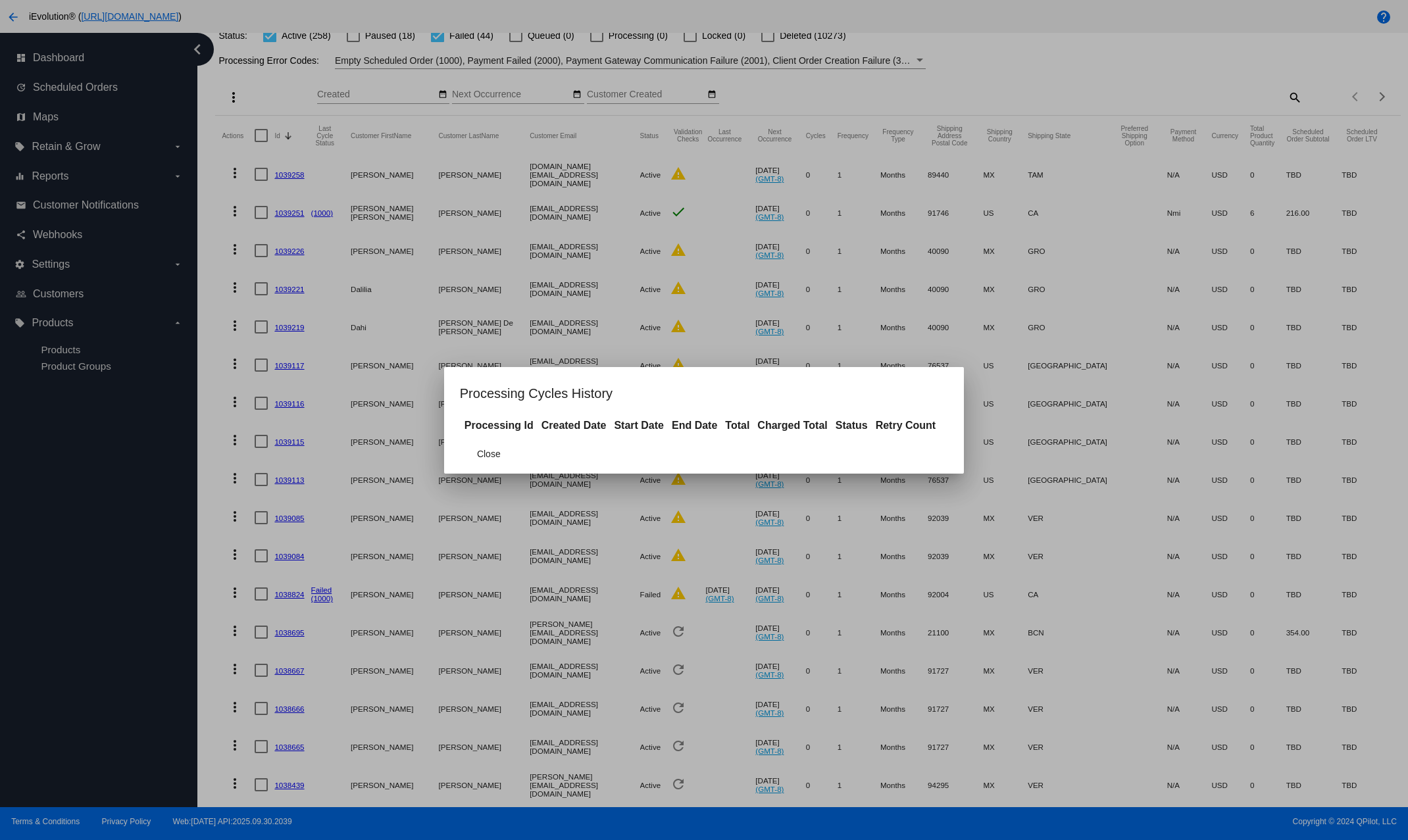
click at [621, 409] on mat-dialog-container "Processing Cycles History Processing Id Created Date Start Date End Date Total …" at bounding box center [704, 420] width 520 height 107
click at [513, 454] on button "Close" at bounding box center [488, 454] width 58 height 24
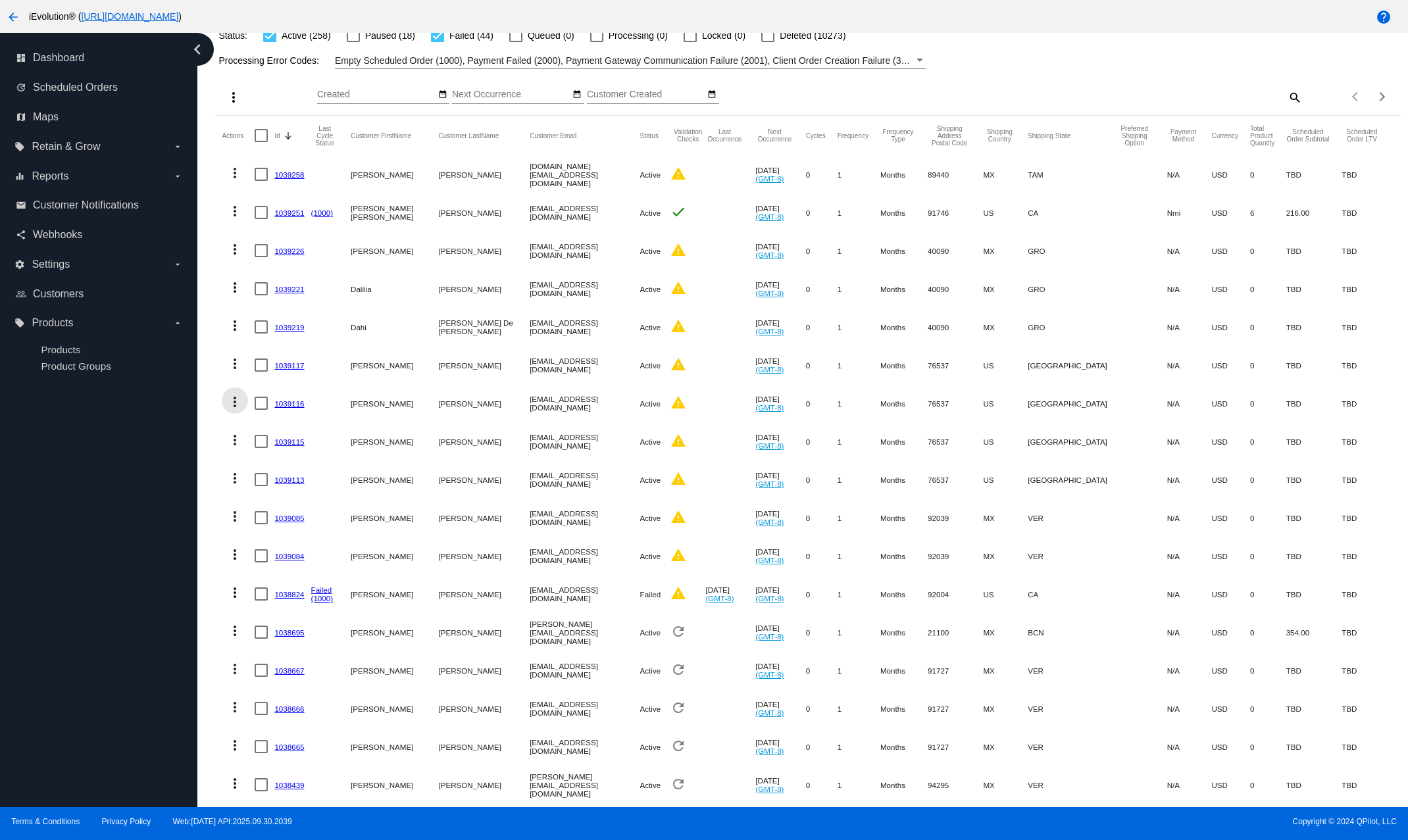
click at [232, 405] on mat-icon "more_vert" at bounding box center [234, 401] width 15 height 15
click at [317, 466] on span "View Cycles History" at bounding box center [301, 467] width 80 height 11
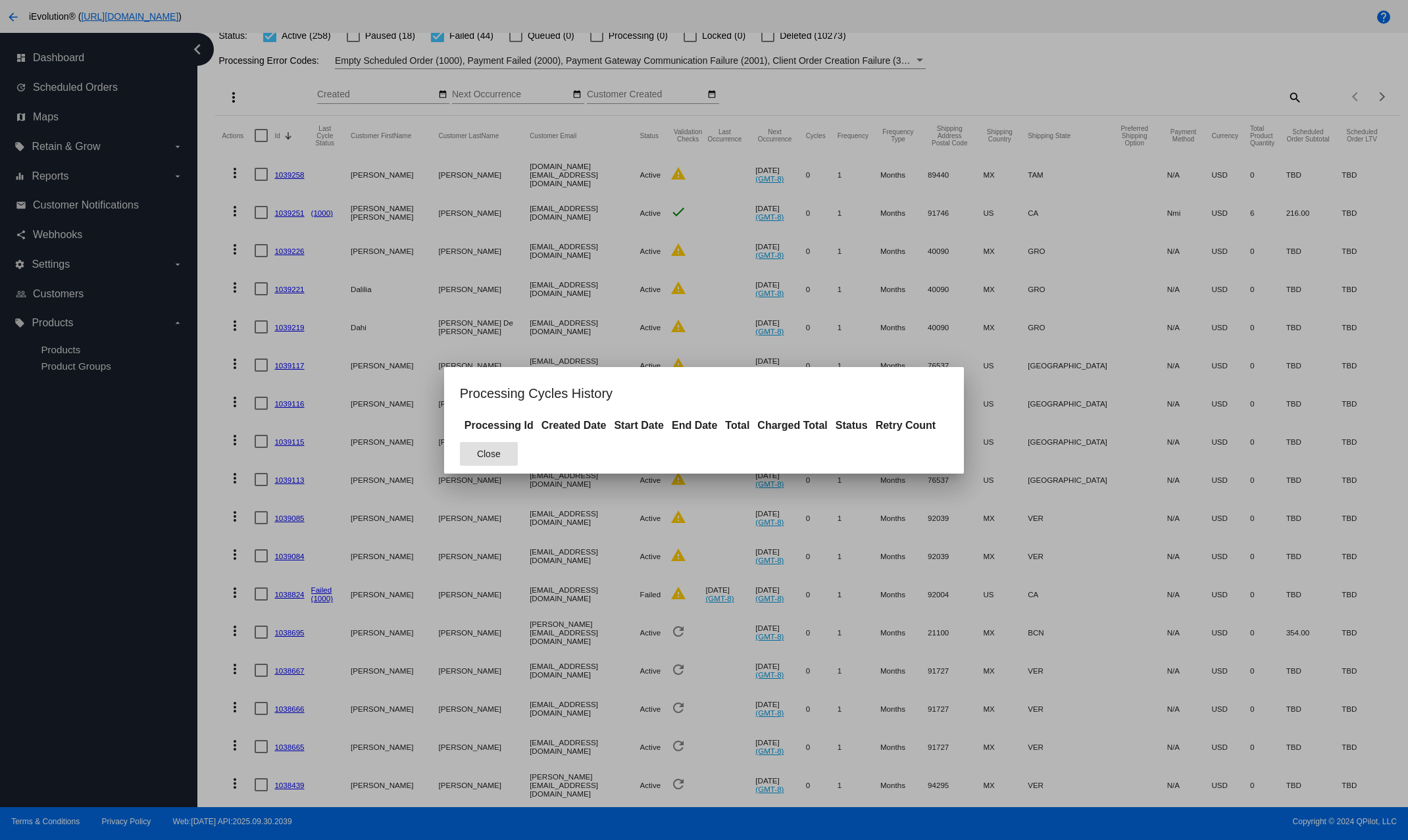
click at [501, 456] on span "Close" at bounding box center [488, 454] width 24 height 11
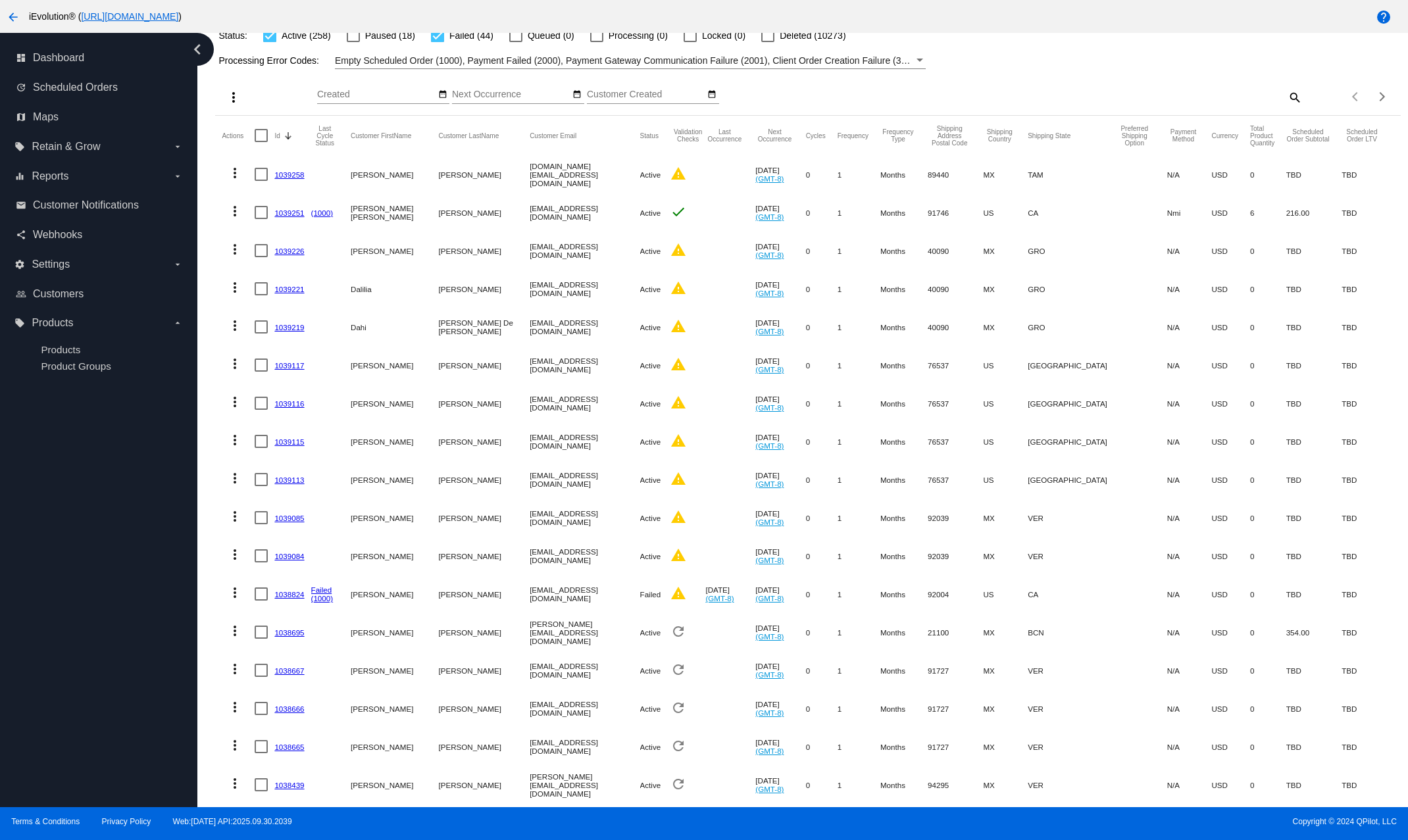
click at [238, 523] on mat-icon "more_vert" at bounding box center [234, 515] width 15 height 15
click at [305, 552] on span "View Event Logs" at bounding box center [296, 550] width 69 height 11
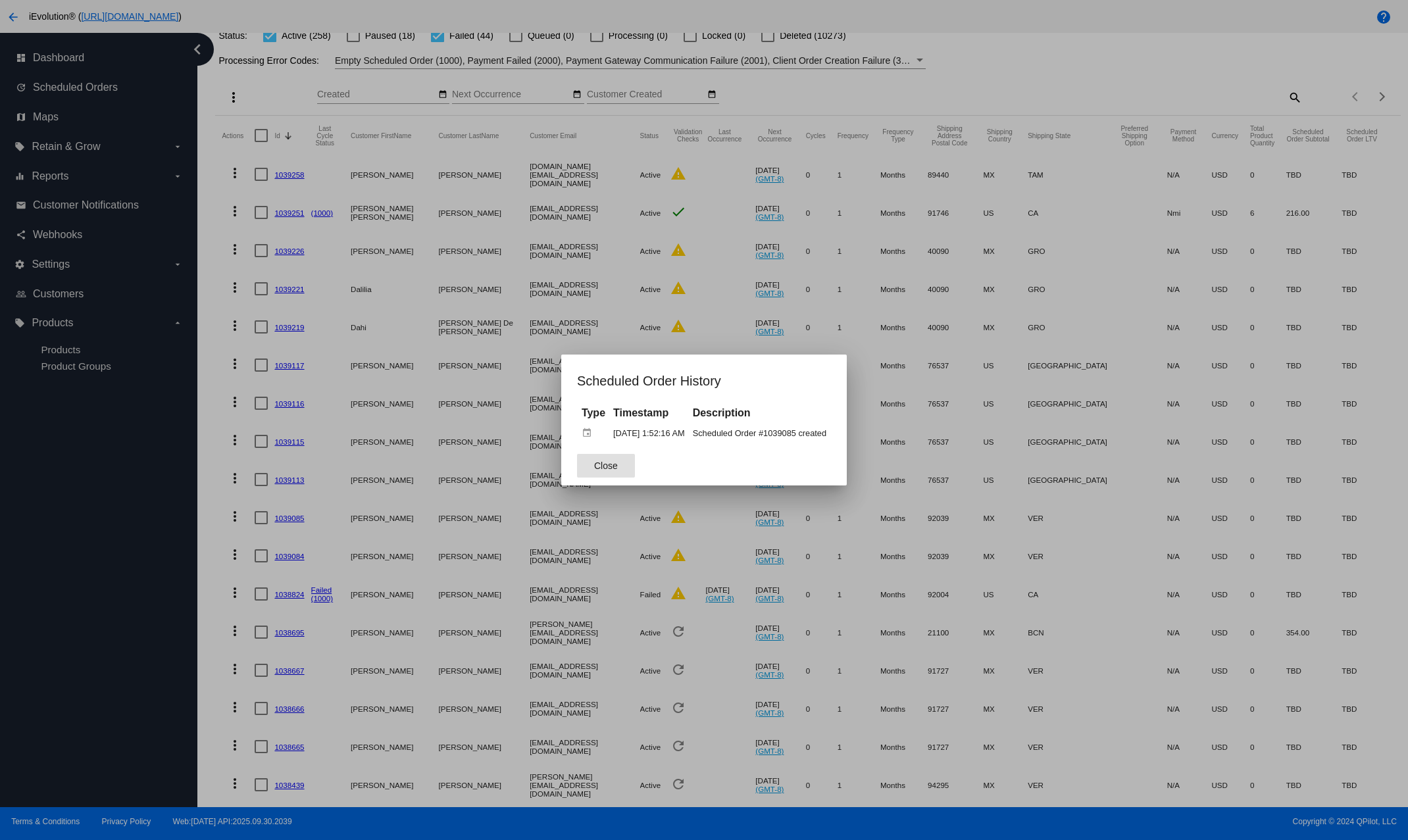
click at [606, 465] on span "Close" at bounding box center [606, 466] width 24 height 11
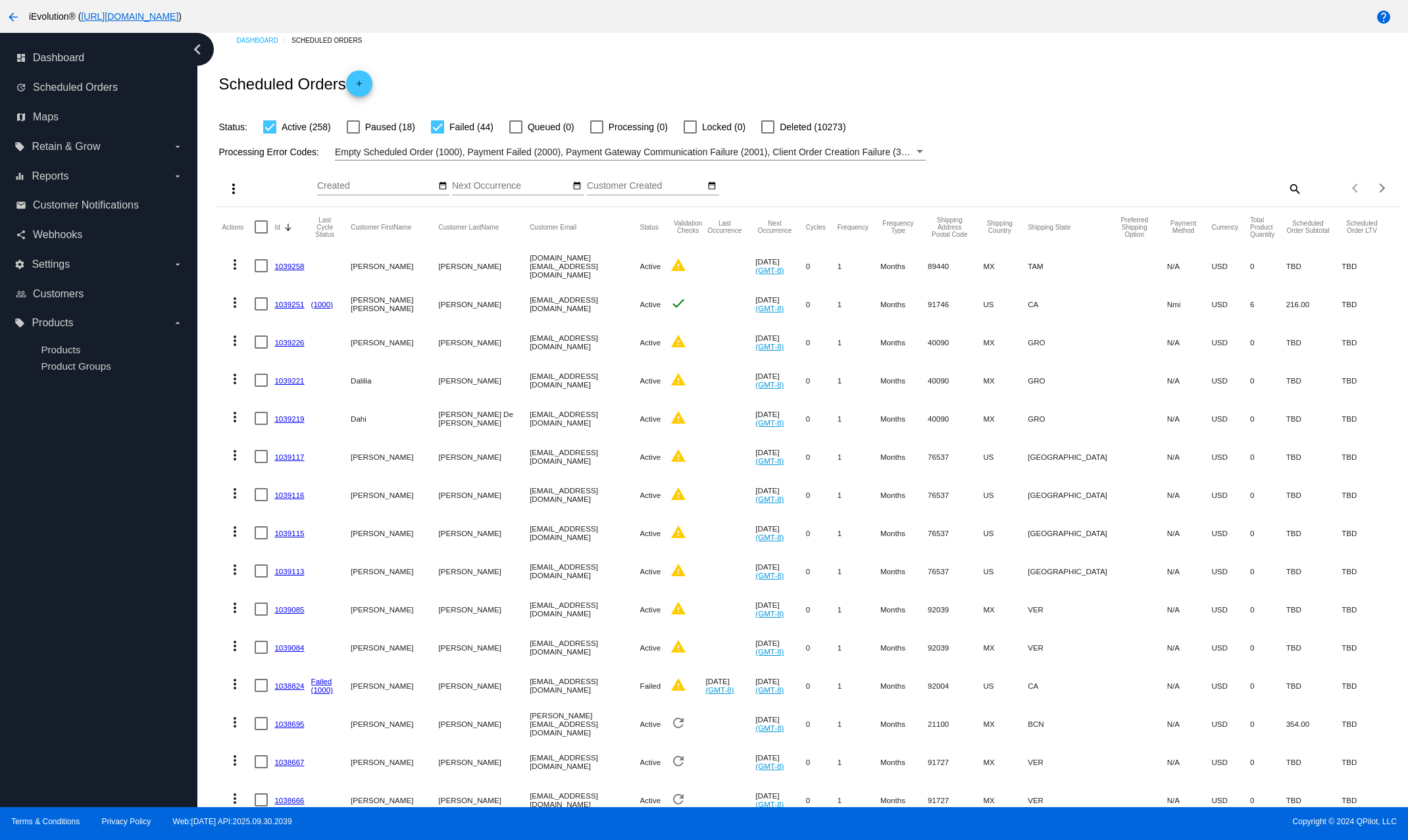
scroll to position [0, 0]
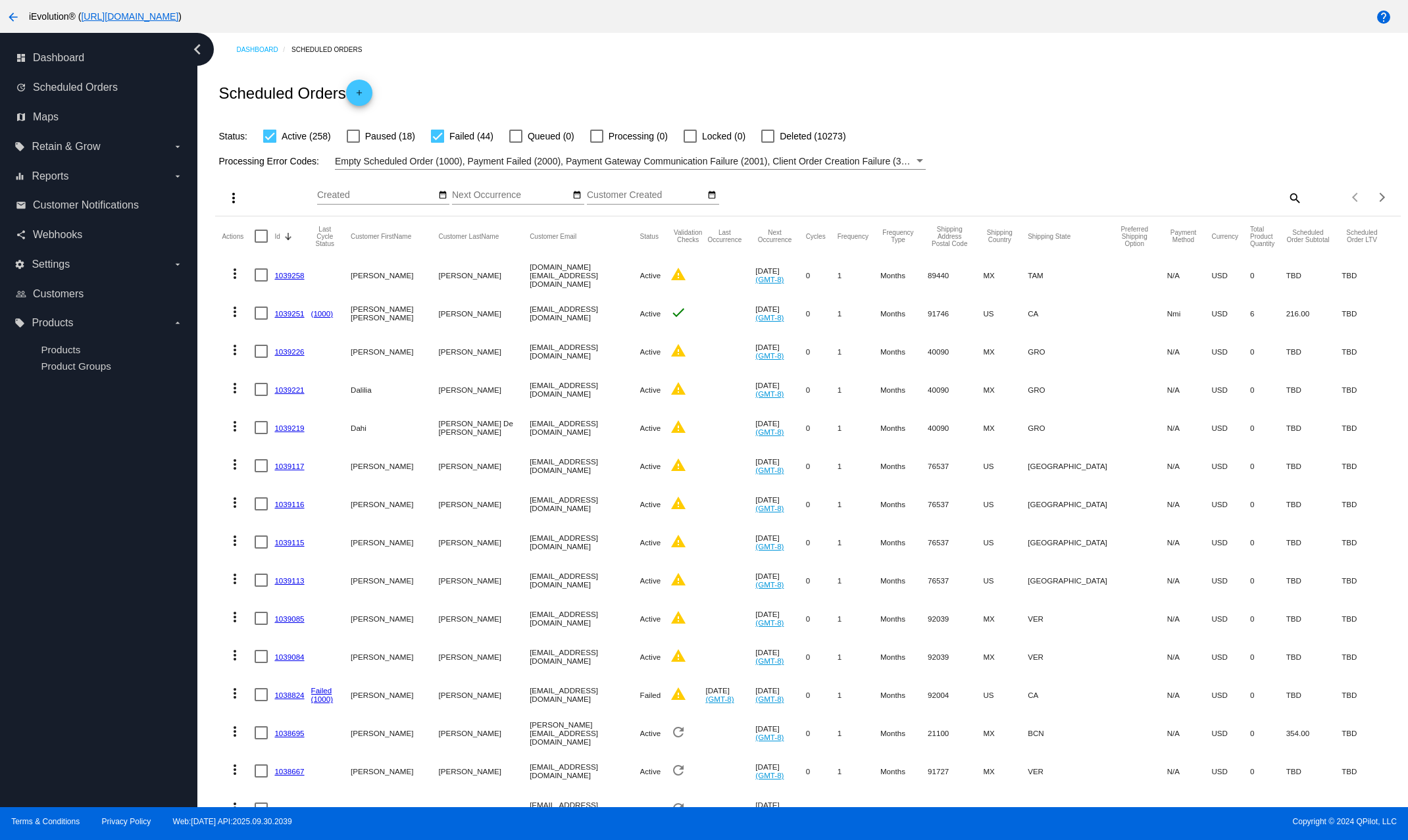
click at [292, 392] on link "1039221" at bounding box center [288, 389] width 30 height 8
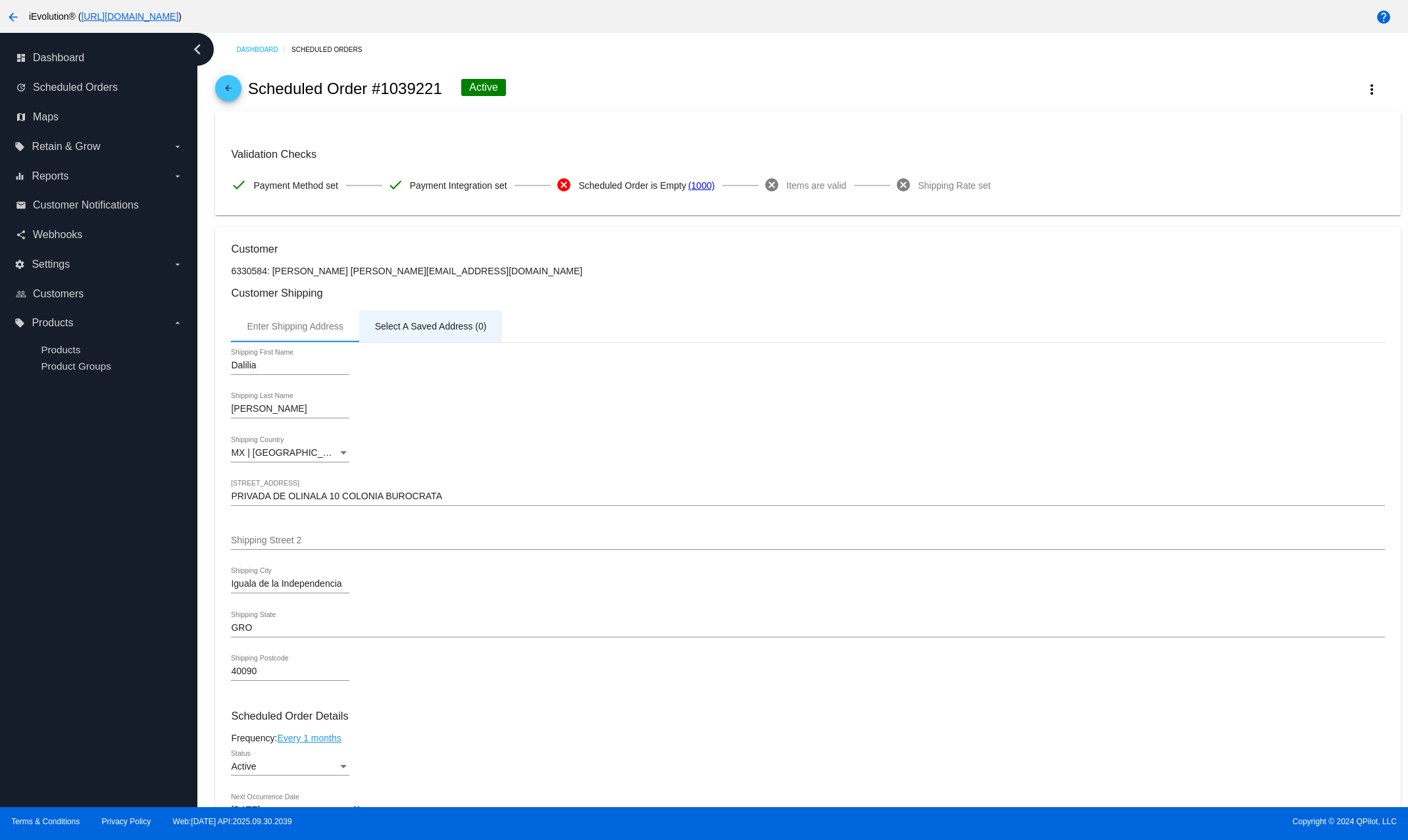
click at [448, 332] on div "Select A Saved Address (0)" at bounding box center [431, 326] width 112 height 11
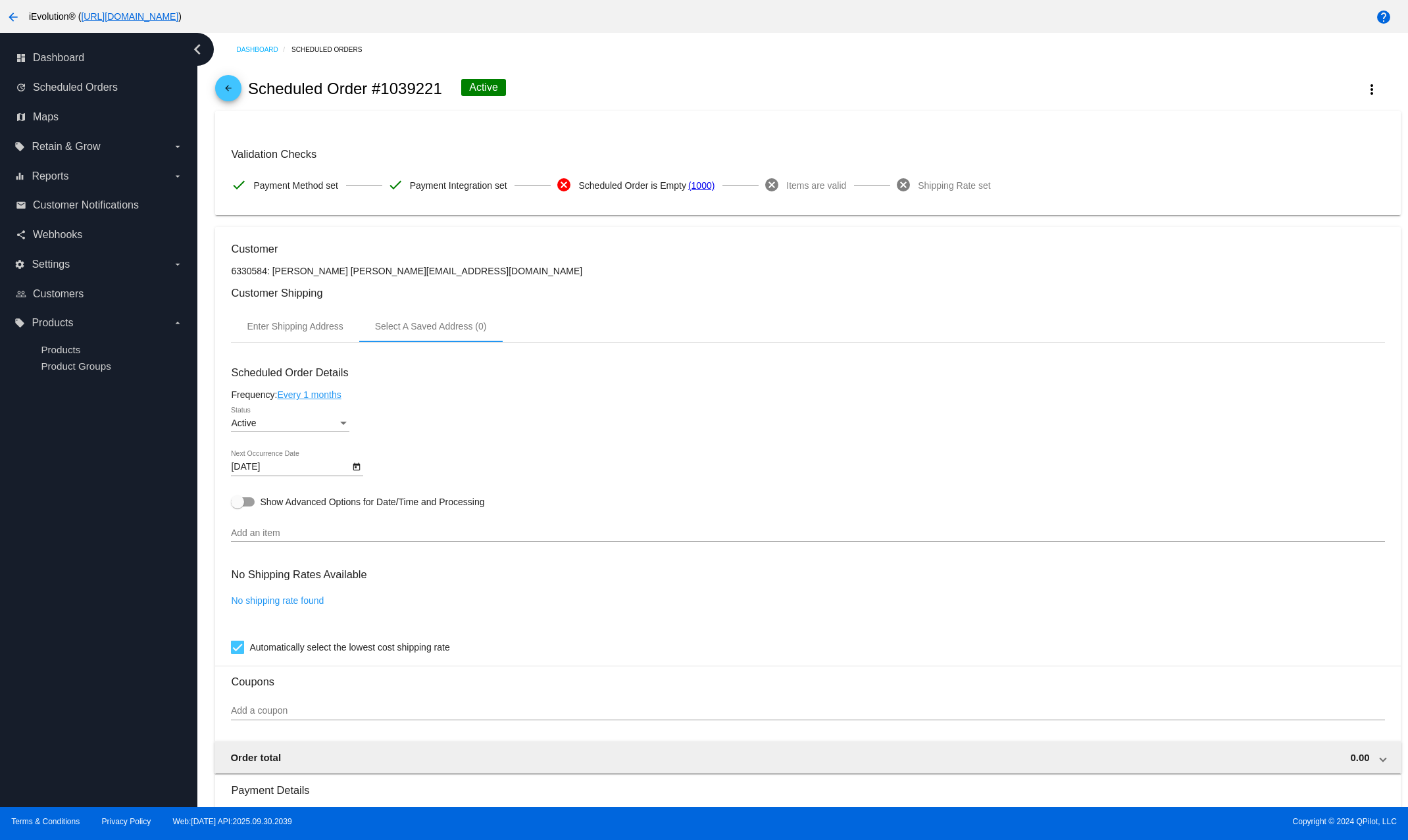
click at [238, 91] on link "arrow_back" at bounding box center [228, 88] width 26 height 26
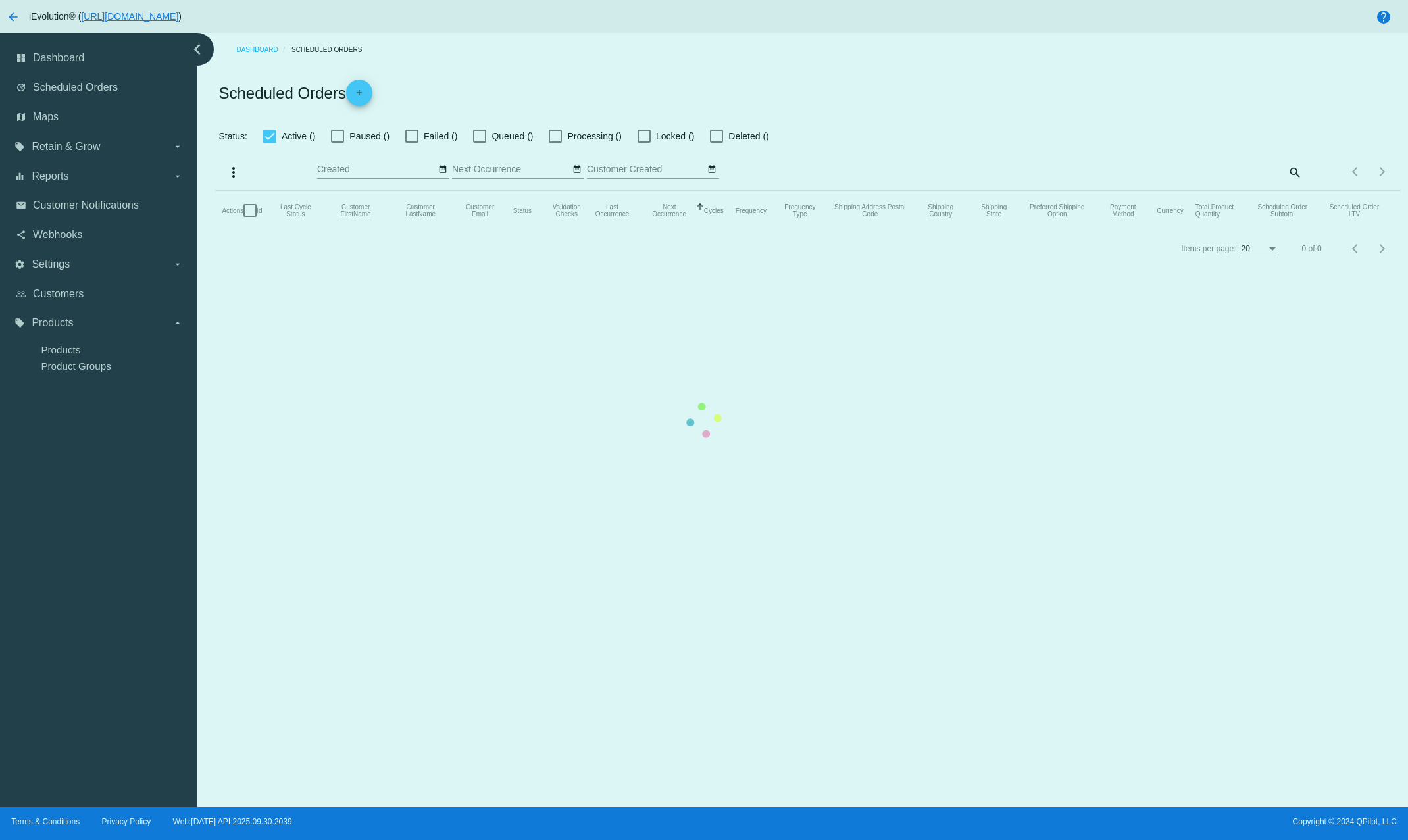
checkbox input "true"
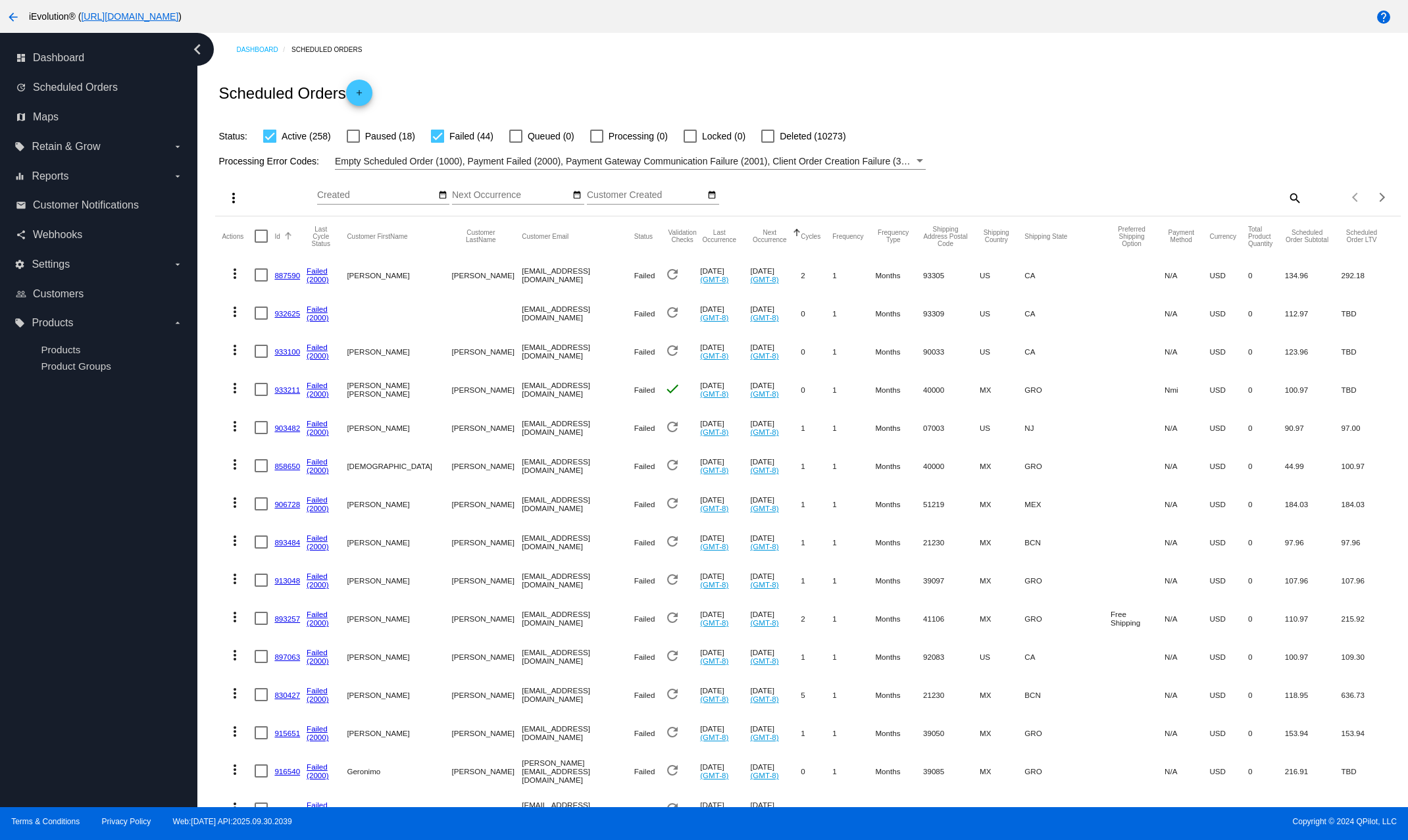
click at [279, 235] on button "Id" at bounding box center [277, 236] width 5 height 8
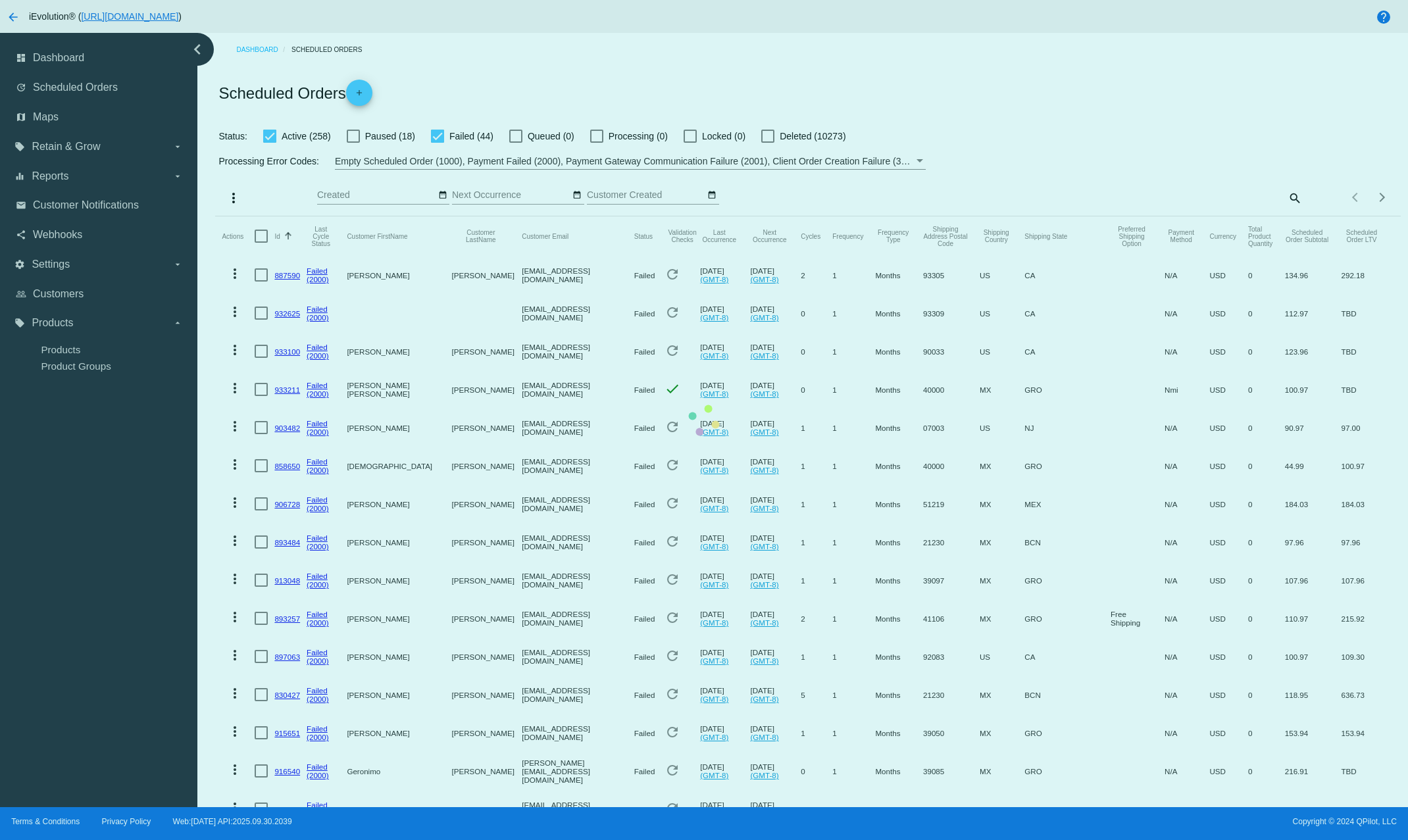
click at [279, 236] on mat-table "Actions Id Sorted by Id ascending Last Cycle Status Customer FirstName Customer…" at bounding box center [808, 617] width 1185 height 802
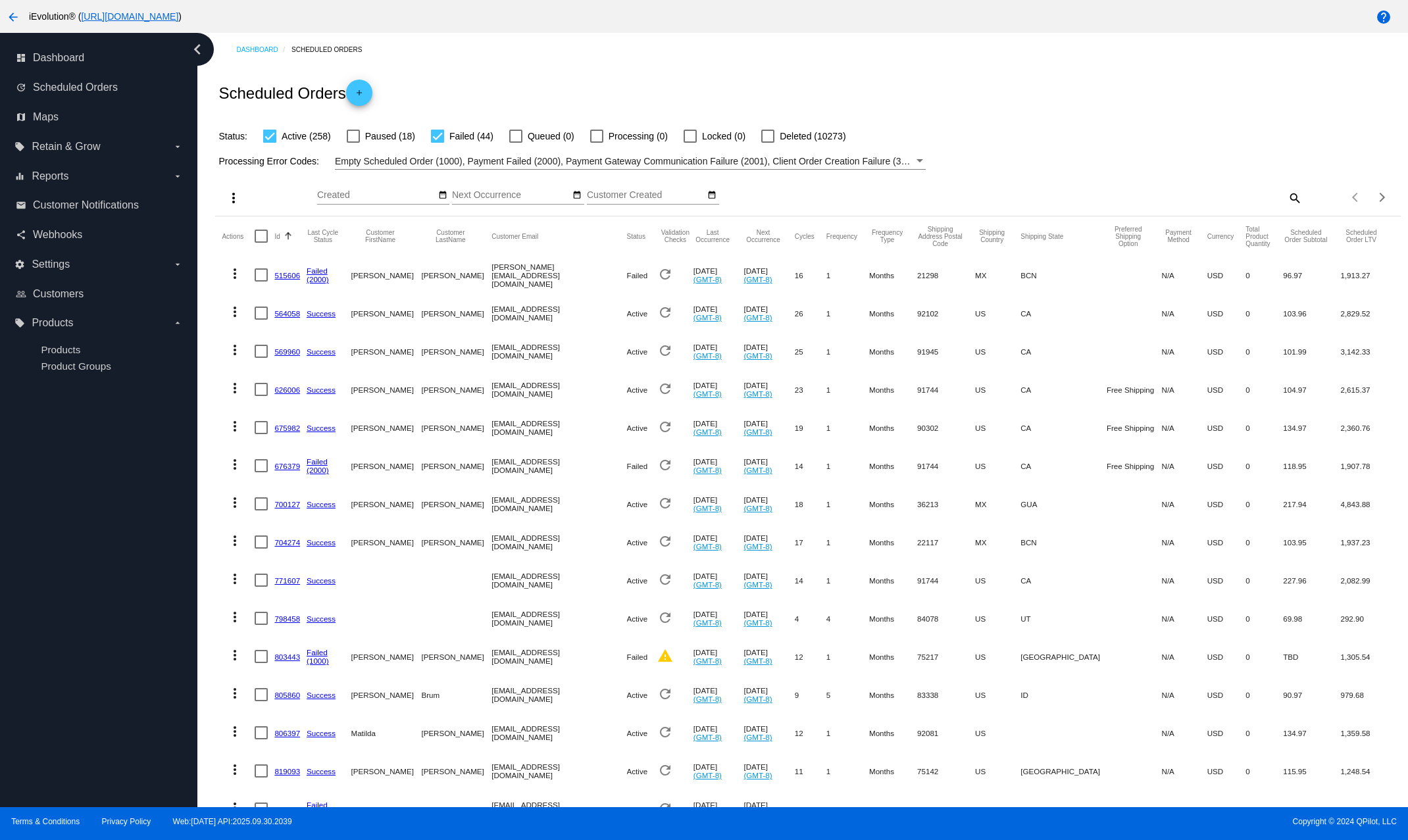
click at [277, 239] on button "Id" at bounding box center [277, 236] width 5 height 8
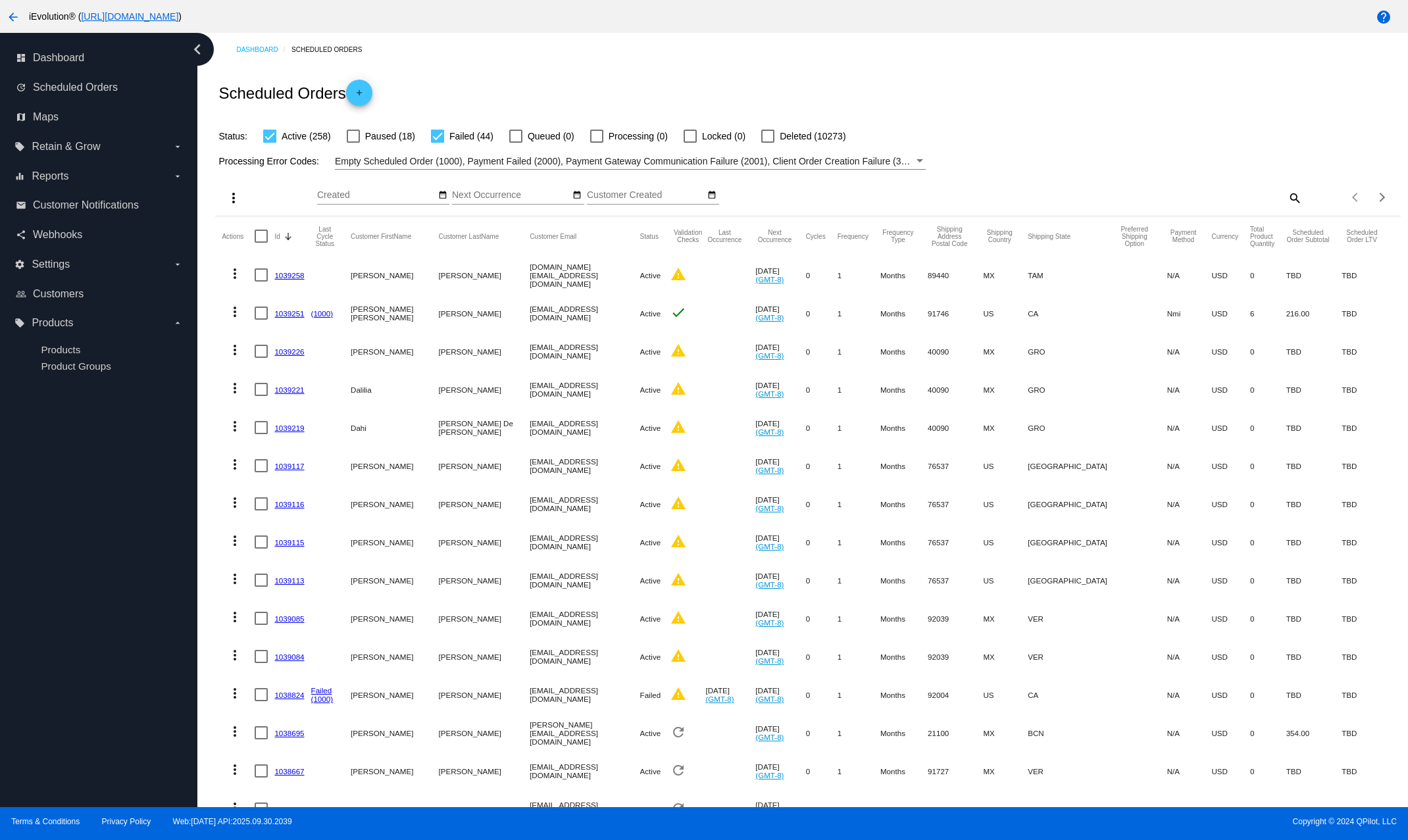
click at [1068, 140] on div "Status: Active (258) Paused (18) Failed (44) Queued (0) Processing (0) Locked (…" at bounding box center [808, 132] width 1185 height 25
click at [73, 345] on span "Products" at bounding box center [61, 349] width 40 height 11
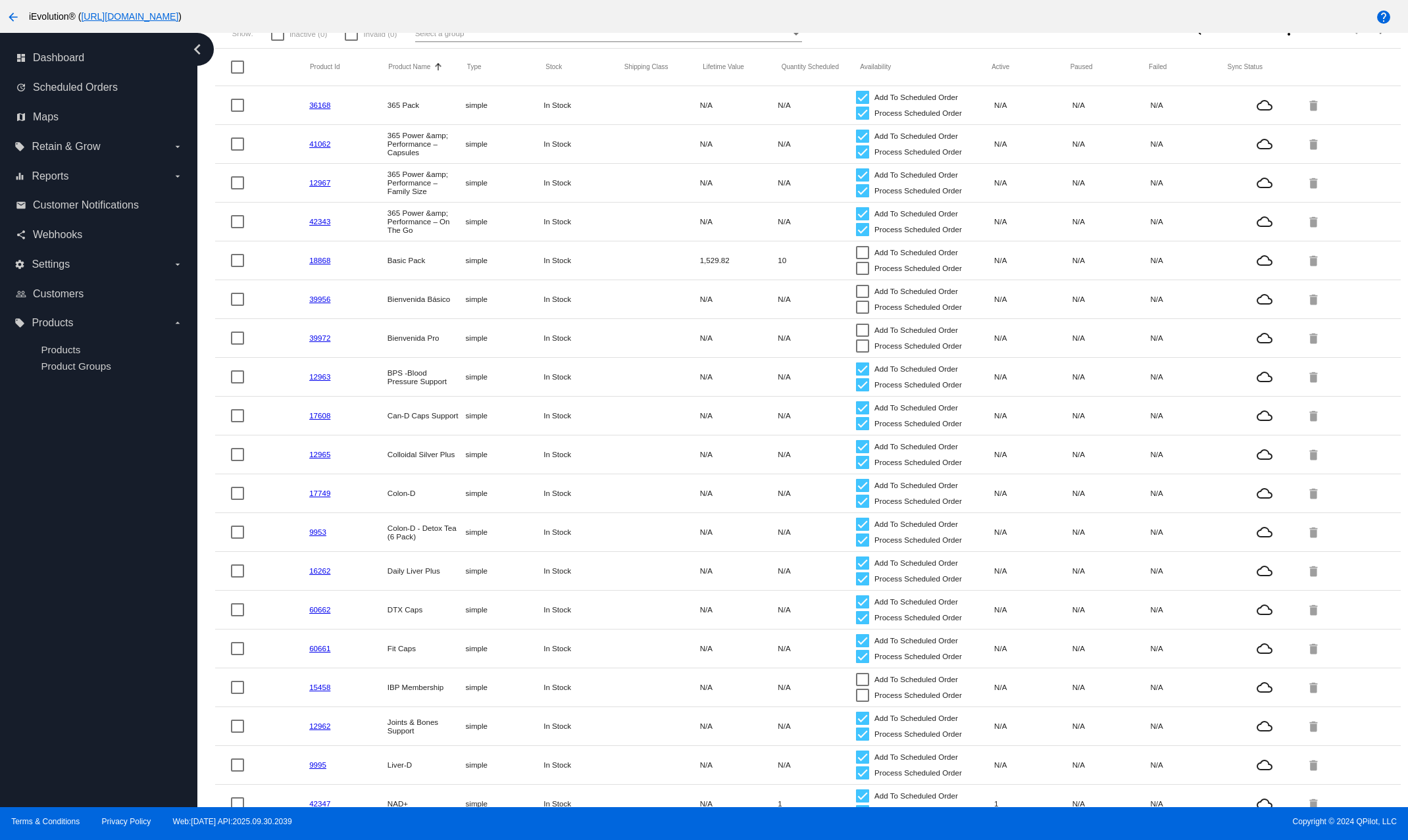
scroll to position [203, 0]
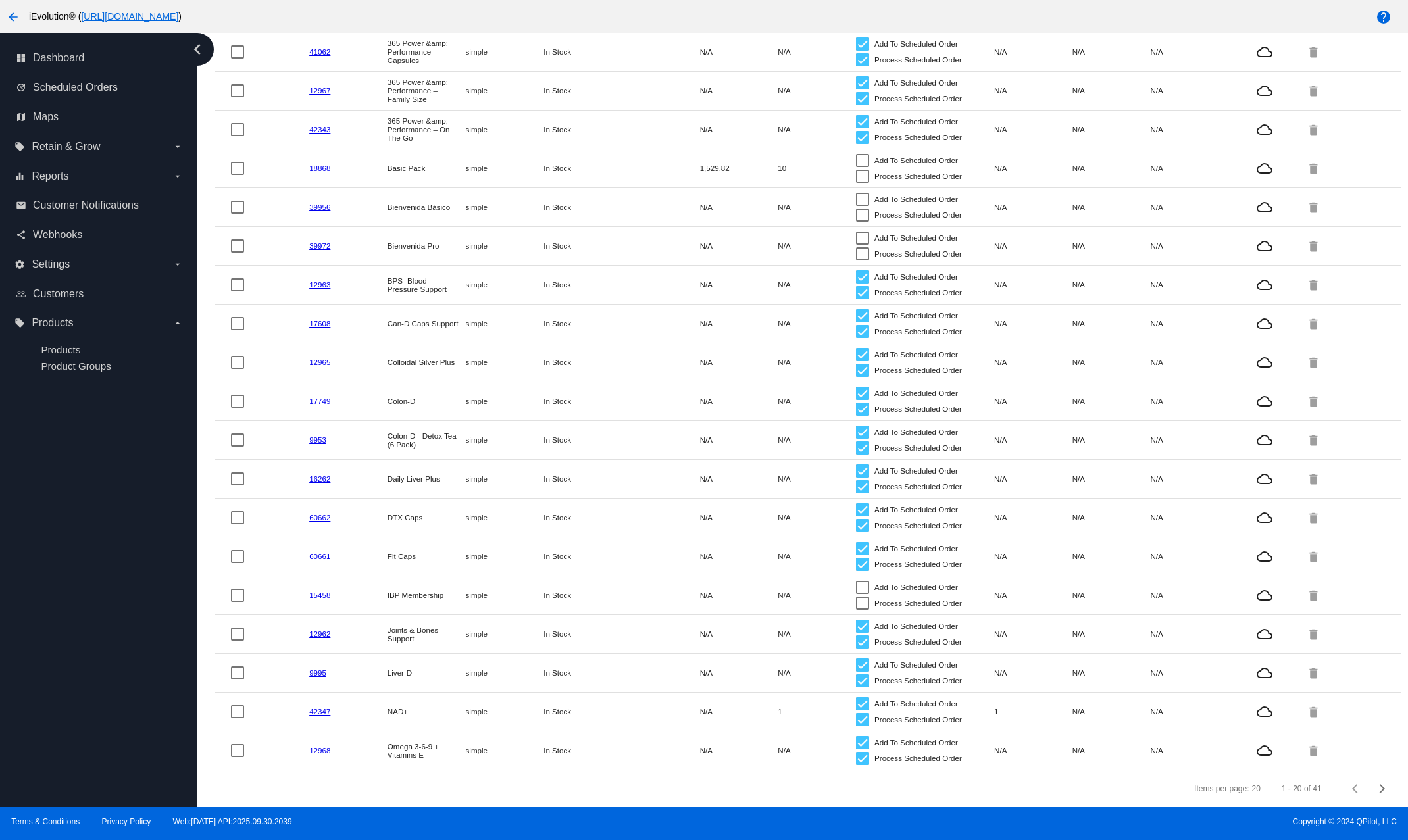
click at [995, 712] on mat-cell "1" at bounding box center [1033, 711] width 79 height 15
click at [317, 713] on link "42347" at bounding box center [319, 711] width 21 height 8
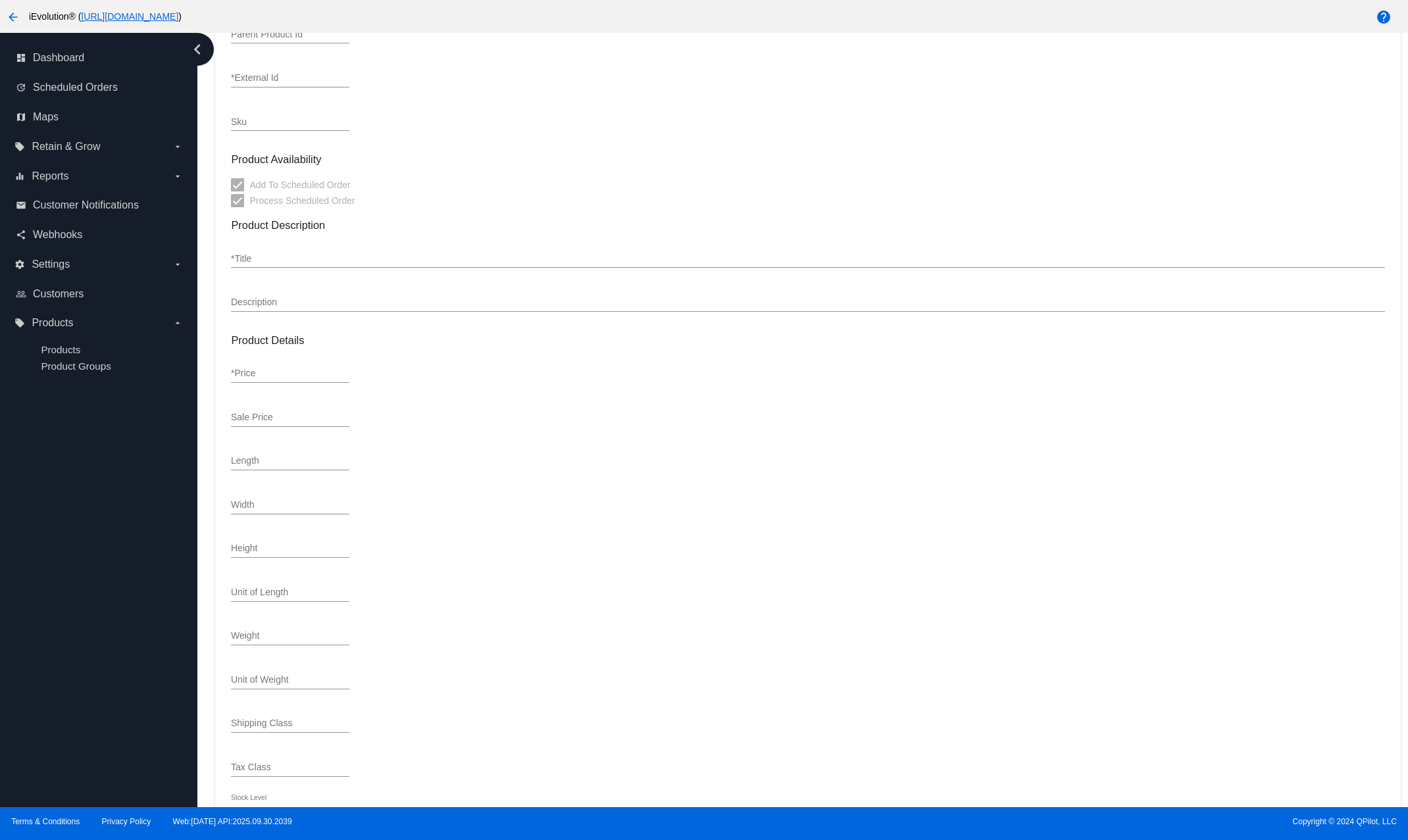
type input "simple"
type input "42347"
type input "NAD+"
type input "36"
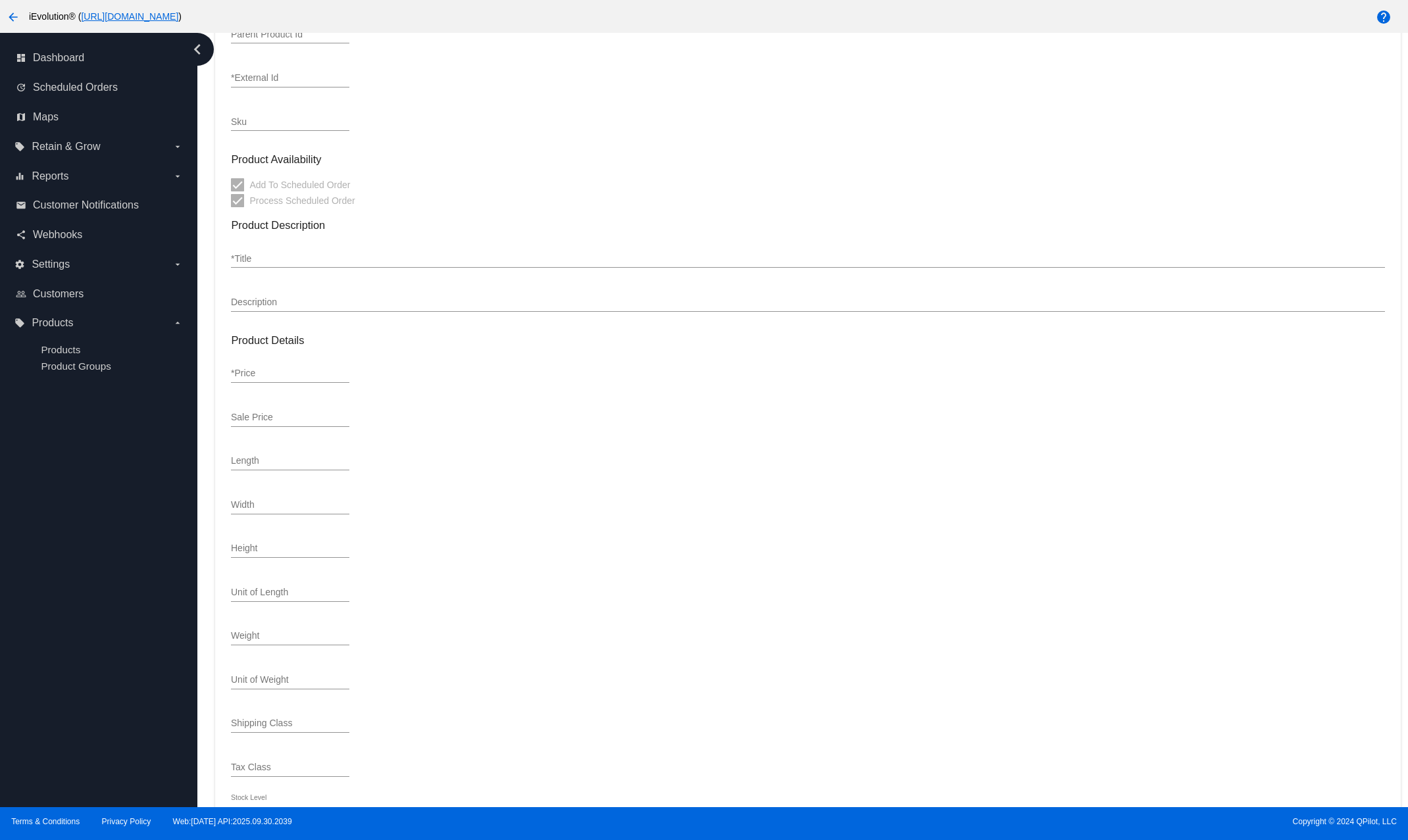
type input "supplements-40020"
type input "In Stock"
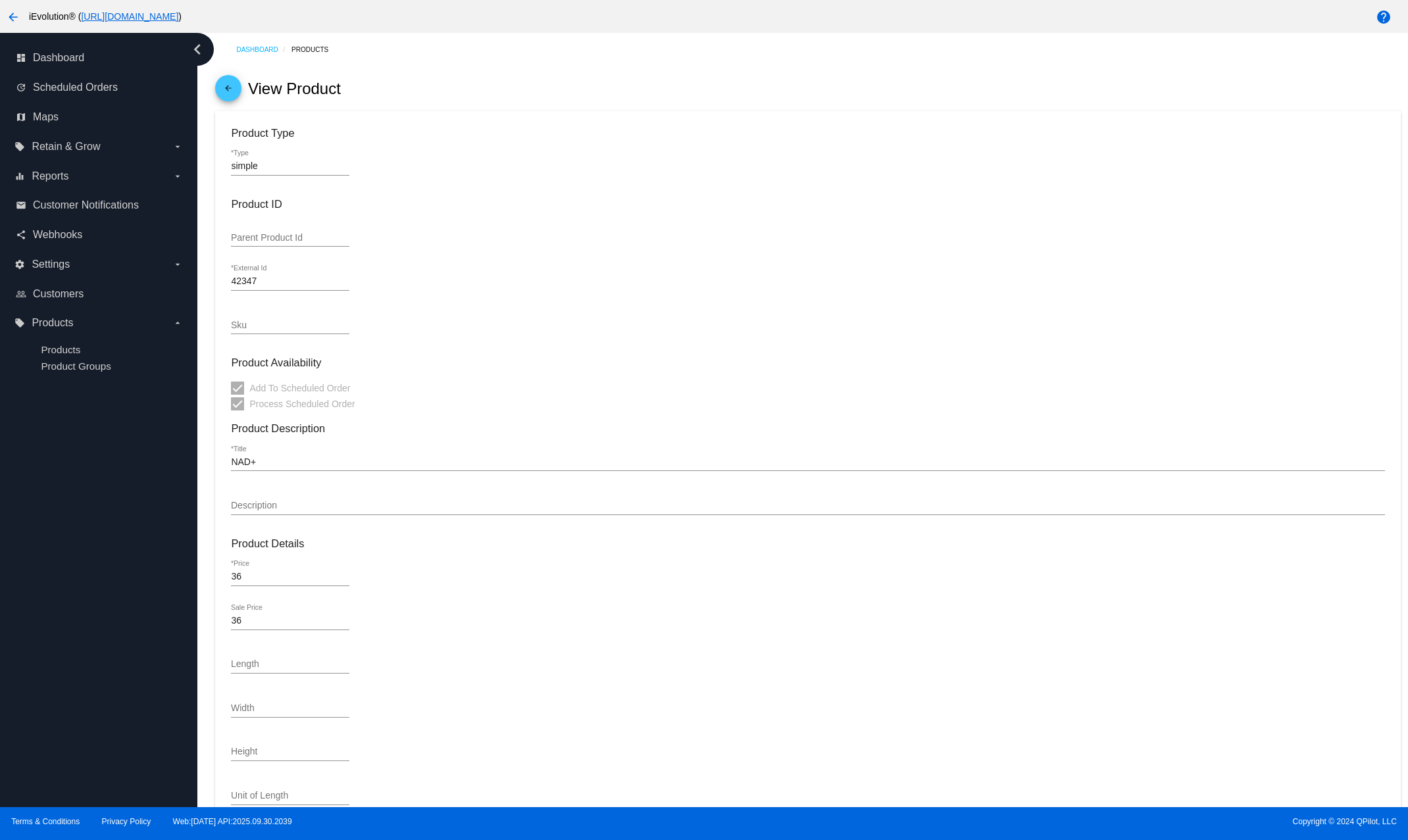
click at [237, 93] on link "arrow_back" at bounding box center [228, 88] width 26 height 26
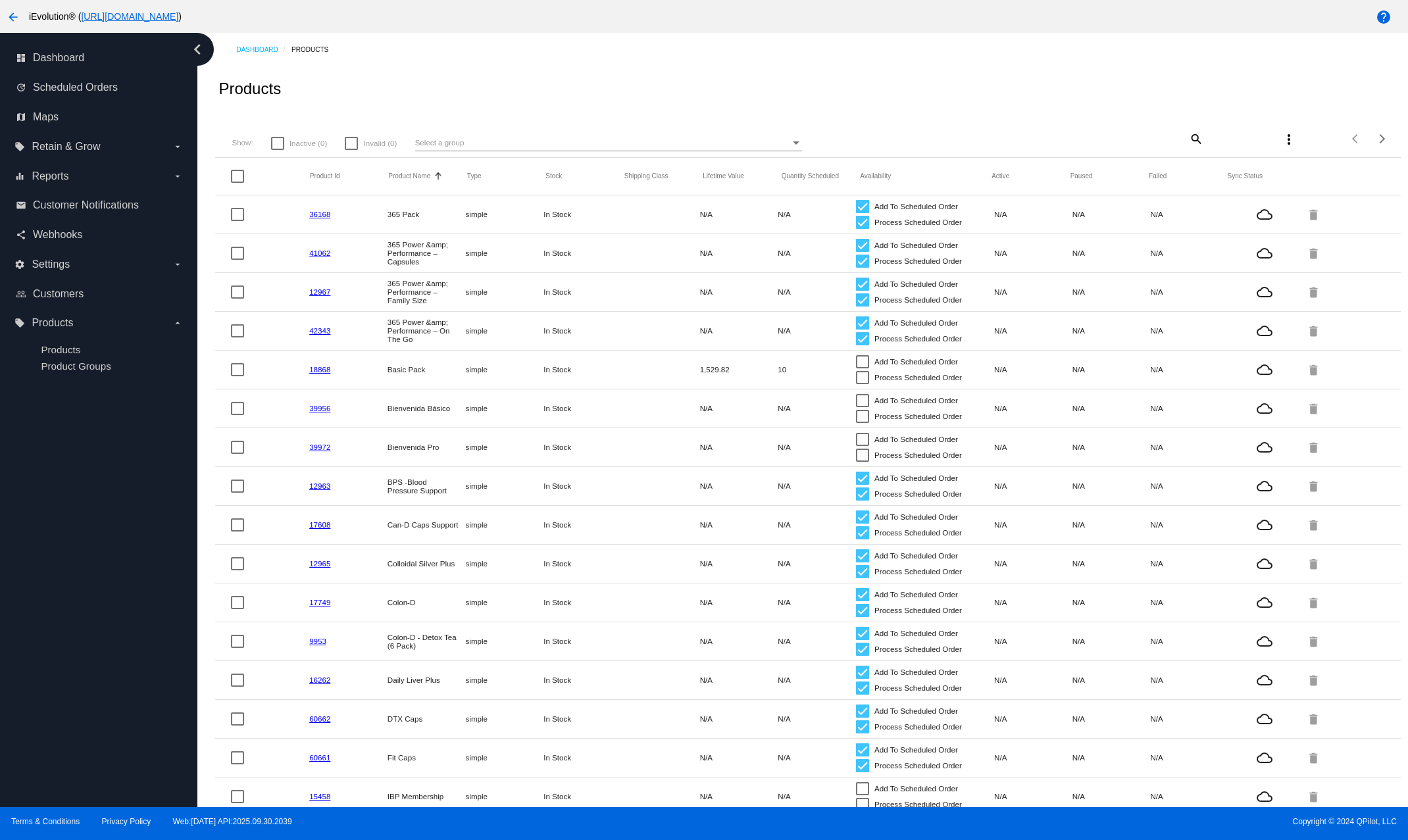
click at [650, 465] on mat-row "39972 Bienvenida Pro simple In Stock N/A N/A Add To Scheduled Order Process Sch…" at bounding box center [808, 447] width 1185 height 39
click at [1159, 138] on button "more_vert" at bounding box center [1288, 138] width 26 height 26
click at [928, 112] on div at bounding box center [704, 420] width 1408 height 840
click at [323, 218] on link "36168" at bounding box center [319, 213] width 21 height 8
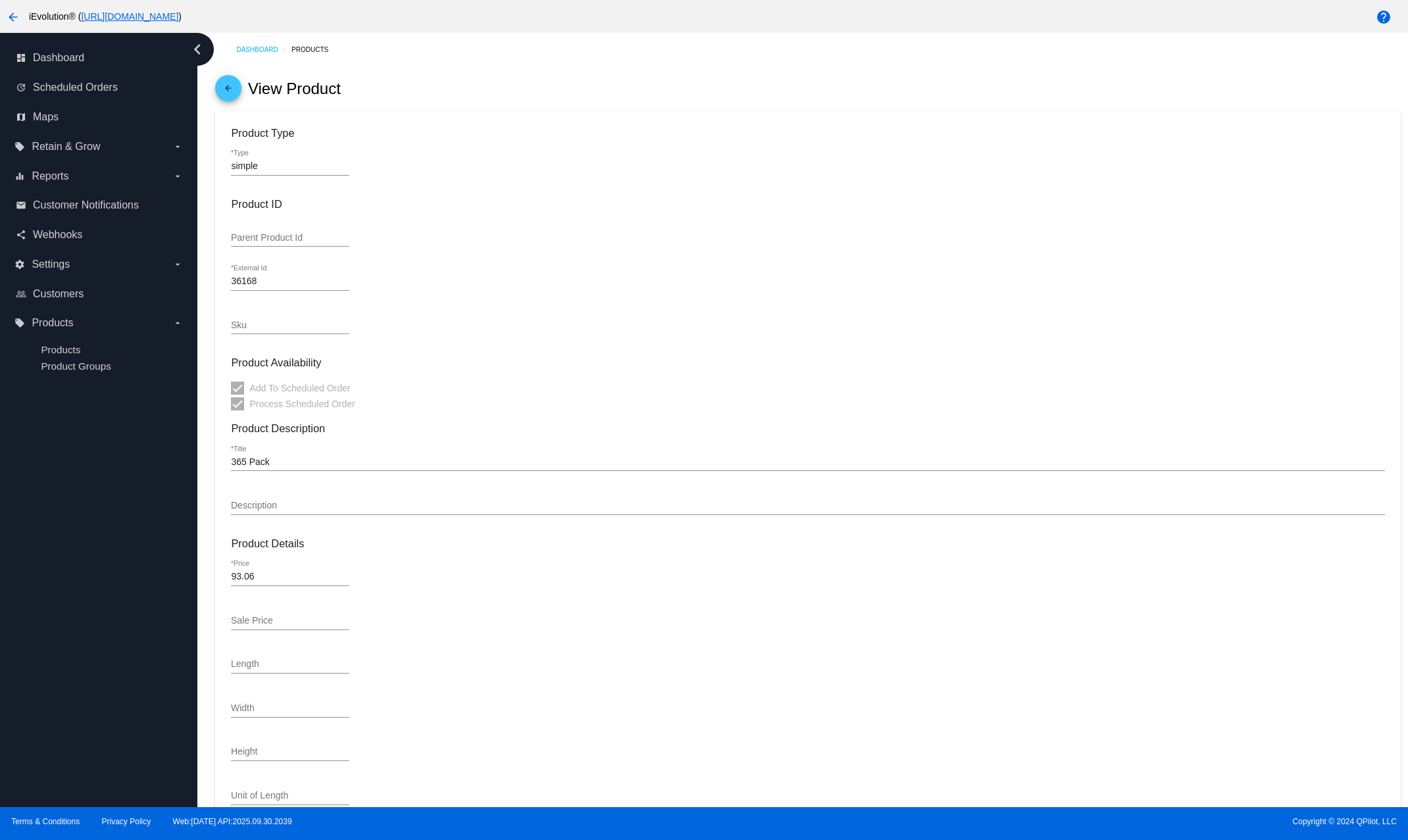
click at [231, 98] on mat-icon "arrow_back" at bounding box center [228, 90] width 15 height 15
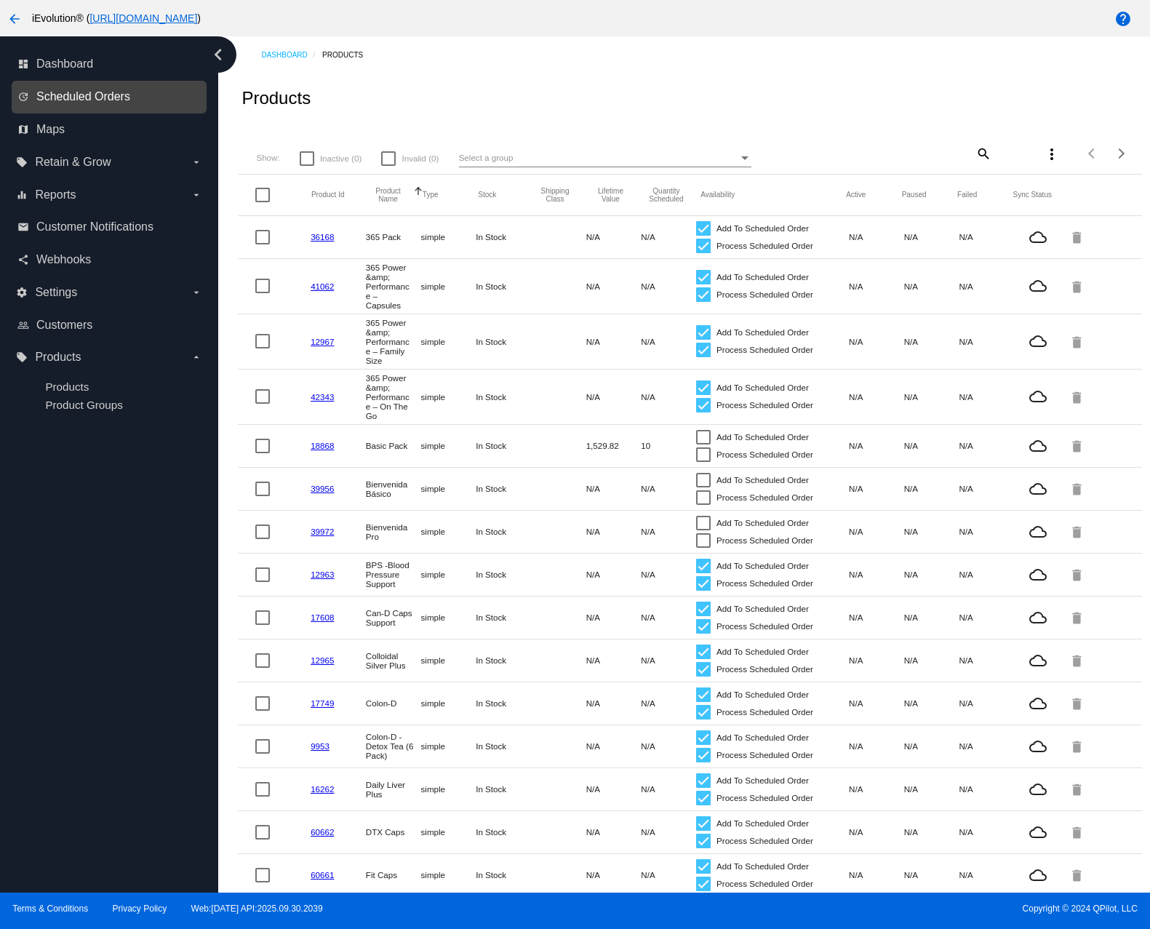
click at [92, 103] on span "Scheduled Orders" at bounding box center [83, 96] width 94 height 13
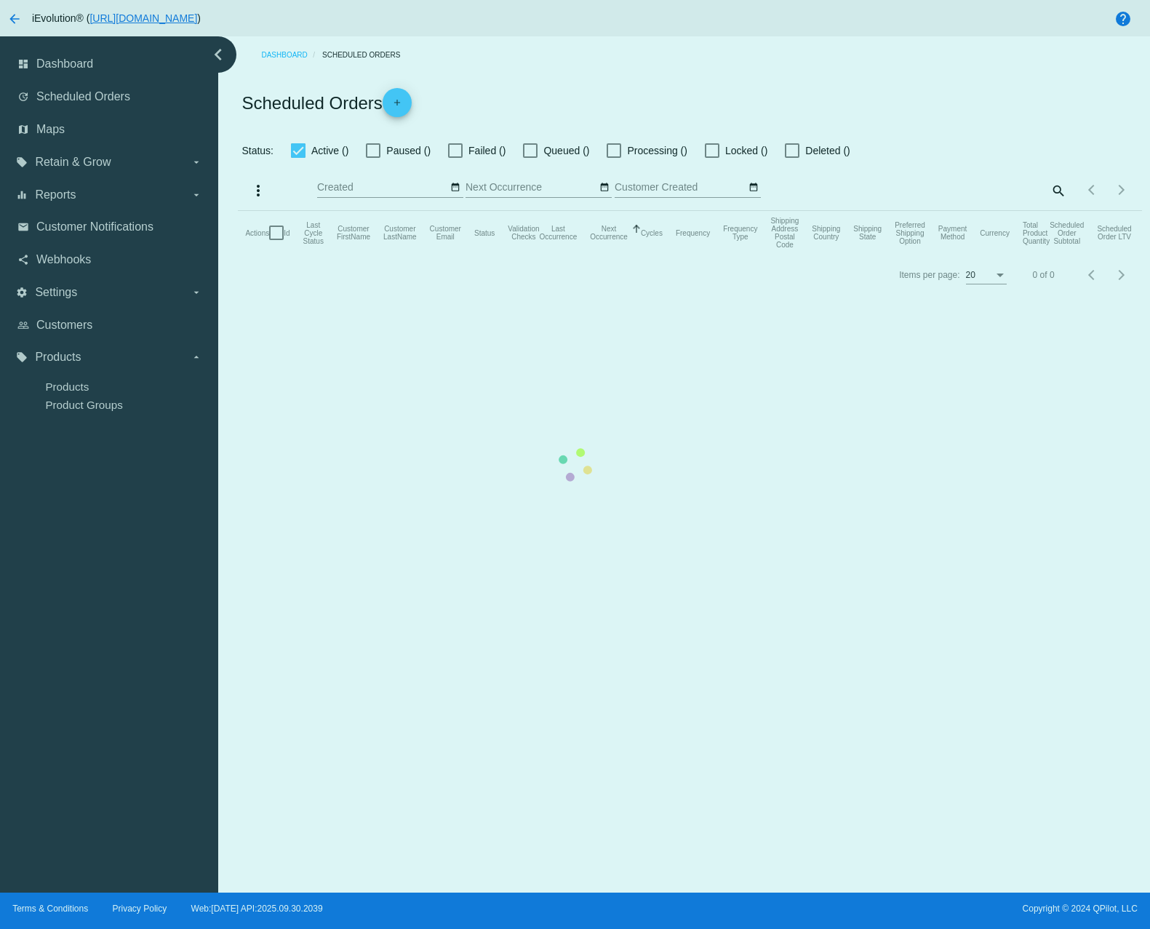
checkbox input "true"
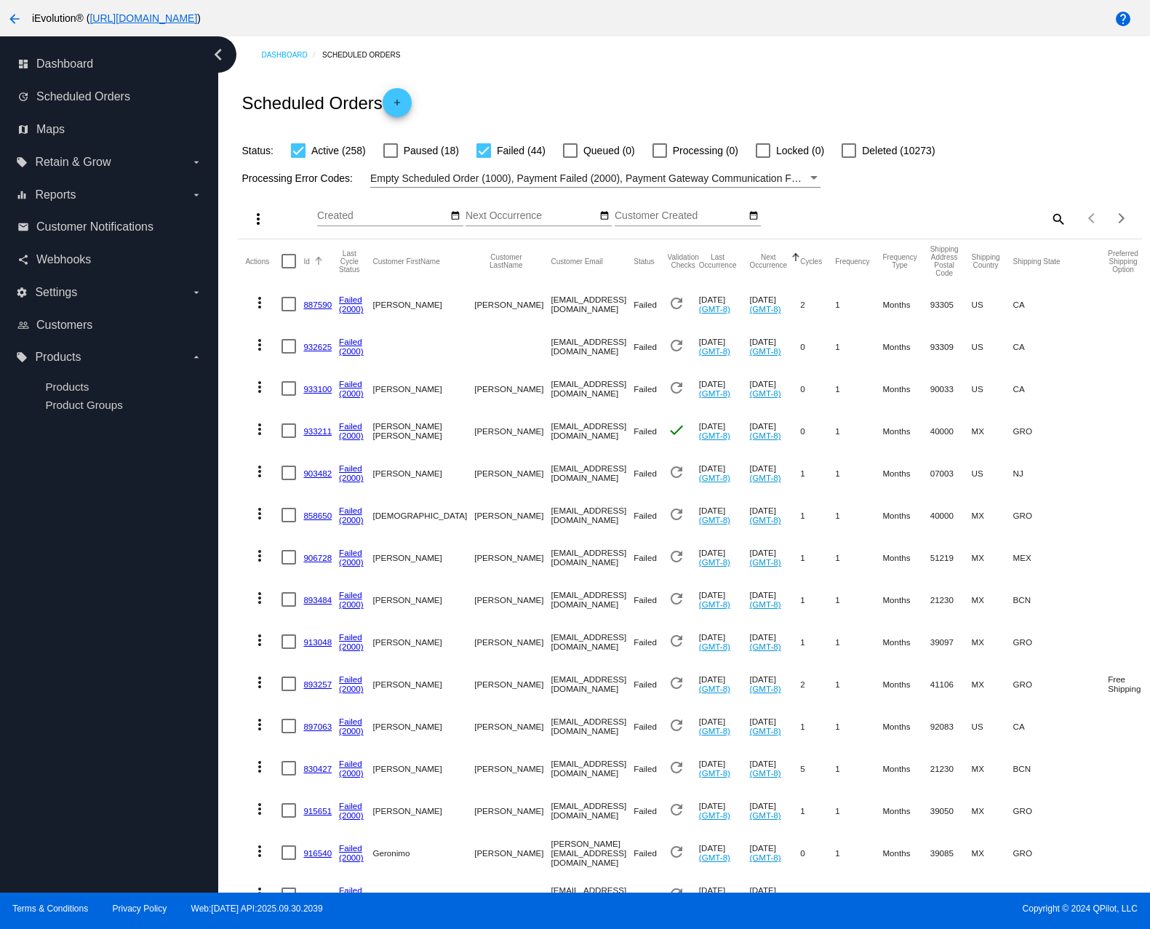
click at [309, 263] on button "Id" at bounding box center [306, 261] width 6 height 9
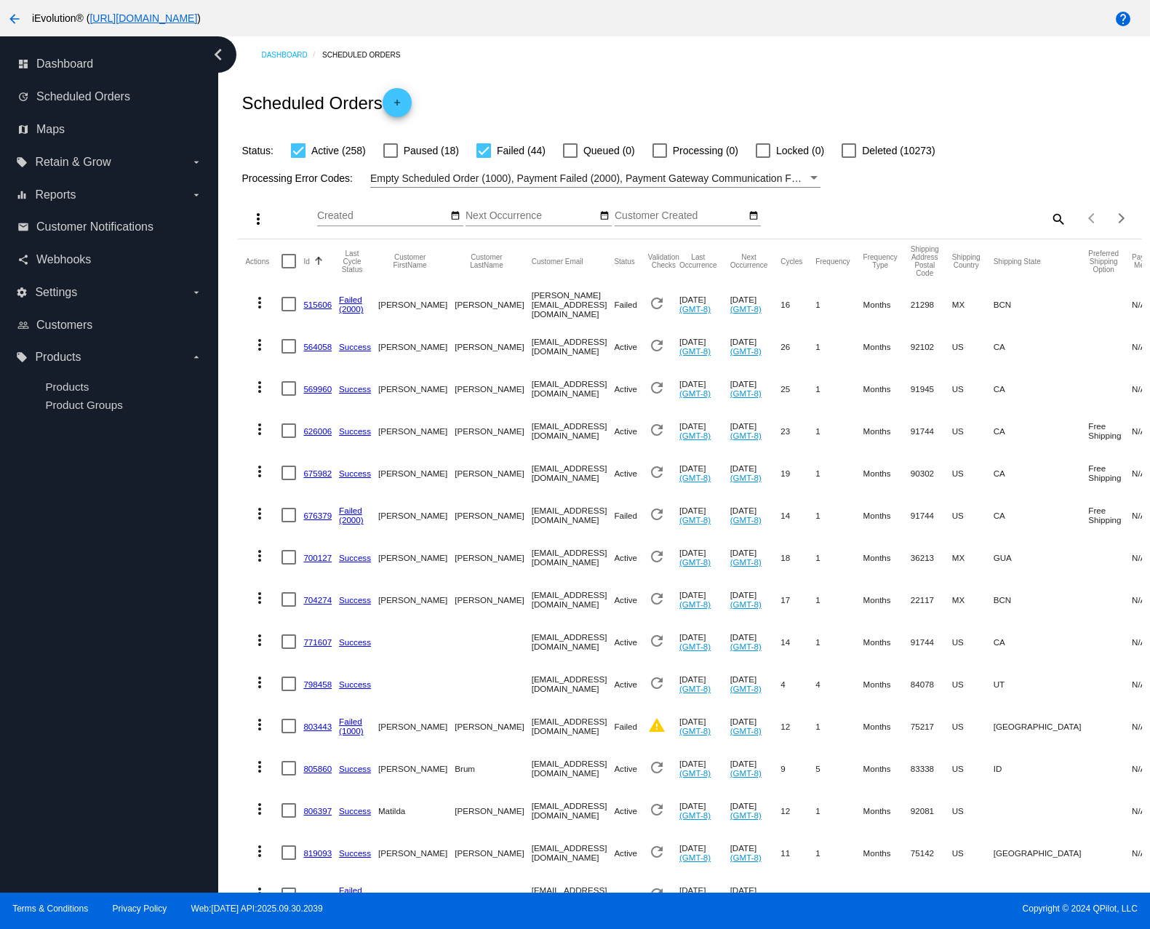
click at [313, 264] on div "Id" at bounding box center [321, 261] width 36 height 9
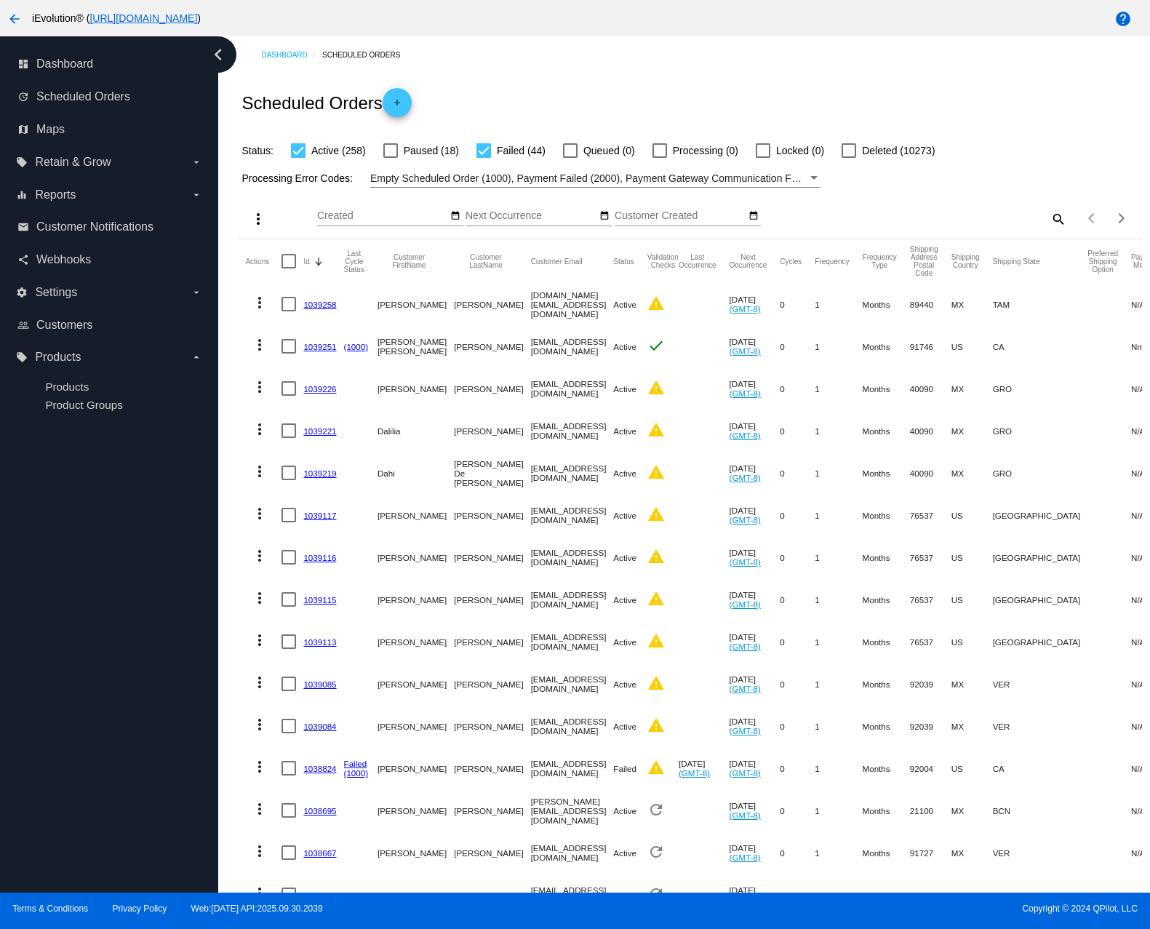
drag, startPoint x: 344, startPoint y: 389, endPoint x: 293, endPoint y: 393, distance: 51.1
click at [293, 393] on mat-row "more_vert 1039226 Rigoberto Aguirre Ortiz rigoaguirreortiz@gmail.com Active war…" at bounding box center [791, 388] width 1092 height 42
copy div
drag, startPoint x: 342, startPoint y: 432, endPoint x: 305, endPoint y: 433, distance: 36.4
click at [305, 433] on mat-cell "1039221" at bounding box center [323, 430] width 40 height 42
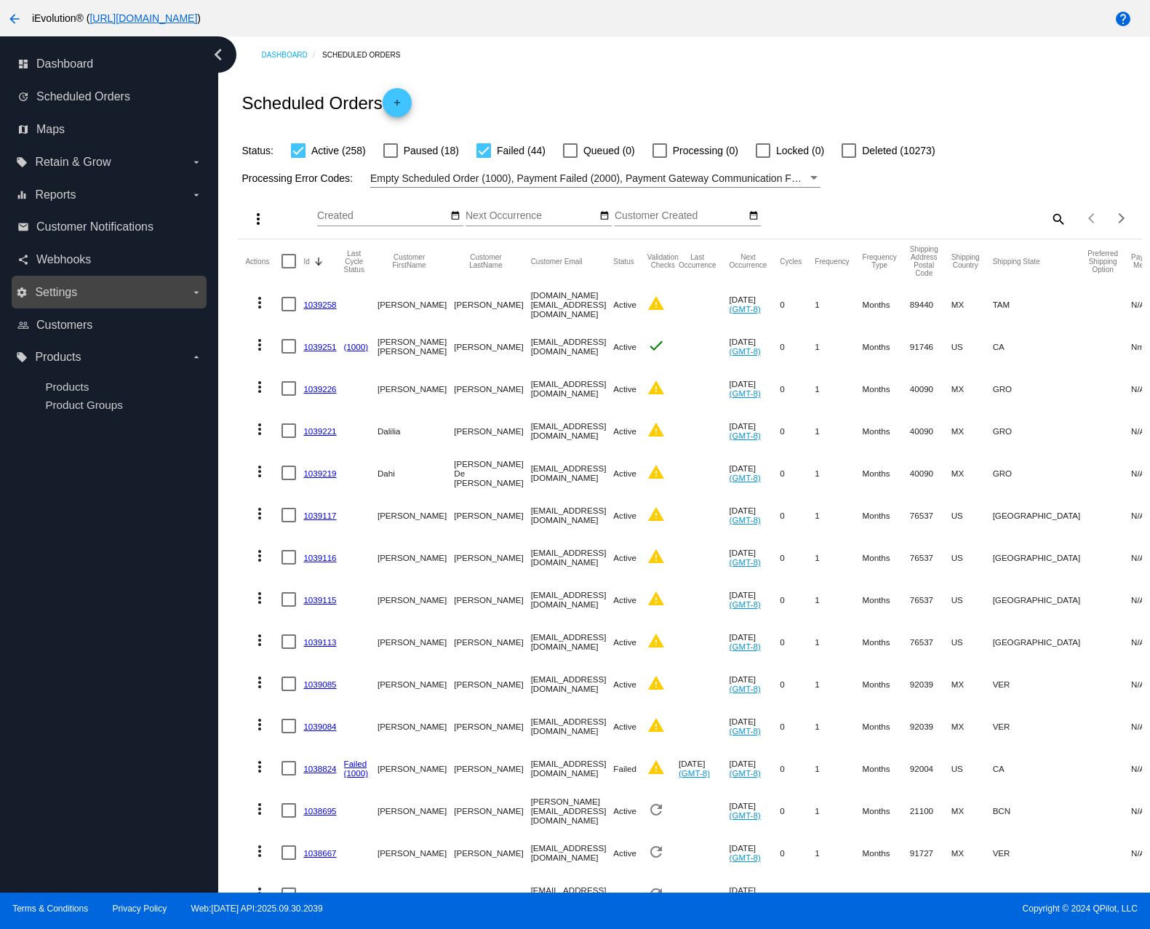
copy link "1039221"
drag, startPoint x: 339, startPoint y: 476, endPoint x: 298, endPoint y: 479, distance: 40.9
click at [298, 479] on mat-row "more_vert 1039219 Dahi Lopez De Jesus dahi.lopez2306@gmail.com Active warning N…" at bounding box center [791, 473] width 1092 height 42
copy div
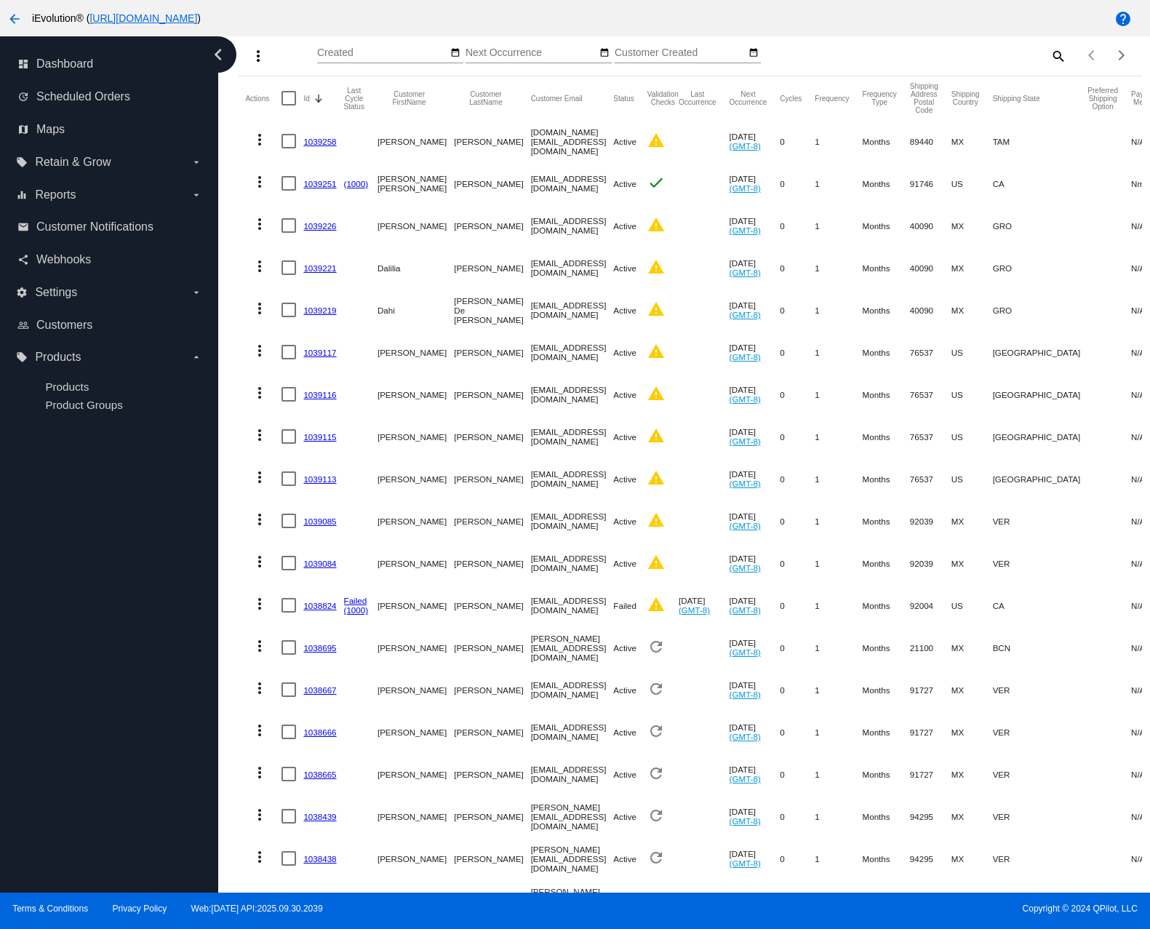
scroll to position [166, 0]
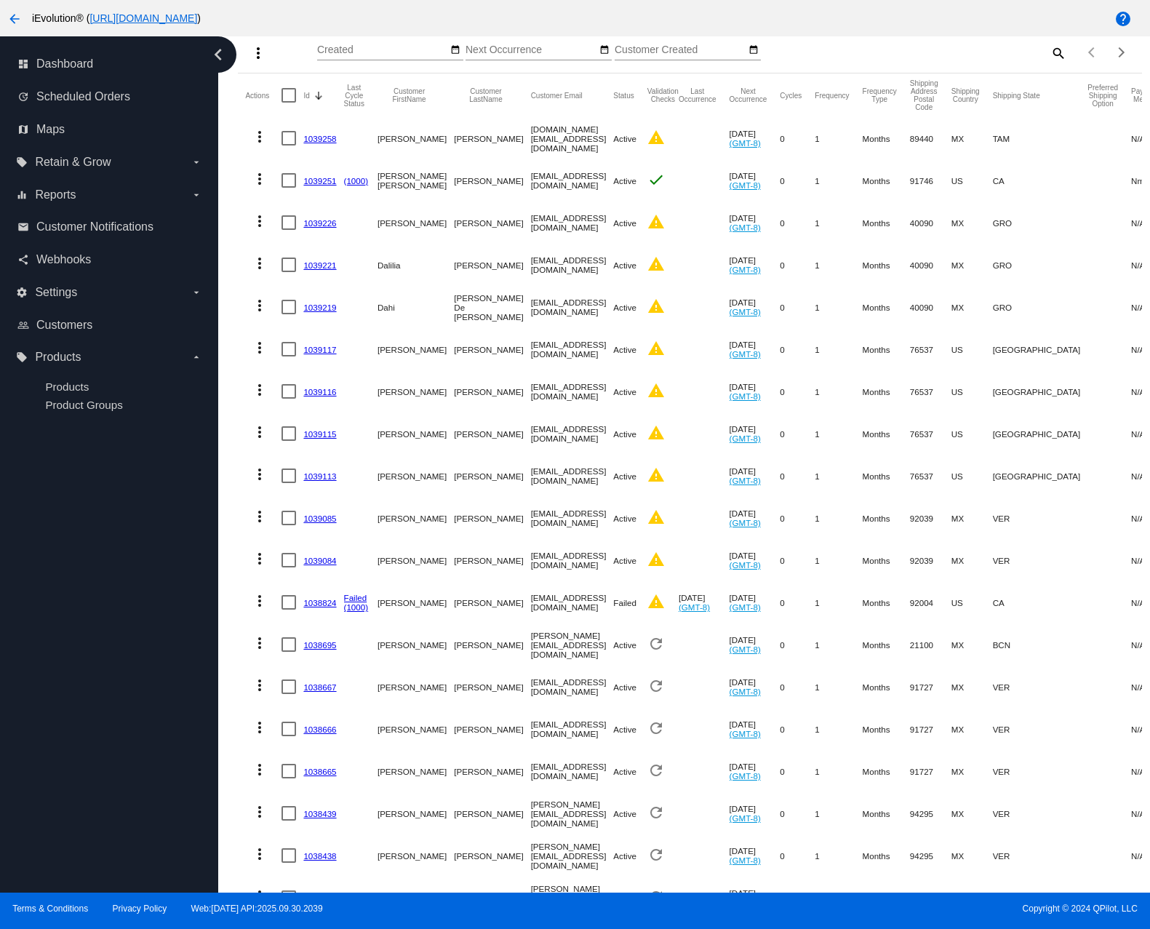
drag, startPoint x: 345, startPoint y: 559, endPoint x: 305, endPoint y: 555, distance: 41.0
click at [305, 555] on mat-row "more_vert 1039084 Ozziel Eduardo Trejo Morales ozzieltrejo42@gmail.com Active w…" at bounding box center [791, 560] width 1092 height 42
copy link "1039084"
drag, startPoint x: 338, startPoint y: 611, endPoint x: 305, endPoint y: 607, distance: 33.7
click at [305, 607] on mat-cell "1038824" at bounding box center [323, 602] width 40 height 42
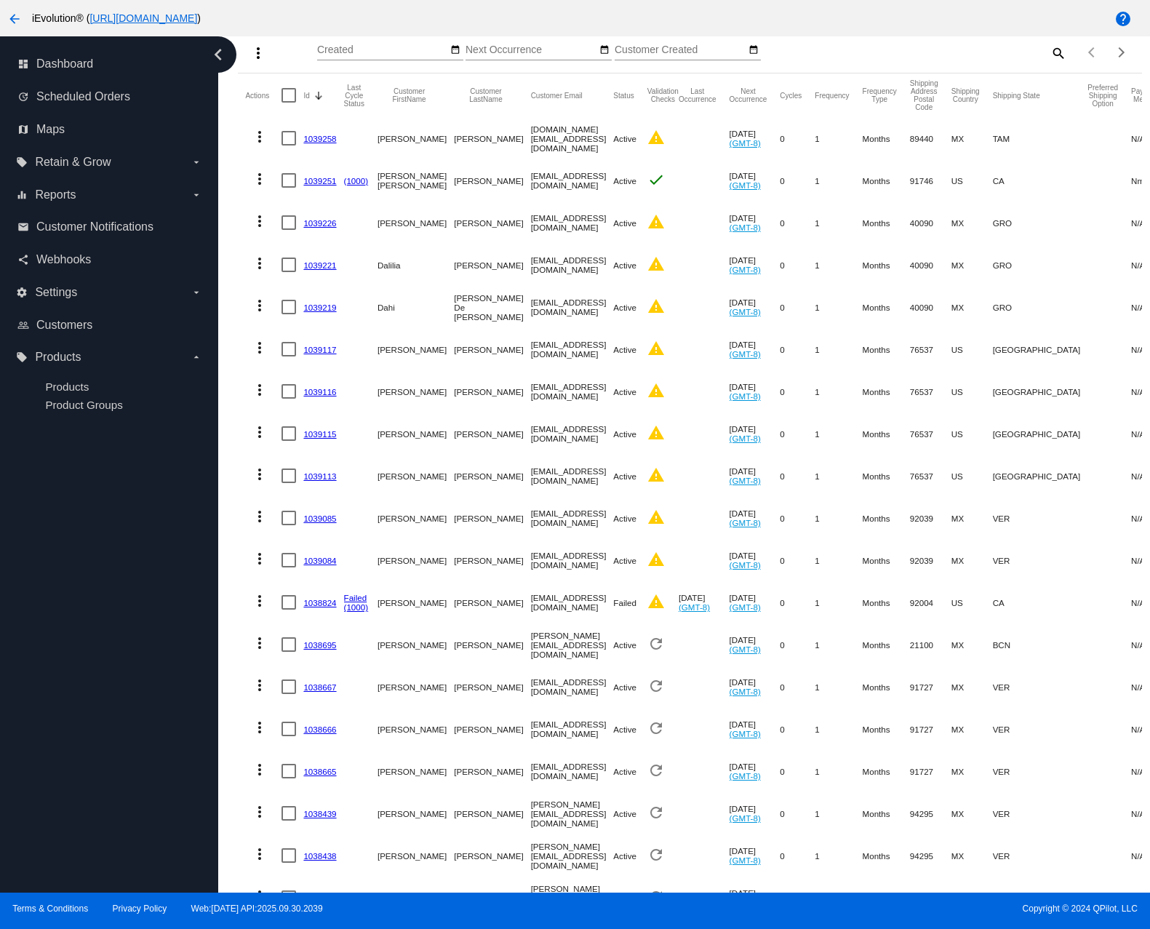
copy link "1038824"
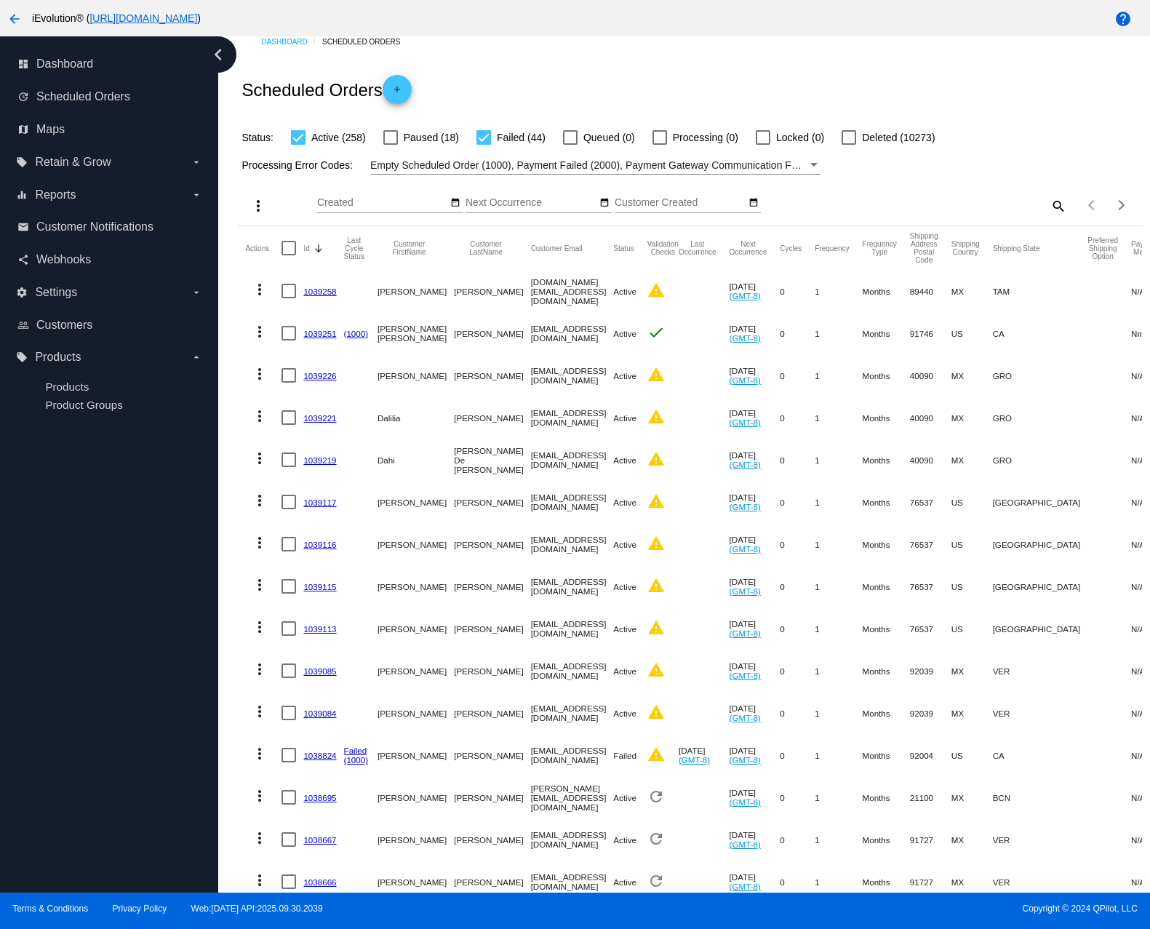
scroll to position [0, 0]
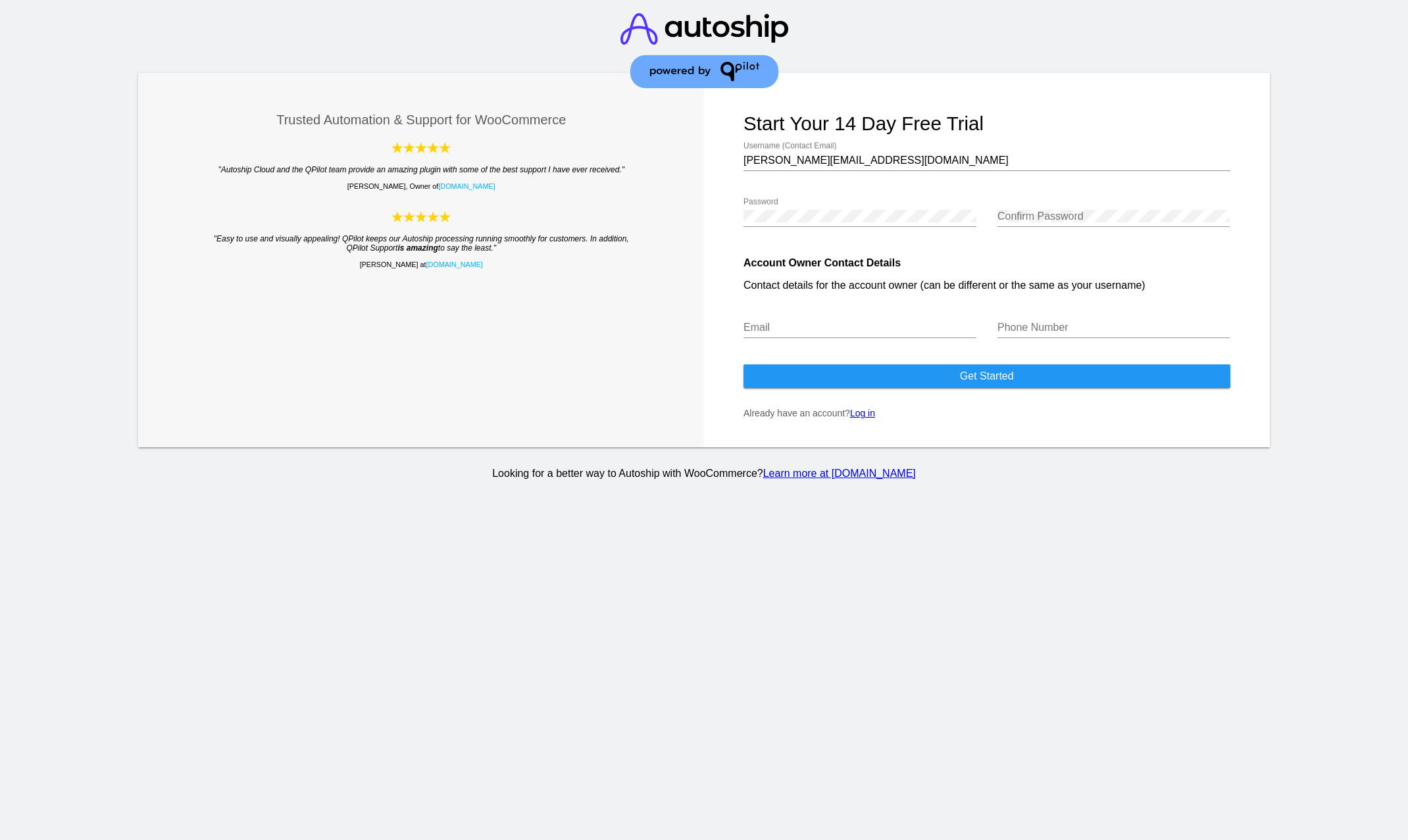
click at [863, 415] on link "Log in" at bounding box center [863, 413] width 25 height 11
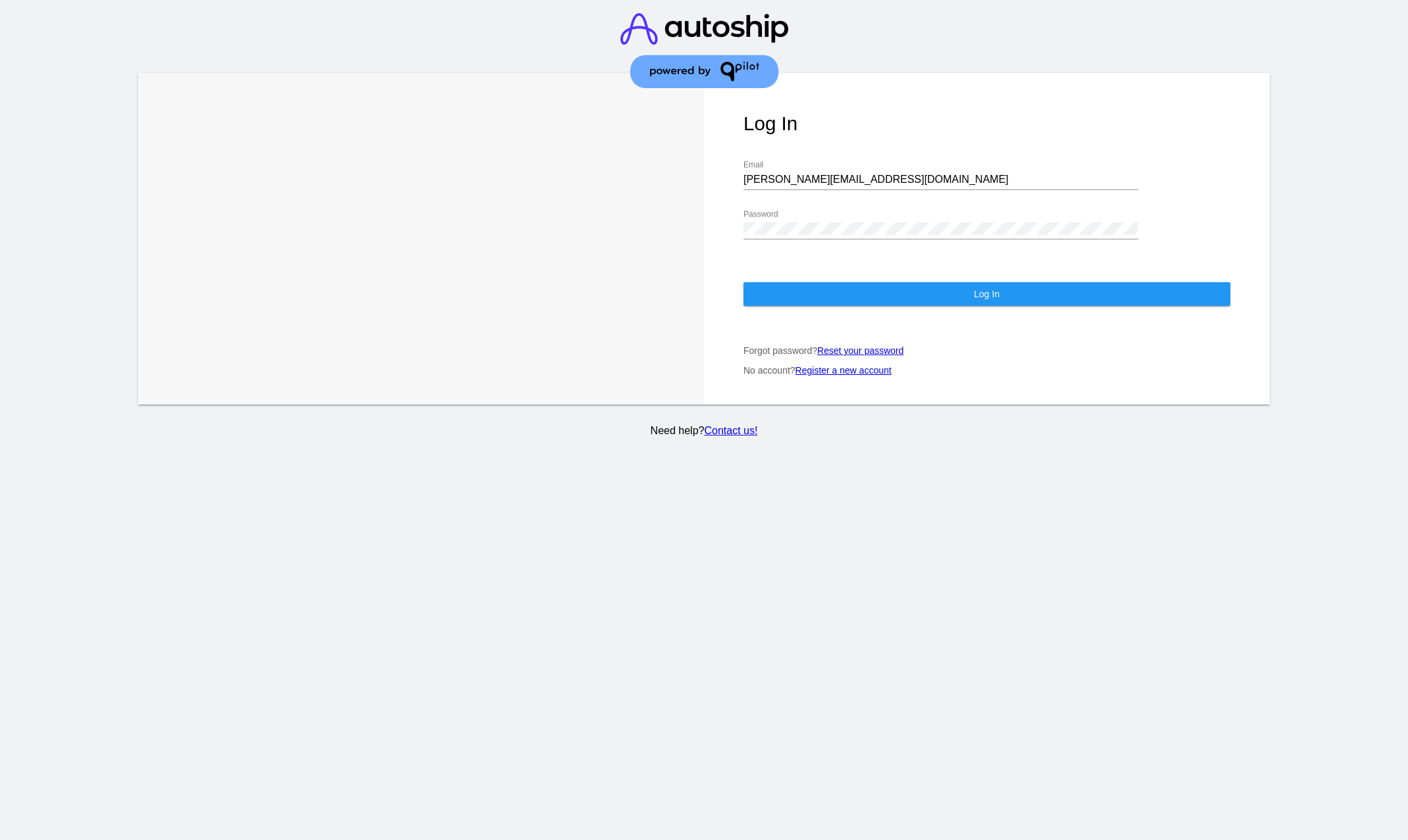
click at [863, 282] on button "Log In" at bounding box center [987, 294] width 487 height 24
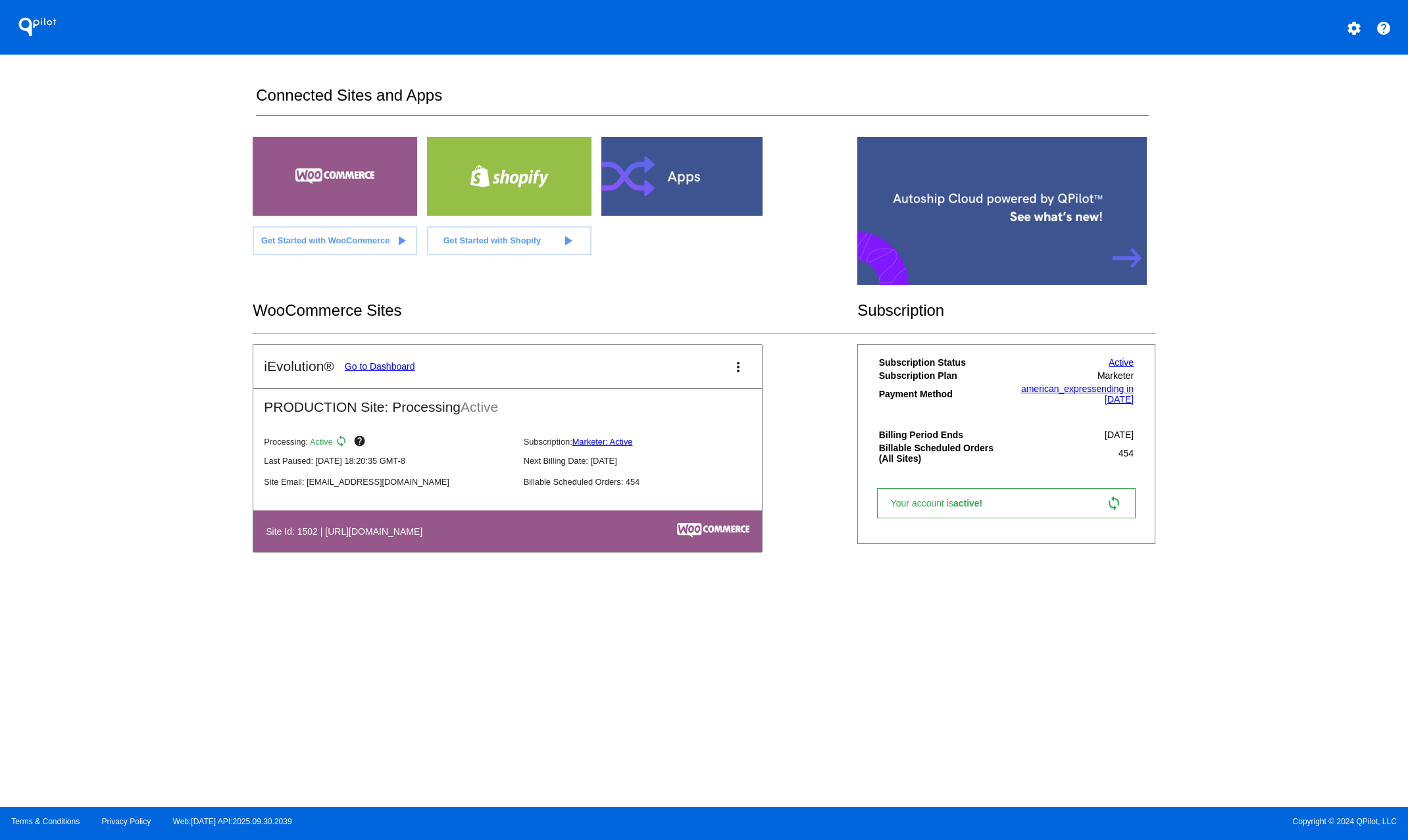
click at [738, 359] on button "more_vert" at bounding box center [738, 366] width 26 height 26
click at [450, 404] on div at bounding box center [704, 420] width 1408 height 840
click at [399, 408] on h2 "PRODUCTION Site: Processing Active" at bounding box center [507, 401] width 508 height 26
click at [351, 363] on link "Go to Dashboard" at bounding box center [380, 366] width 71 height 11
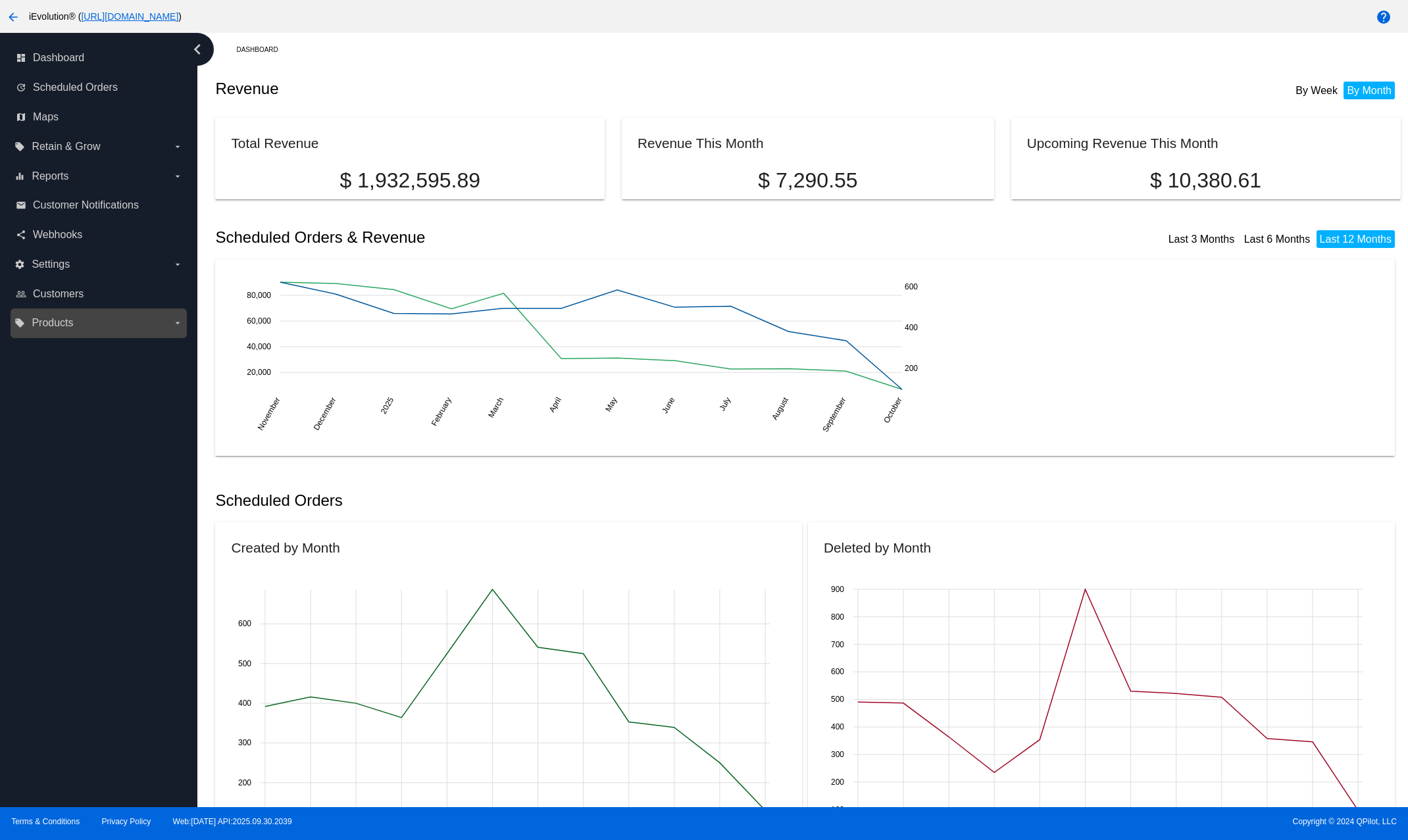
click at [99, 322] on label "local_offer Products arrow_drop_down" at bounding box center [98, 322] width 167 height 21
click at [0, 0] on input "local_offer Products arrow_drop_down" at bounding box center [0, 0] width 0 height 0
click at [110, 276] on div "settings Settings arrow_drop_down" at bounding box center [99, 264] width 176 height 30
click at [146, 269] on label "settings Settings arrow_drop_down" at bounding box center [98, 264] width 167 height 21
click at [0, 0] on input "settings Settings arrow_drop_down" at bounding box center [0, 0] width 0 height 0
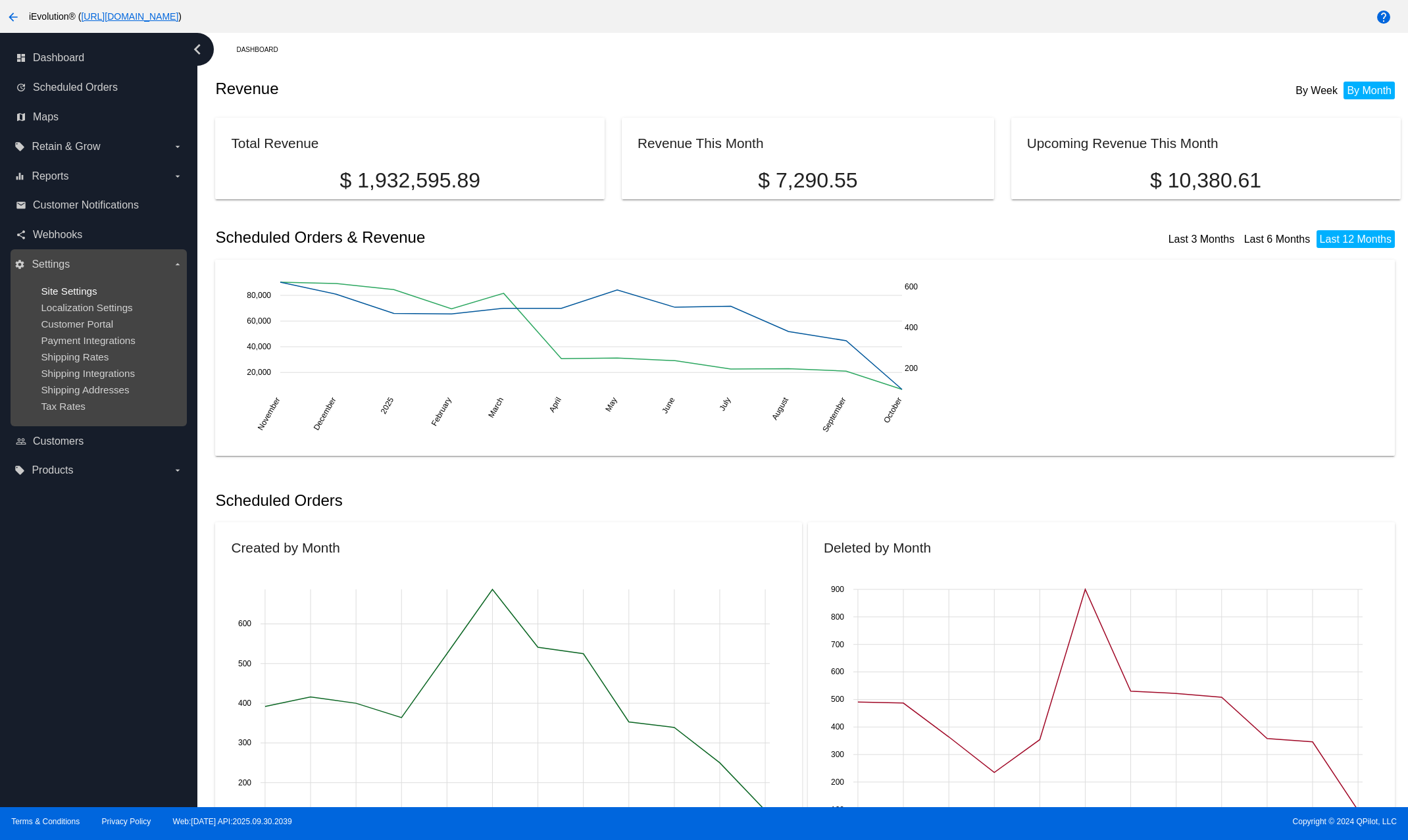
click at [74, 291] on span "Site Settings" at bounding box center [69, 291] width 56 height 11
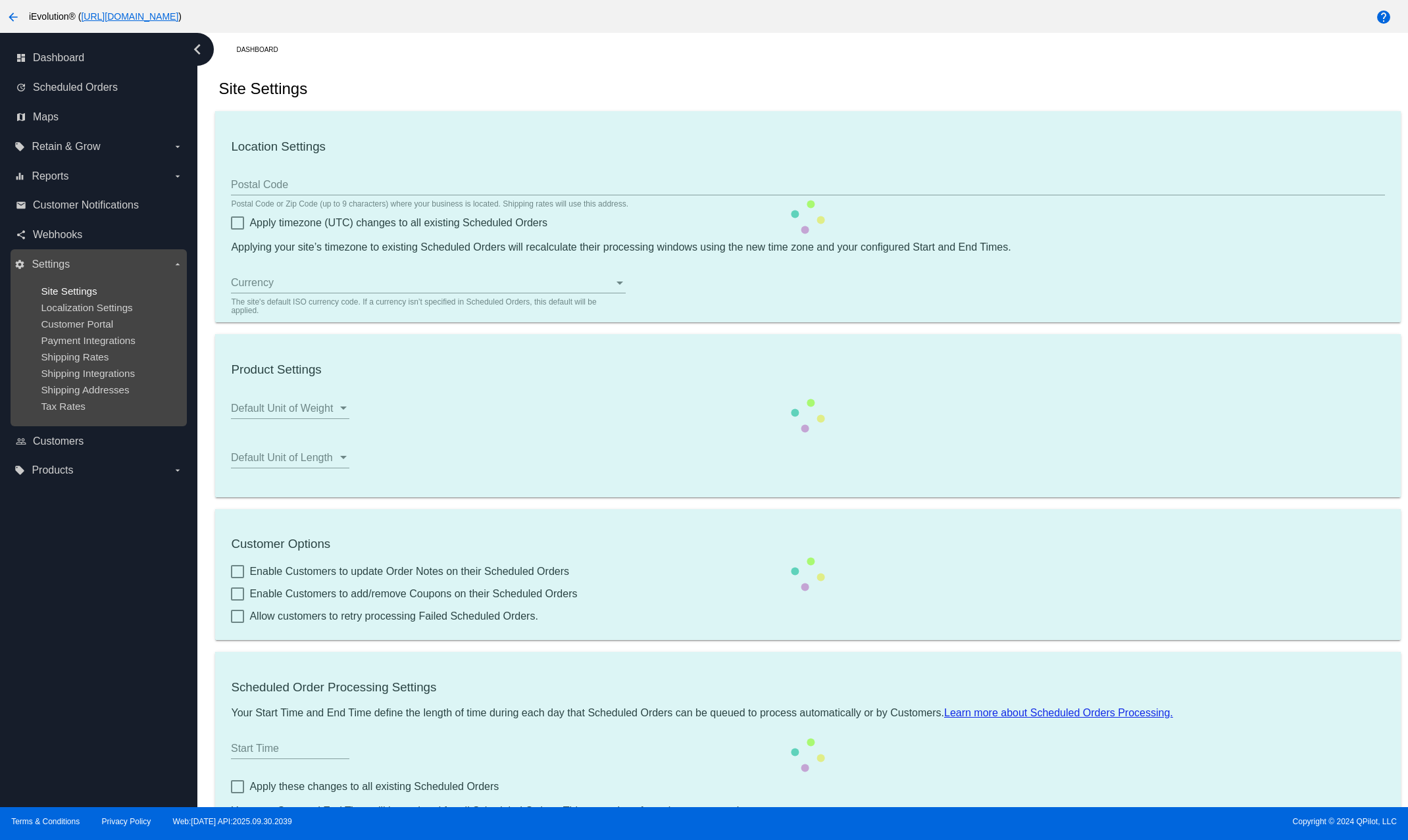
type input "91732"
checkbox input "true"
type input "00:00"
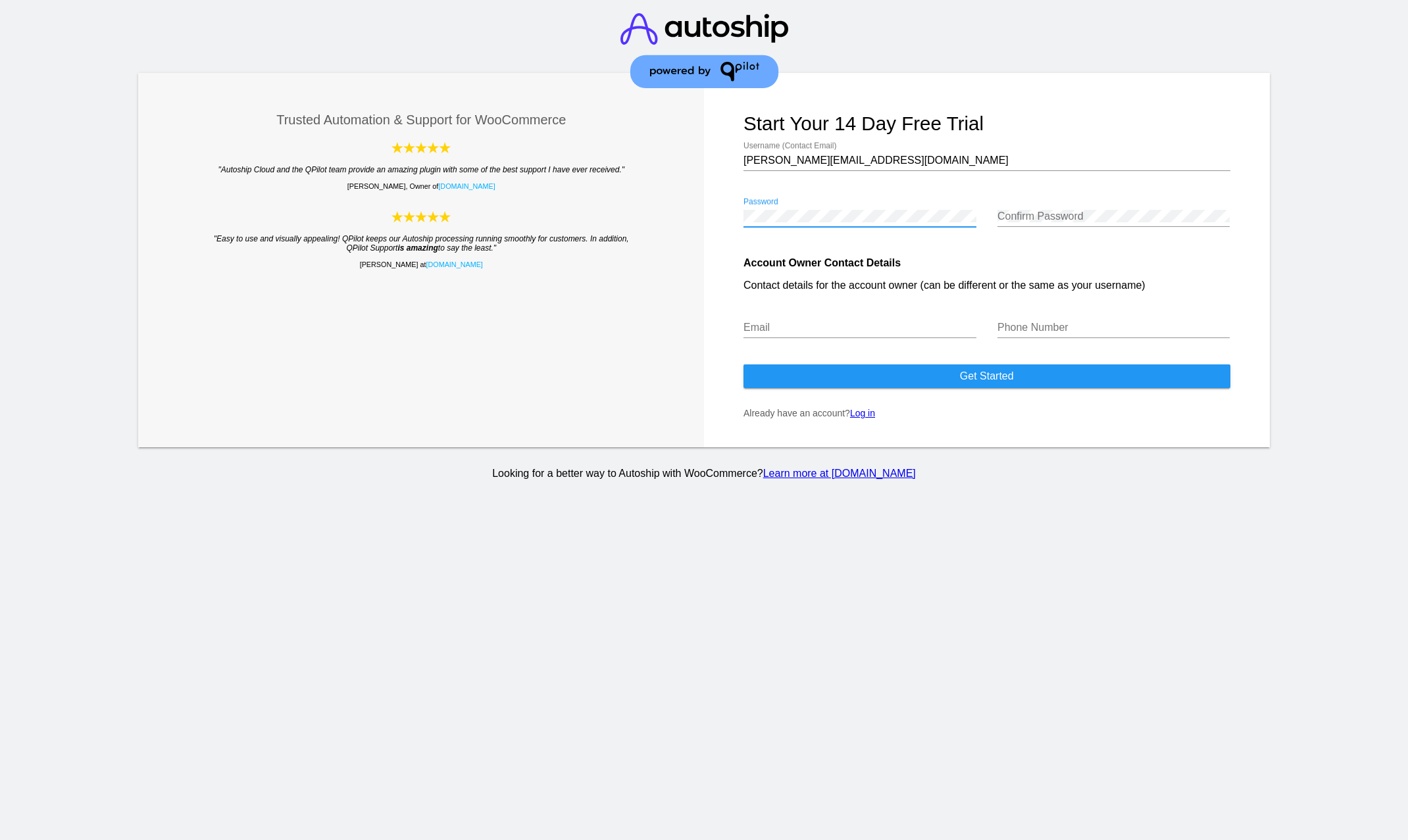
click at [855, 423] on form "Start your 14 day free trial [PERSON_NAME][EMAIL_ADDRESS][DOMAIN_NAME] Username…" at bounding box center [987, 260] width 566 height 374
click at [858, 419] on link "Log in" at bounding box center [863, 413] width 25 height 11
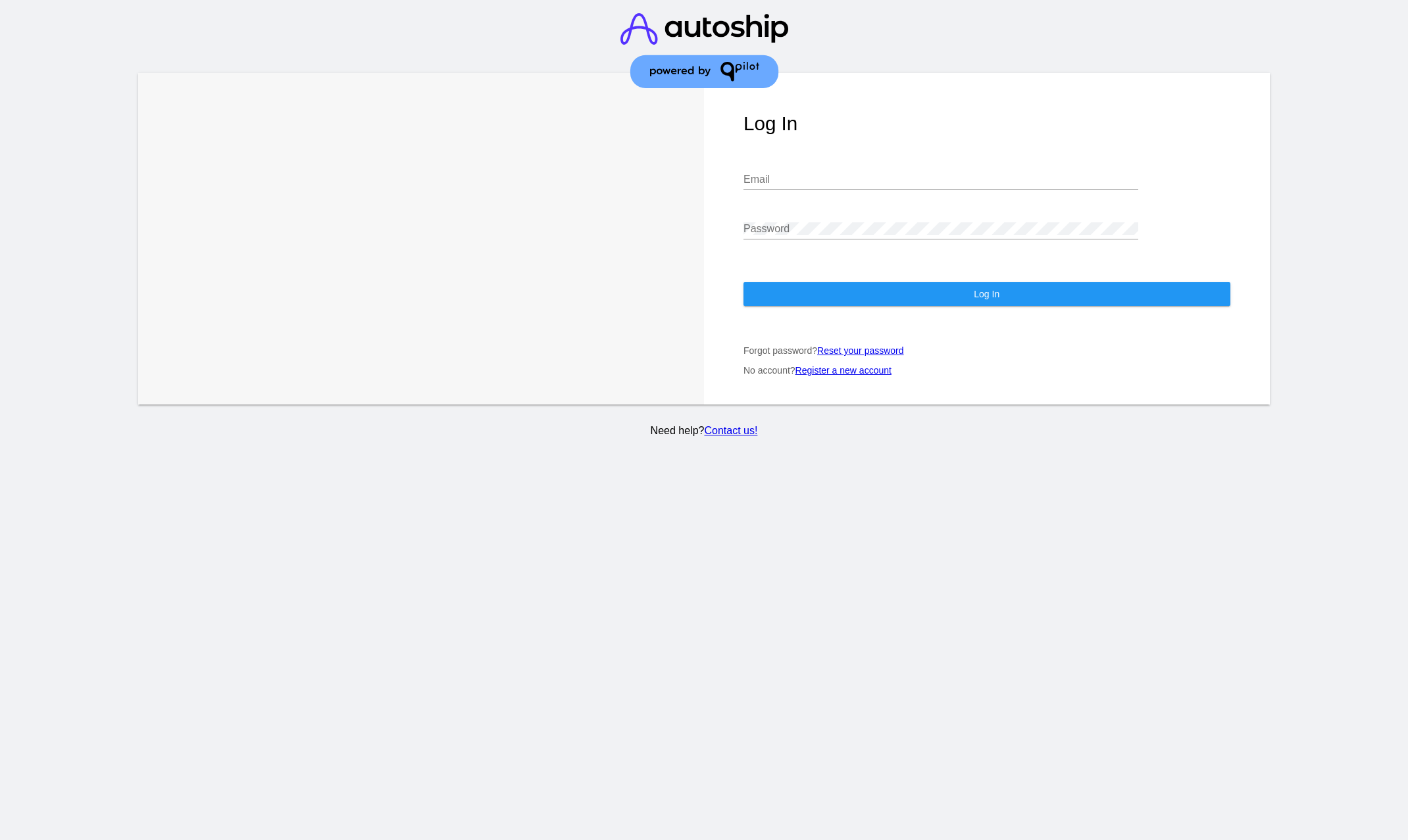
type input "efrain@ievolutionpro.com"
click at [879, 174] on input "efrain@ievolutionpro.com" at bounding box center [940, 179] width 394 height 12
